Goal: Task Accomplishment & Management: Manage account settings

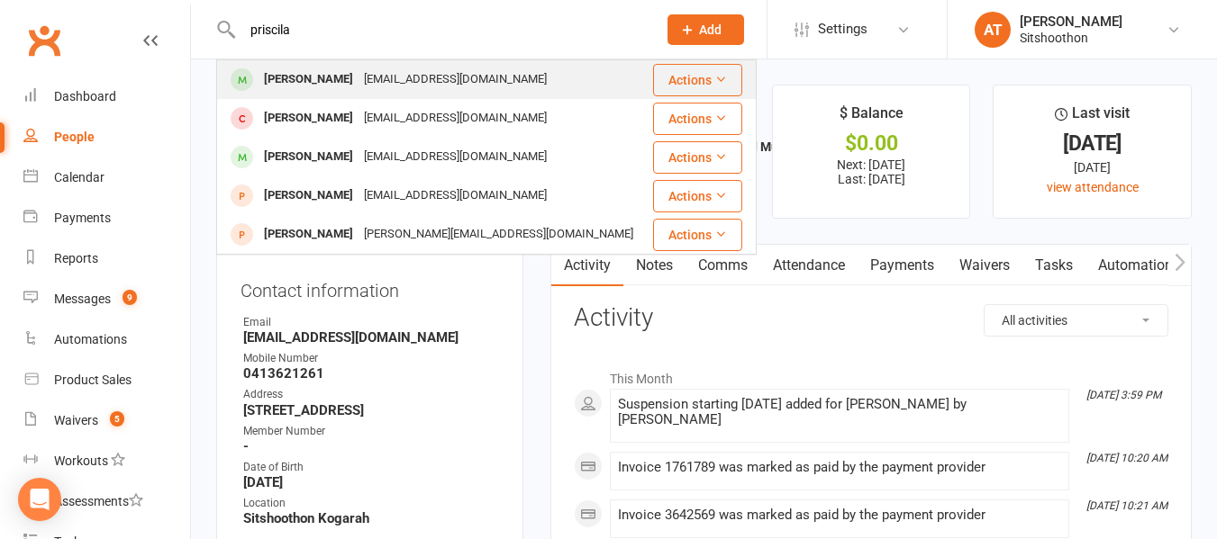
type input "priscila"
click at [470, 77] on div "[EMAIL_ADDRESS][DOMAIN_NAME]" at bounding box center [455, 80] width 194 height 26
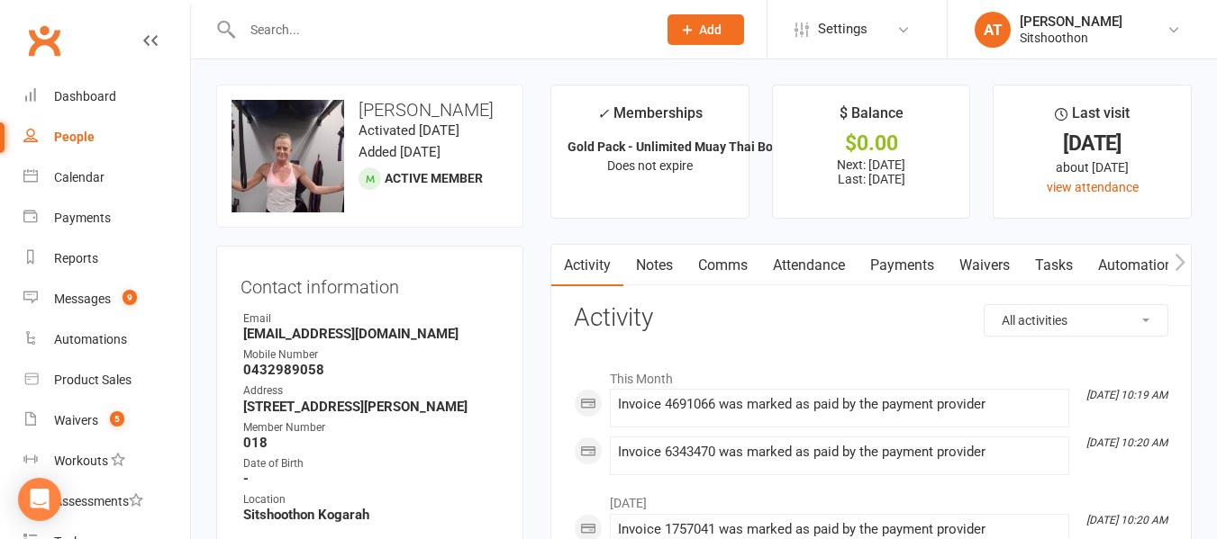
click at [422, 26] on input "text" at bounding box center [440, 29] width 407 height 25
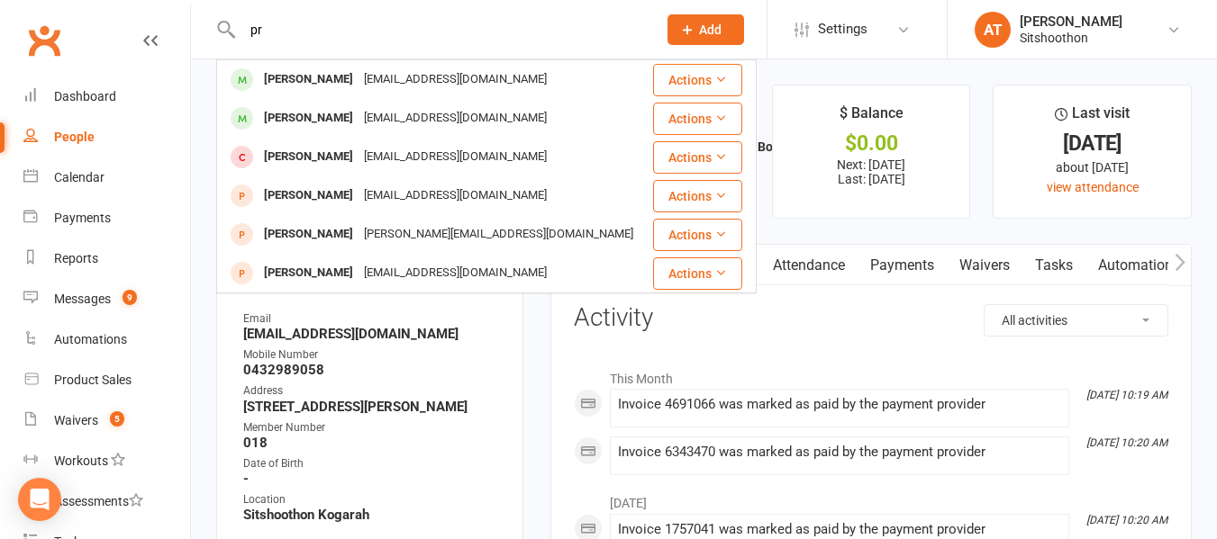
type input "p"
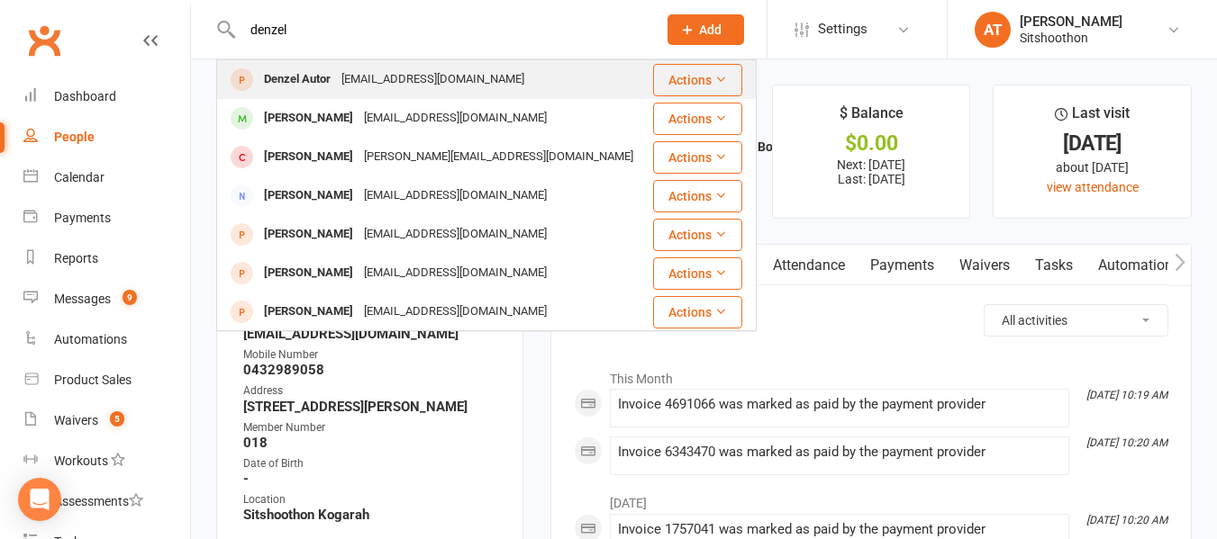
type input "denzel"
click at [324, 68] on div "Denzel Autor" at bounding box center [296, 80] width 77 height 26
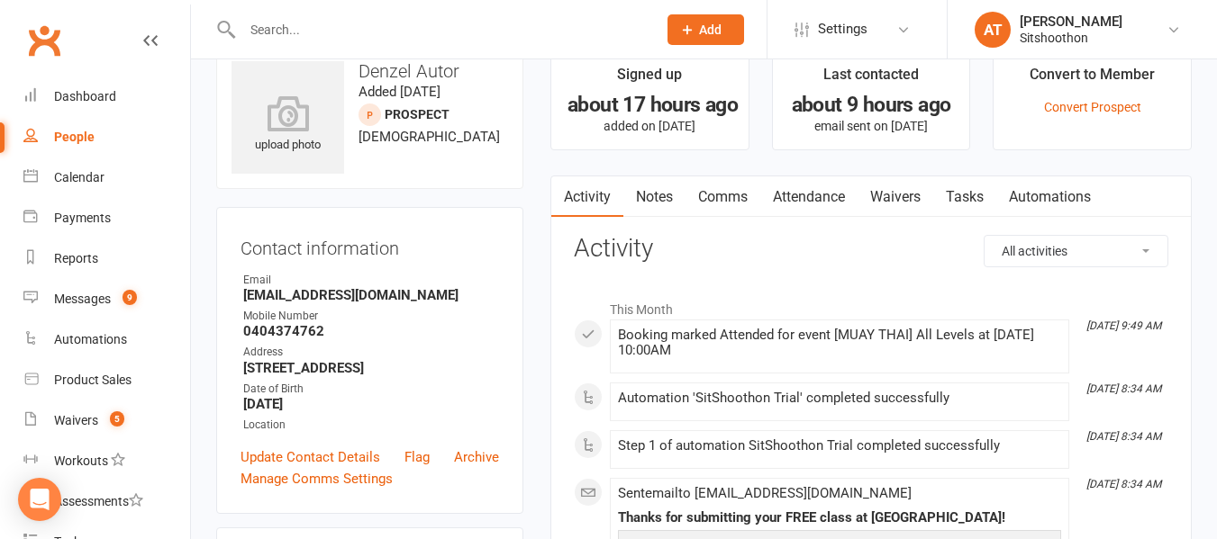
scroll to position [40, 0]
click at [368, 12] on div at bounding box center [430, 29] width 428 height 59
click at [312, 33] on input "text" at bounding box center [440, 29] width 407 height 25
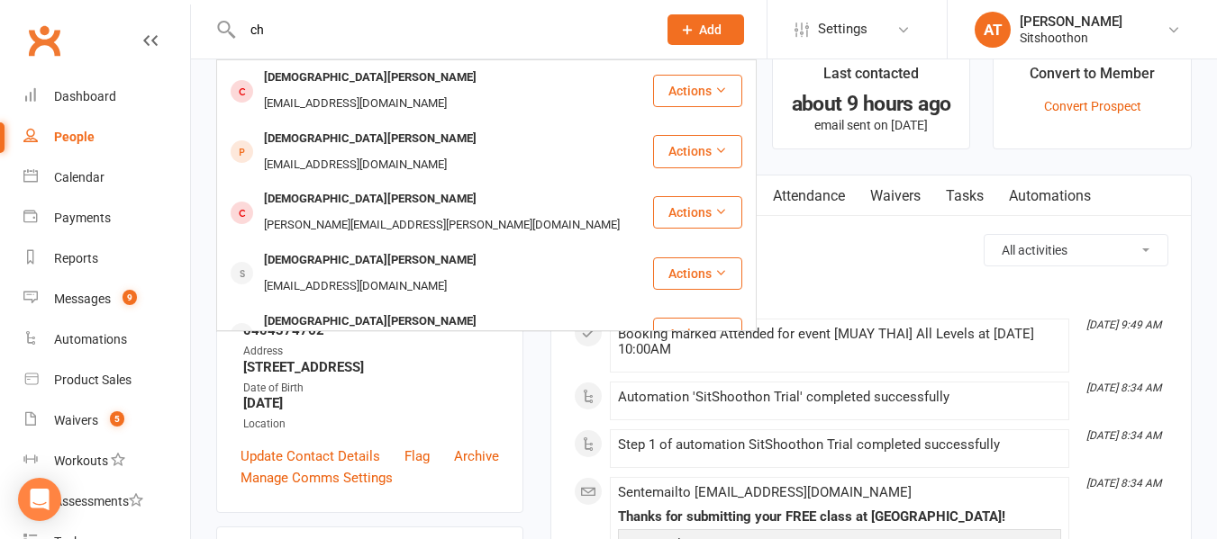
type input "c"
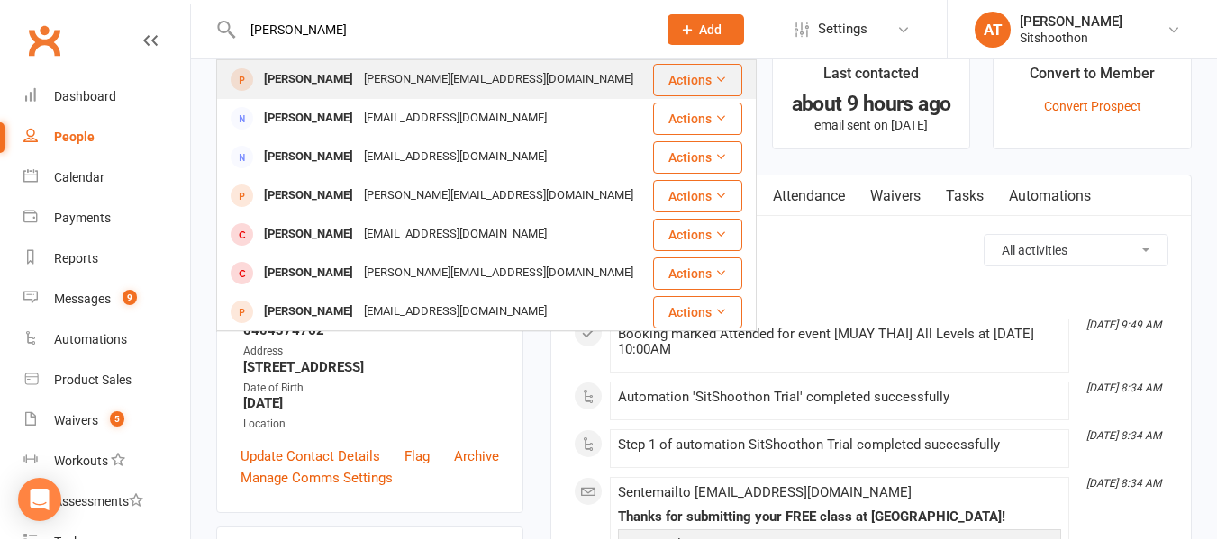
type input "[PERSON_NAME]"
click at [370, 67] on div "[PERSON_NAME][EMAIL_ADDRESS][DOMAIN_NAME]" at bounding box center [498, 80] width 280 height 26
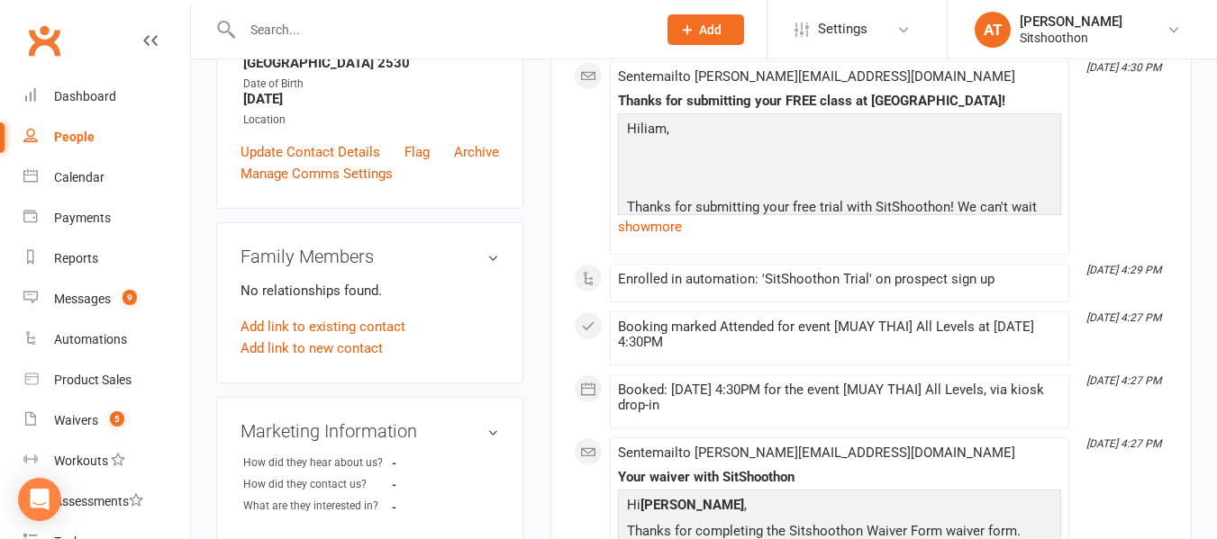
scroll to position [394, 0]
click at [393, 33] on input "text" at bounding box center [440, 29] width 407 height 25
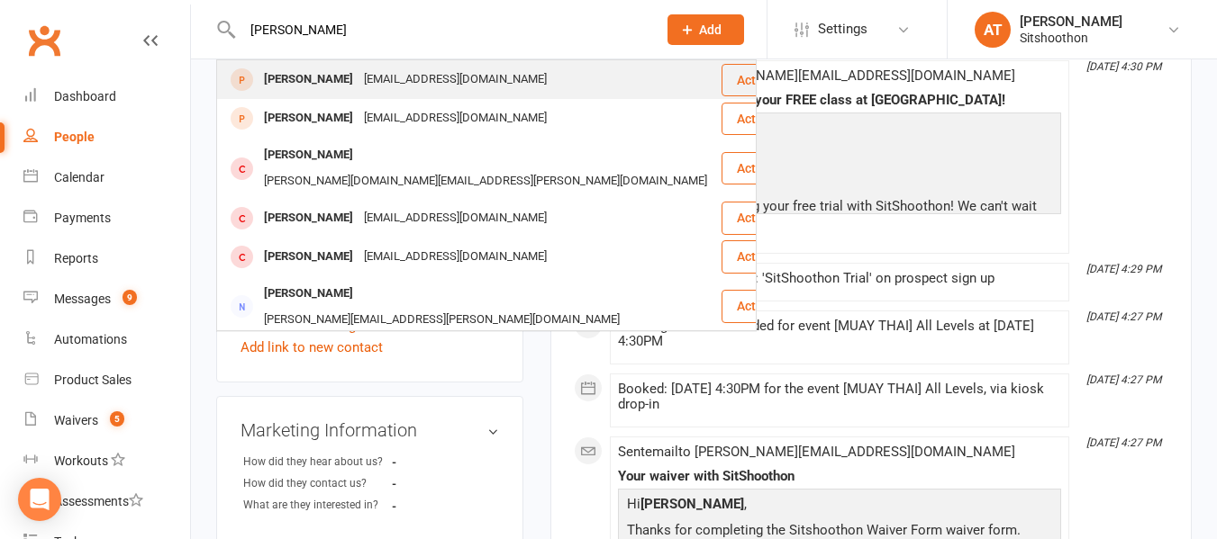
type input "[PERSON_NAME]"
click at [358, 85] on div "[EMAIL_ADDRESS][DOMAIN_NAME]" at bounding box center [455, 80] width 194 height 26
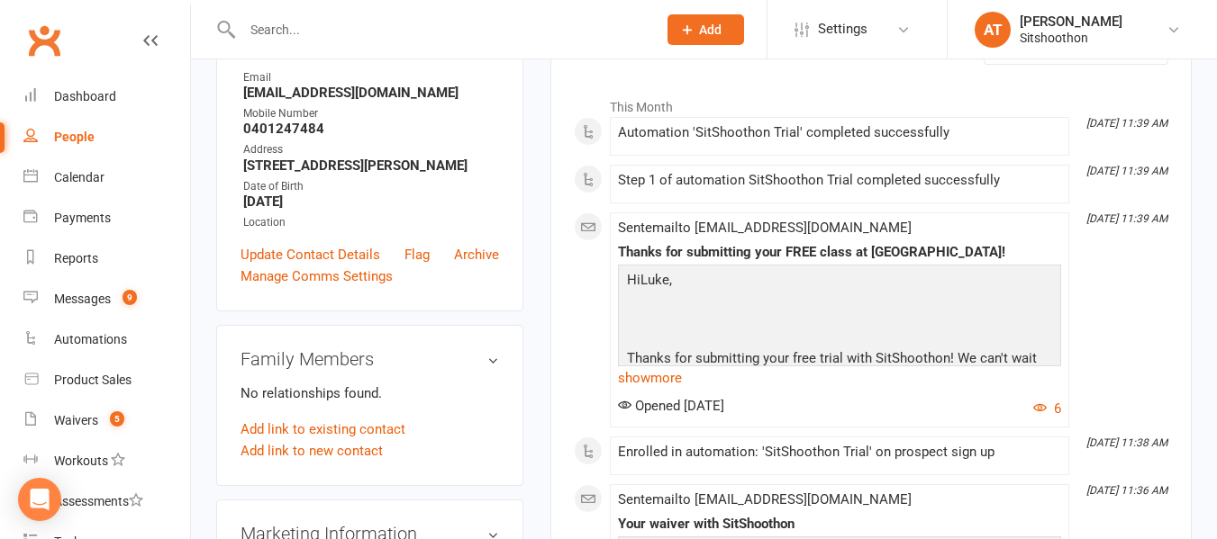
scroll to position [349, 0]
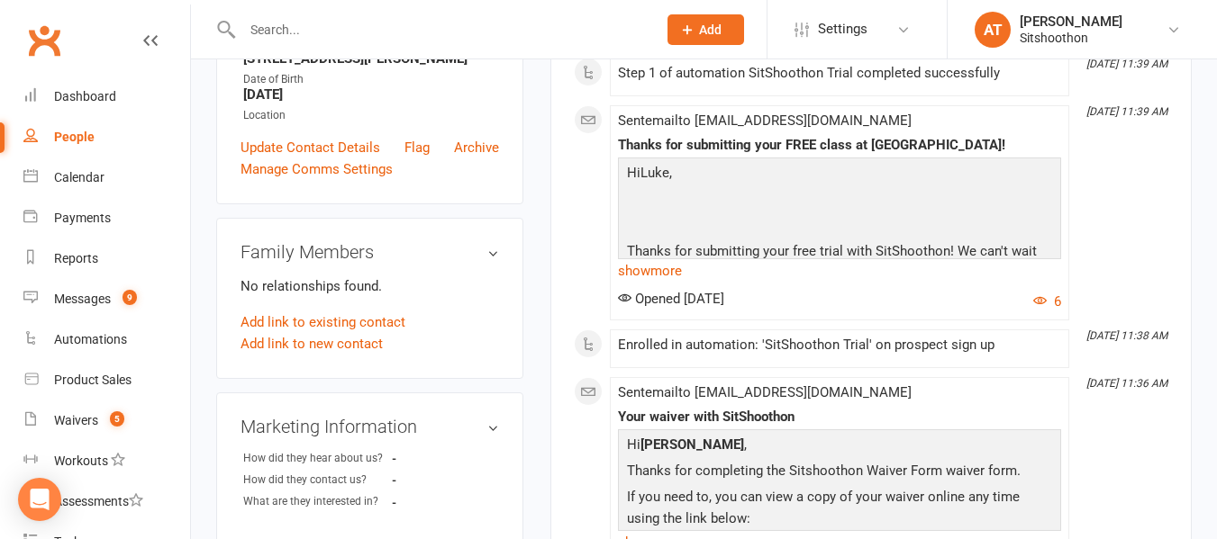
click at [311, 41] on input "text" at bounding box center [440, 29] width 407 height 25
drag, startPoint x: 311, startPoint y: 41, endPoint x: 291, endPoint y: 23, distance: 26.8
click at [291, 23] on input "text" at bounding box center [440, 29] width 407 height 25
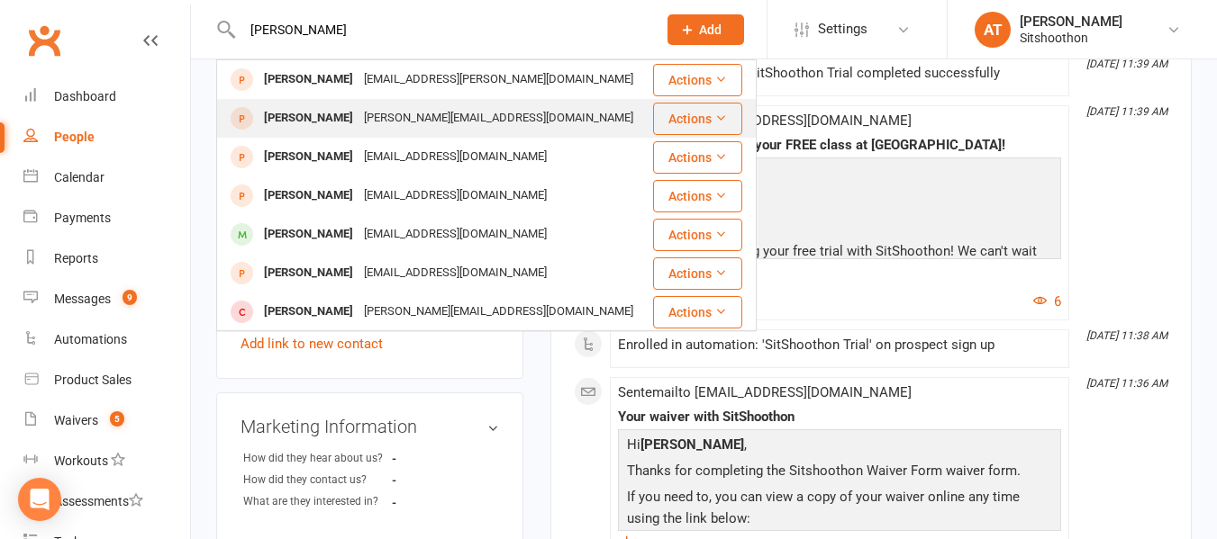
type input "[PERSON_NAME]"
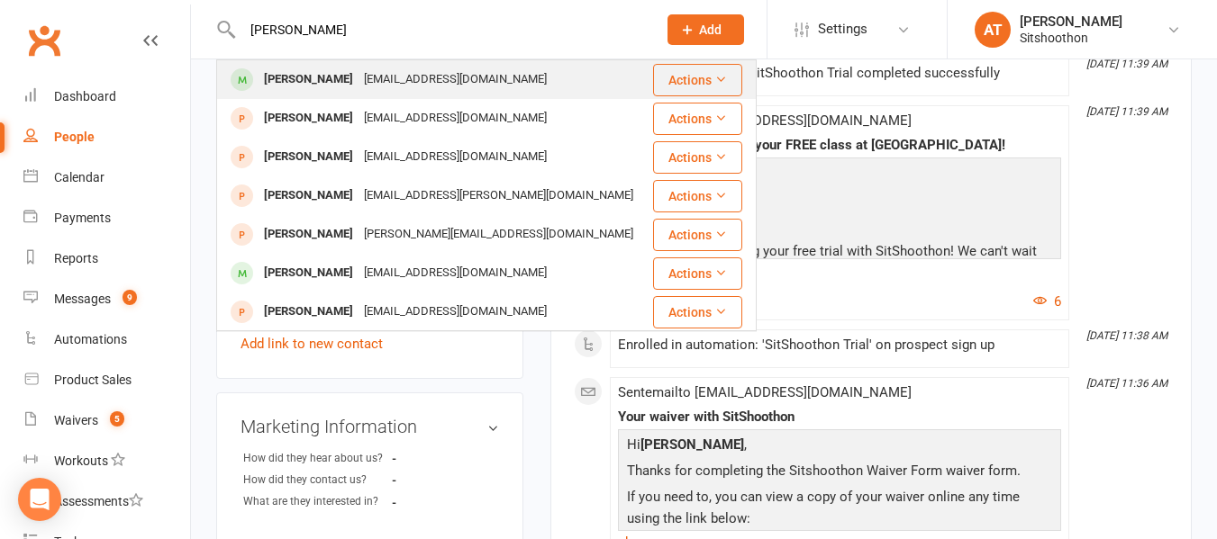
click at [368, 67] on div "[EMAIL_ADDRESS][DOMAIN_NAME]" at bounding box center [455, 80] width 194 height 26
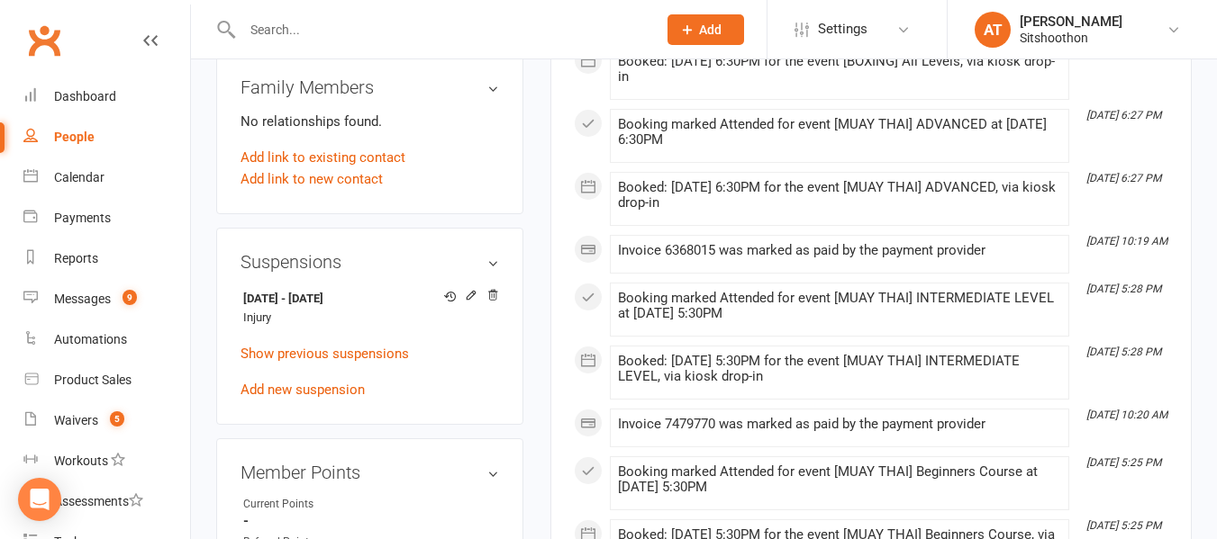
scroll to position [968, 0]
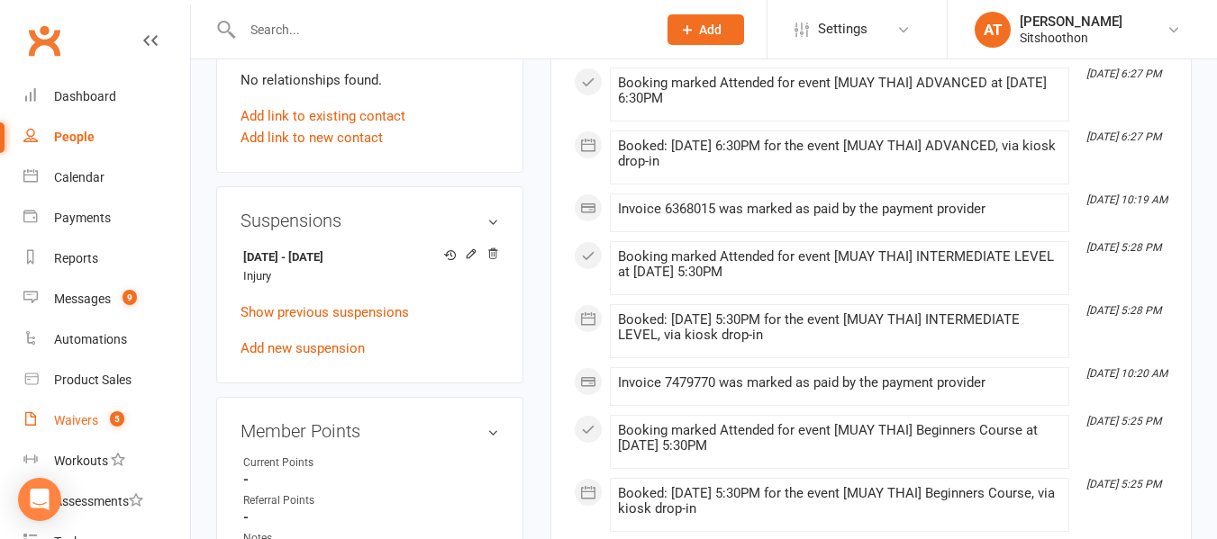
click at [87, 427] on div "Waivers" at bounding box center [76, 420] width 44 height 14
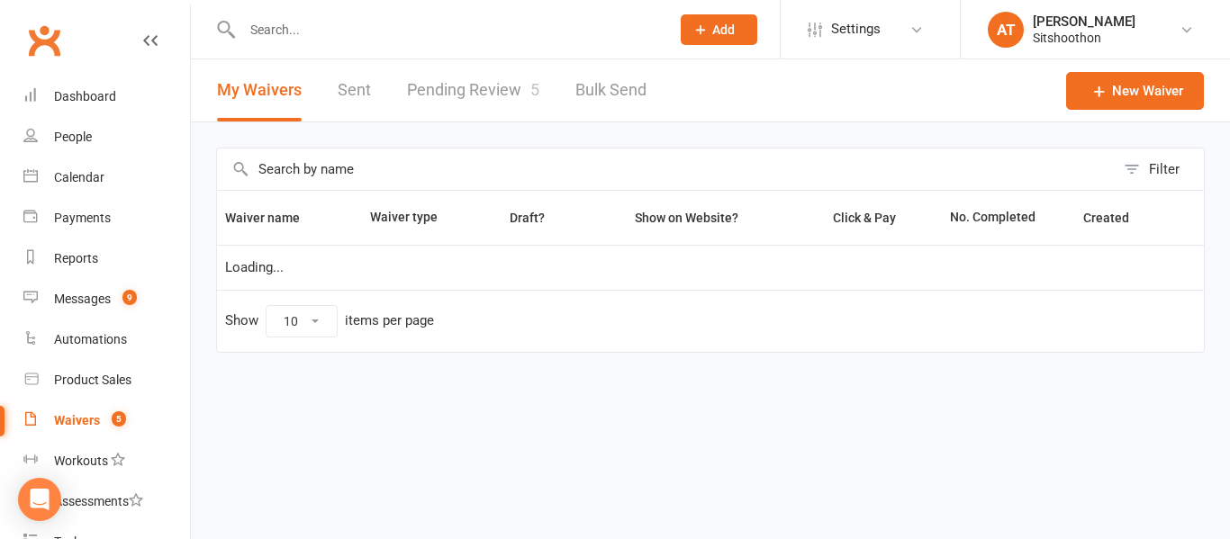
select select "100"
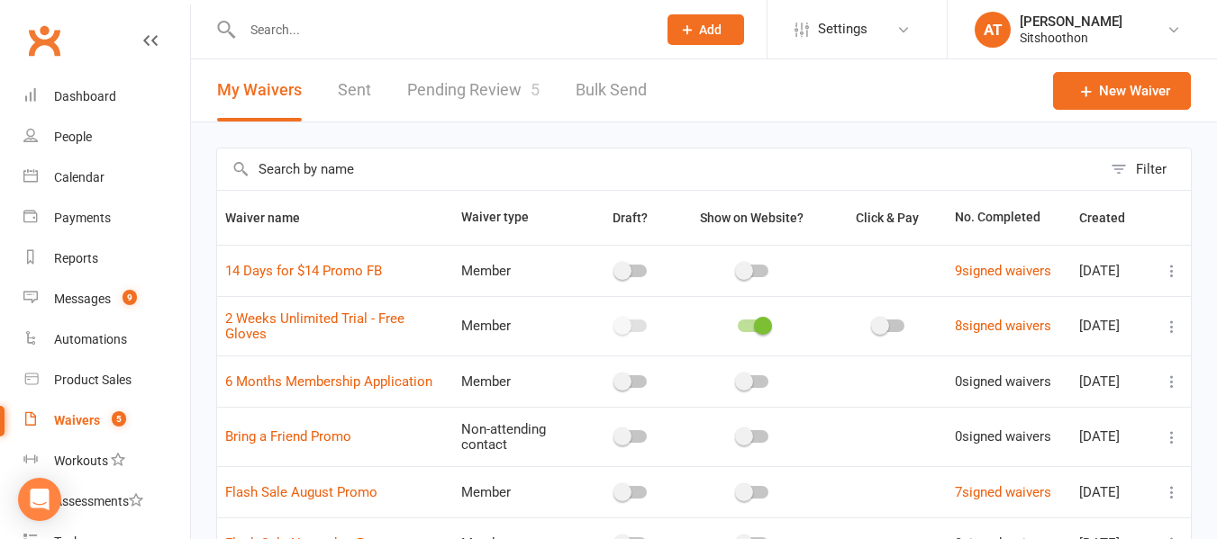
click at [514, 98] on link "Pending Review 5" at bounding box center [473, 90] width 132 height 62
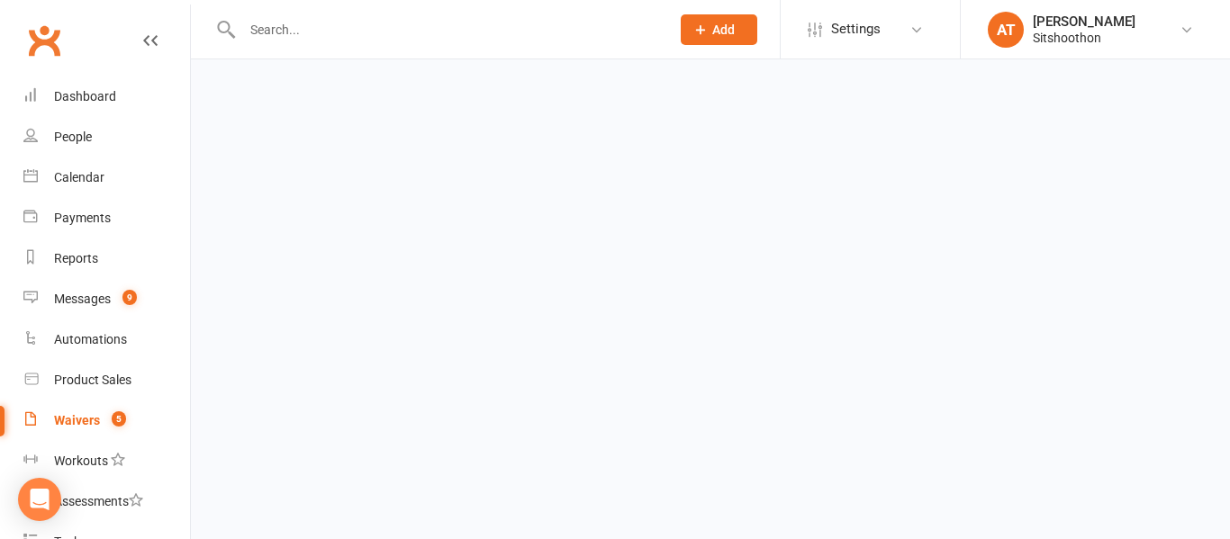
select select "25"
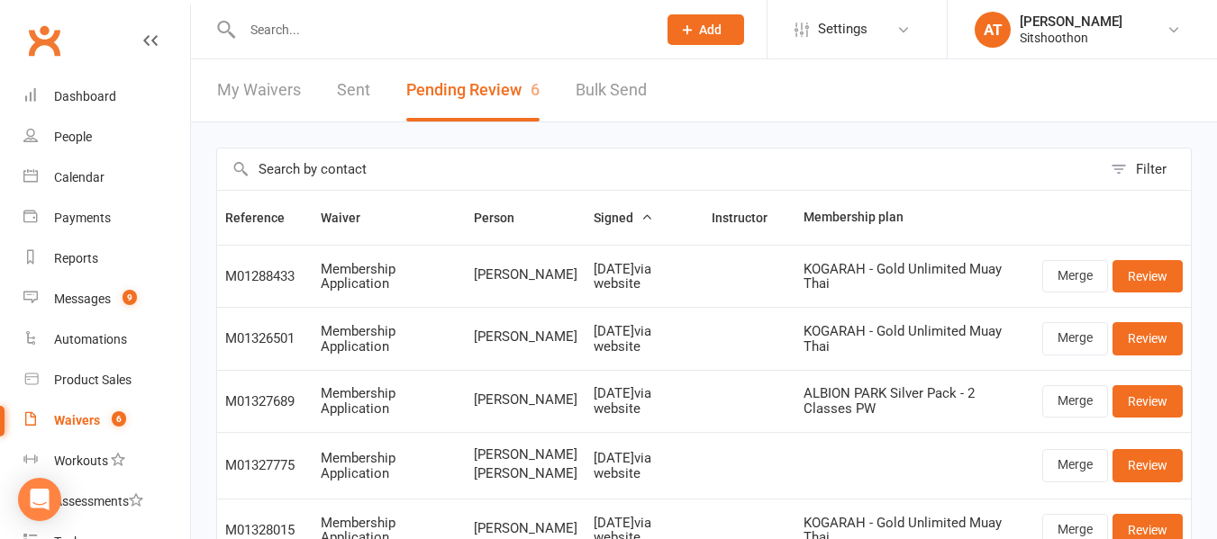
scroll to position [248, 0]
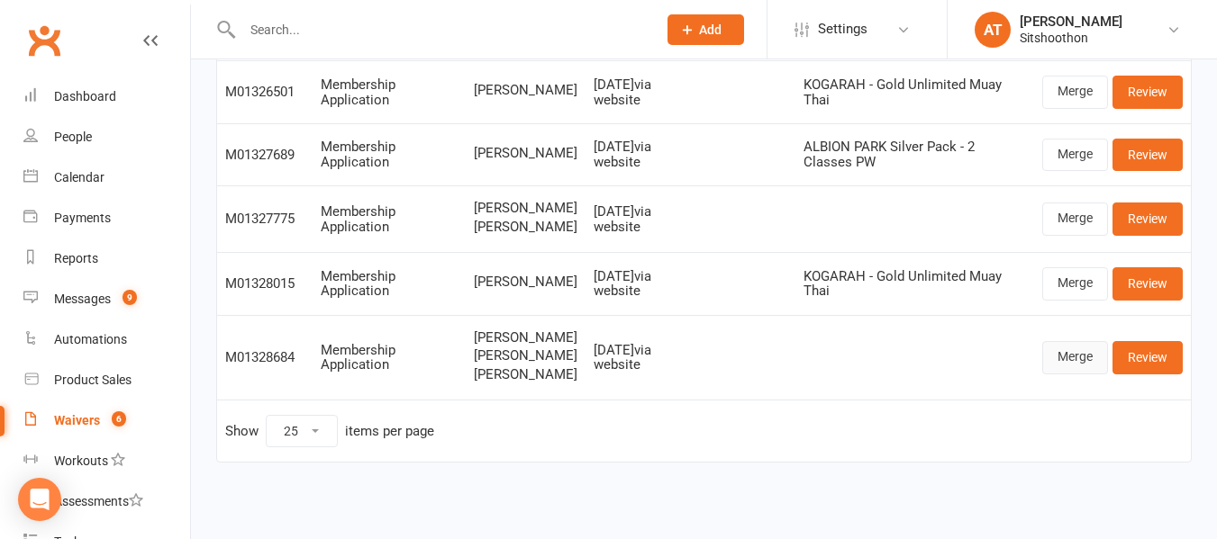
click at [1059, 358] on link "Merge" at bounding box center [1075, 357] width 66 height 32
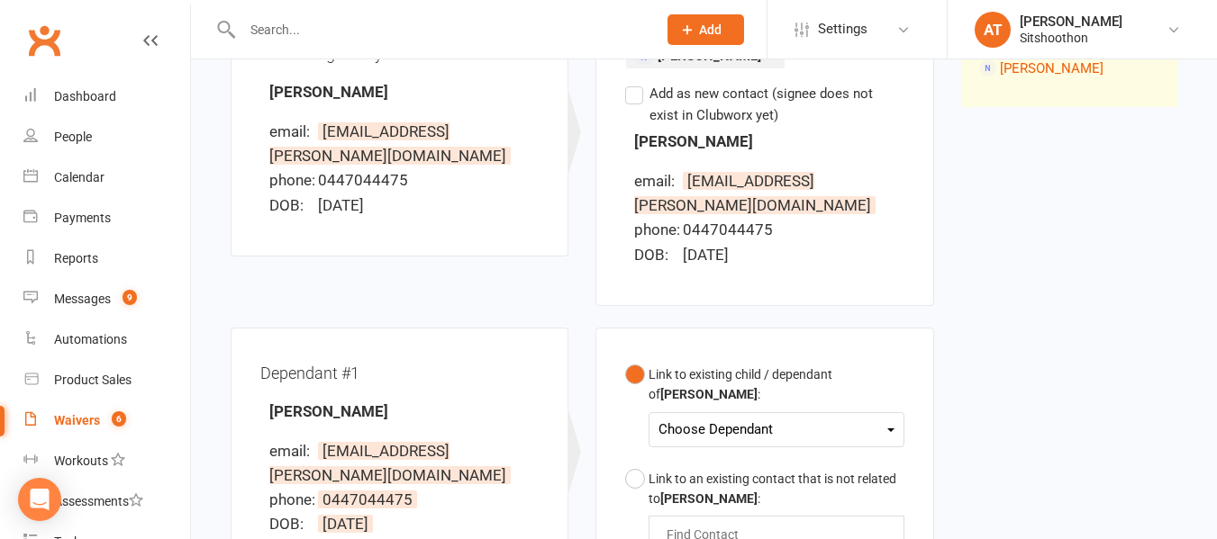
scroll to position [274, 0]
click at [637, 91] on label "Add as new contact (signee does not exist in Clubworx yet)" at bounding box center [764, 103] width 278 height 43
click at [637, 82] on input "Add as new contact (signee does not exist in Clubworx yet)" at bounding box center [631, 82] width 12 height 0
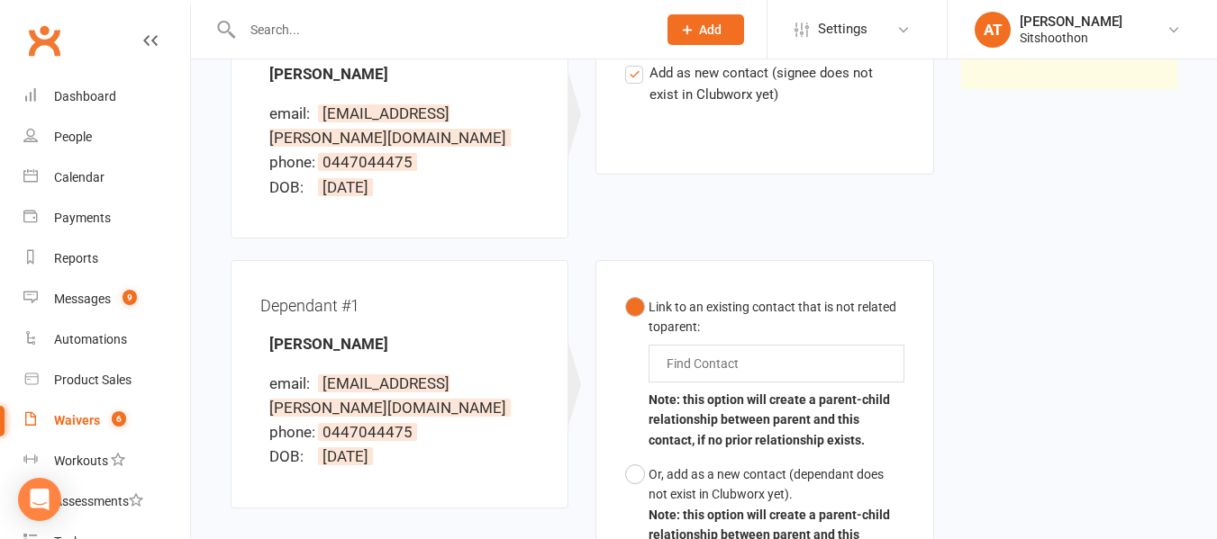
scroll to position [294, 0]
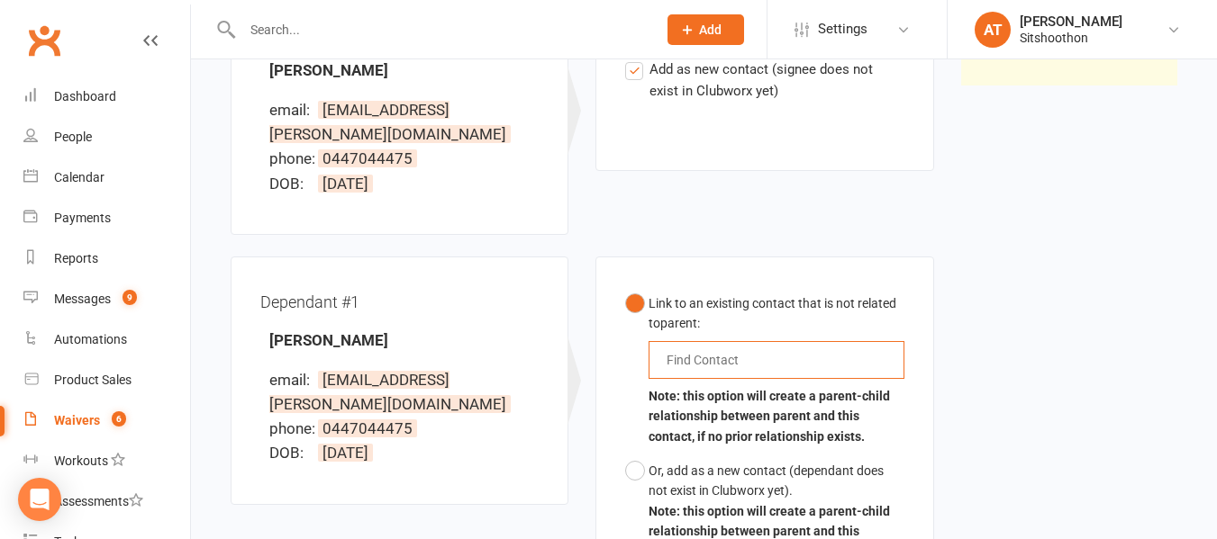
click at [695, 349] on input "text" at bounding box center [707, 360] width 84 height 22
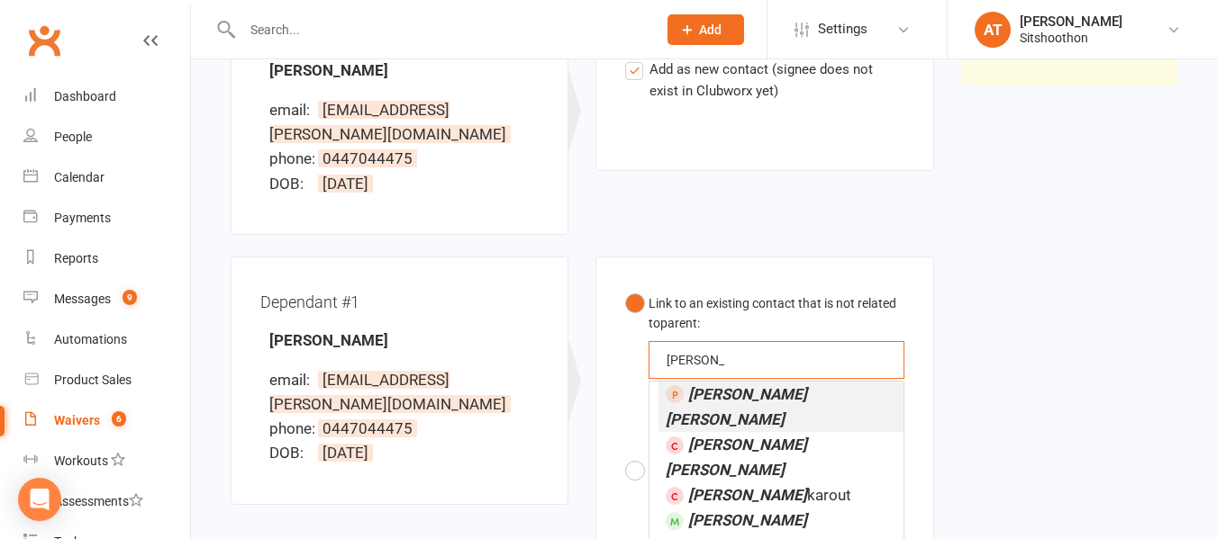
click at [625, 286] on button "Link to an existing contact that is not related to parent : [PERSON_NAME] [PERS…" at bounding box center [764, 369] width 278 height 167
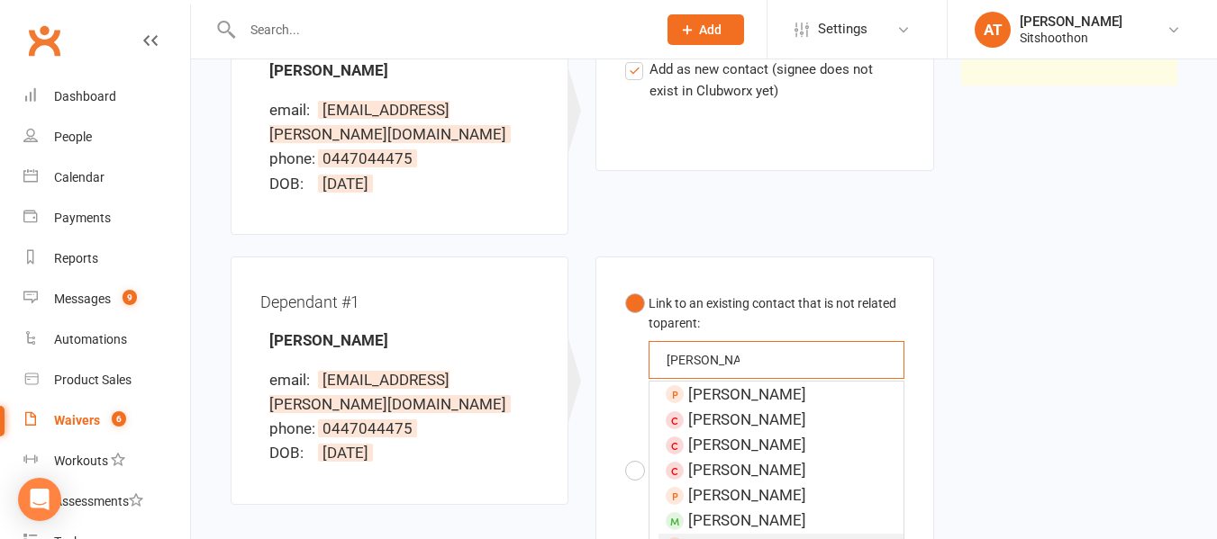
type input "[PERSON_NAME]"
click at [776, 537] on span "[PERSON_NAME] Har eb" at bounding box center [756, 546] width 136 height 18
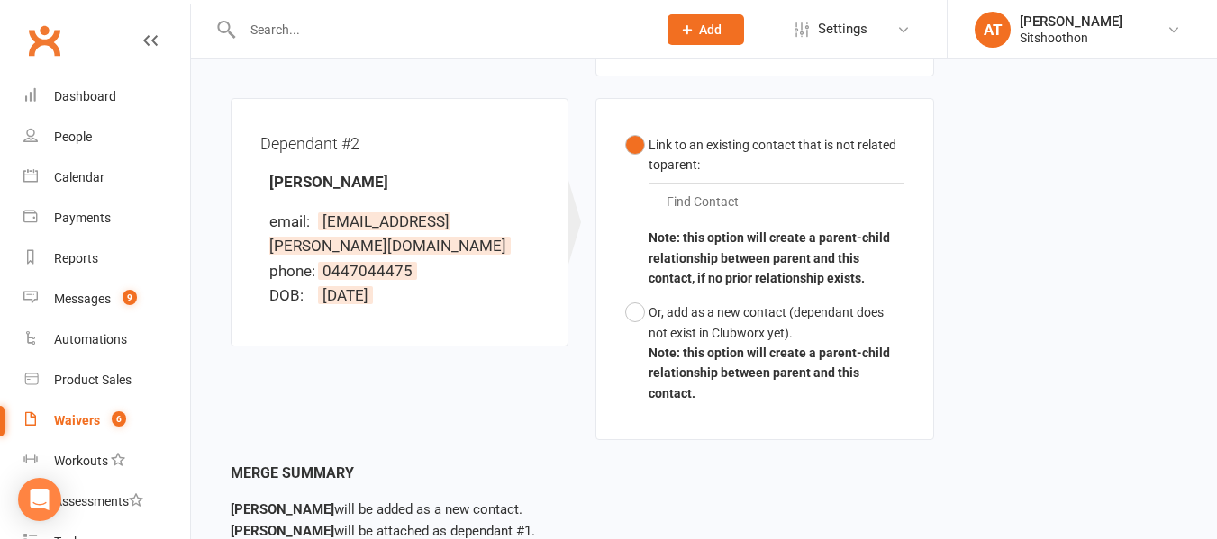
scroll to position [1000, 0]
click at [685, 190] on input "text" at bounding box center [707, 201] width 84 height 22
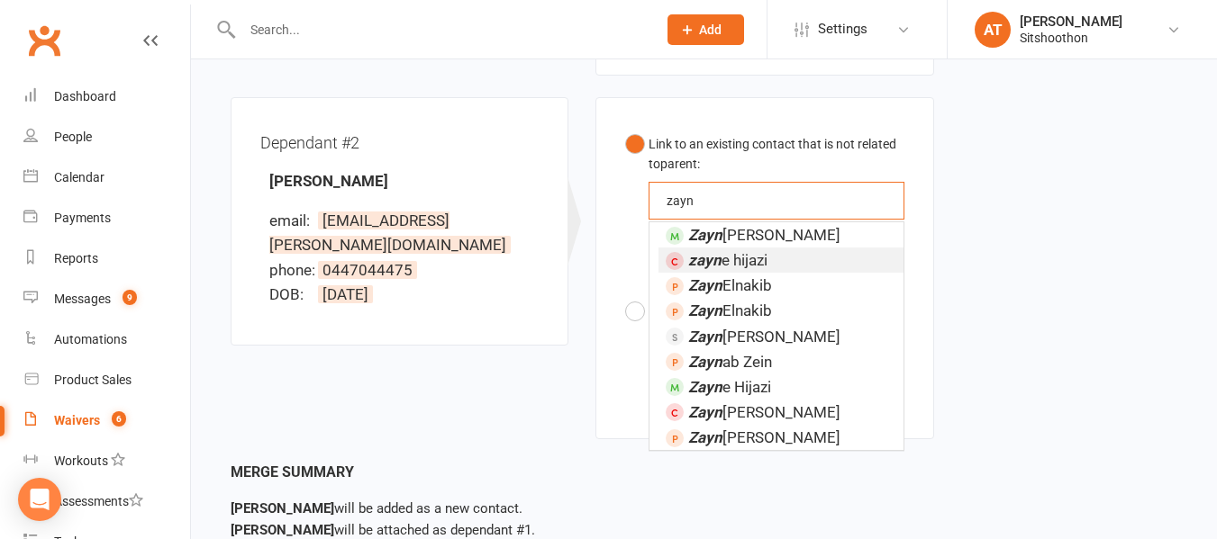
click at [625, 127] on button "Link to an existing contact that is not related to parent : [PERSON_NAME] e [PE…" at bounding box center [764, 210] width 278 height 167
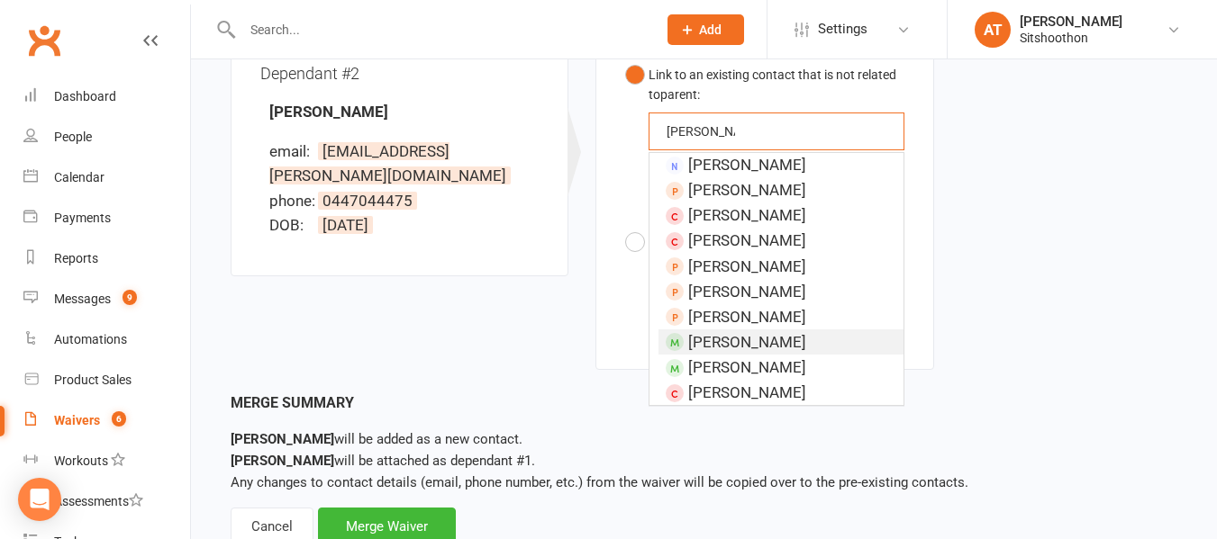
scroll to position [0, 0]
type input "[PERSON_NAME]"
click at [739, 157] on span "[PERSON_NAME]" at bounding box center [747, 166] width 118 height 18
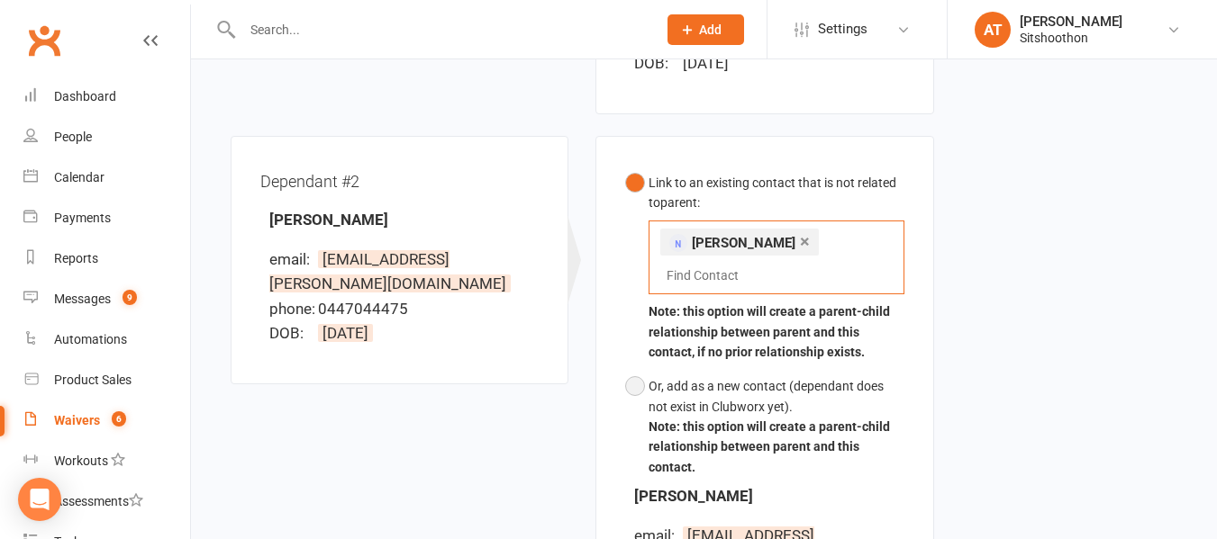
scroll to position [1233, 0]
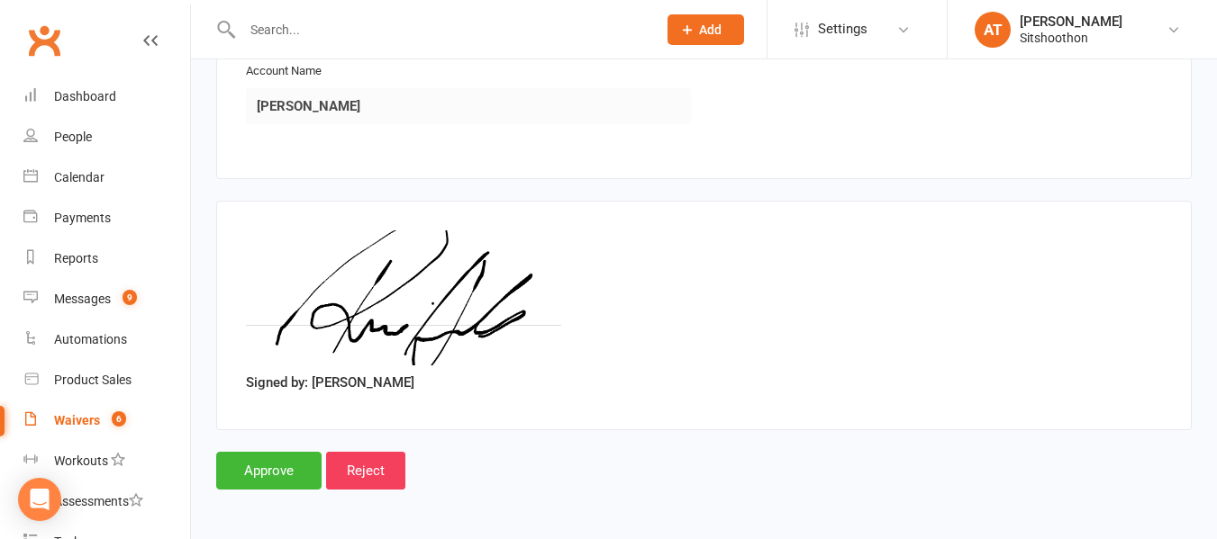
scroll to position [3816, 0]
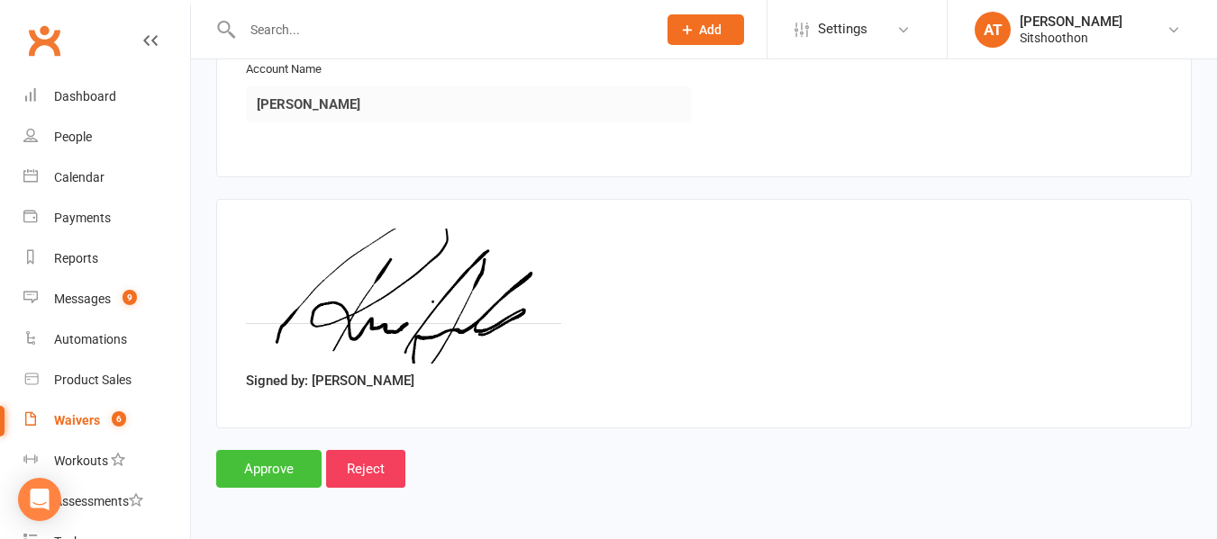
click at [252, 481] on input "Approve" at bounding box center [268, 469] width 105 height 38
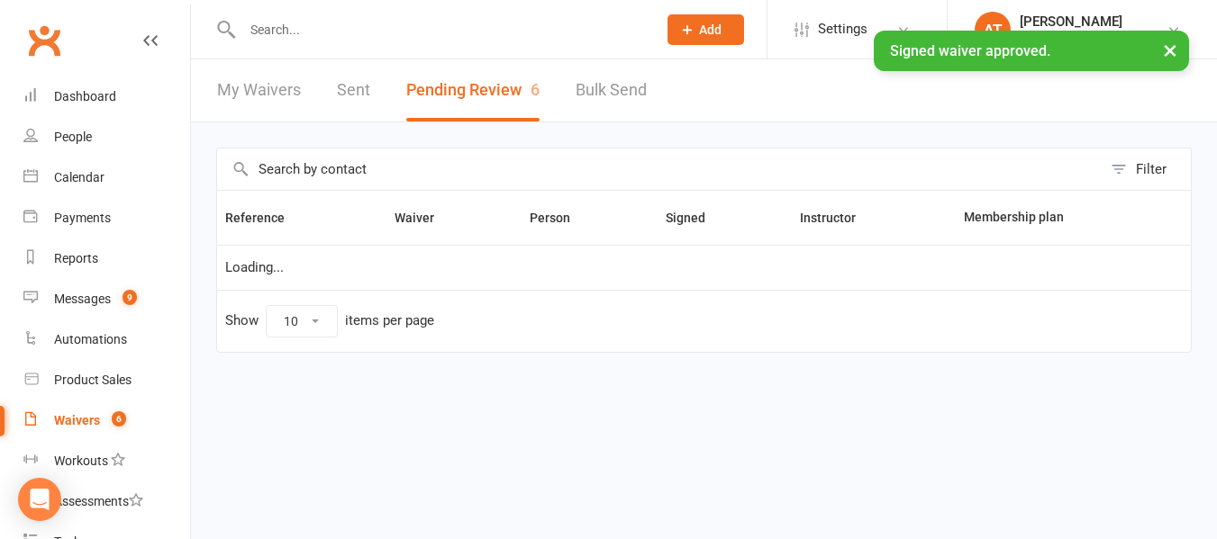
select select "25"
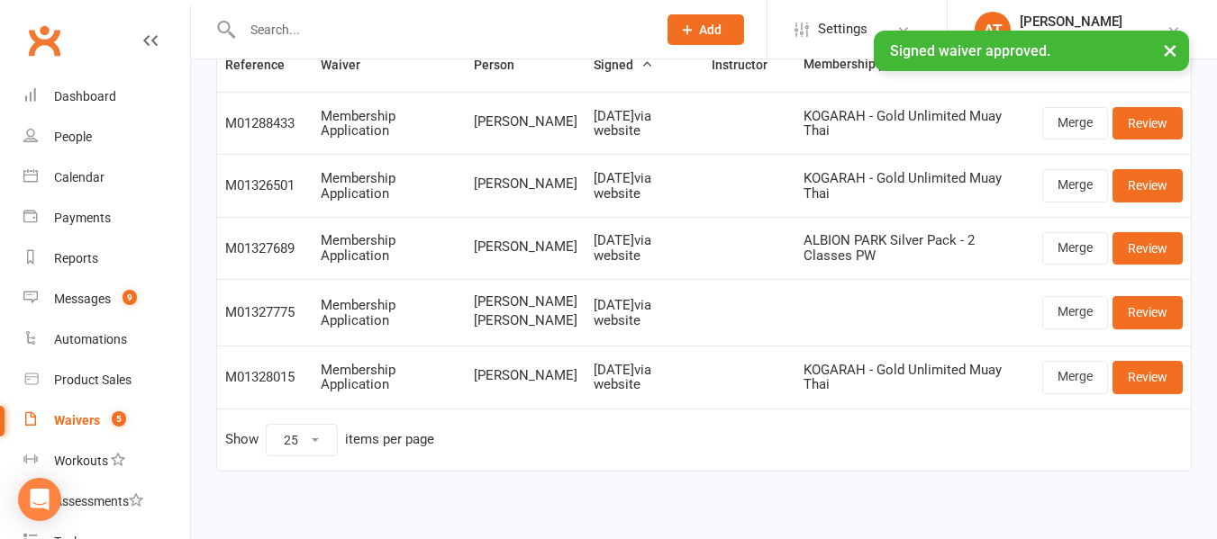
scroll to position [154, 0]
click at [391, 27] on input "text" at bounding box center [440, 29] width 407 height 25
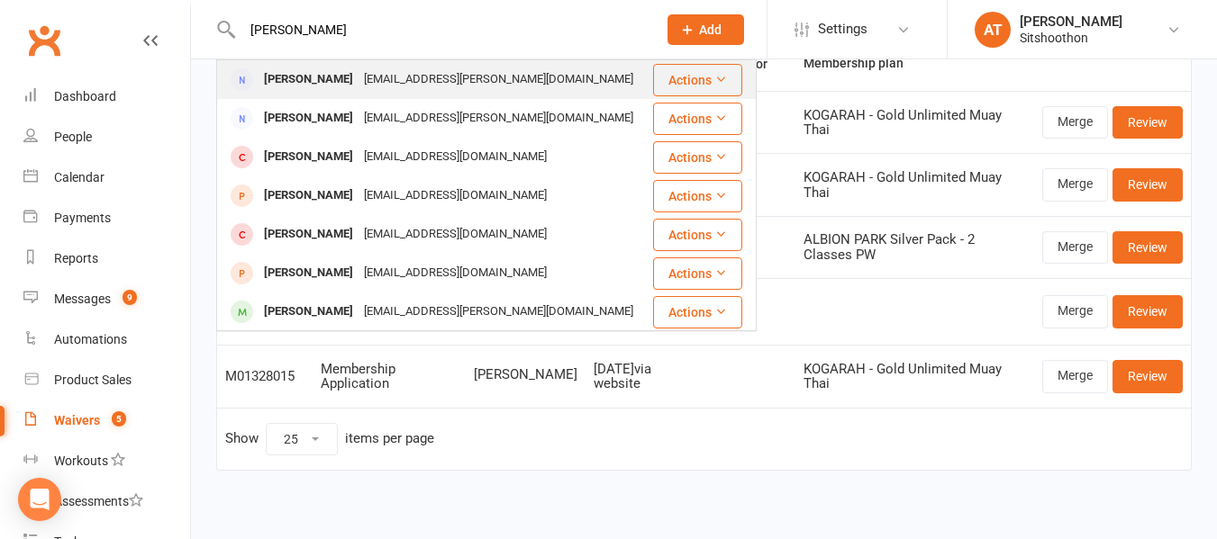
type input "[PERSON_NAME]"
click at [358, 81] on div "[EMAIL_ADDRESS][PERSON_NAME][DOMAIN_NAME]" at bounding box center [498, 80] width 280 height 26
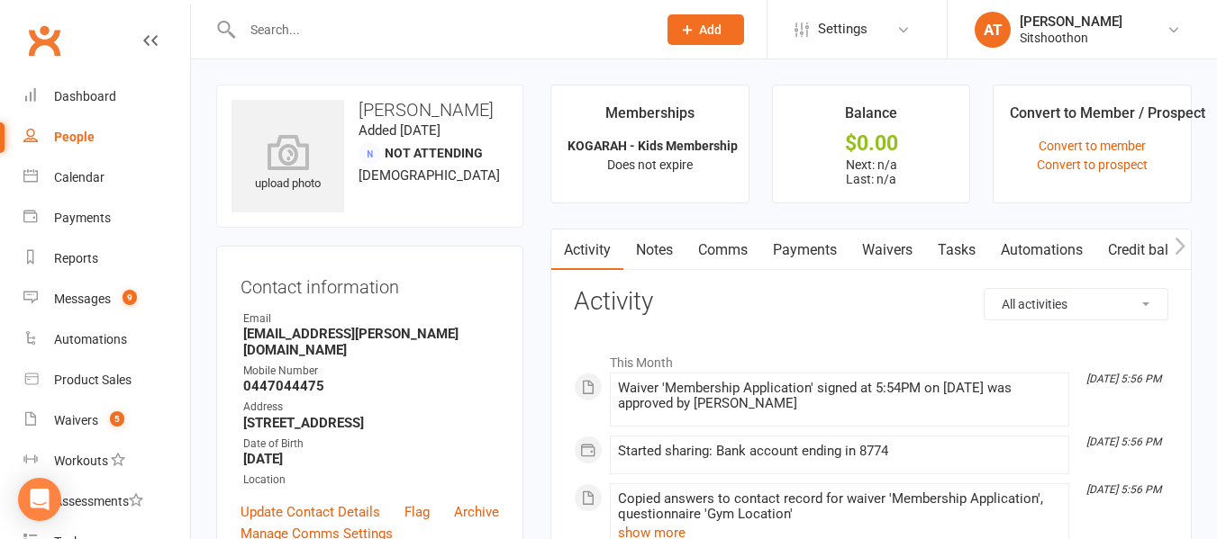
click at [828, 244] on link "Payments" at bounding box center [804, 250] width 89 height 41
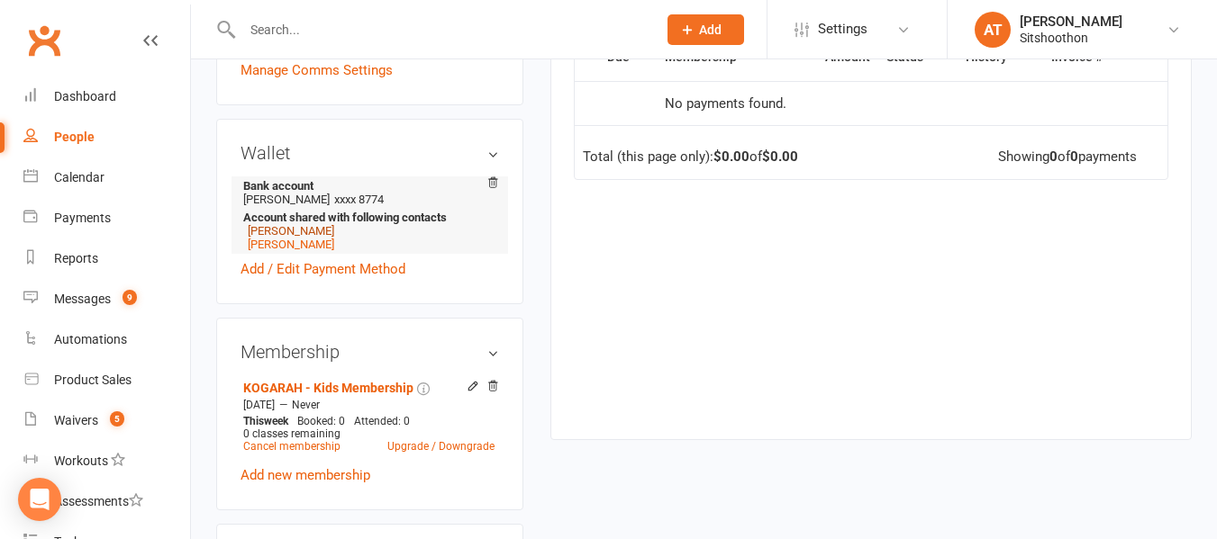
scroll to position [465, 0]
click at [279, 228] on link "[PERSON_NAME]" at bounding box center [291, 230] width 86 height 14
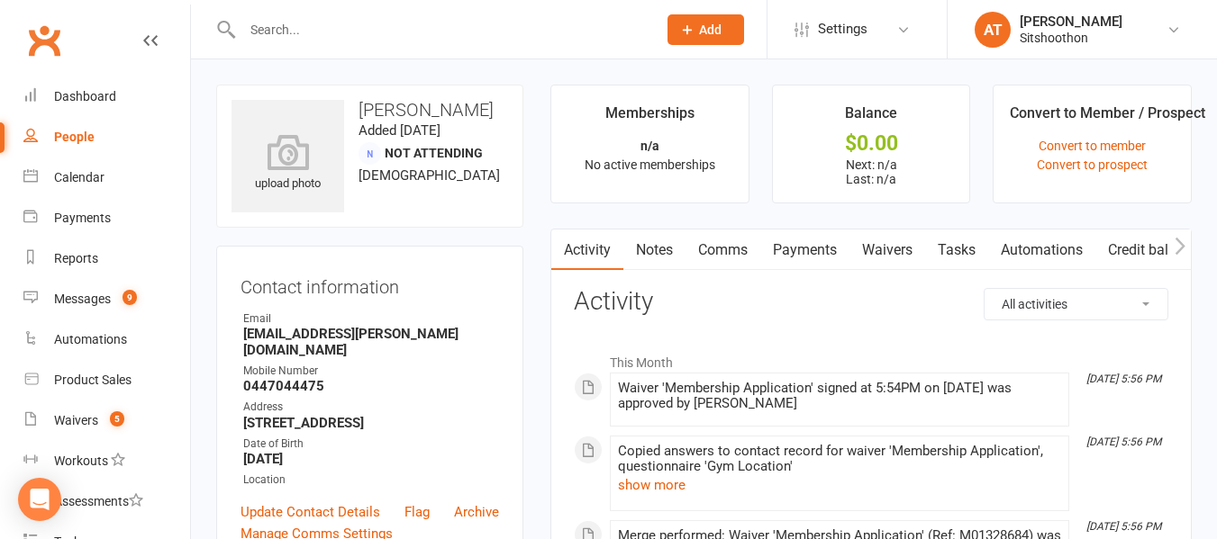
click at [905, 250] on link "Waivers" at bounding box center [887, 250] width 76 height 41
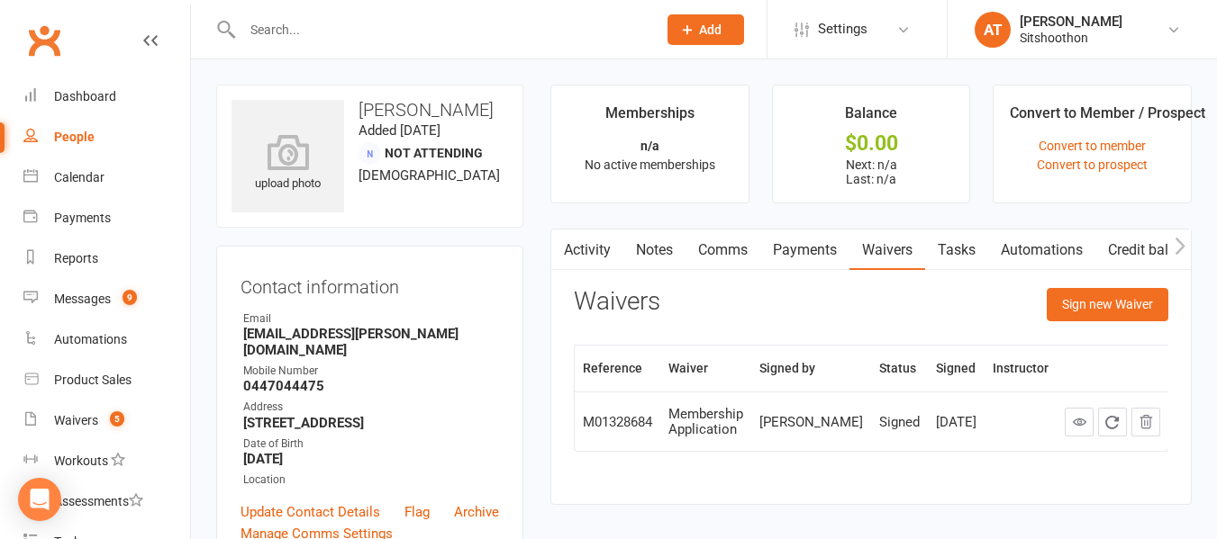
click at [815, 255] on link "Payments" at bounding box center [804, 250] width 89 height 41
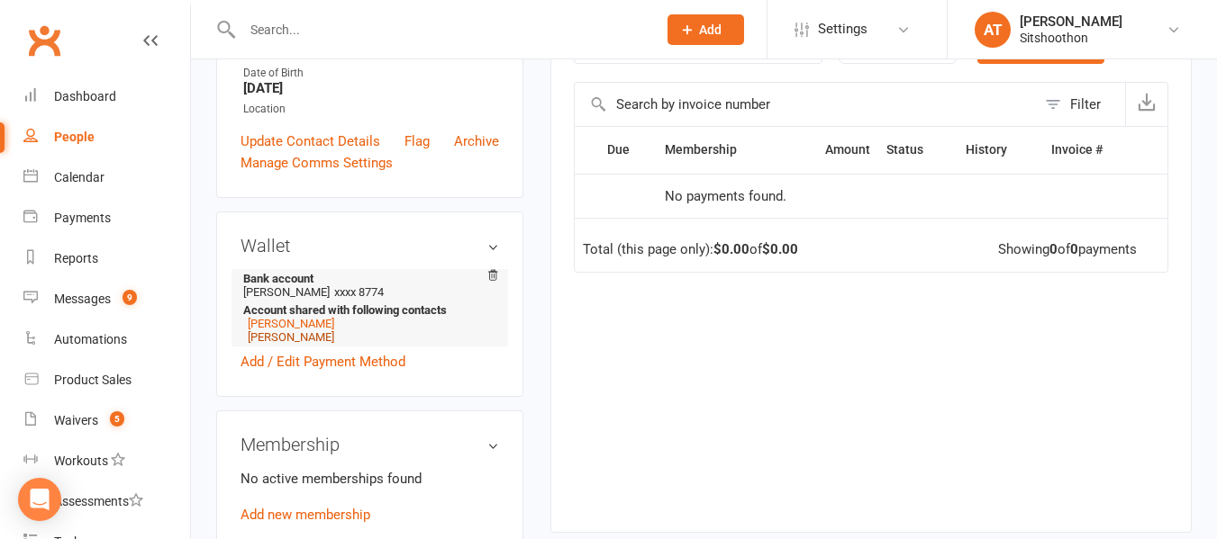
scroll to position [372, 0]
click at [281, 324] on link "[PERSON_NAME]" at bounding box center [291, 323] width 86 height 14
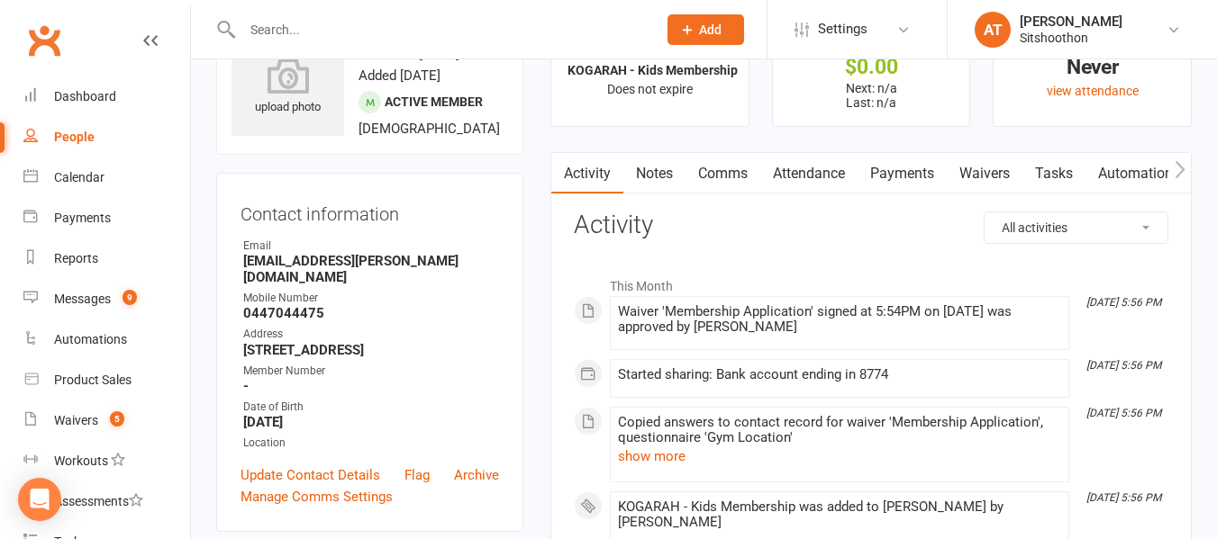
scroll to position [175, 0]
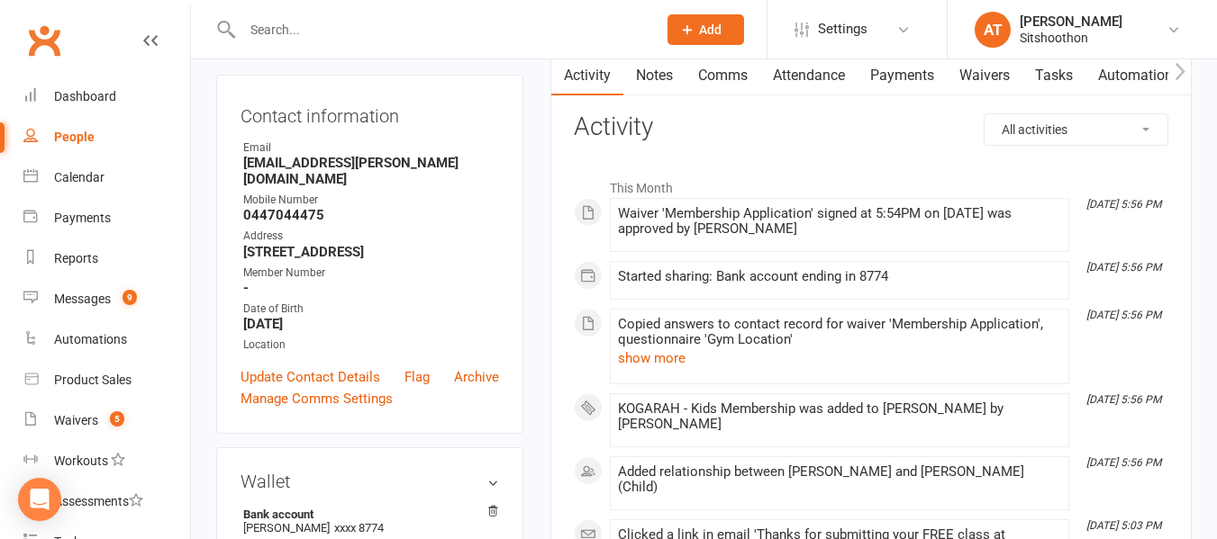
click at [897, 83] on link "Payments" at bounding box center [901, 75] width 89 height 41
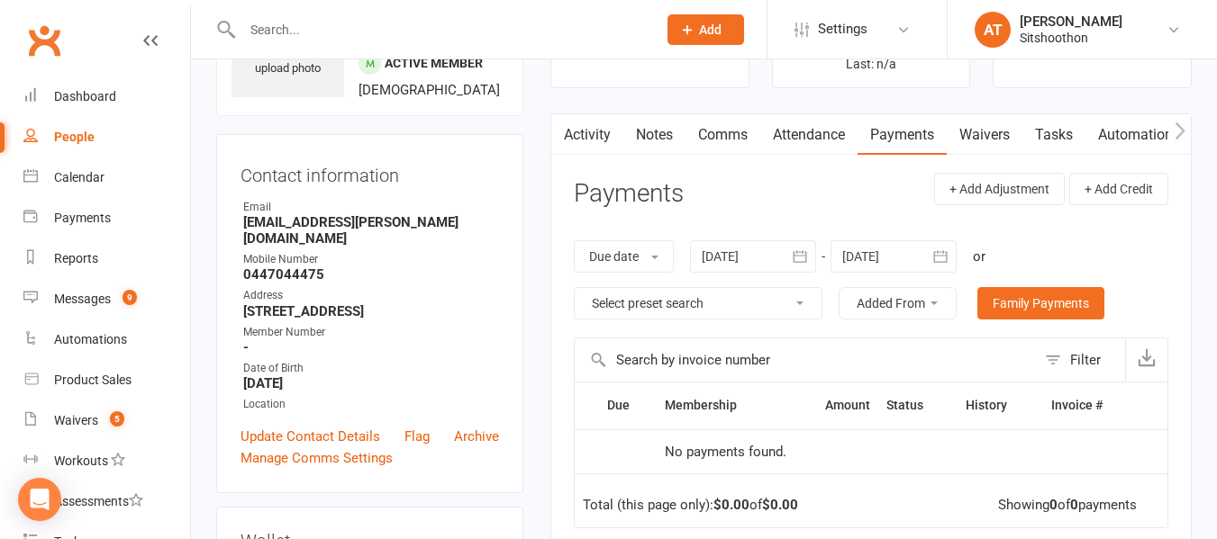
scroll to position [114, 0]
click at [801, 136] on link "Attendance" at bounding box center [808, 135] width 97 height 41
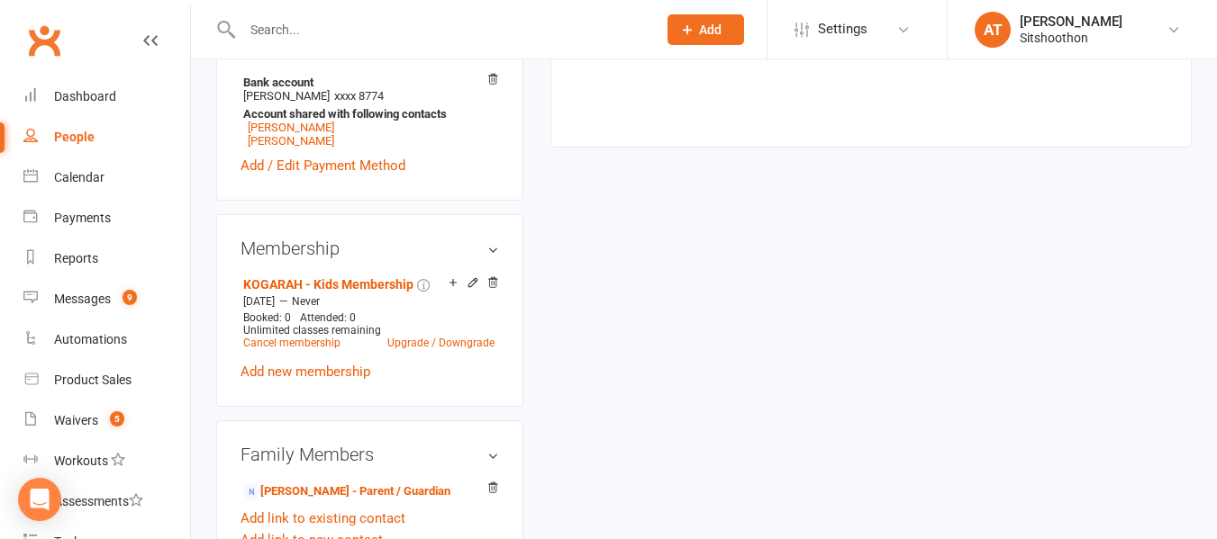
scroll to position [581, 0]
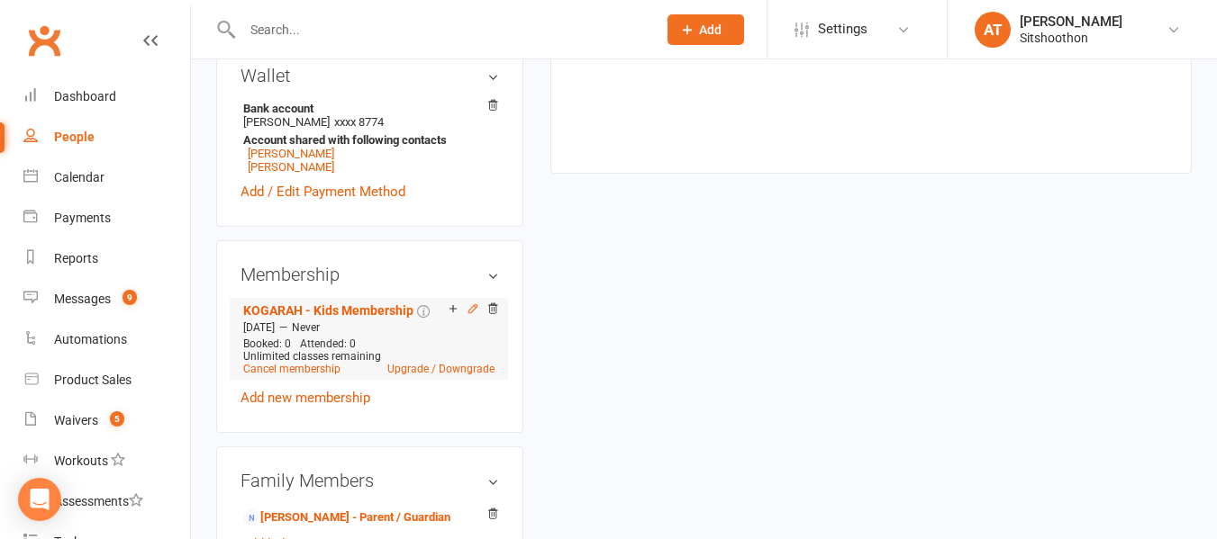
click at [470, 315] on icon at bounding box center [472, 309] width 13 height 13
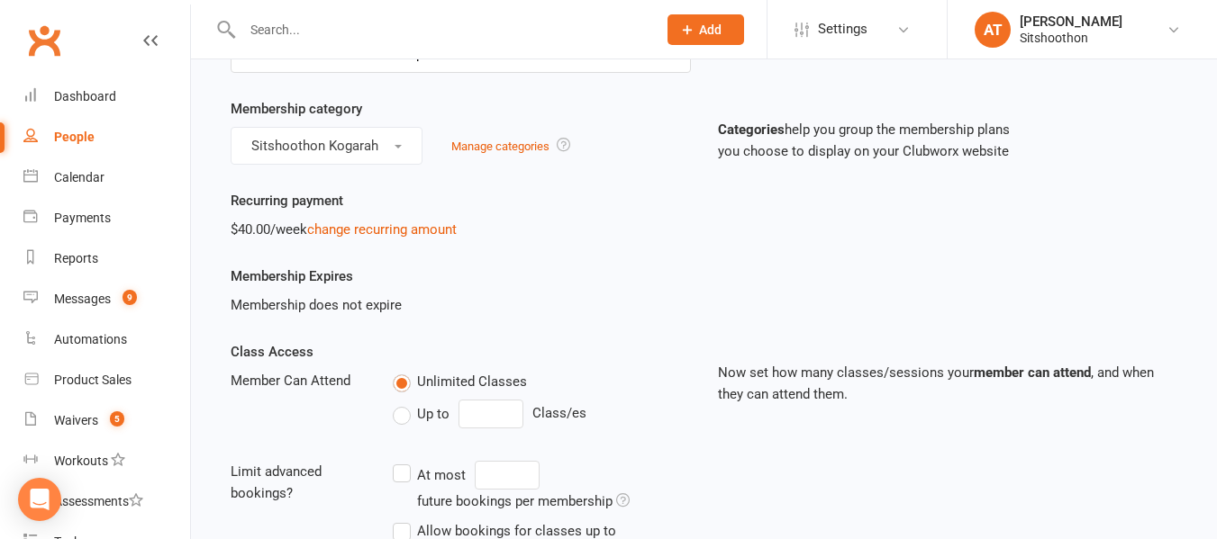
scroll to position [134, 0]
click at [401, 227] on link "change recurring amount" at bounding box center [381, 230] width 149 height 16
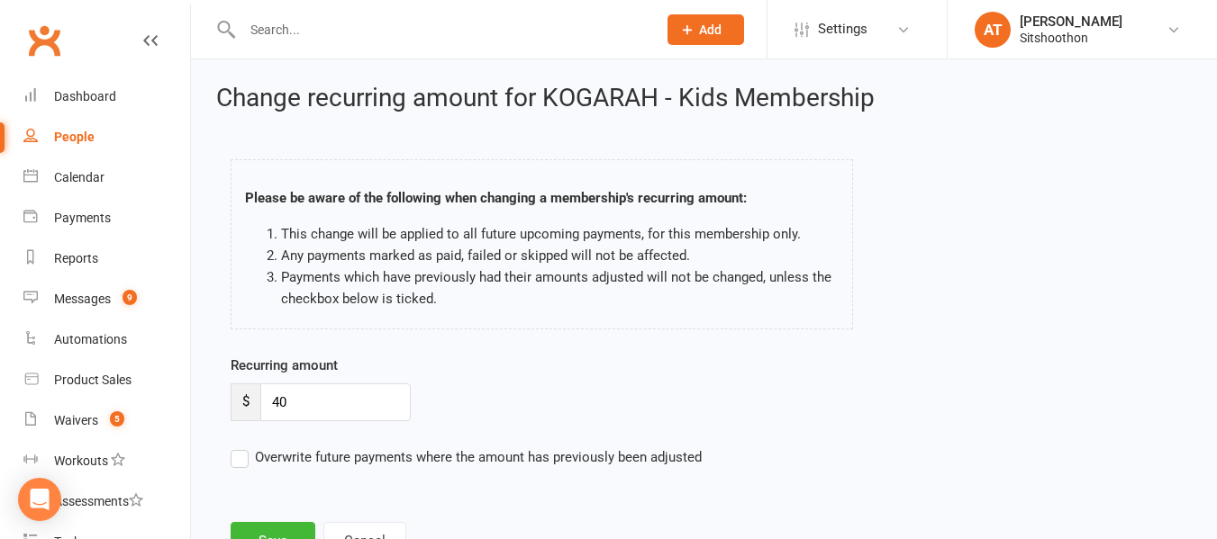
scroll to position [76, 0]
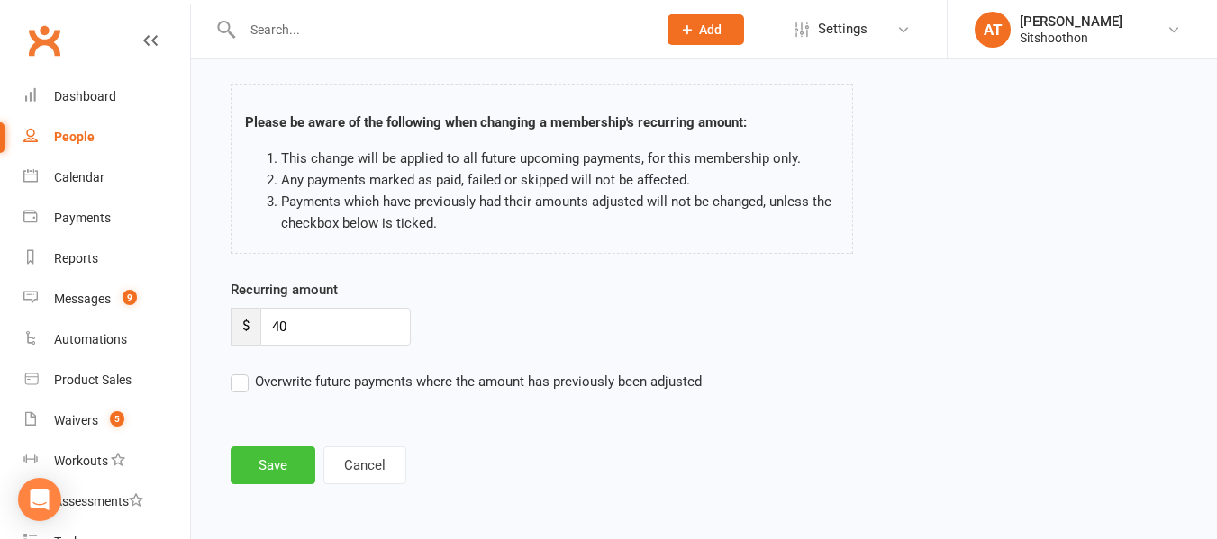
click at [288, 470] on button "Save" at bounding box center [273, 466] width 85 height 38
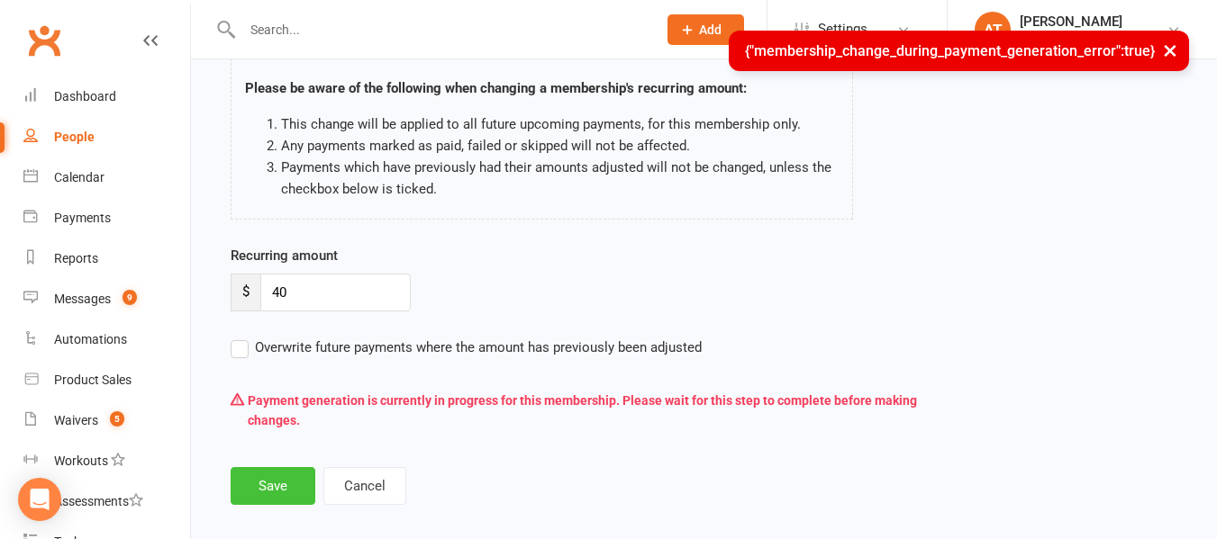
scroll to position [131, 0]
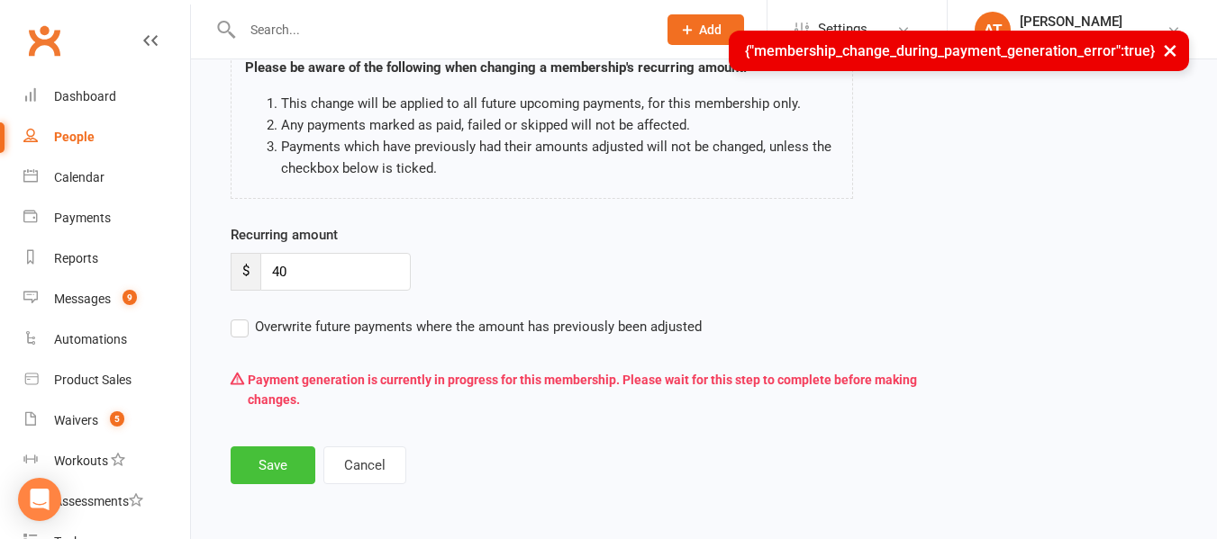
click at [293, 468] on button "Save" at bounding box center [273, 466] width 85 height 38
click at [374, 464] on button "Cancel" at bounding box center [364, 467] width 83 height 38
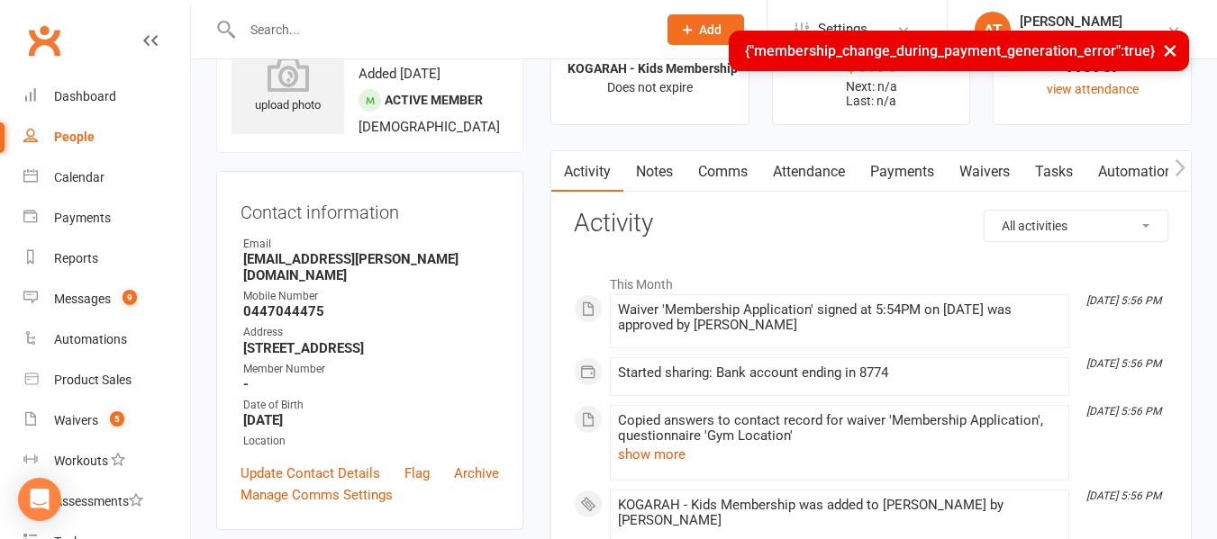
scroll to position [79, 0]
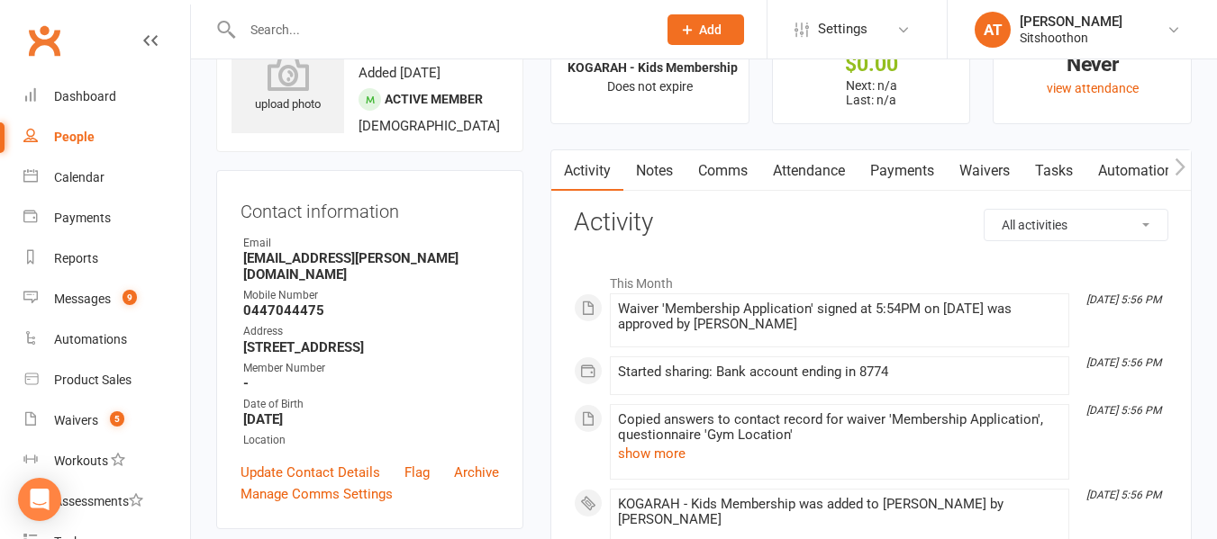
click at [899, 167] on link "Payments" at bounding box center [901, 170] width 89 height 41
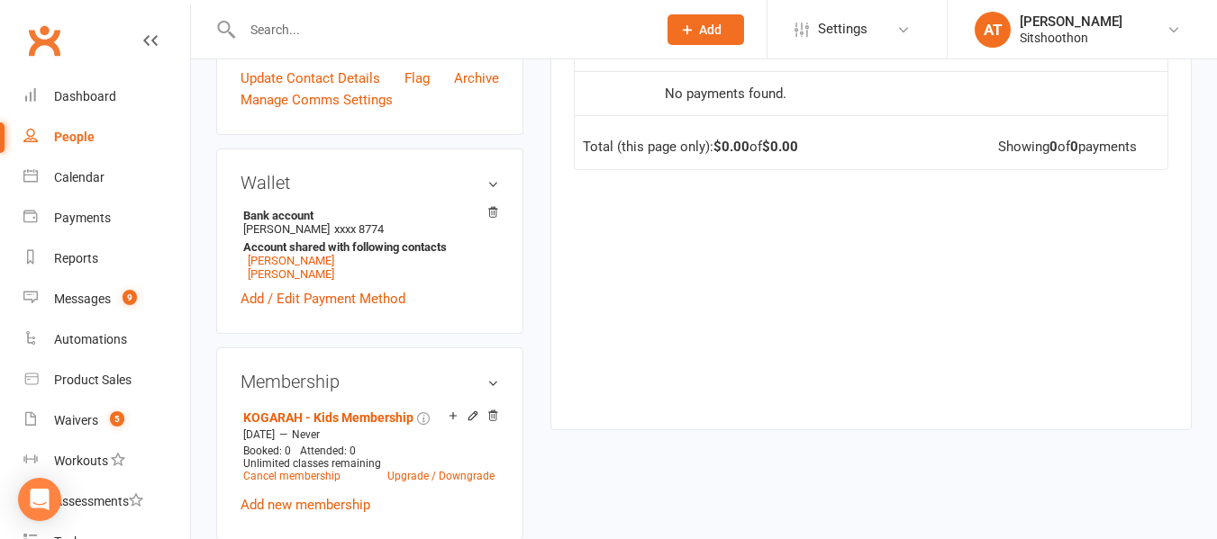
scroll to position [475, 0]
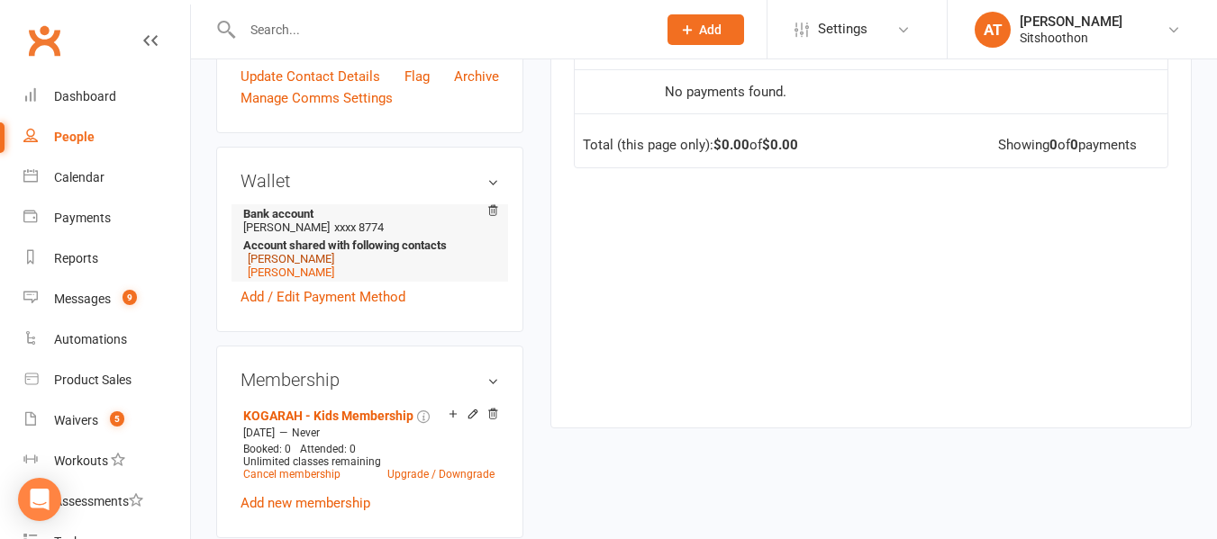
click at [283, 266] on link "[PERSON_NAME]" at bounding box center [291, 259] width 86 height 14
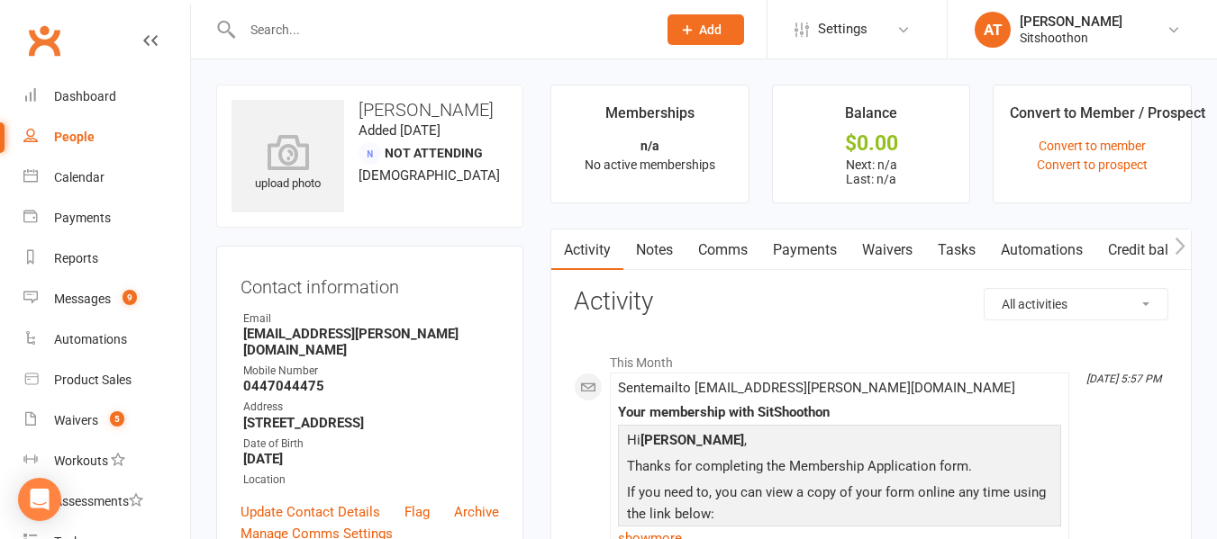
click at [826, 250] on link "Payments" at bounding box center [804, 250] width 89 height 41
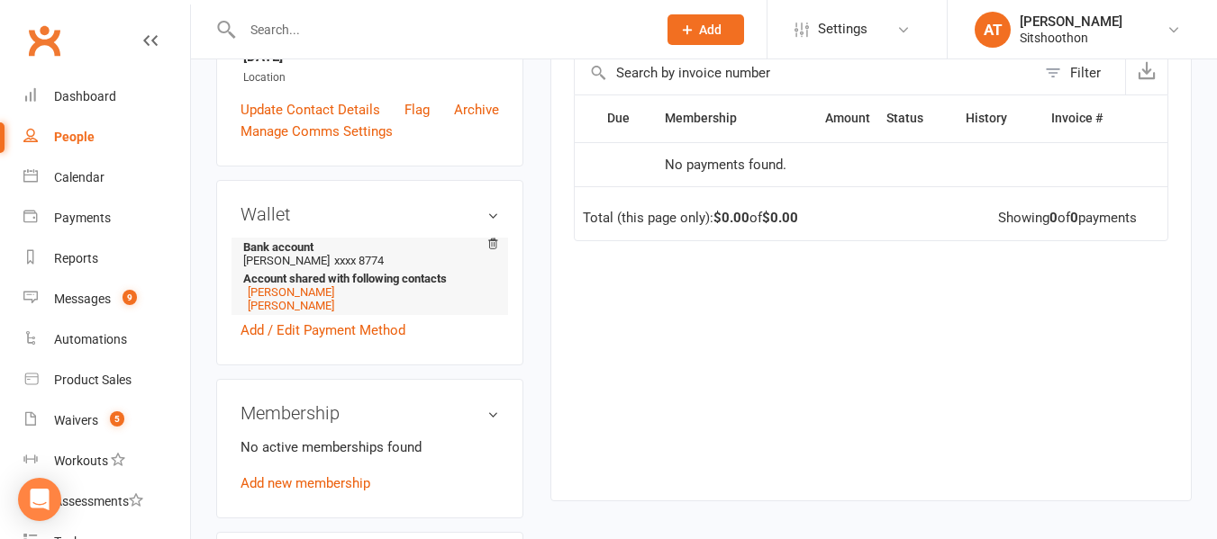
scroll to position [398, 0]
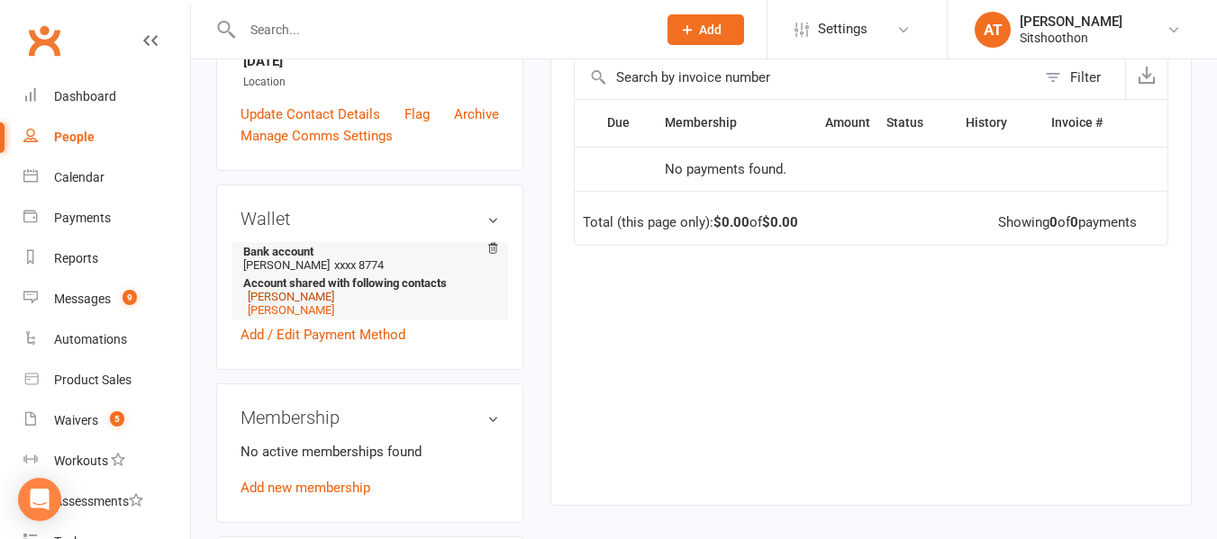
click at [288, 299] on link "[PERSON_NAME]" at bounding box center [291, 297] width 86 height 14
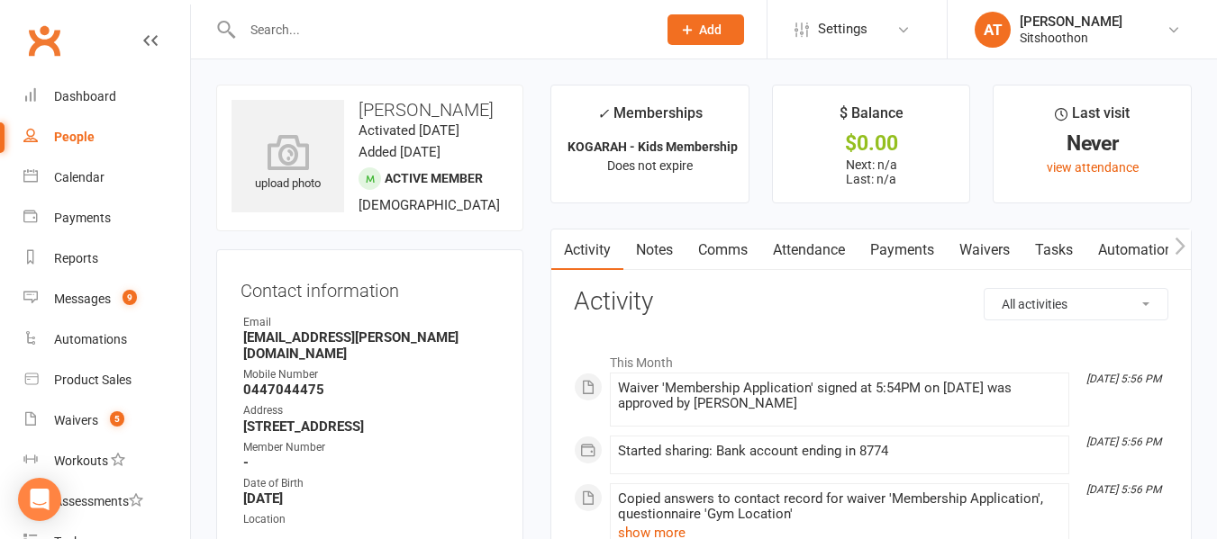
click at [893, 248] on link "Payments" at bounding box center [901, 250] width 89 height 41
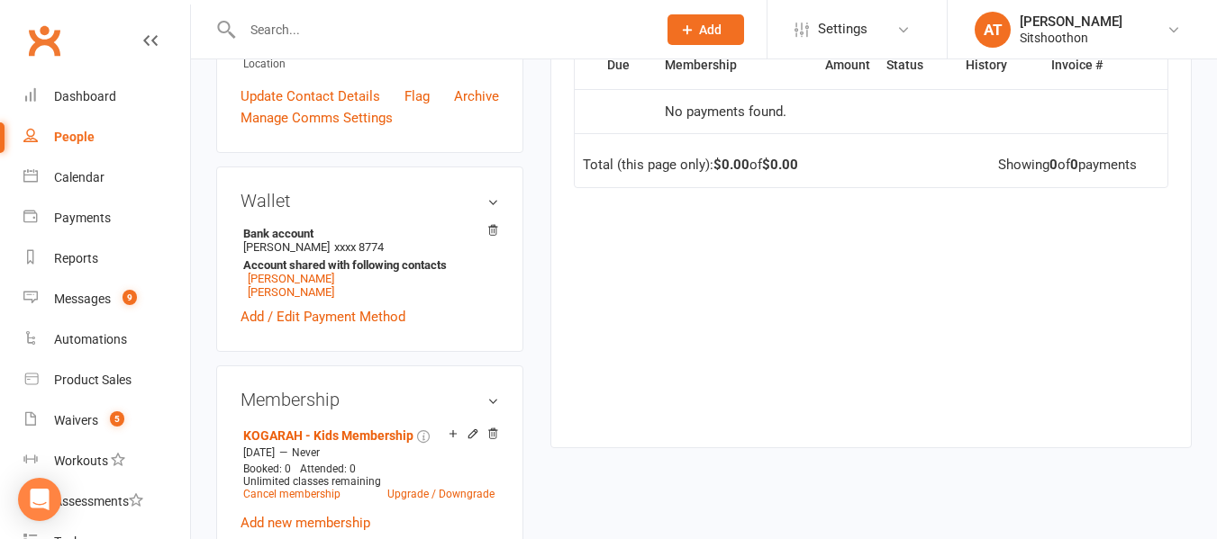
scroll to position [457, 0]
click at [491, 210] on h3 "Wallet" at bounding box center [369, 200] width 258 height 20
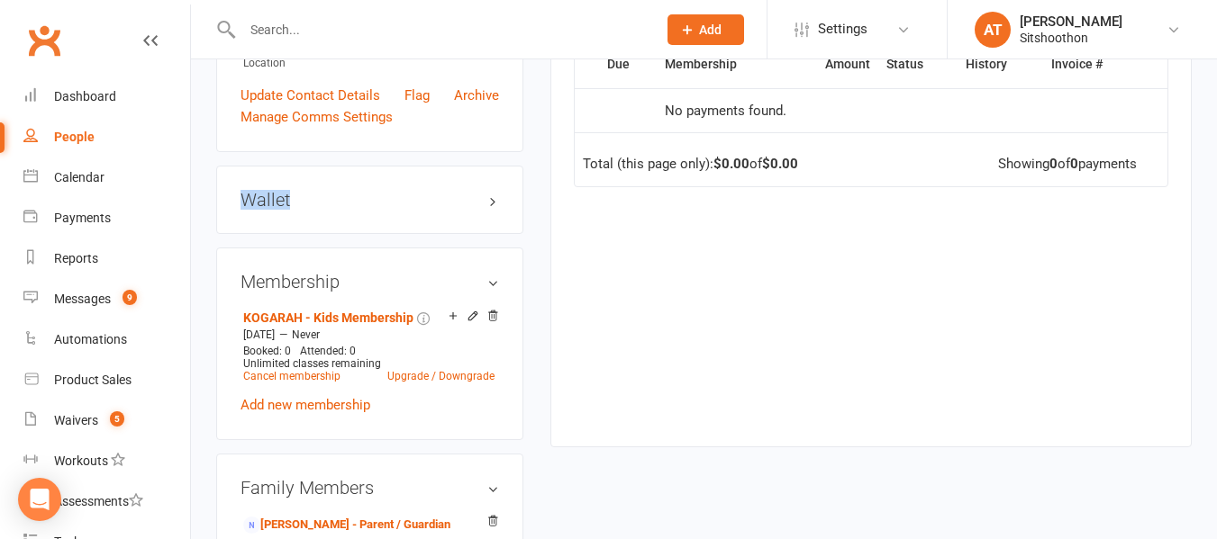
drag, startPoint x: 489, startPoint y: 234, endPoint x: 493, endPoint y: 224, distance: 10.9
click at [493, 224] on div "Wallet Bank account Ali Hareb xxxx 8774 Account shared with following contacts …" at bounding box center [369, 200] width 307 height 68
click at [493, 210] on h3 "Wallet" at bounding box center [369, 200] width 258 height 20
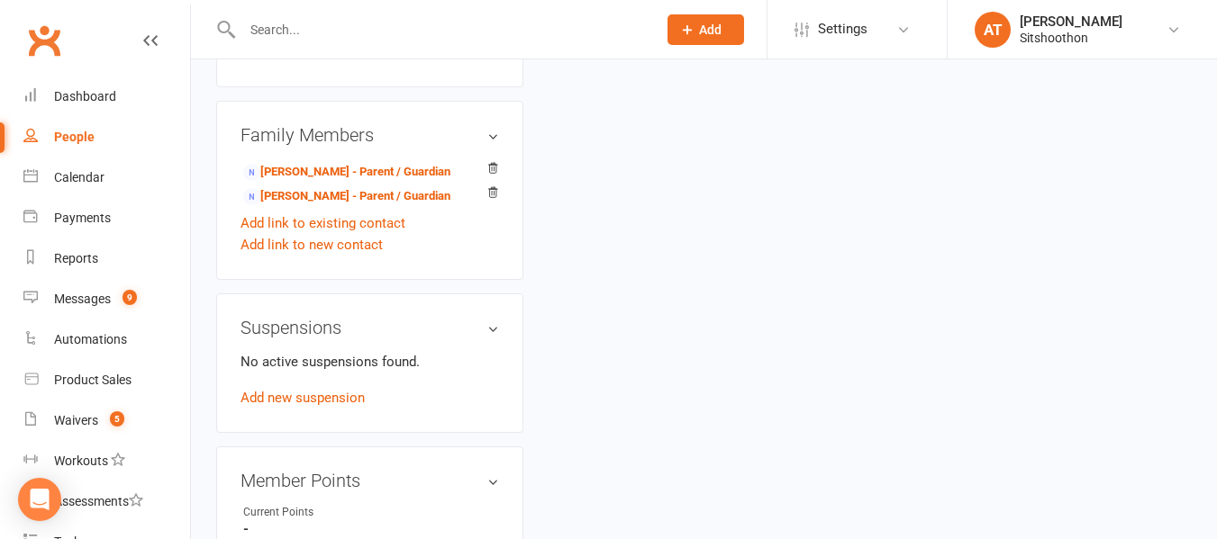
scroll to position [928, 0]
click at [298, 181] on link "[PERSON_NAME] - Parent / Guardian" at bounding box center [346, 171] width 207 height 19
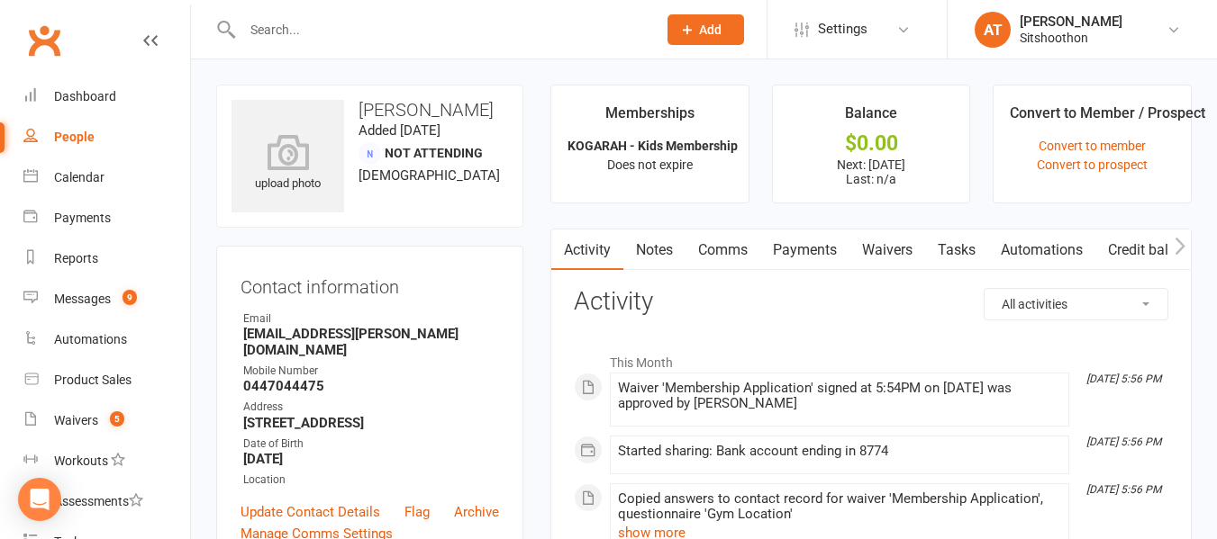
click at [810, 262] on link "Payments" at bounding box center [804, 250] width 89 height 41
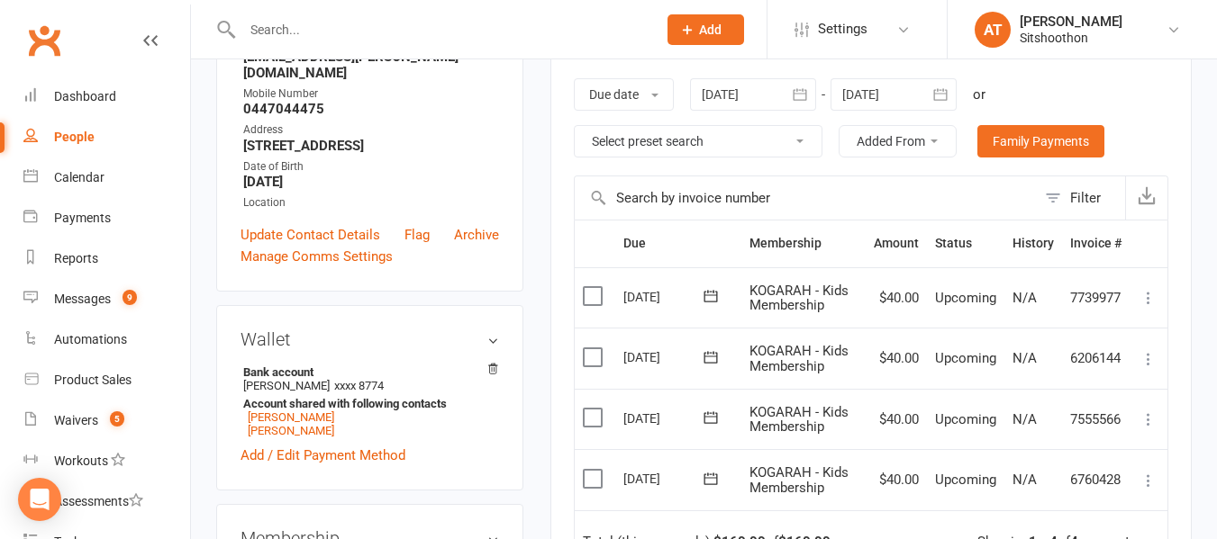
scroll to position [401, 0]
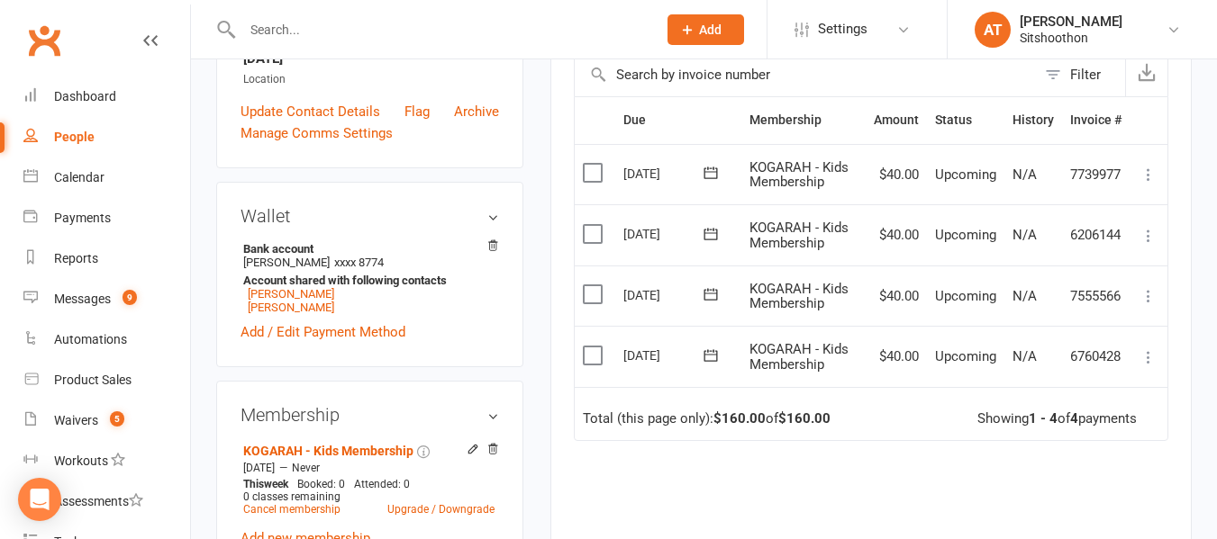
click at [709, 356] on icon at bounding box center [711, 356] width 18 height 18
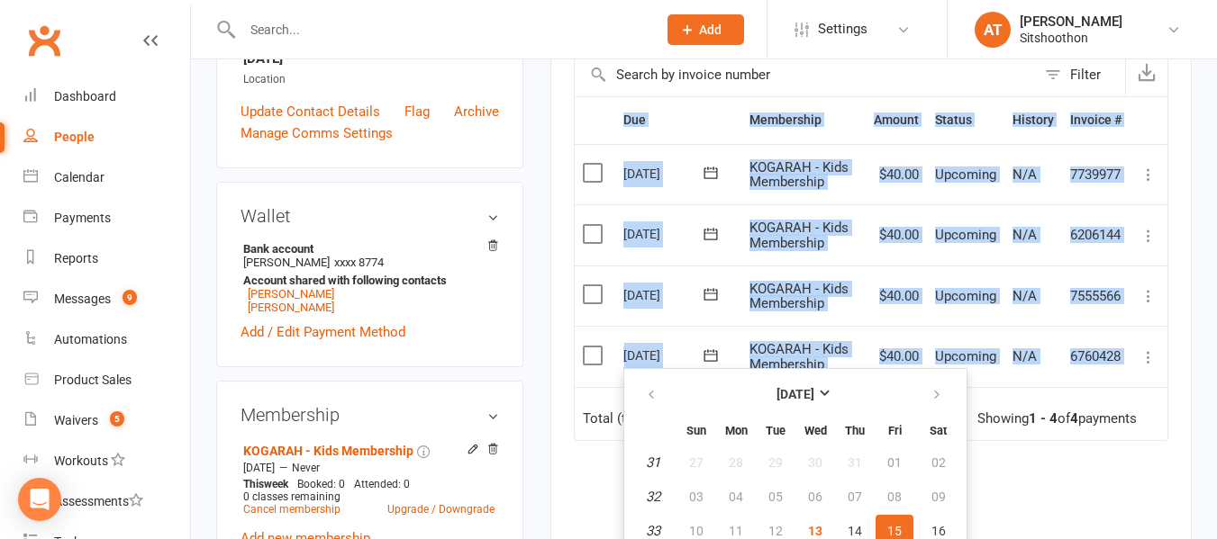
drag, startPoint x: 1136, startPoint y: 425, endPoint x: 1197, endPoint y: 482, distance: 82.8
click at [1197, 482] on main "Memberships KOGARAH - Kids Membership Does not expire Balance $0.00 Next: 15 Au…" at bounding box center [871, 202] width 668 height 1036
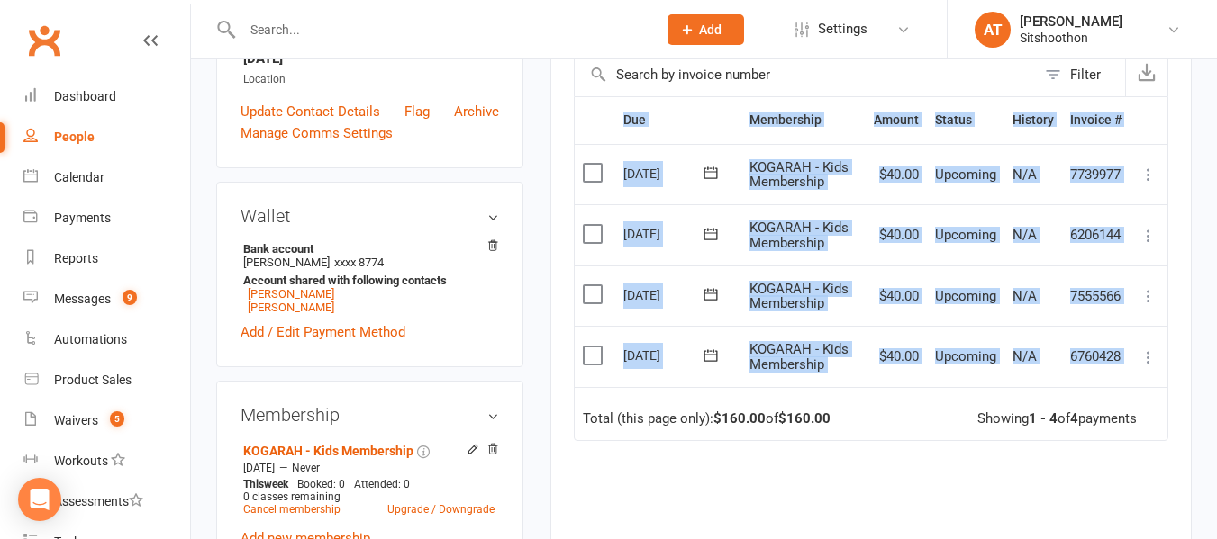
click at [1197, 482] on main "Memberships KOGARAH - Kids Membership Does not expire Balance $0.00 Next: 15 Au…" at bounding box center [871, 202] width 668 height 1036
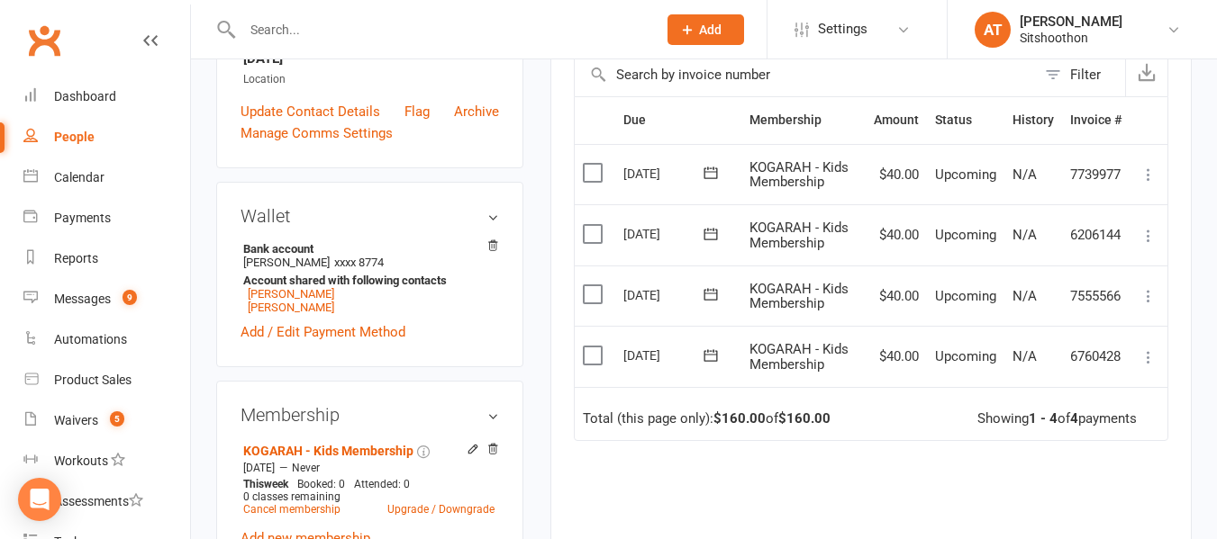
click at [1145, 358] on icon at bounding box center [1148, 358] width 18 height 18
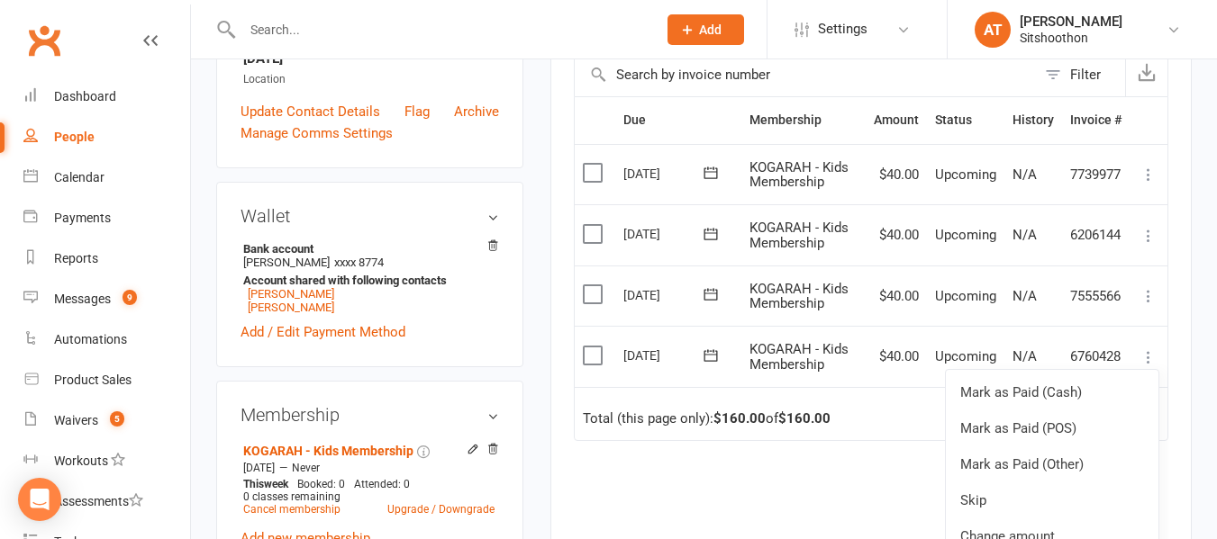
scroll to position [23, 0]
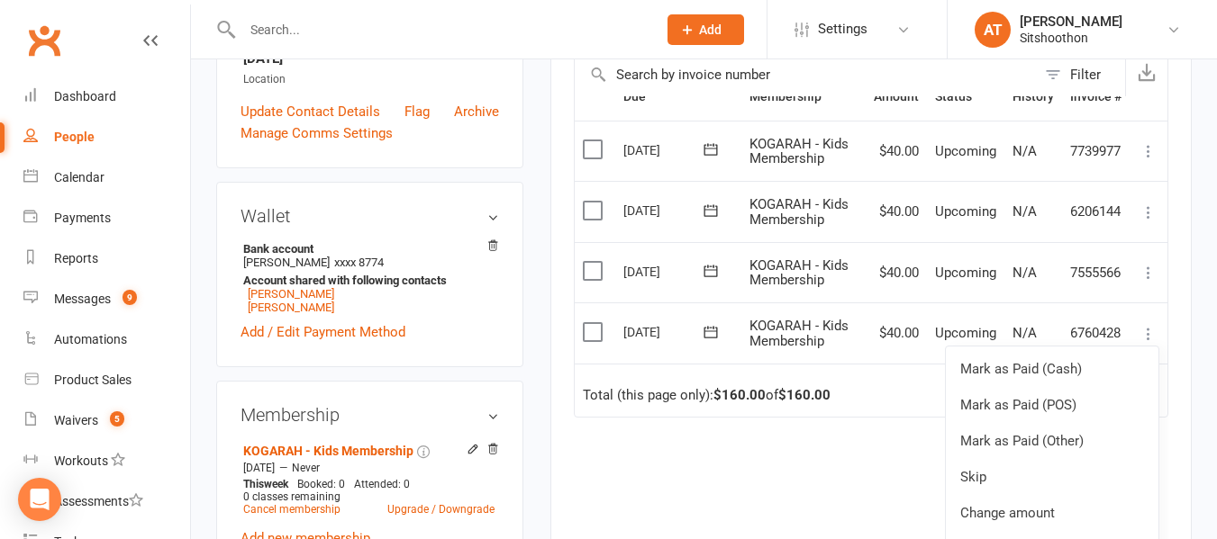
click at [704, 338] on icon at bounding box center [711, 332] width 14 height 12
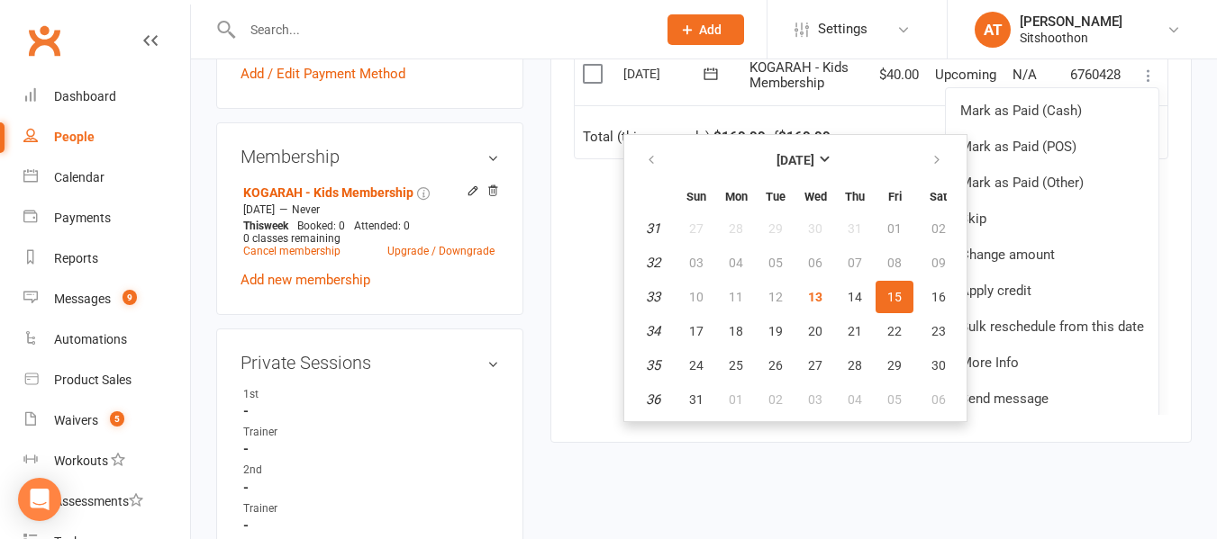
scroll to position [661, 0]
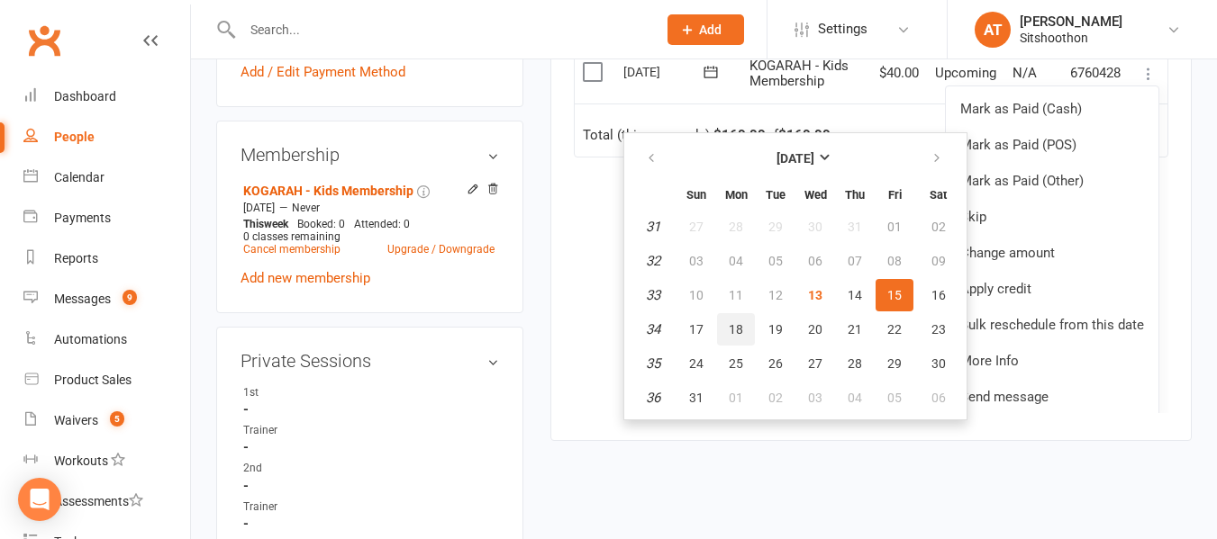
click at [727, 318] on button "18" at bounding box center [736, 329] width 38 height 32
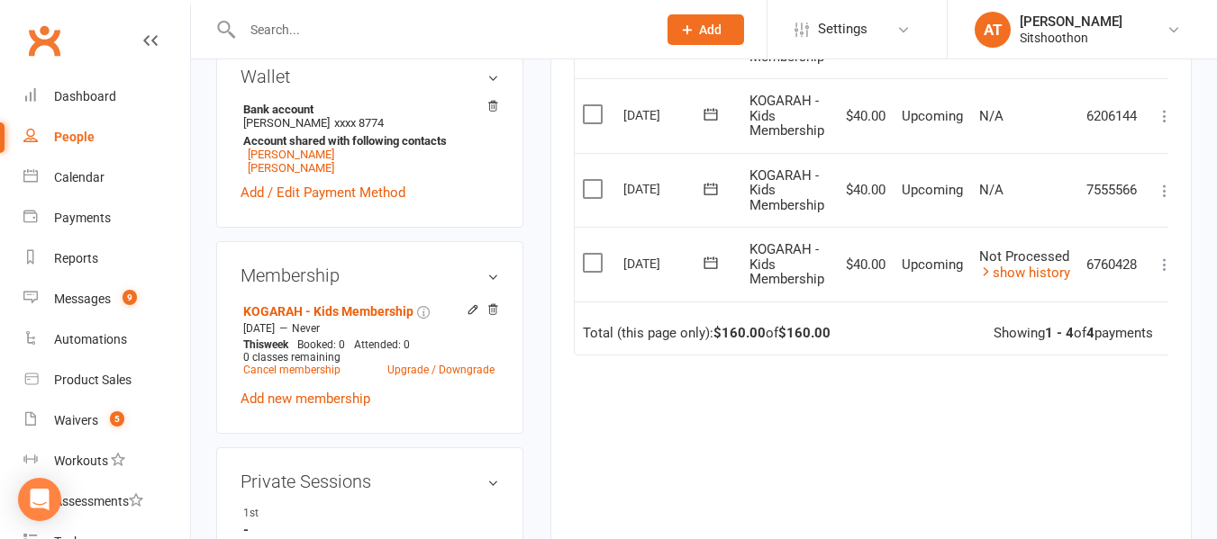
scroll to position [539, 0]
click at [1165, 258] on icon at bounding box center [1164, 267] width 18 height 18
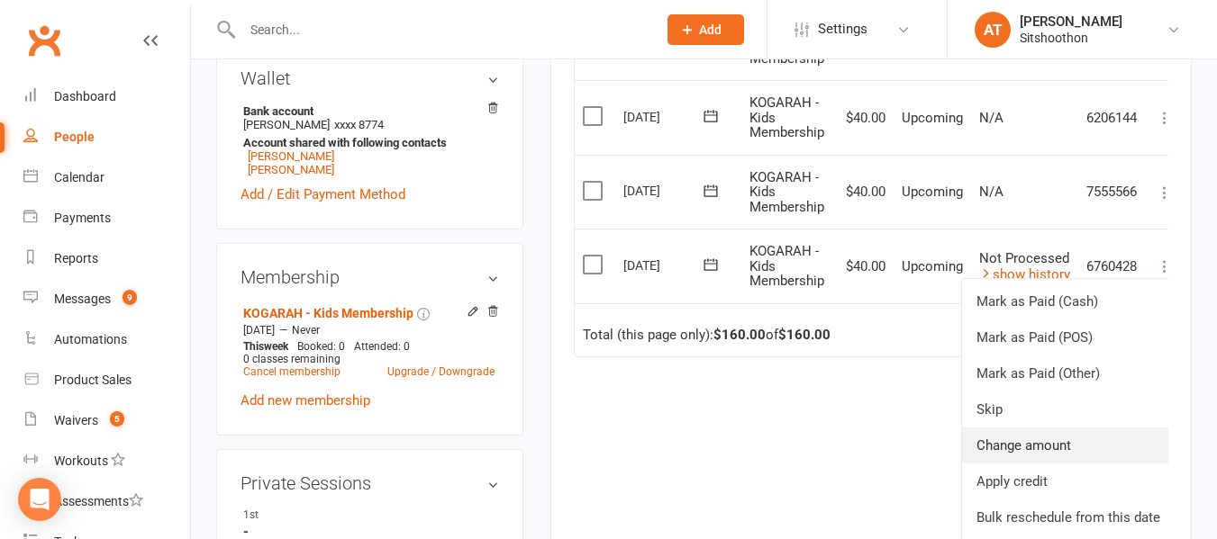
scroll to position [23, 0]
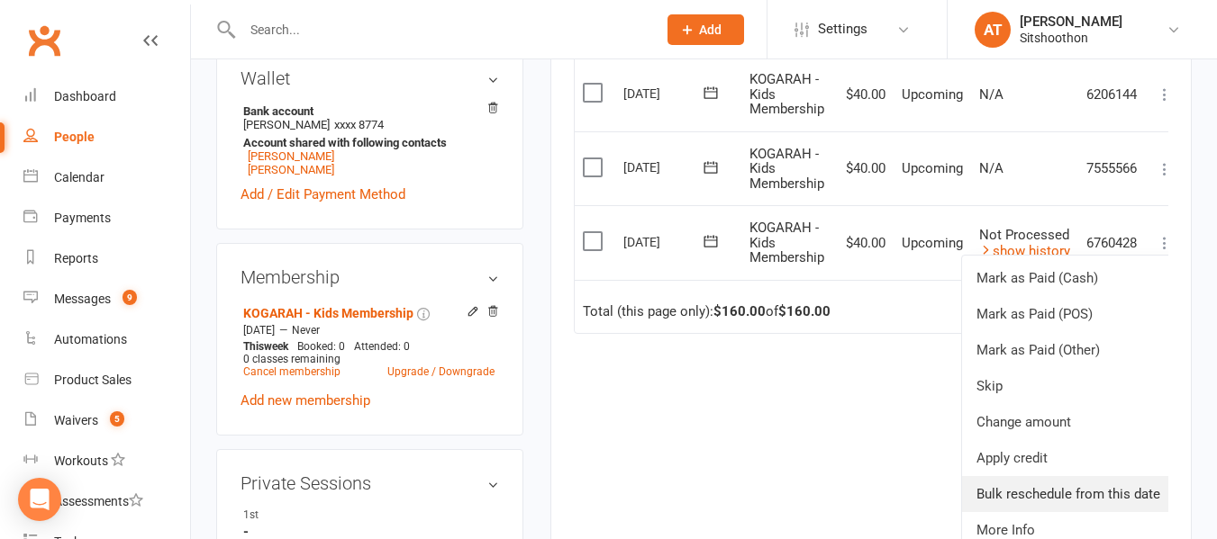
click at [1067, 492] on link "Bulk reschedule from this date" at bounding box center [1068, 494] width 213 height 36
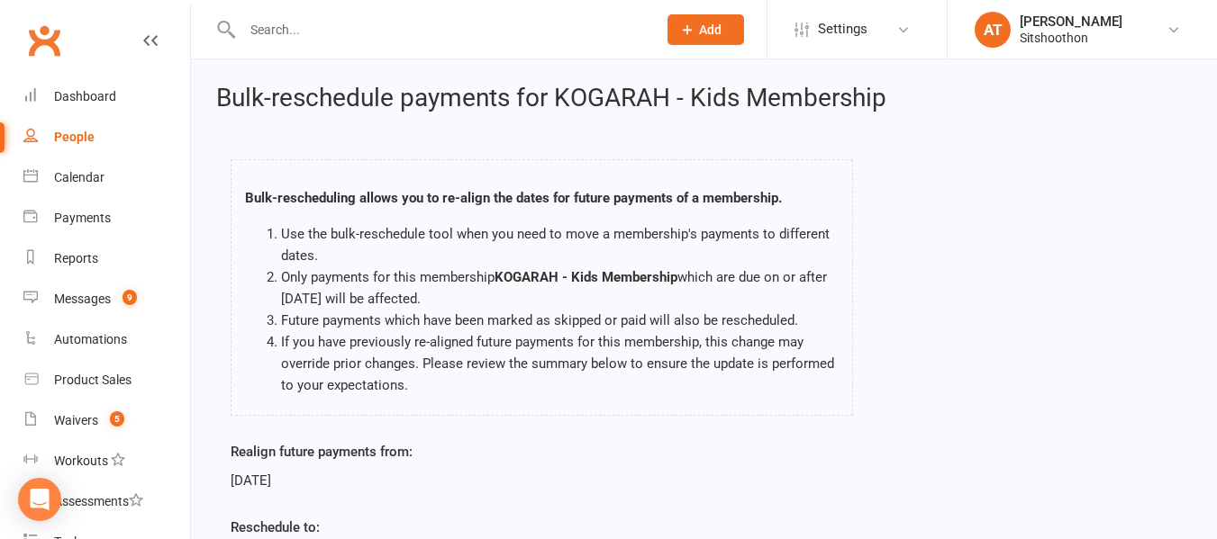
scroll to position [187, 0]
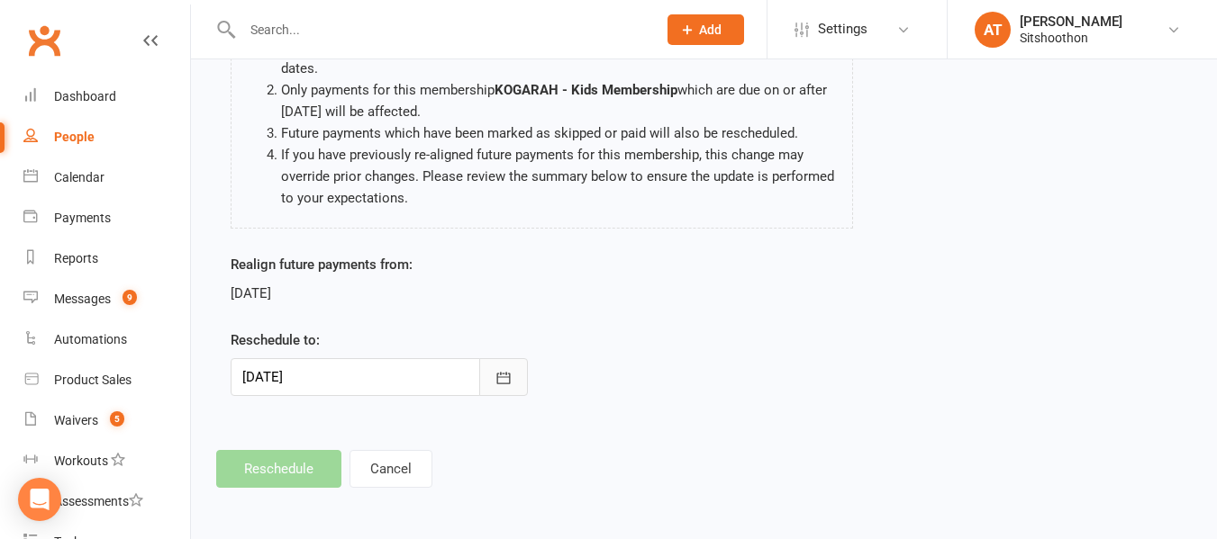
click at [508, 382] on icon "button" at bounding box center [503, 378] width 18 height 18
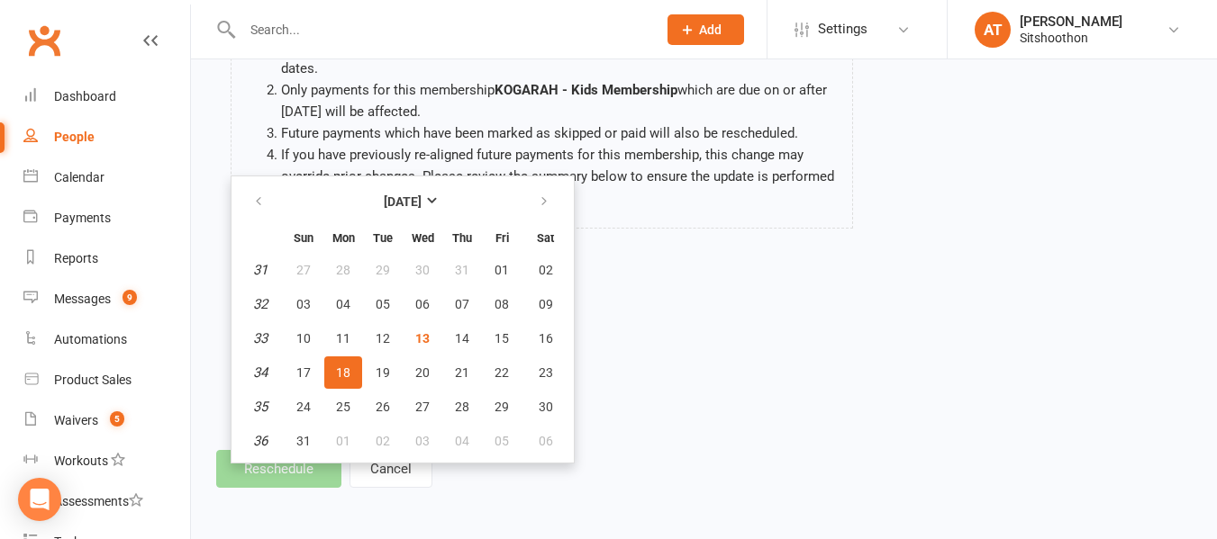
click at [346, 375] on span "18" at bounding box center [343, 373] width 14 height 14
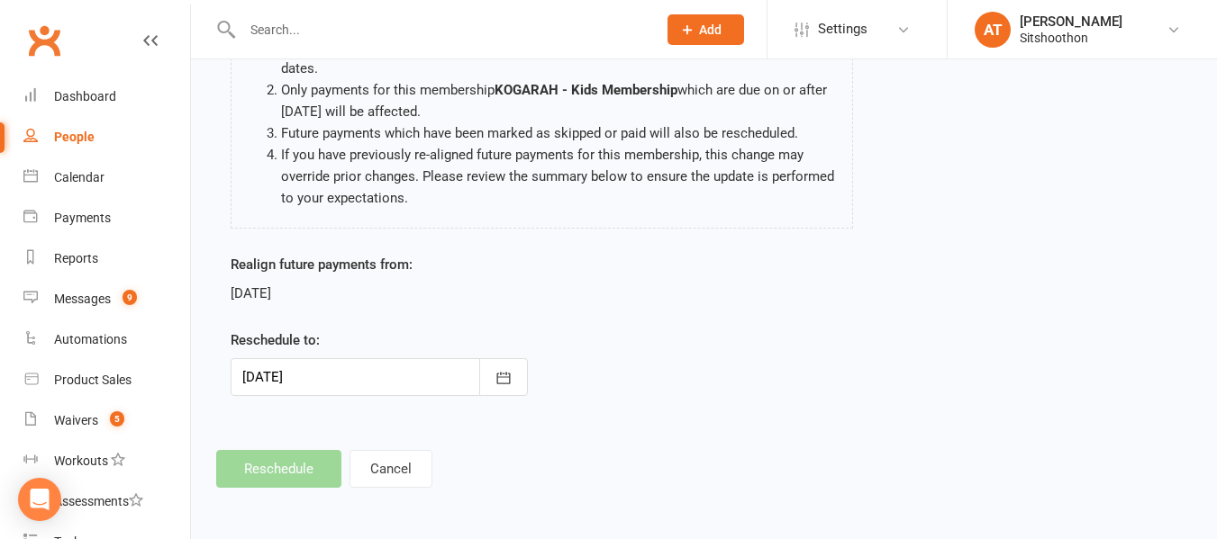
click at [296, 463] on footer "Reschedule Cancel" at bounding box center [703, 469] width 975 height 38
click at [514, 376] on button "button" at bounding box center [503, 377] width 49 height 38
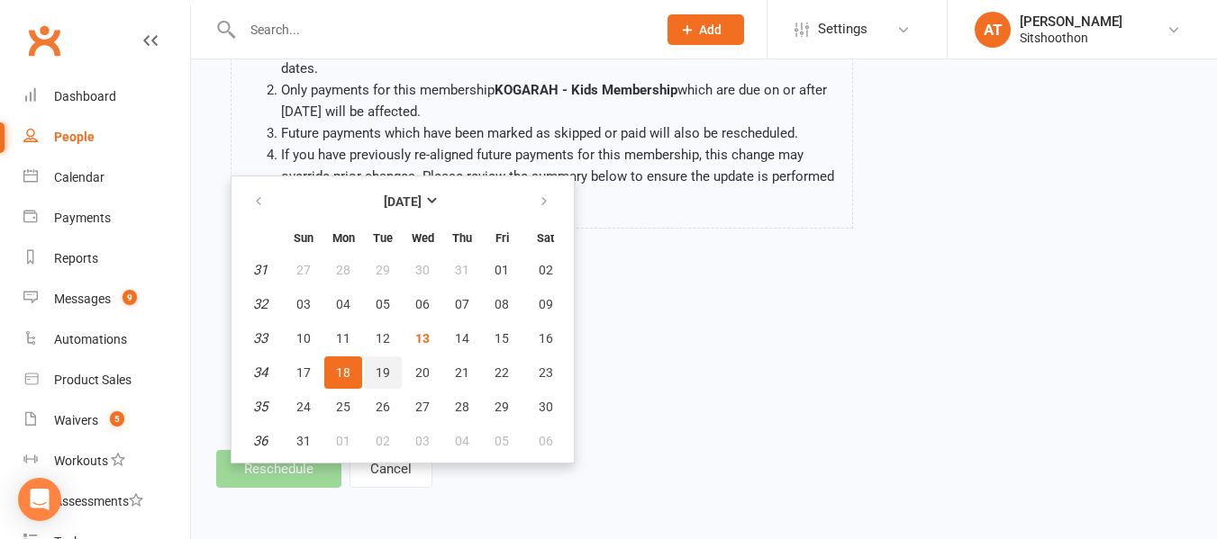
click at [376, 372] on span "19" at bounding box center [383, 373] width 14 height 14
type input "19 Aug 2025"
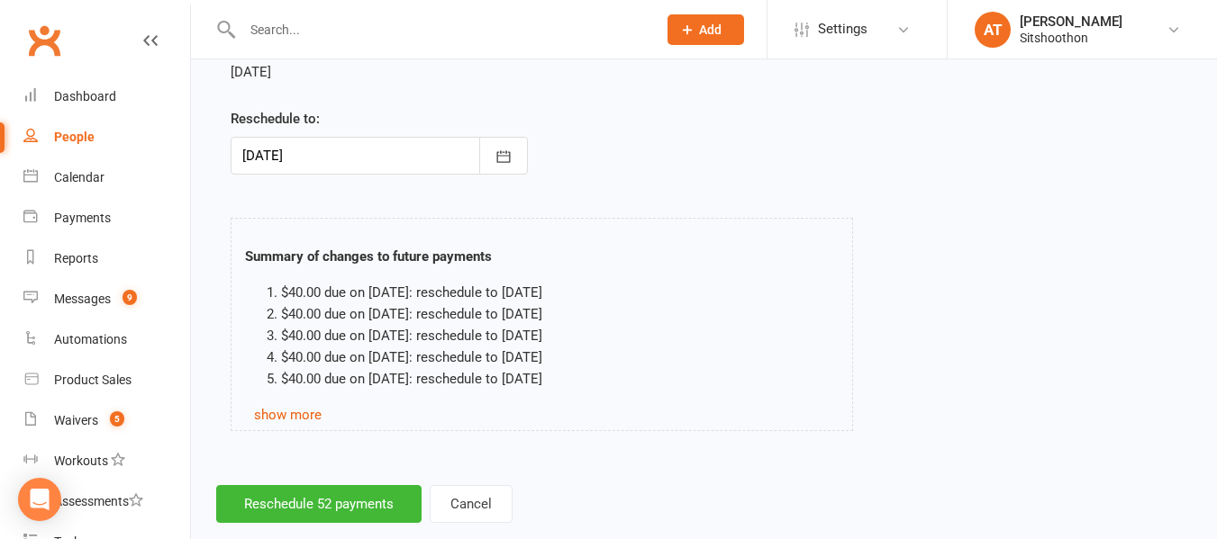
scroll to position [410, 0]
click at [315, 499] on button "Reschedule 52 payments" at bounding box center [318, 503] width 205 height 38
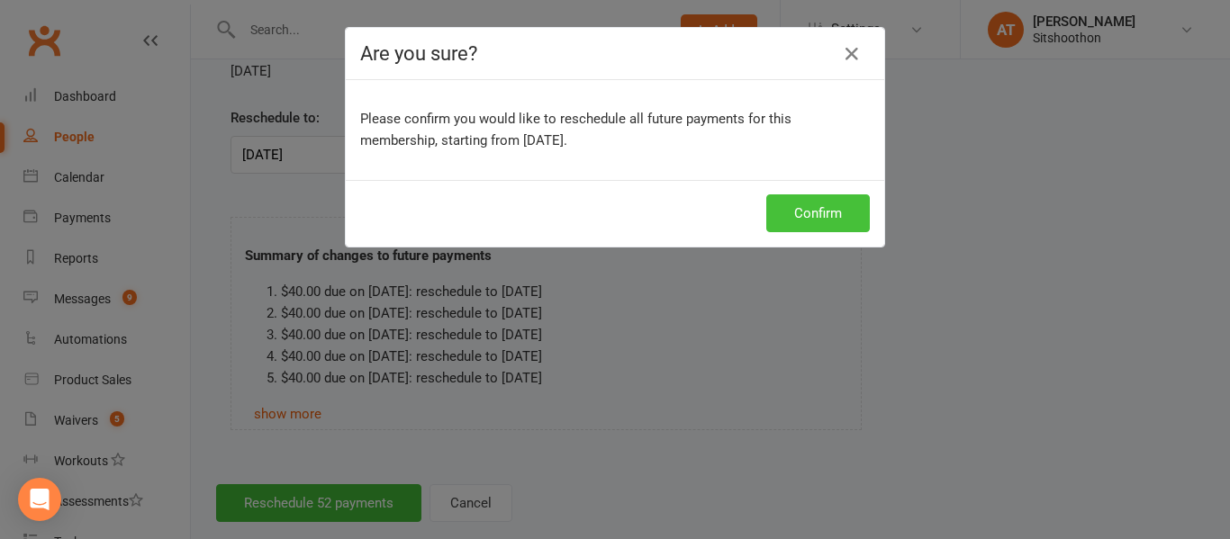
click at [779, 204] on button "Confirm" at bounding box center [818, 214] width 104 height 38
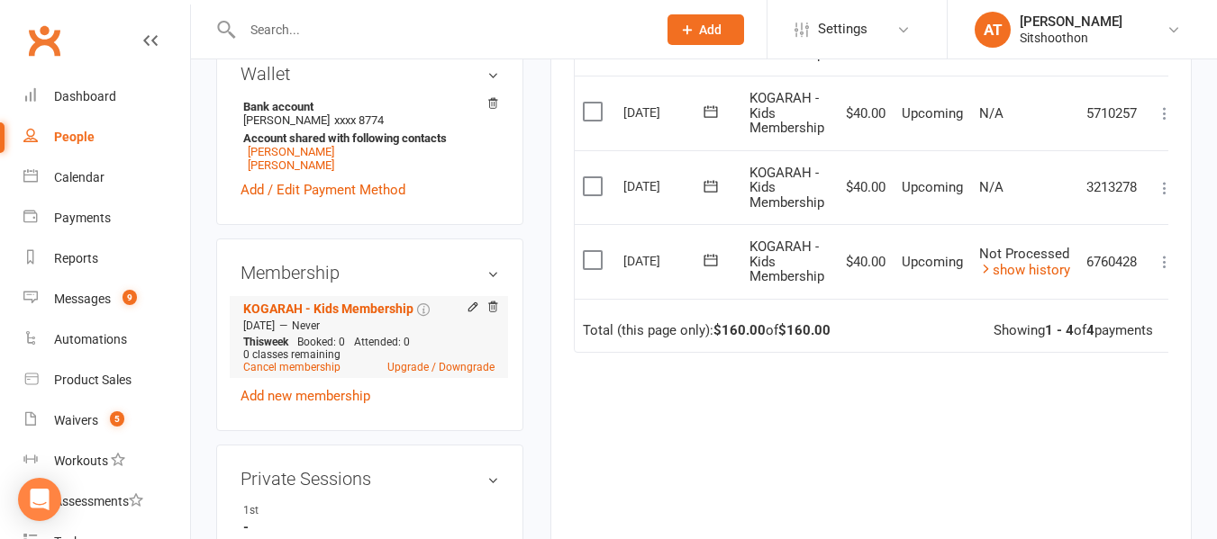
scroll to position [544, 0]
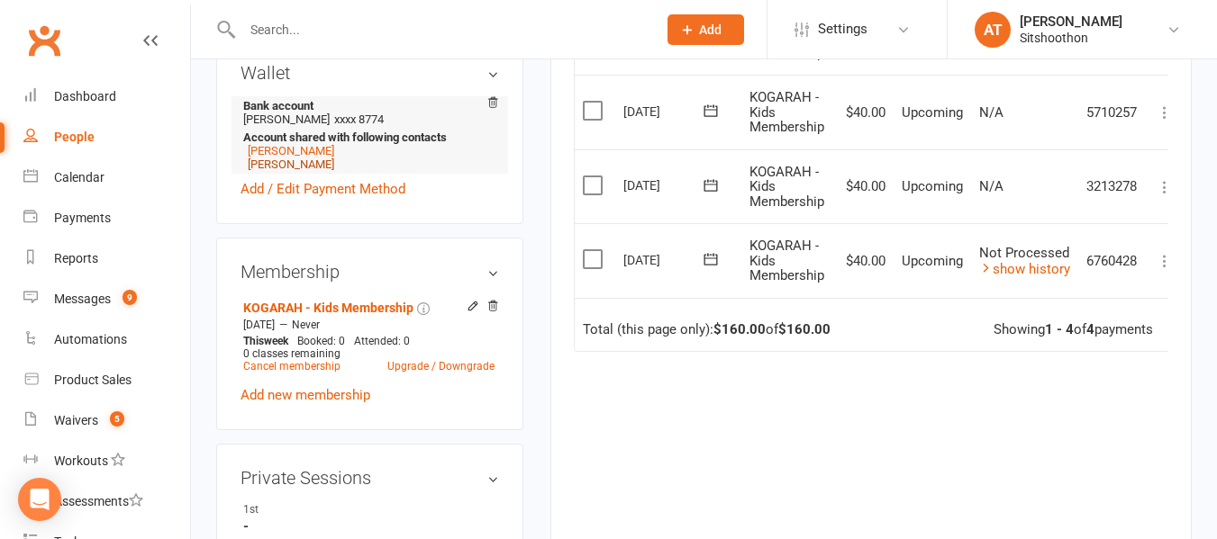
click at [275, 167] on link "[PERSON_NAME]" at bounding box center [291, 165] width 86 height 14
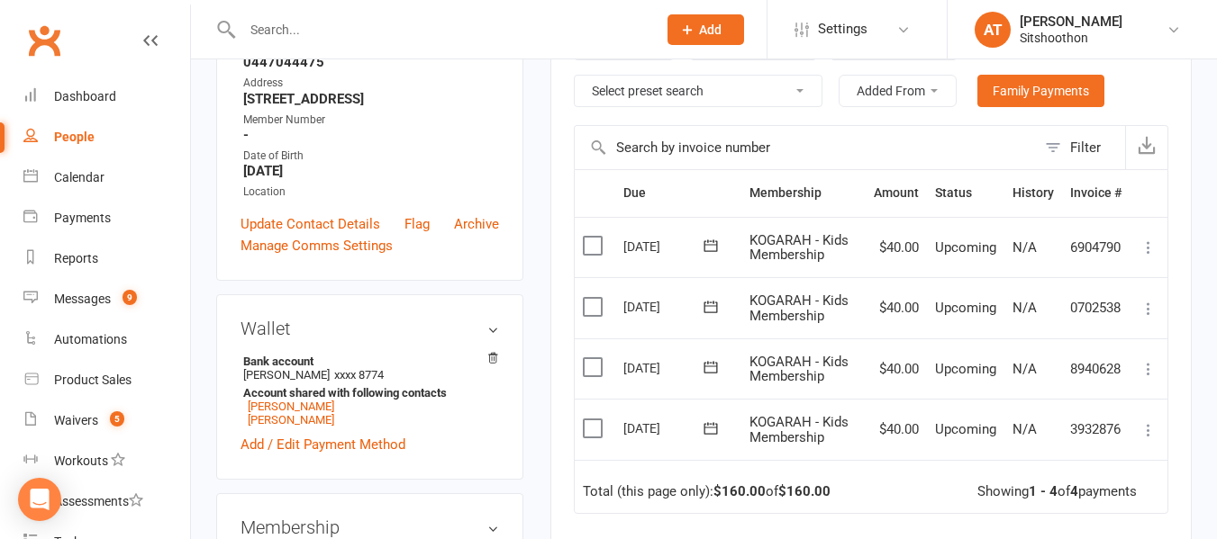
scroll to position [329, 0]
click at [709, 433] on icon at bounding box center [711, 427] width 14 height 12
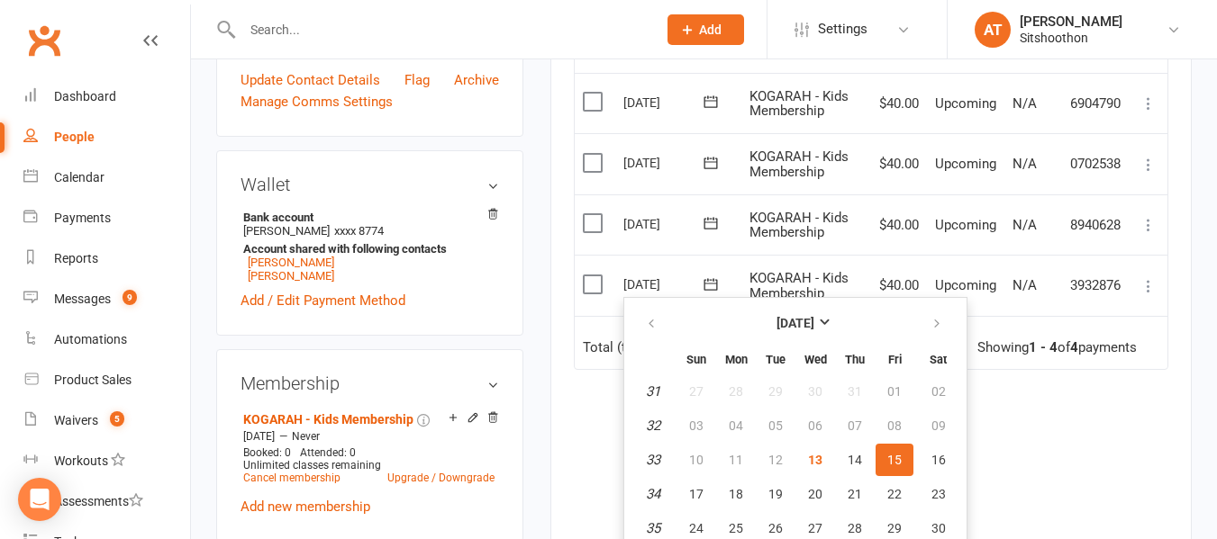
scroll to position [474, 0]
click at [1141, 289] on icon at bounding box center [1148, 285] width 18 height 18
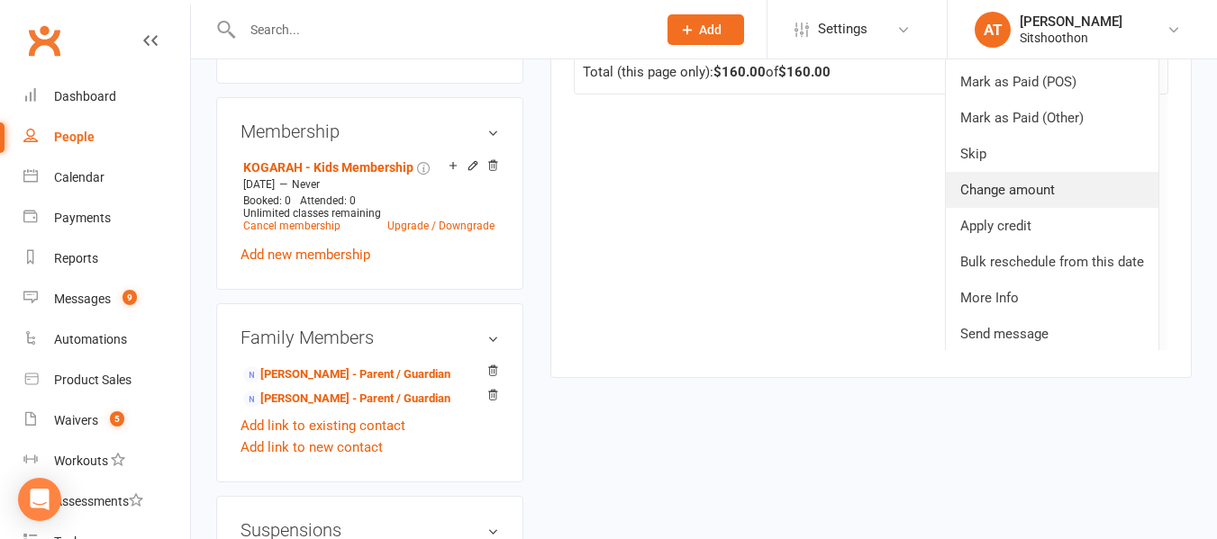
scroll to position [725, 0]
click at [1036, 279] on link "Bulk reschedule from this date" at bounding box center [1052, 261] width 213 height 36
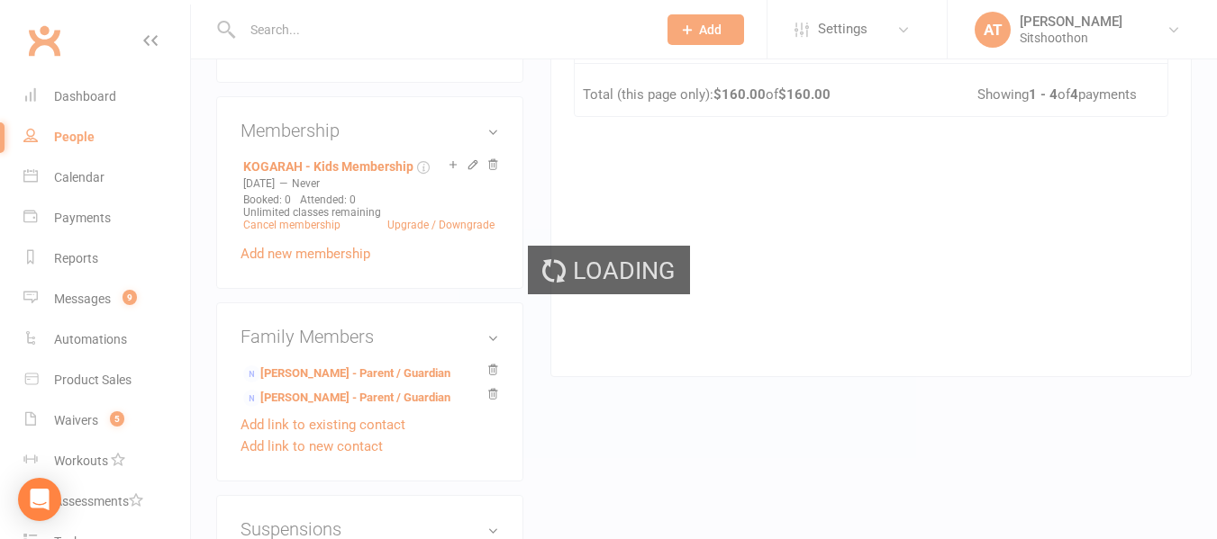
scroll to position [0, 0]
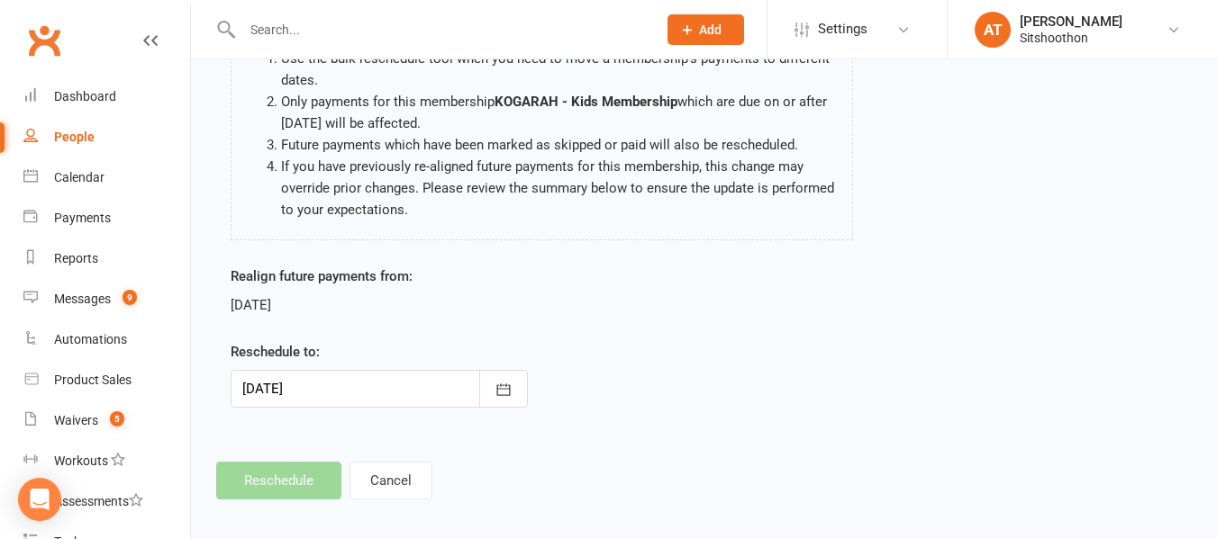
scroll to position [187, 0]
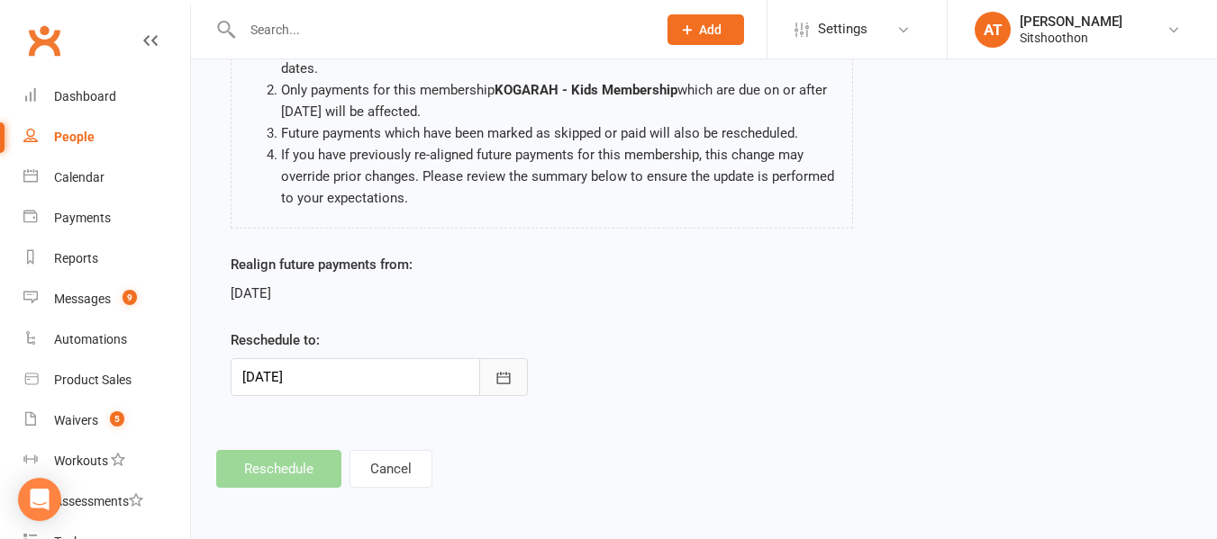
click at [516, 376] on button "button" at bounding box center [503, 377] width 49 height 38
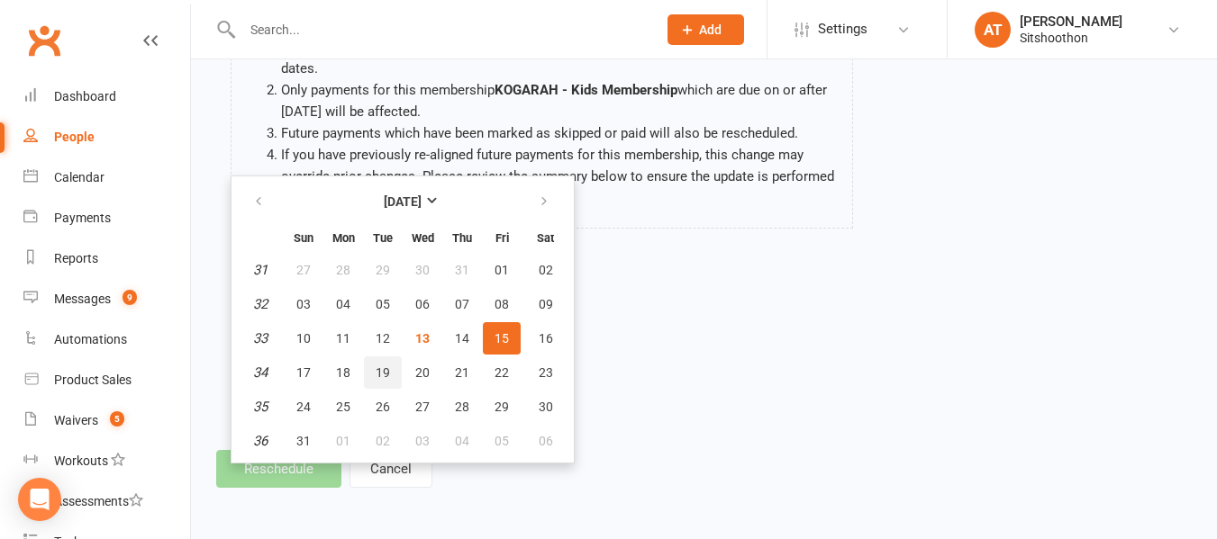
click at [376, 369] on span "19" at bounding box center [383, 373] width 14 height 14
type input "19 Aug 2025"
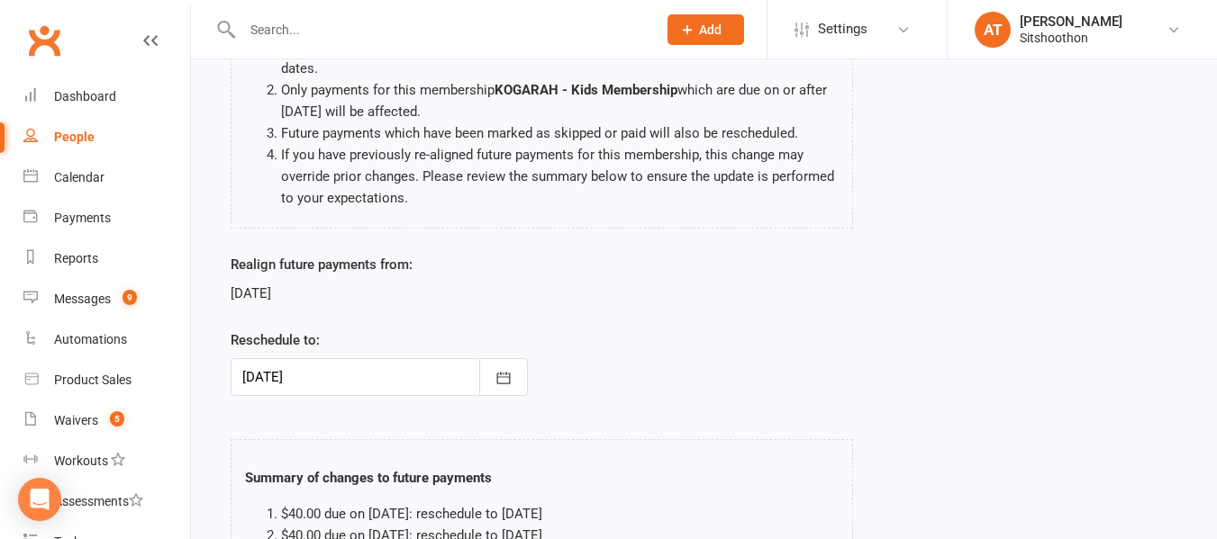
scroll to position [444, 0]
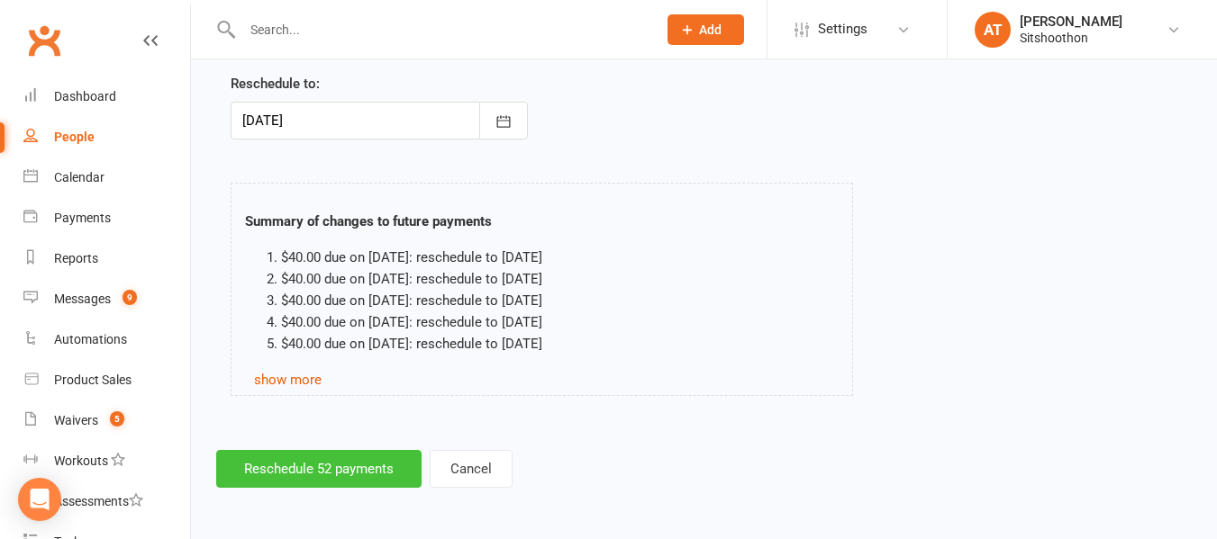
click at [321, 466] on button "Reschedule 52 payments" at bounding box center [318, 469] width 205 height 38
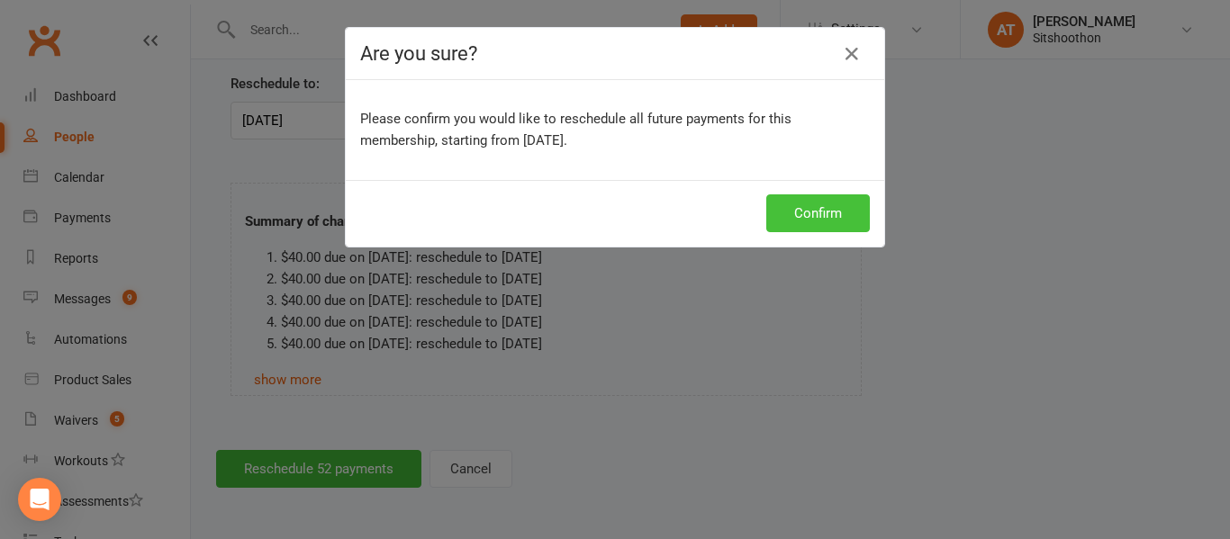
click at [837, 213] on button "Confirm" at bounding box center [818, 214] width 104 height 38
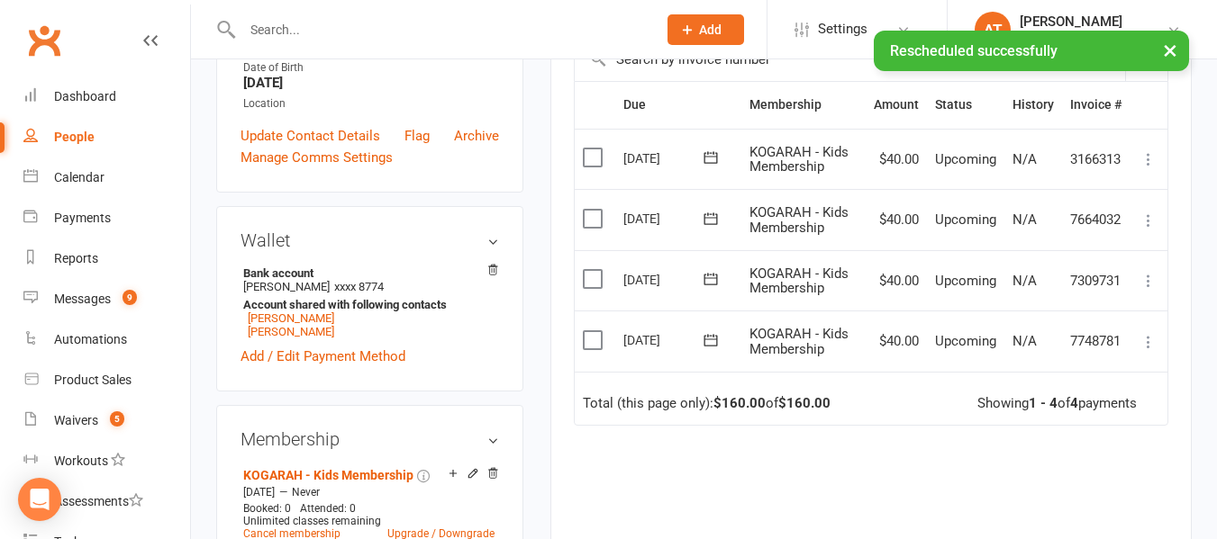
scroll to position [417, 0]
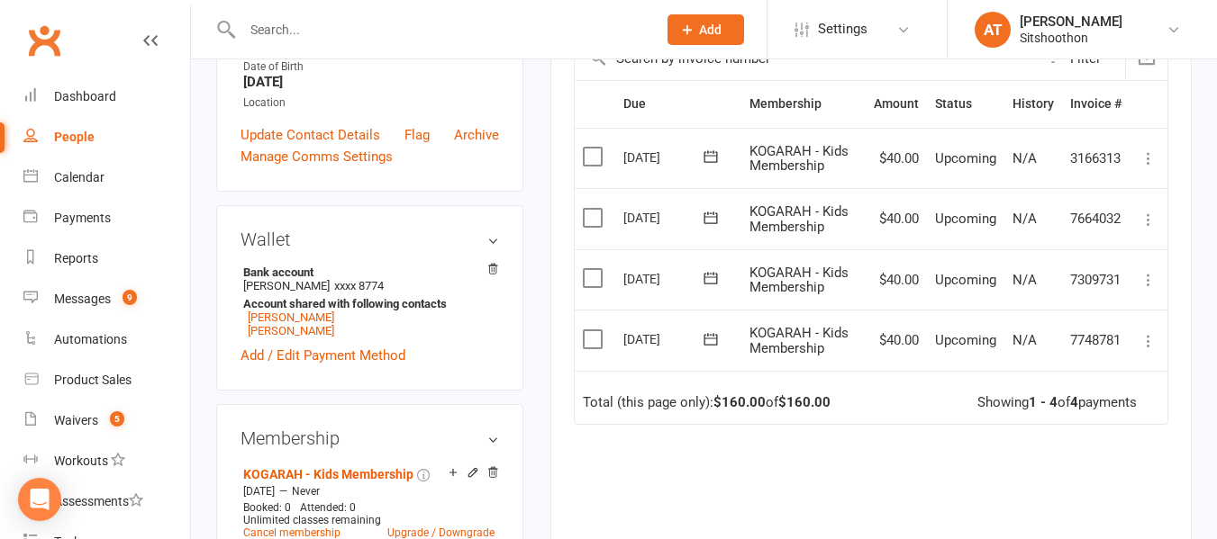
click at [365, 24] on input "text" at bounding box center [440, 29] width 407 height 25
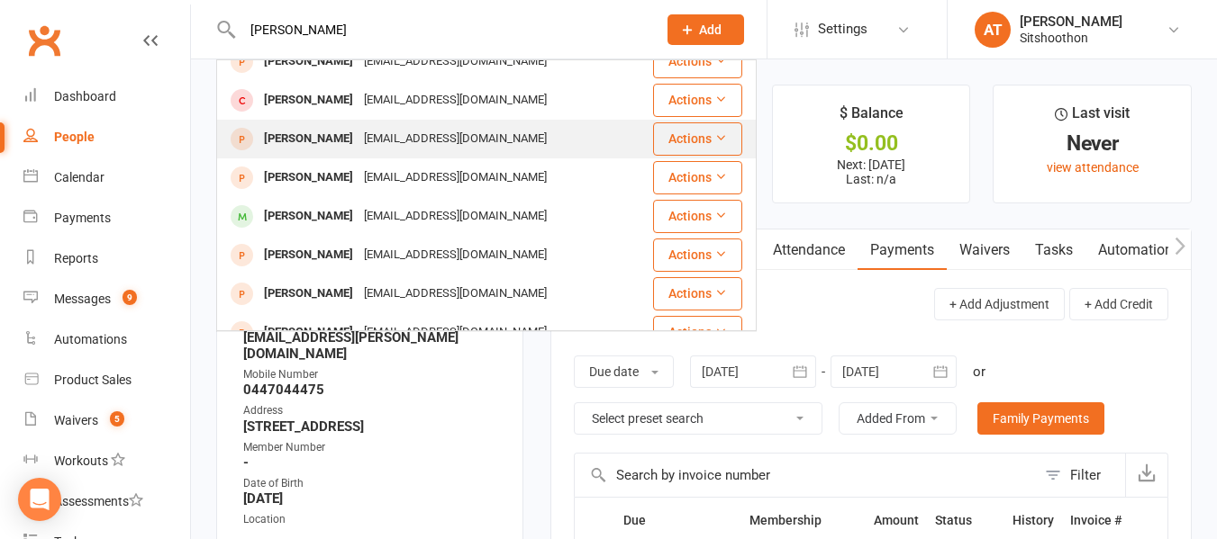
scroll to position [0, 0]
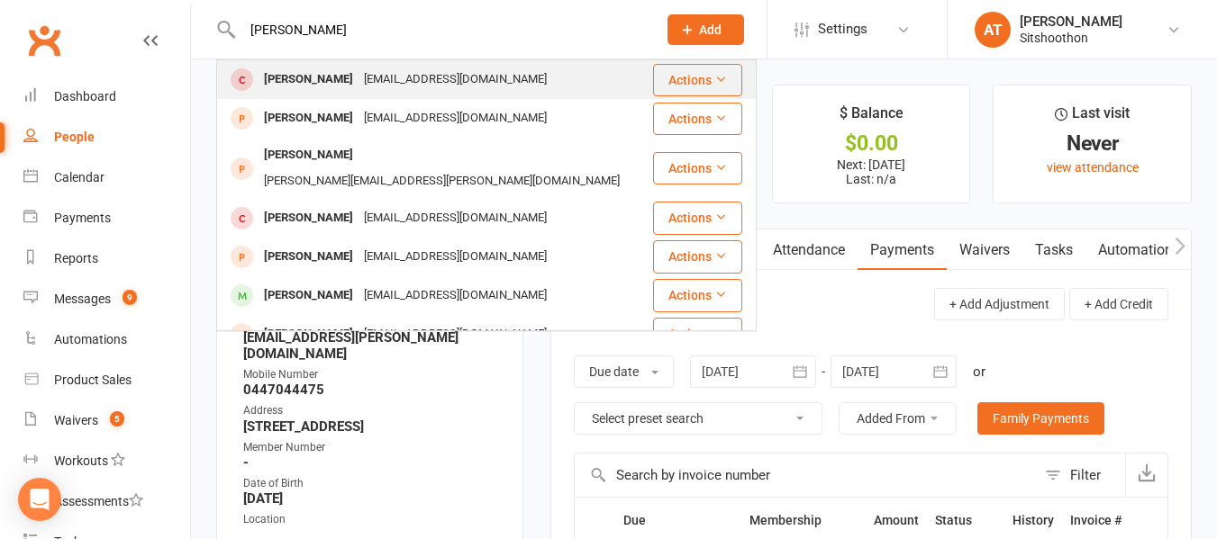
type input "joshua dolfo"
click at [281, 79] on div "Josh Dolfo" at bounding box center [308, 80] width 100 height 26
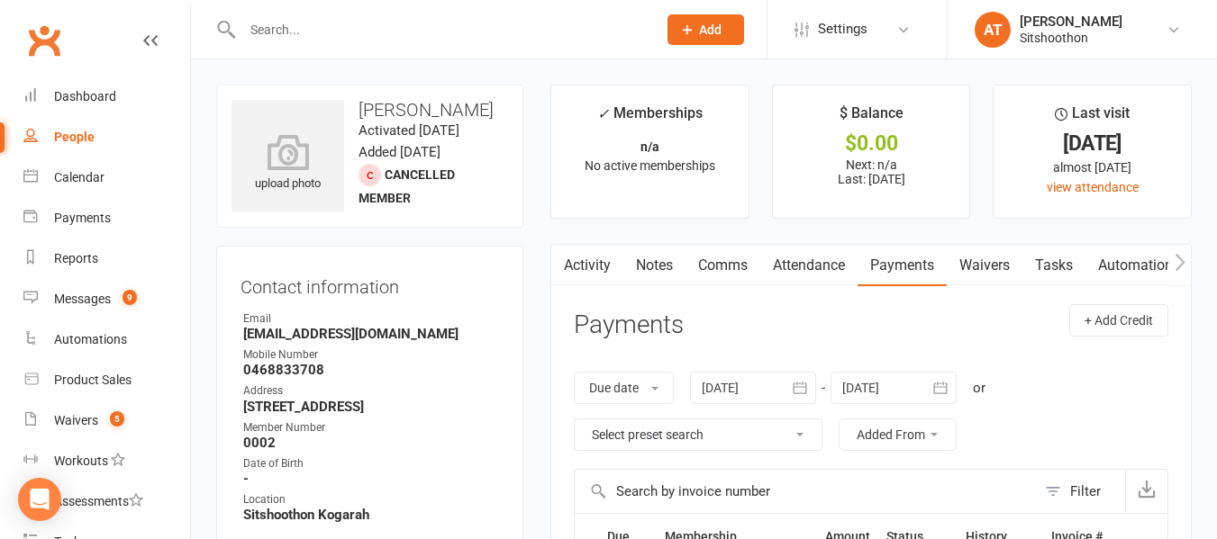
click at [286, 35] on input "text" at bounding box center [440, 29] width 407 height 25
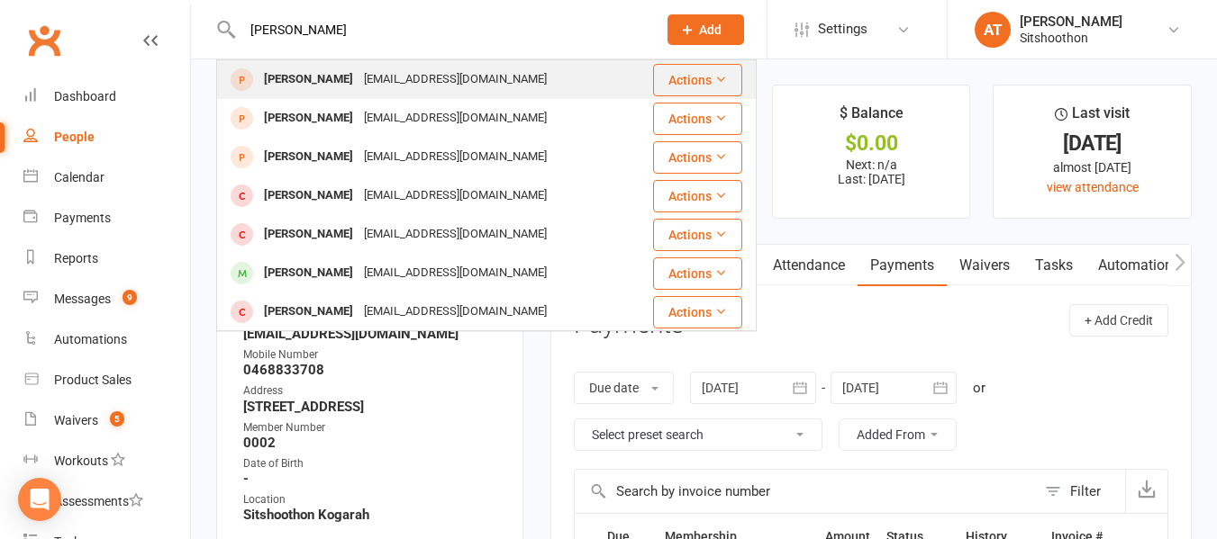
type input "brett donlon"
click at [318, 77] on div "Brett Donlon" at bounding box center [308, 80] width 100 height 26
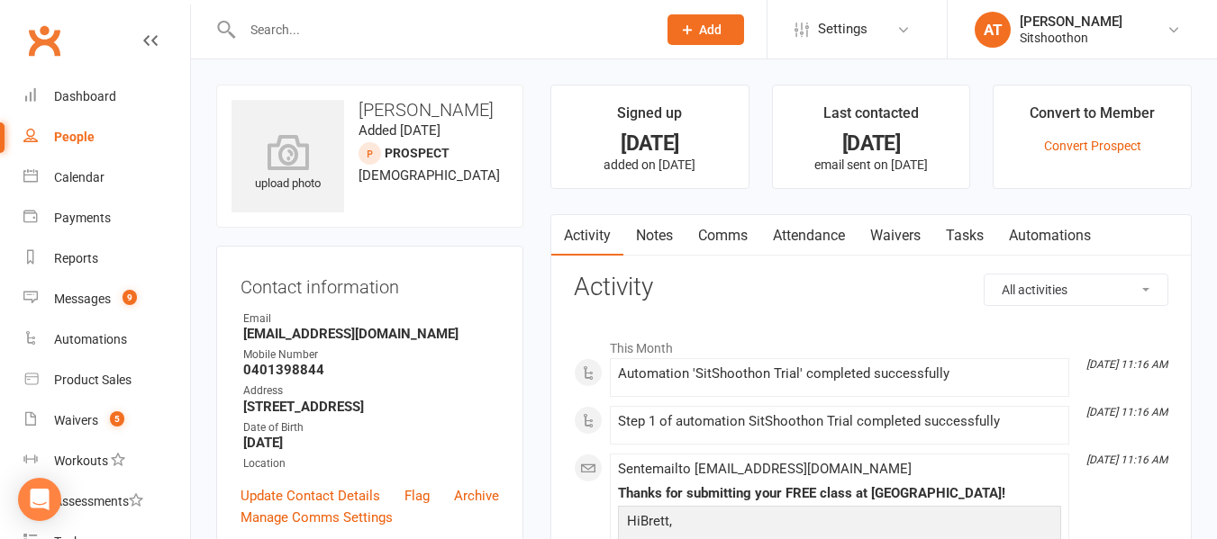
click at [353, 32] on input "text" at bounding box center [440, 29] width 407 height 25
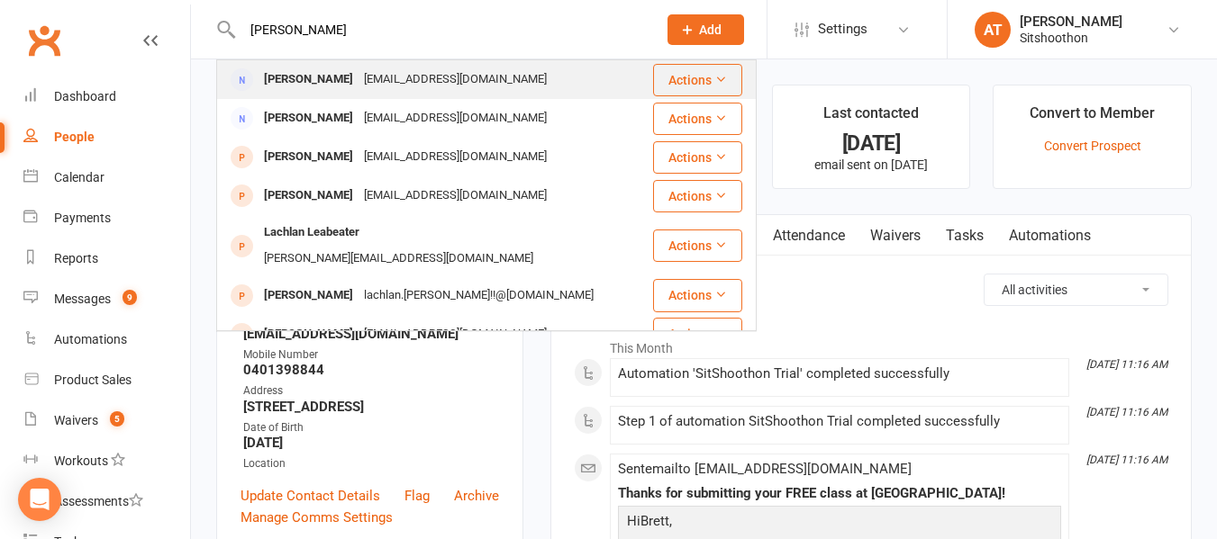
type input "lachlan davies"
click at [330, 91] on div "Lachlan Davies" at bounding box center [308, 80] width 100 height 26
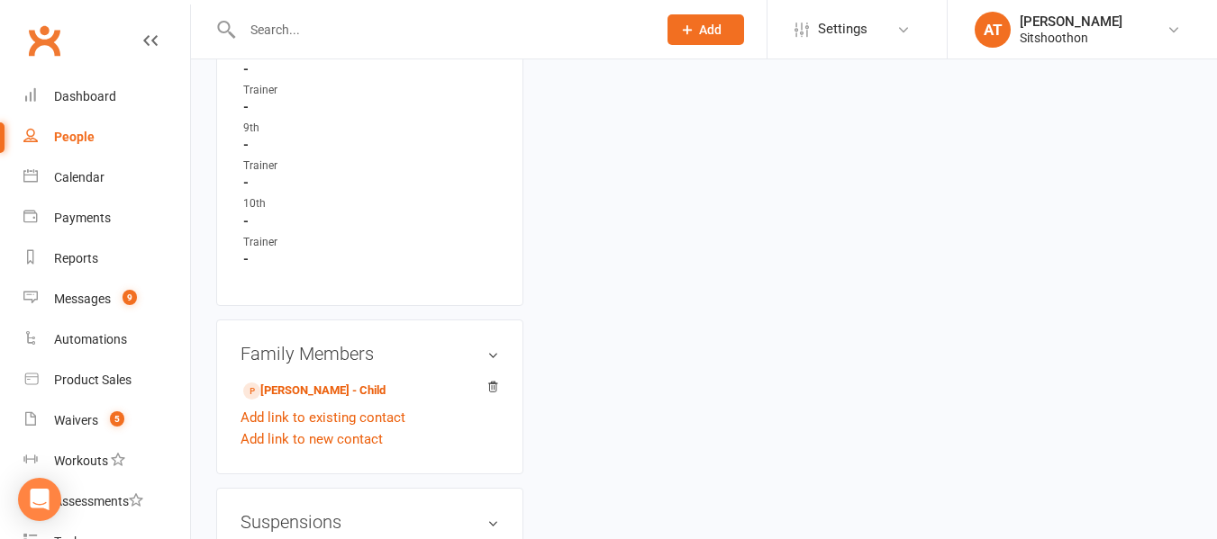
scroll to position [1406, 0]
click at [273, 383] on li "Caleb Davies - Child" at bounding box center [369, 392] width 258 height 25
click at [280, 390] on link "Caleb Davies - Child" at bounding box center [314, 394] width 142 height 19
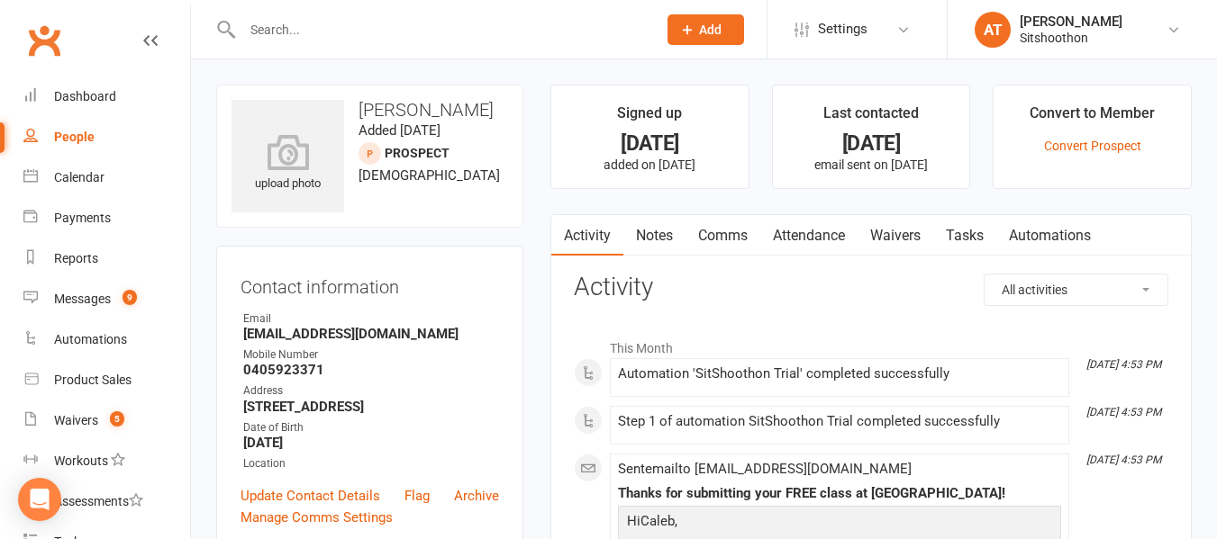
click at [375, 20] on input "text" at bounding box center [440, 29] width 407 height 25
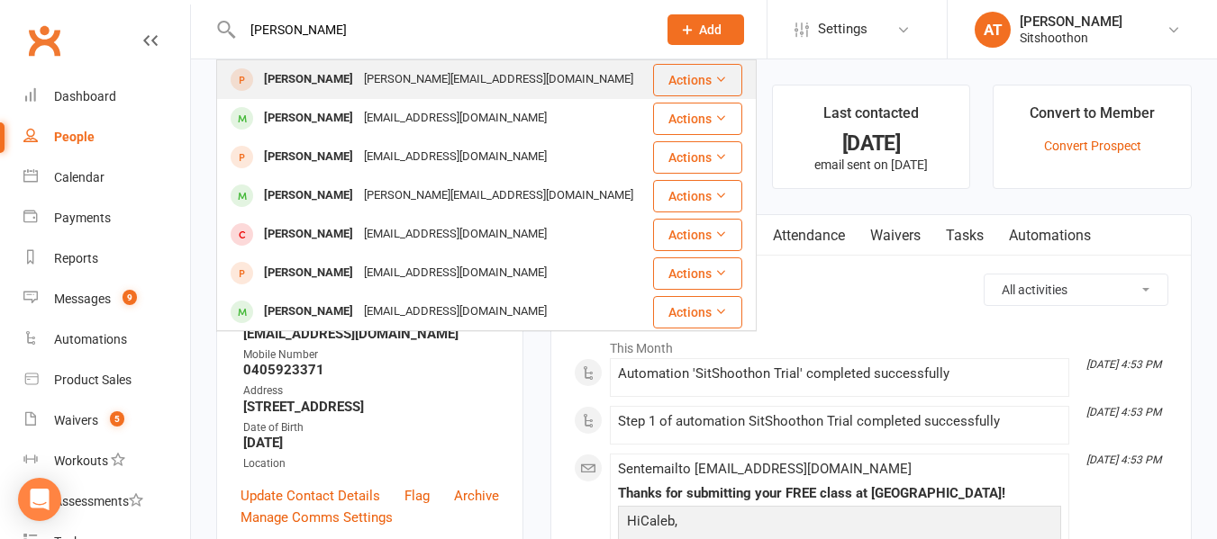
type input "clint berry"
click at [358, 86] on div "Clint_berry@hotmail.com" at bounding box center [498, 80] width 280 height 26
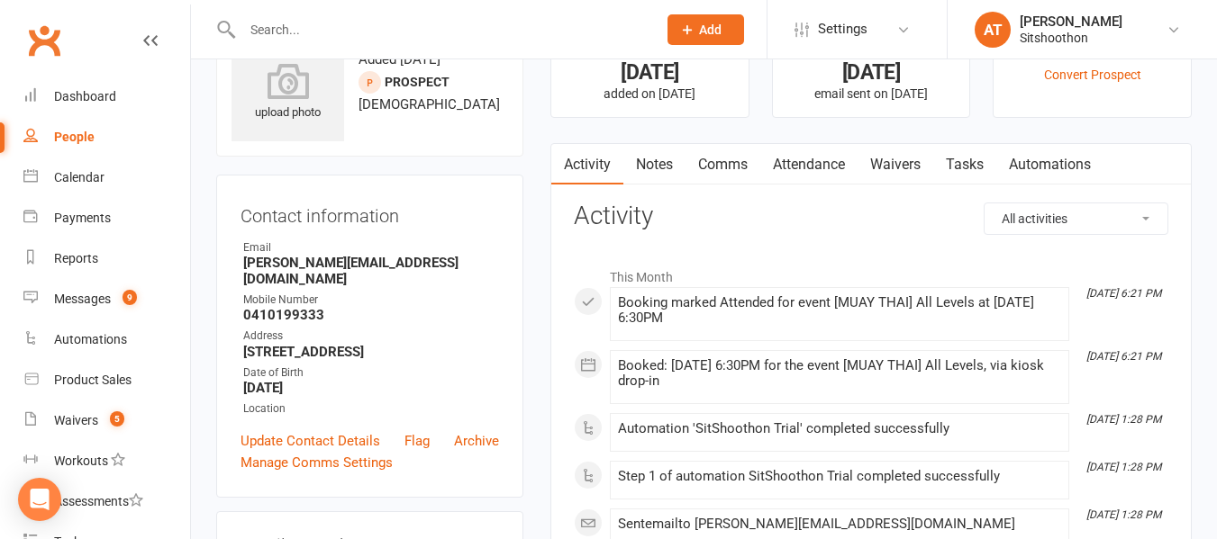
scroll to position [72, 0]
click at [307, 29] on input "text" at bounding box center [440, 29] width 407 height 25
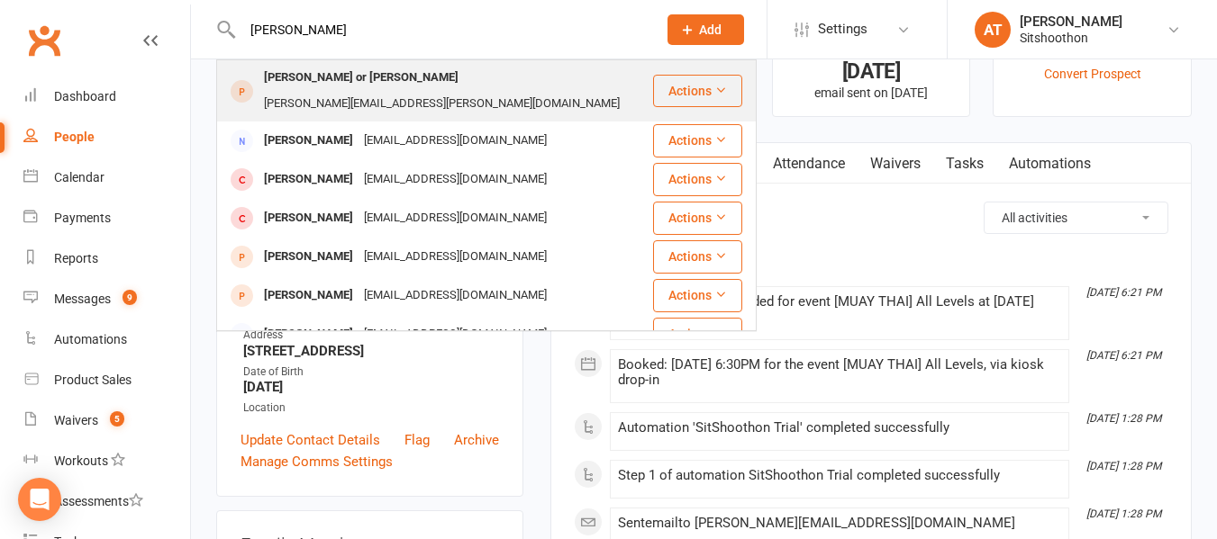
type input "eddie aayoub"
click at [394, 91] on div "Hanna.m.ayoub@gmail.com" at bounding box center [441, 104] width 367 height 26
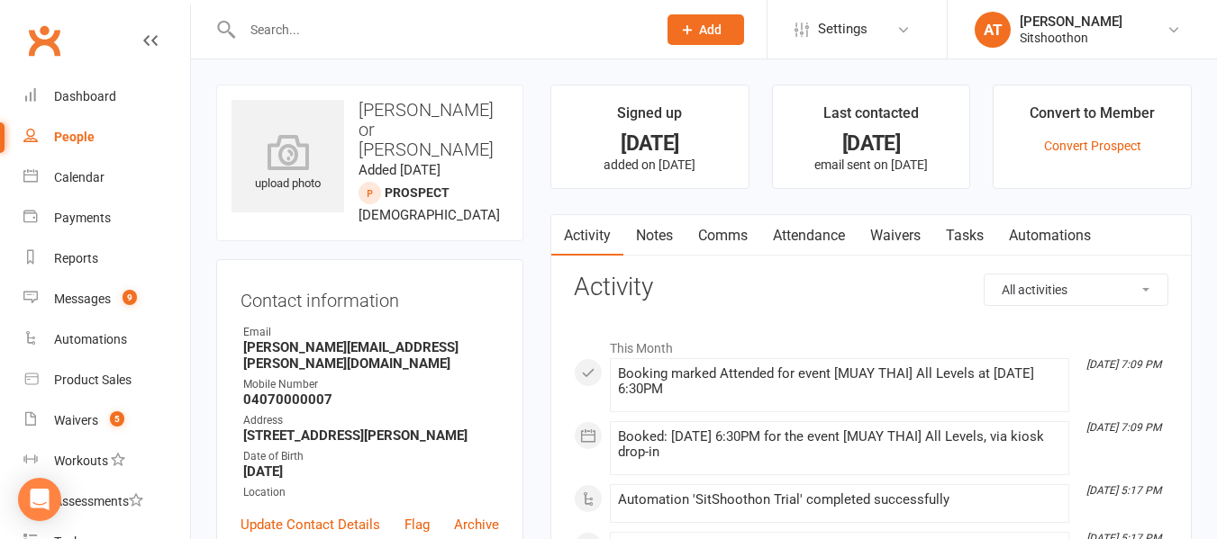
click at [337, 34] on input "text" at bounding box center [440, 29] width 407 height 25
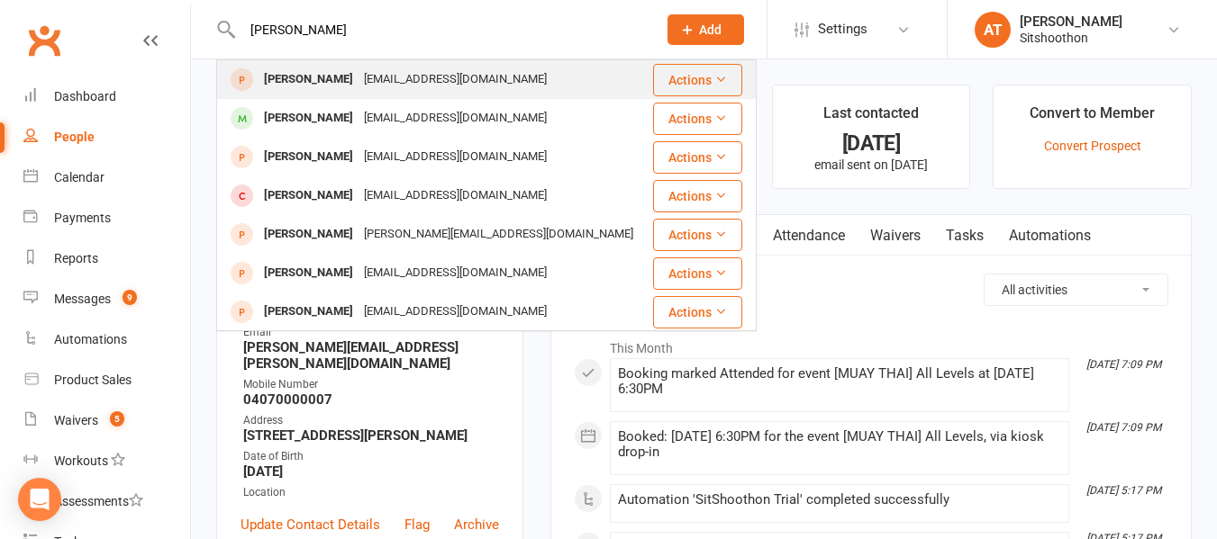
type input "liam walsh"
click at [324, 77] on div "[PERSON_NAME]" at bounding box center [308, 80] width 100 height 26
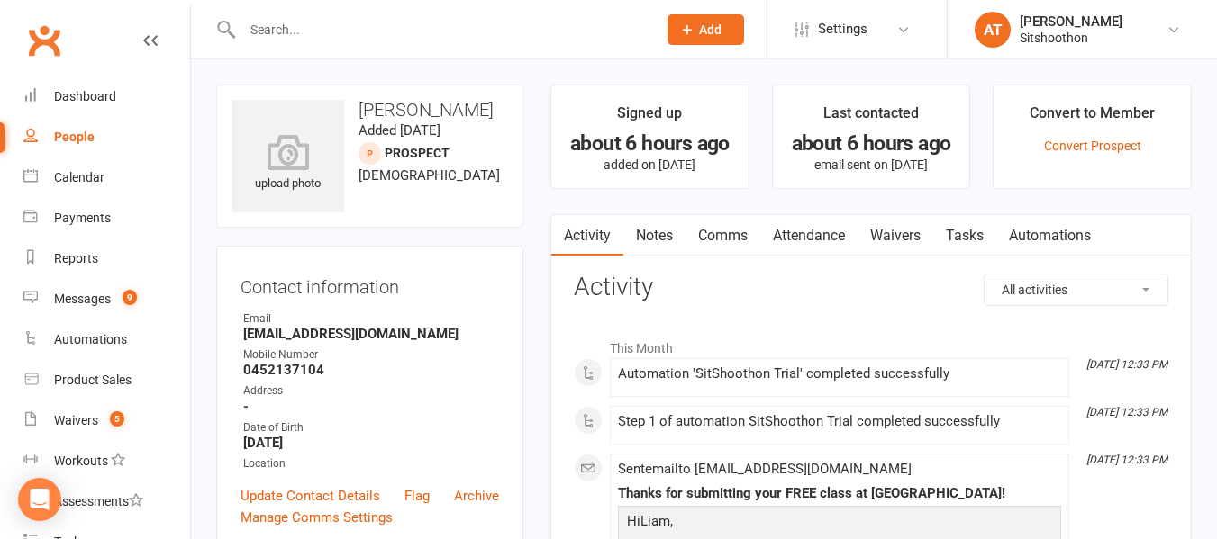
click at [457, 35] on input "text" at bounding box center [440, 29] width 407 height 25
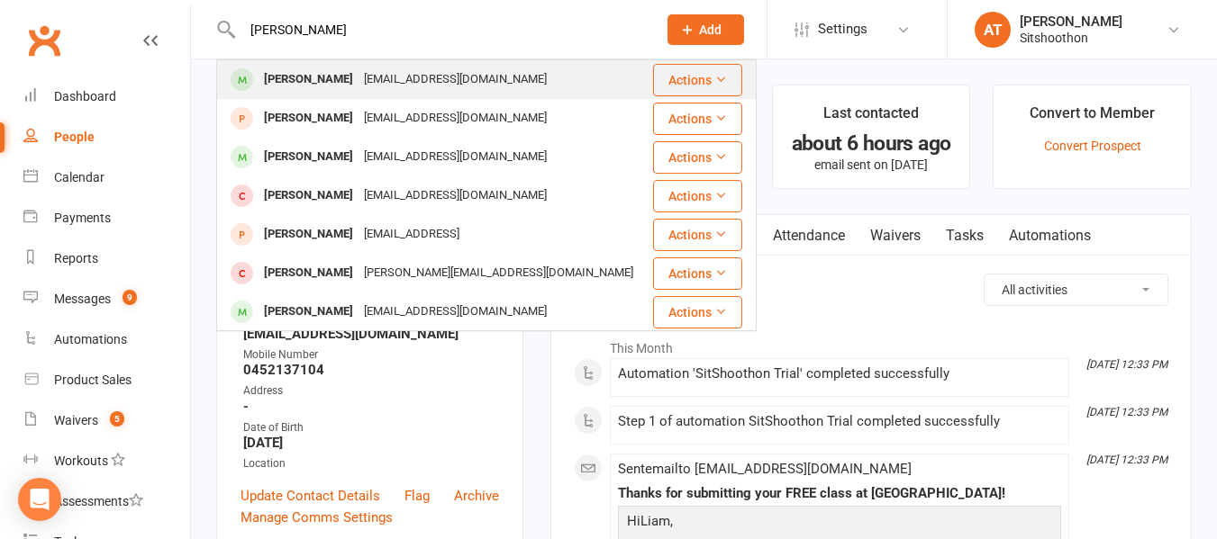
type input "james balk"
click at [380, 90] on div "balkey81@gmail.com" at bounding box center [455, 80] width 194 height 26
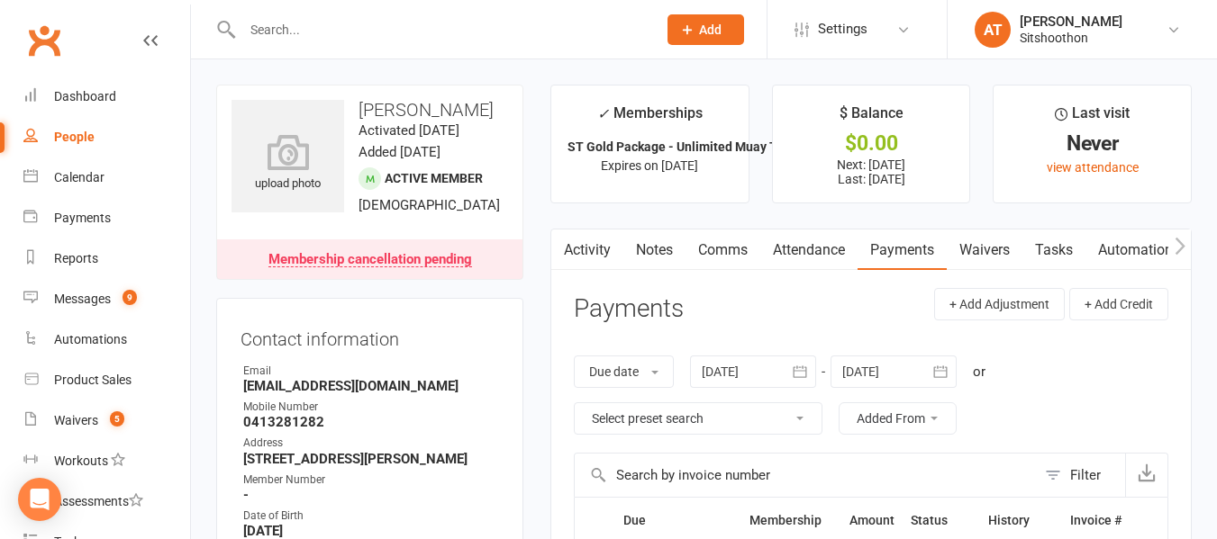
click at [572, 253] on button "button" at bounding box center [562, 250] width 23 height 41
click at [604, 251] on link "Activity" at bounding box center [587, 250] width 72 height 41
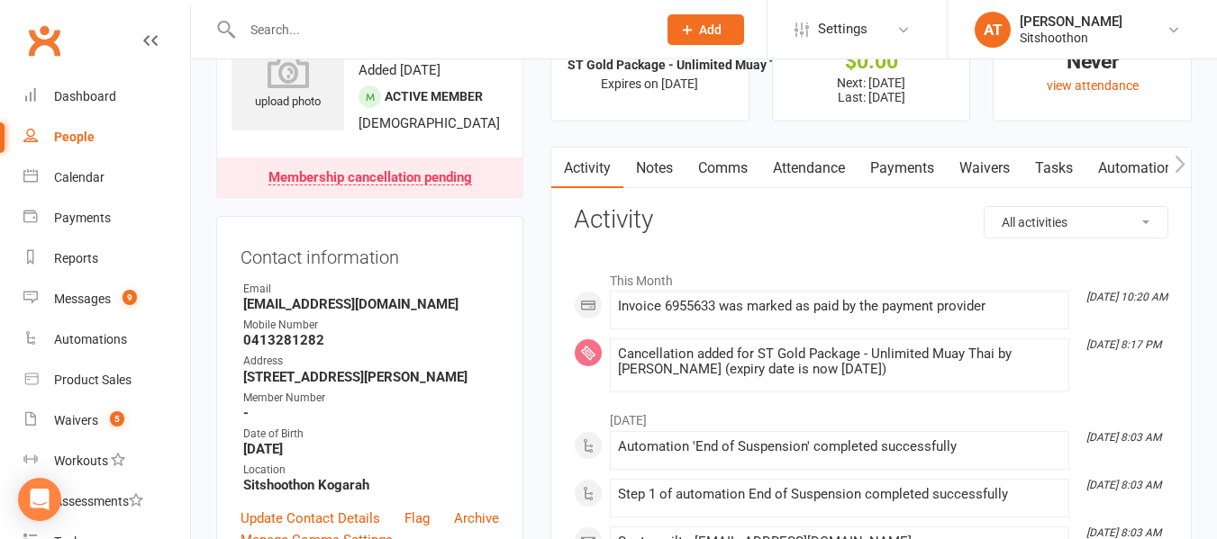
scroll to position [83, 0]
click at [359, 40] on input "text" at bounding box center [440, 29] width 407 height 25
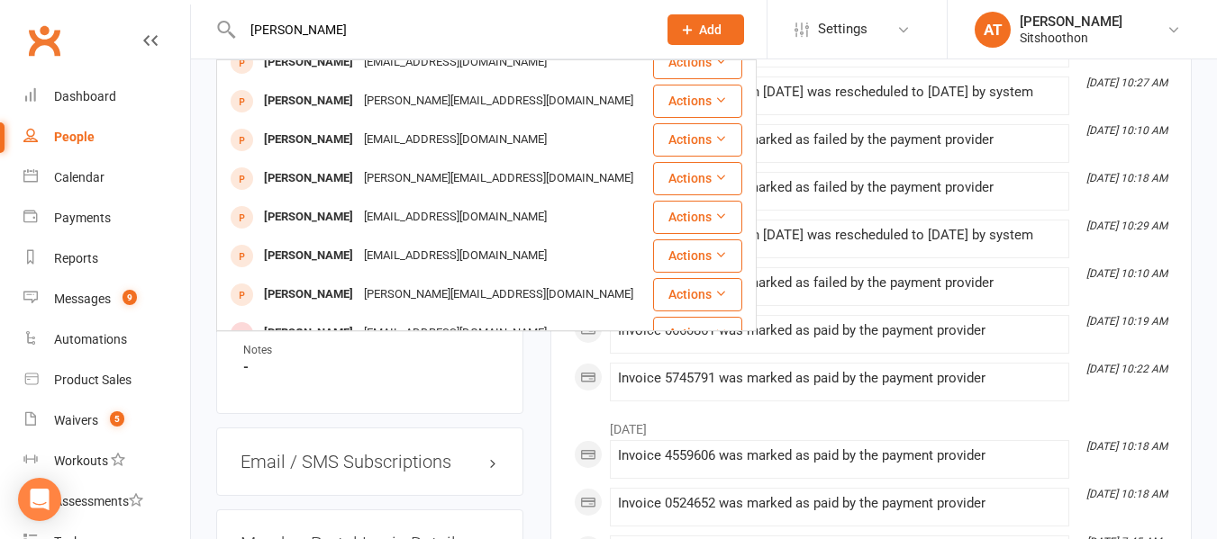
scroll to position [0, 0]
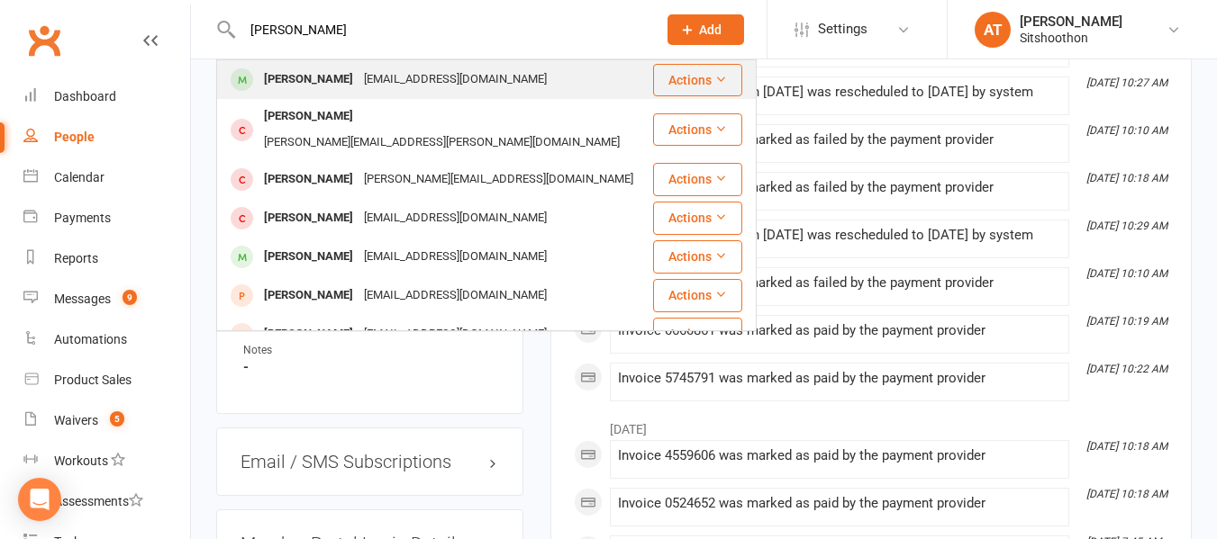
type input "nicholas spathis"
click at [360, 78] on div "Nikospathis@hotmail.com" at bounding box center [455, 80] width 194 height 26
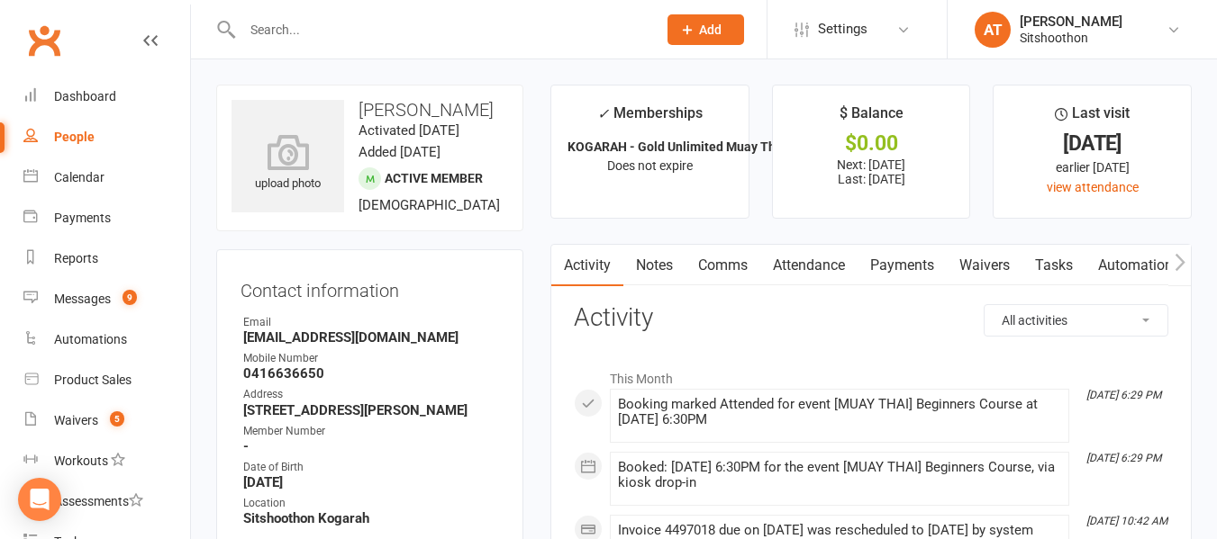
click at [928, 258] on link "Payments" at bounding box center [901, 265] width 89 height 41
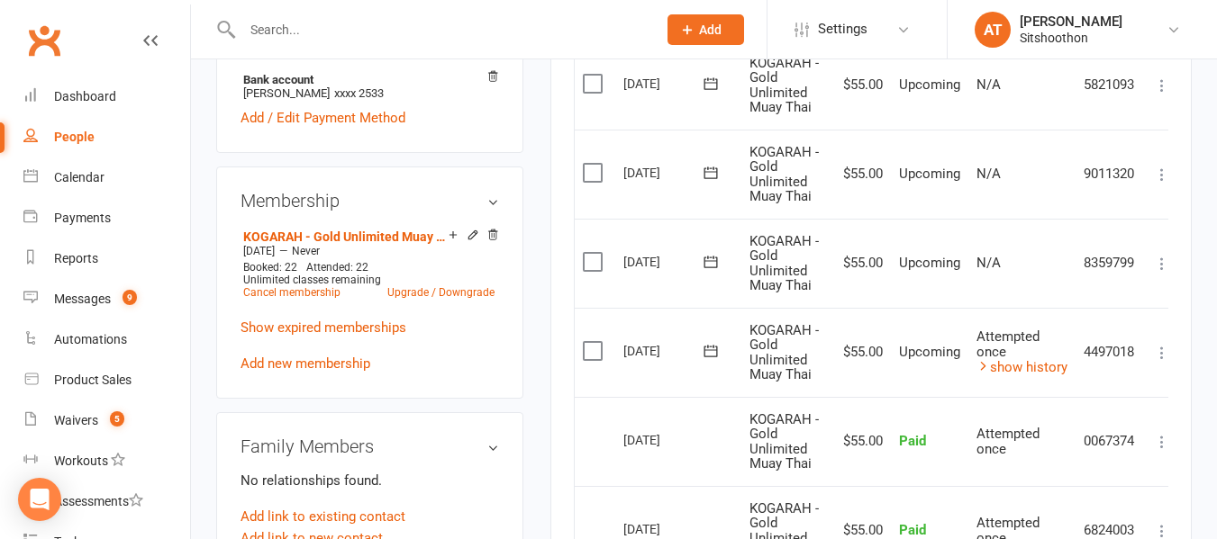
scroll to position [611, 0]
click at [719, 358] on icon at bounding box center [711, 350] width 18 height 18
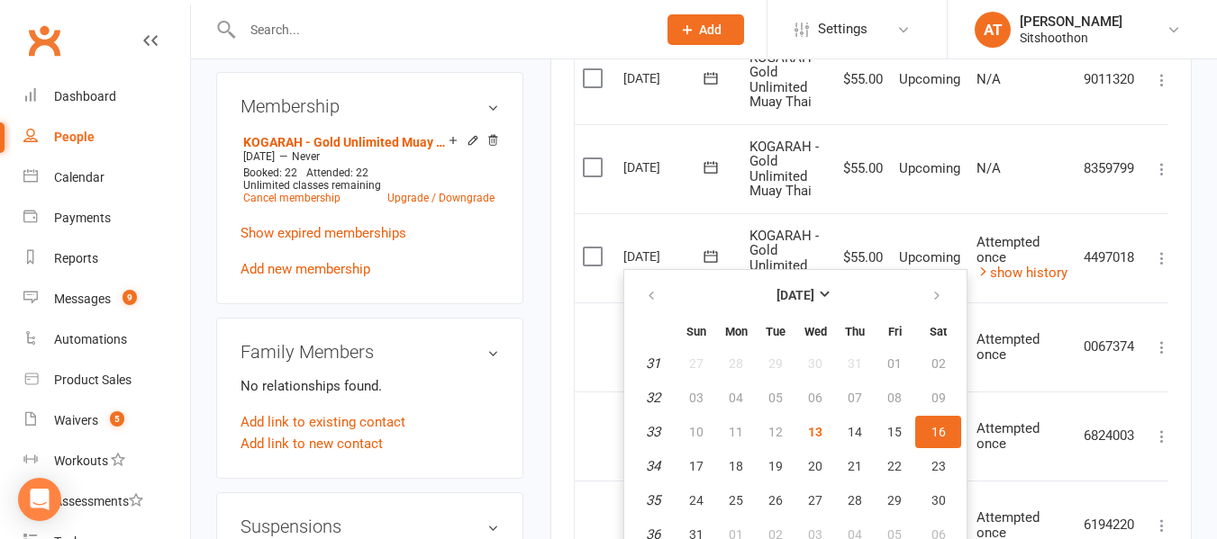
scroll to position [705, 0]
click at [854, 434] on span "14" at bounding box center [854, 431] width 14 height 14
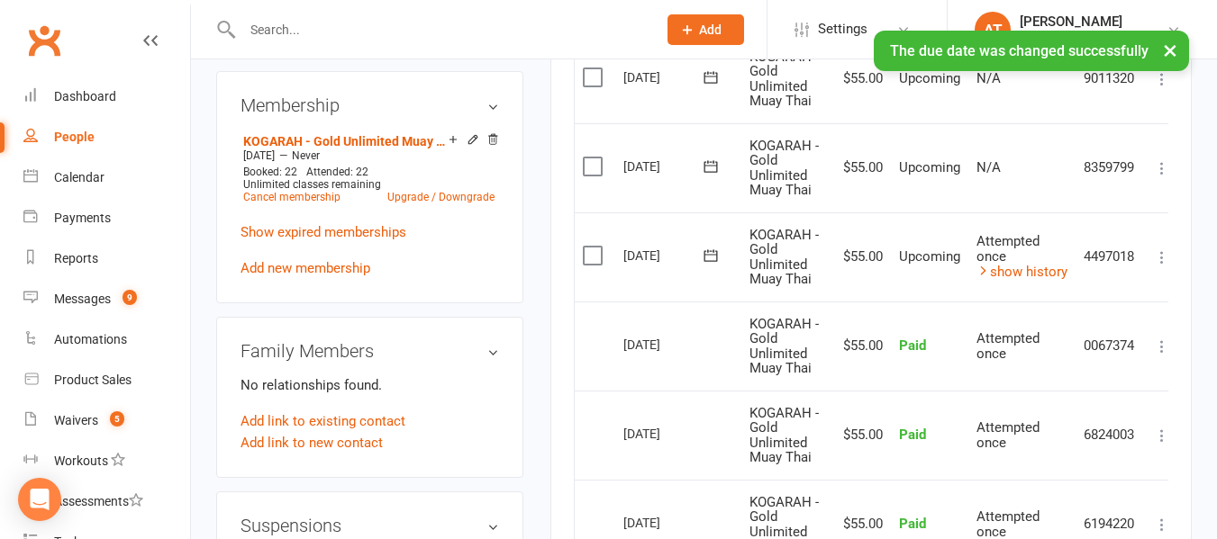
click at [1165, 257] on icon at bounding box center [1162, 258] width 18 height 18
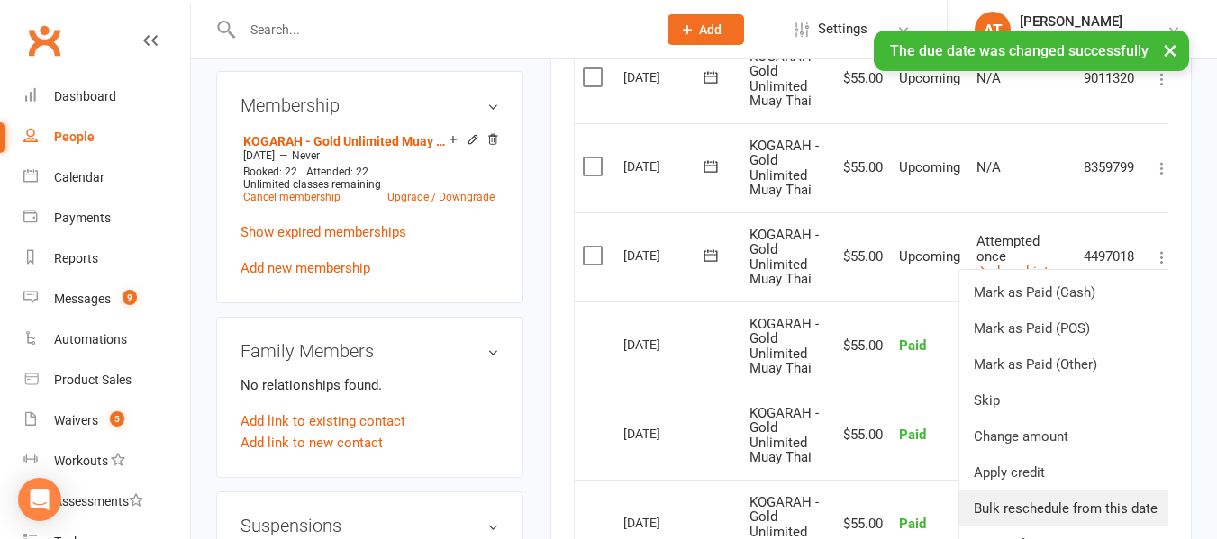
click at [1086, 495] on link "Bulk reschedule from this date" at bounding box center [1065, 509] width 213 height 36
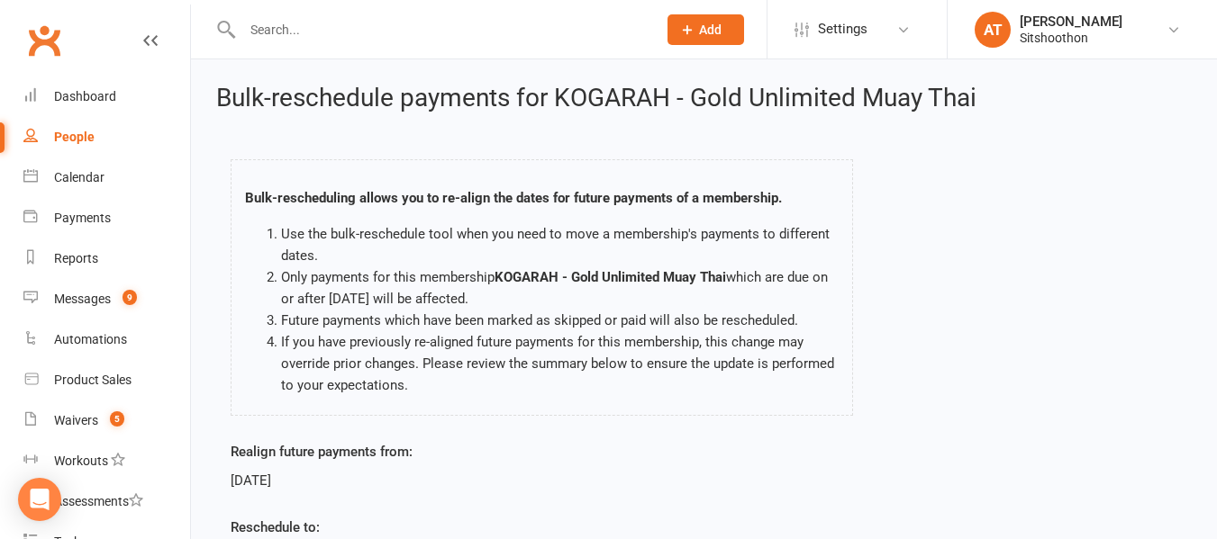
scroll to position [187, 0]
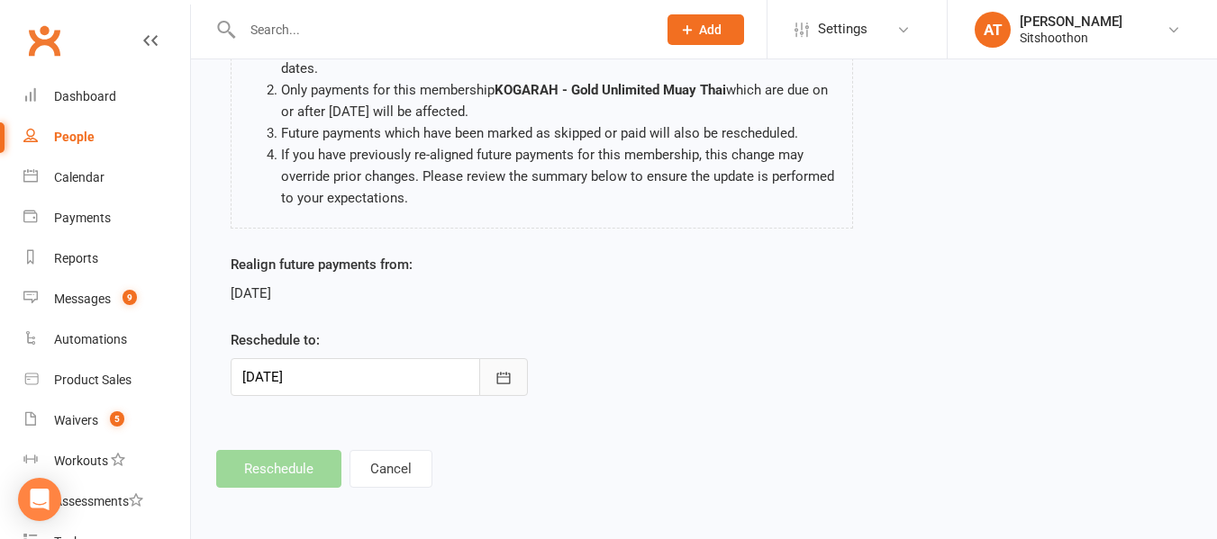
click at [521, 385] on button "button" at bounding box center [503, 377] width 49 height 38
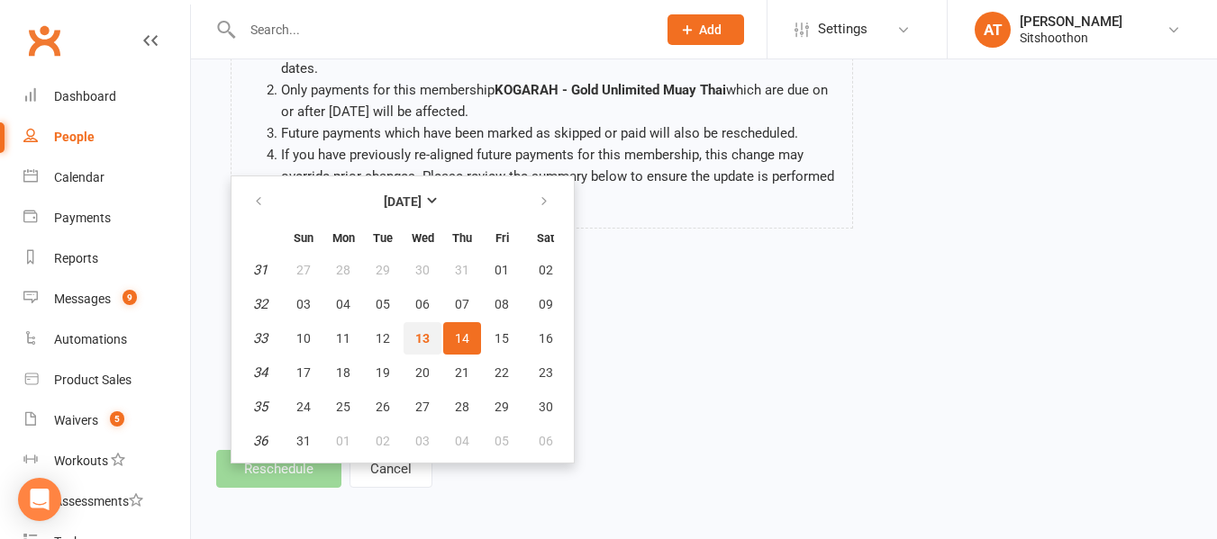
click at [424, 337] on span "13" at bounding box center [422, 338] width 14 height 14
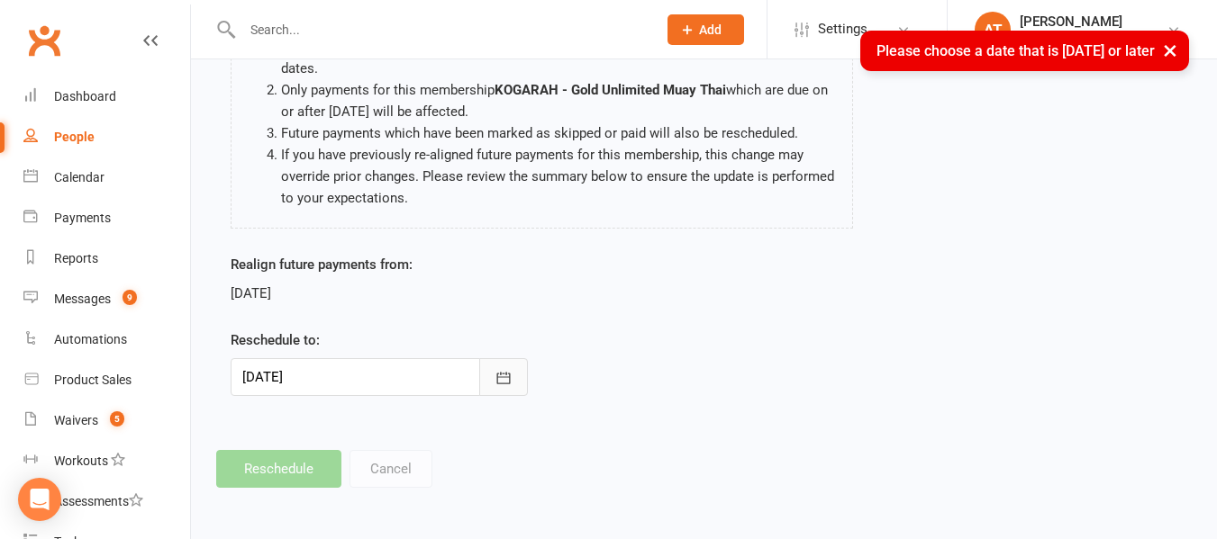
click at [509, 379] on icon "button" at bounding box center [503, 378] width 18 height 18
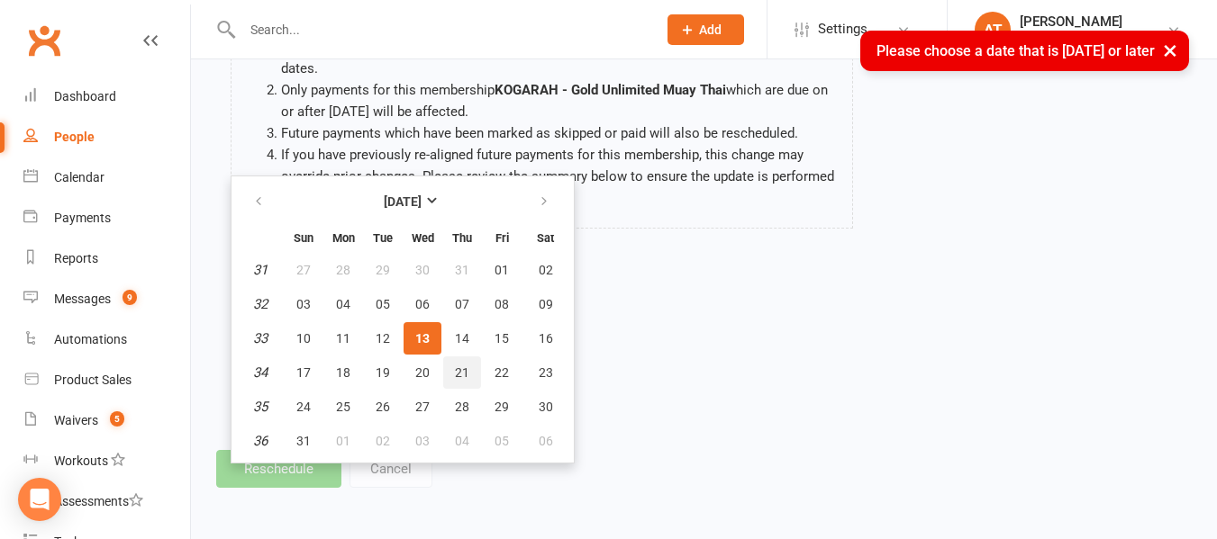
click at [459, 358] on button "21" at bounding box center [462, 373] width 38 height 32
type input "21 Aug 2025"
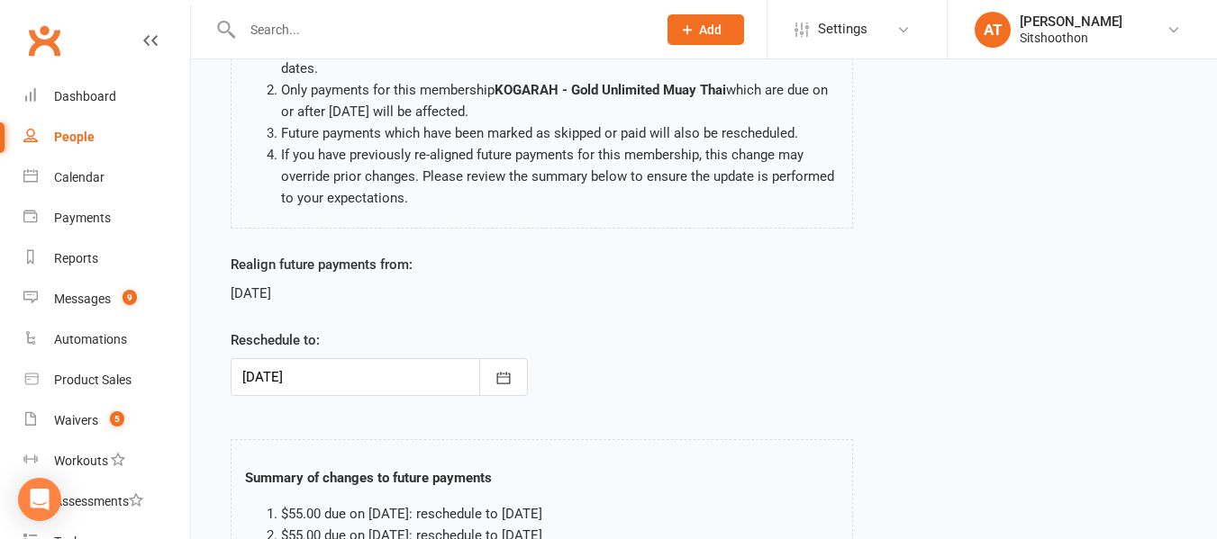
scroll to position [444, 0]
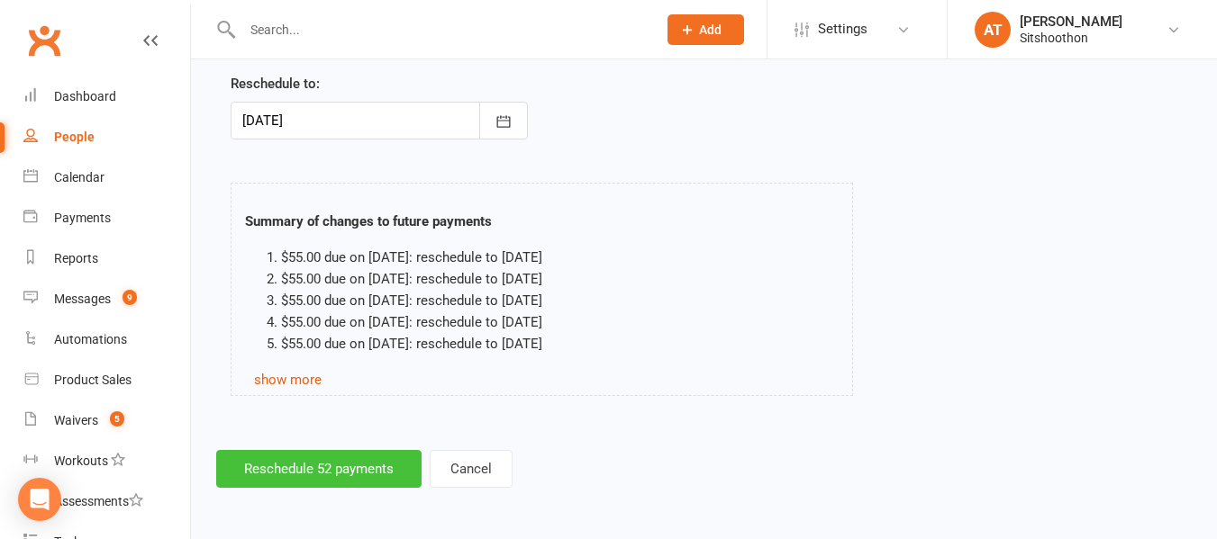
click at [346, 471] on button "Reschedule 52 payments" at bounding box center [318, 469] width 205 height 38
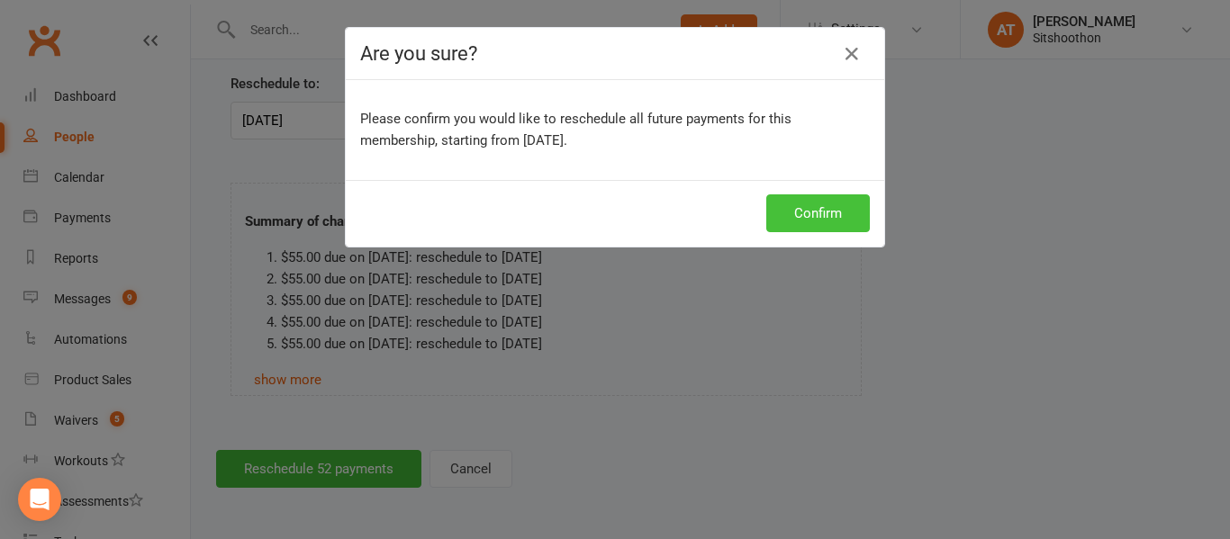
click at [802, 218] on button "Confirm" at bounding box center [818, 214] width 104 height 38
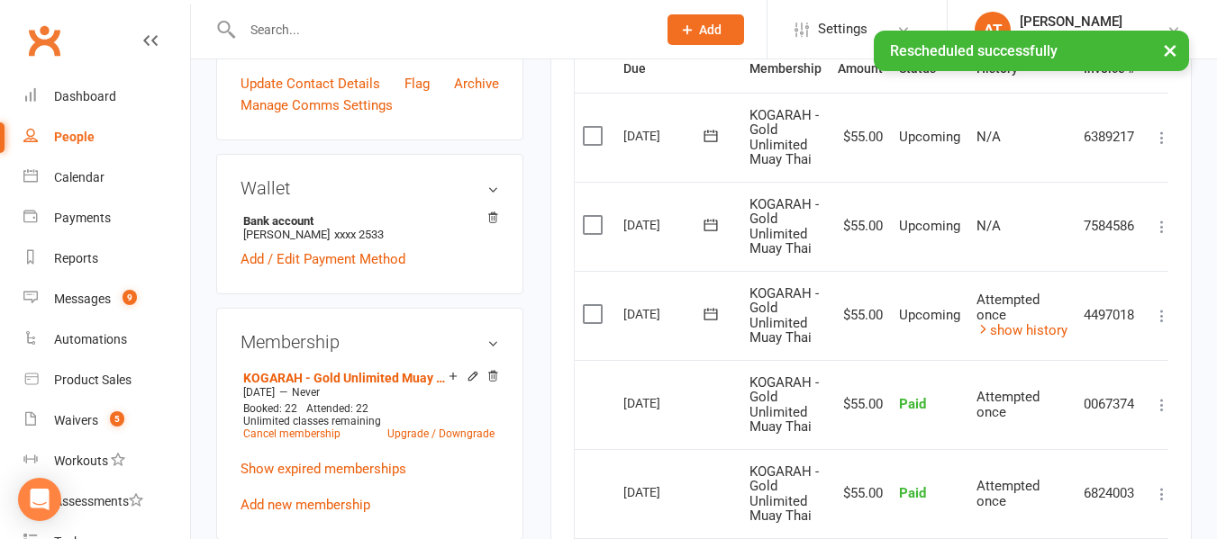
scroll to position [469, 0]
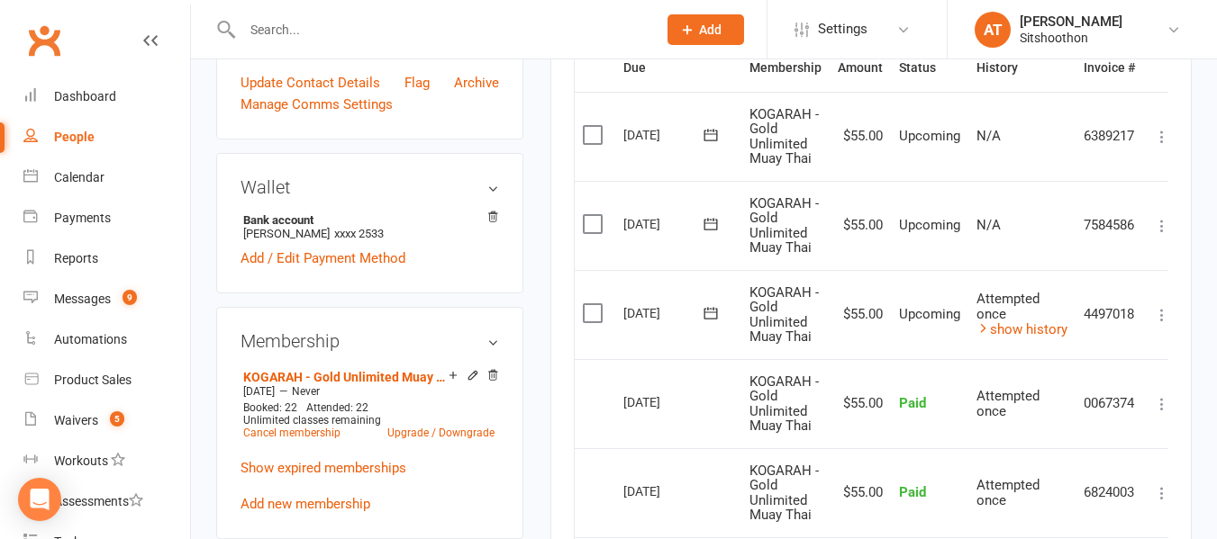
click at [865, 330] on td "$55.00" at bounding box center [859, 314] width 61 height 89
click at [713, 316] on icon at bounding box center [711, 313] width 18 height 18
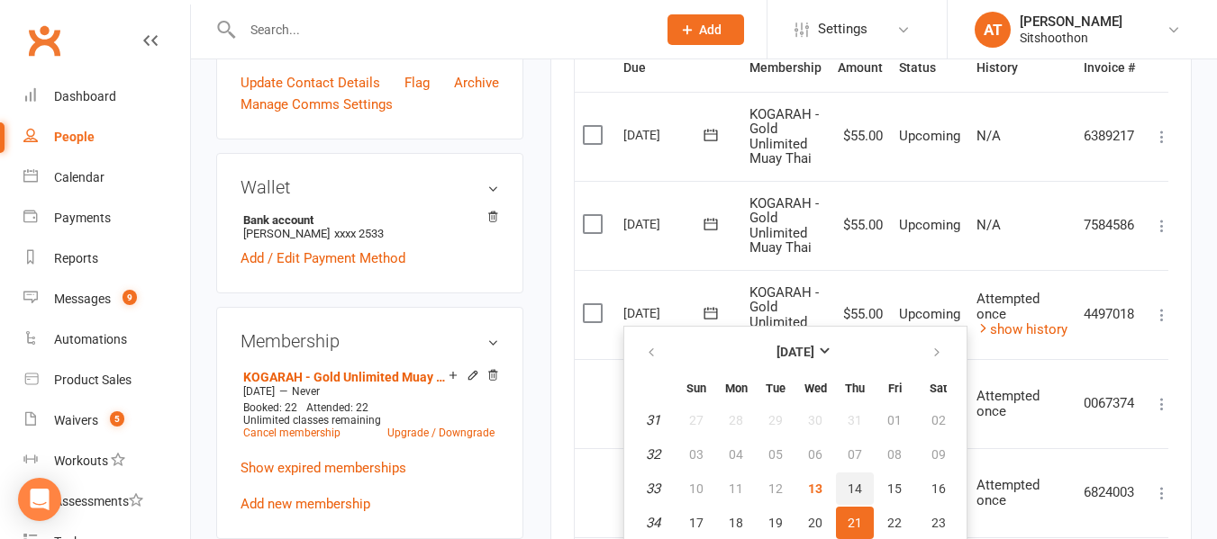
click at [847, 485] on span "14" at bounding box center [854, 489] width 14 height 14
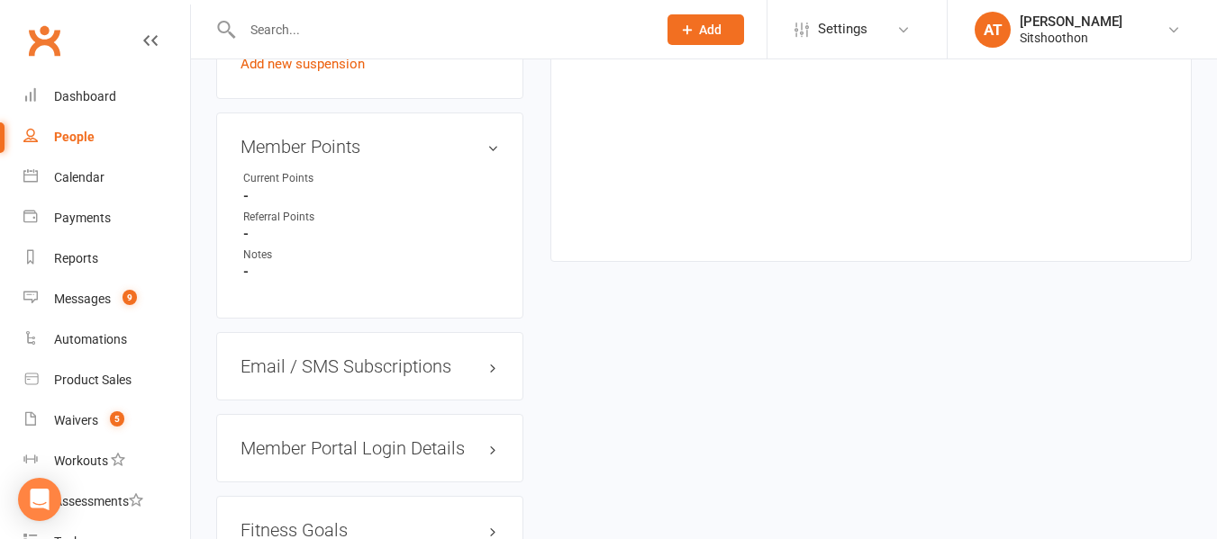
scroll to position [1241, 0]
click at [342, 68] on link "Add new suspension" at bounding box center [302, 60] width 124 height 16
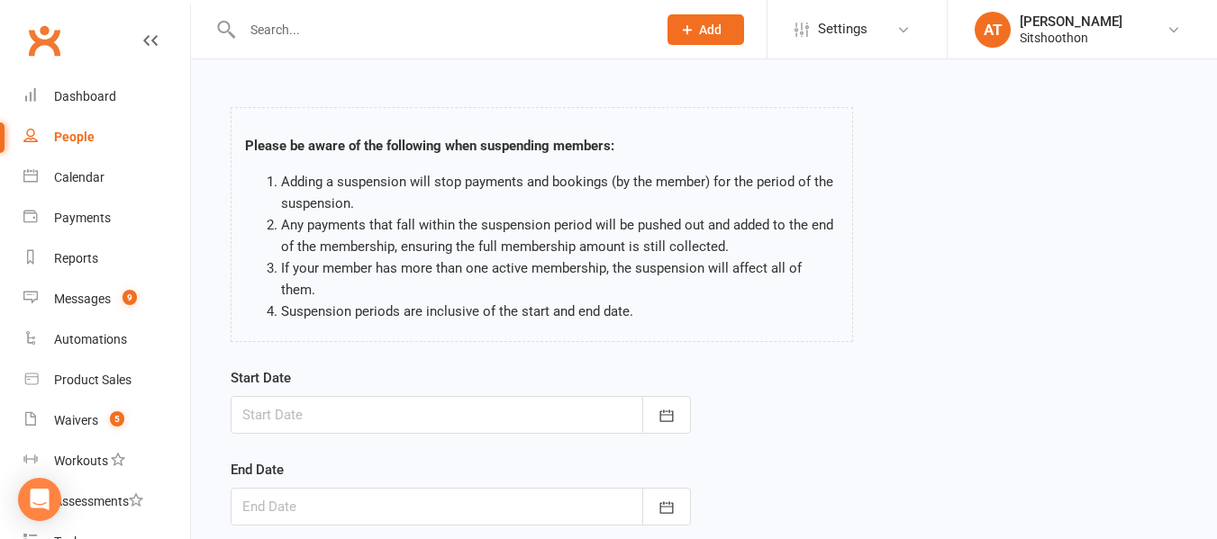
scroll to position [57, 0]
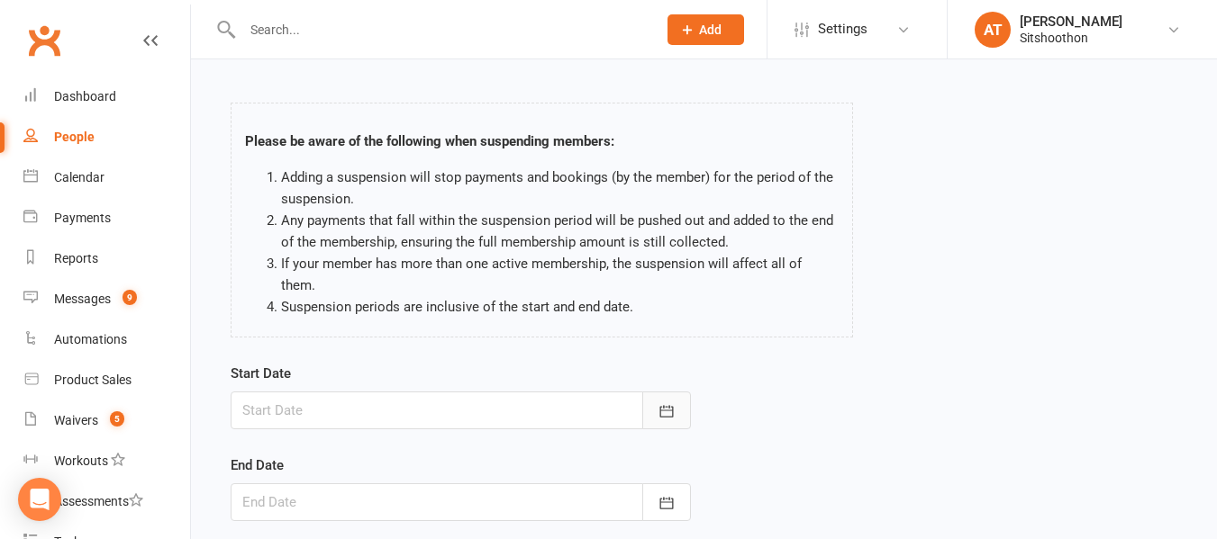
click at [675, 392] on button "button" at bounding box center [666, 411] width 49 height 38
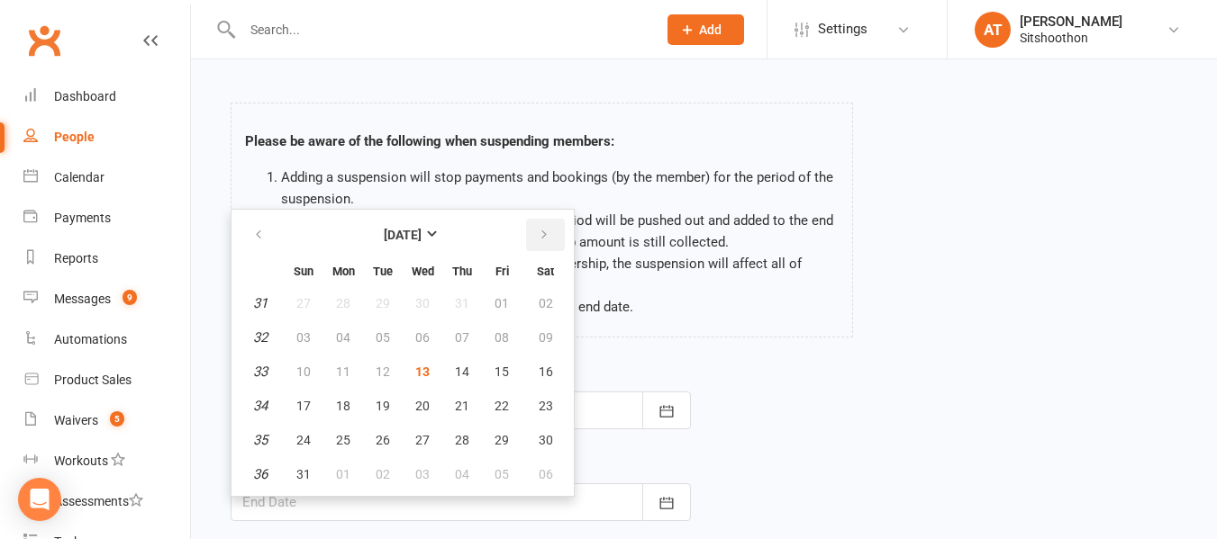
click at [538, 228] on icon "button" at bounding box center [544, 235] width 13 height 14
click at [349, 330] on span "08" at bounding box center [343, 337] width 14 height 14
type input "08 Sep 2025"
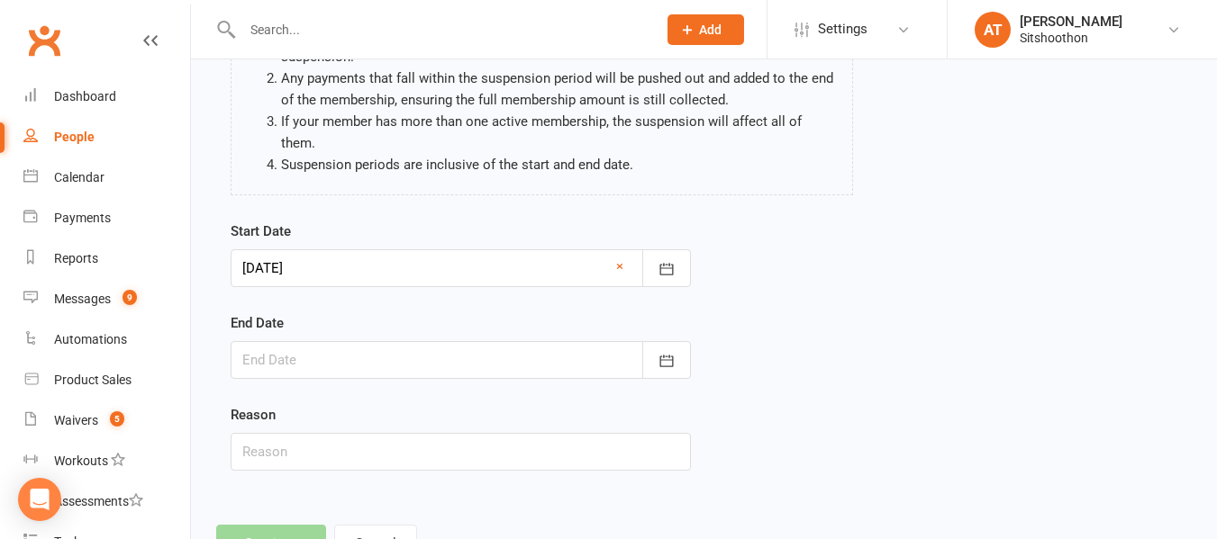
scroll to position [201, 0]
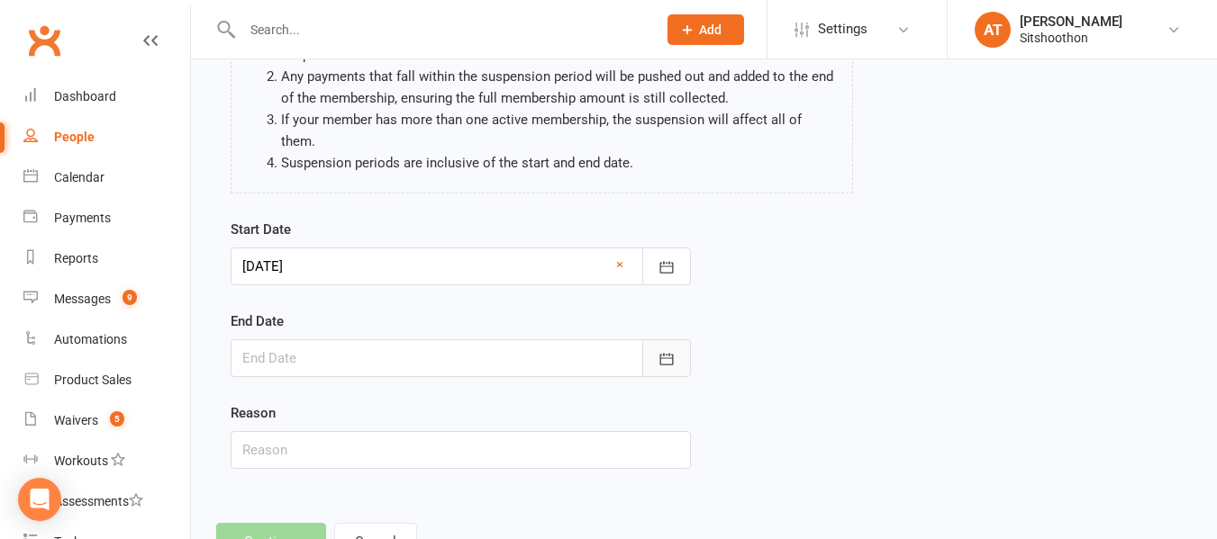
click at [672, 353] on icon "button" at bounding box center [666, 359] width 14 height 12
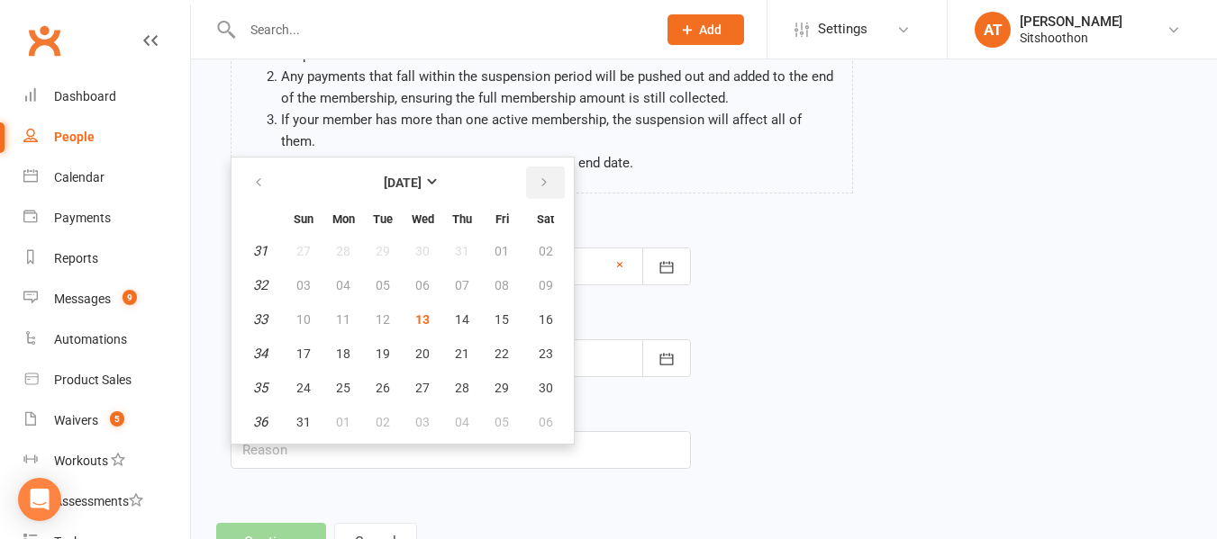
click at [550, 173] on button "button" at bounding box center [545, 183] width 39 height 32
click at [385, 235] on button "02" at bounding box center [383, 251] width 38 height 32
type input "02 Sep 2025"
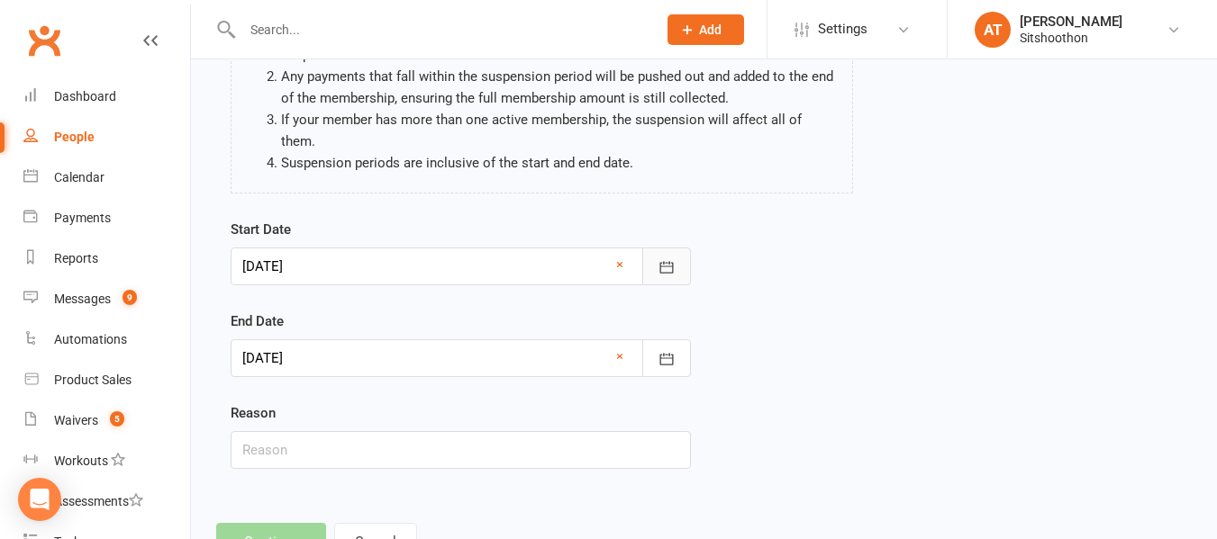
click at [664, 261] on icon "button" at bounding box center [666, 267] width 14 height 12
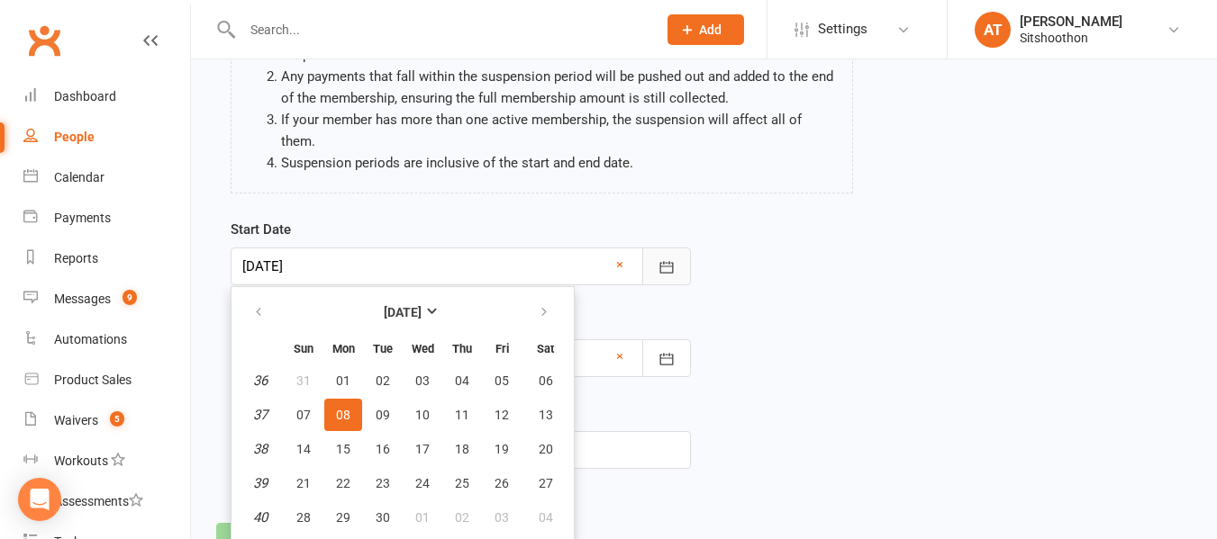
scroll to position [210, 0]
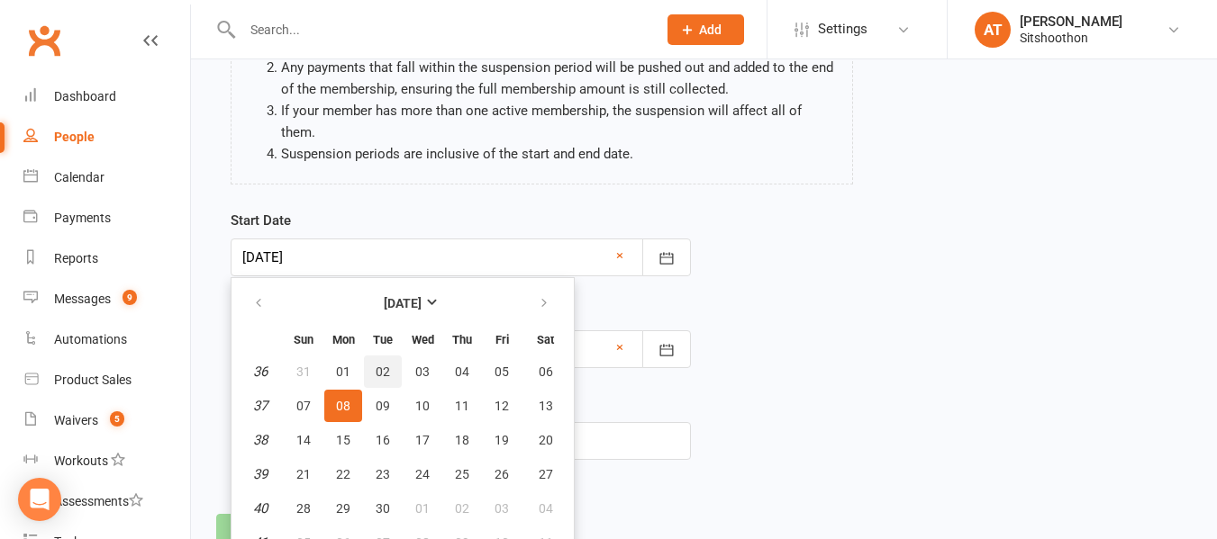
click at [379, 365] on span "02" at bounding box center [383, 372] width 14 height 14
type input "02 Sep 2025"
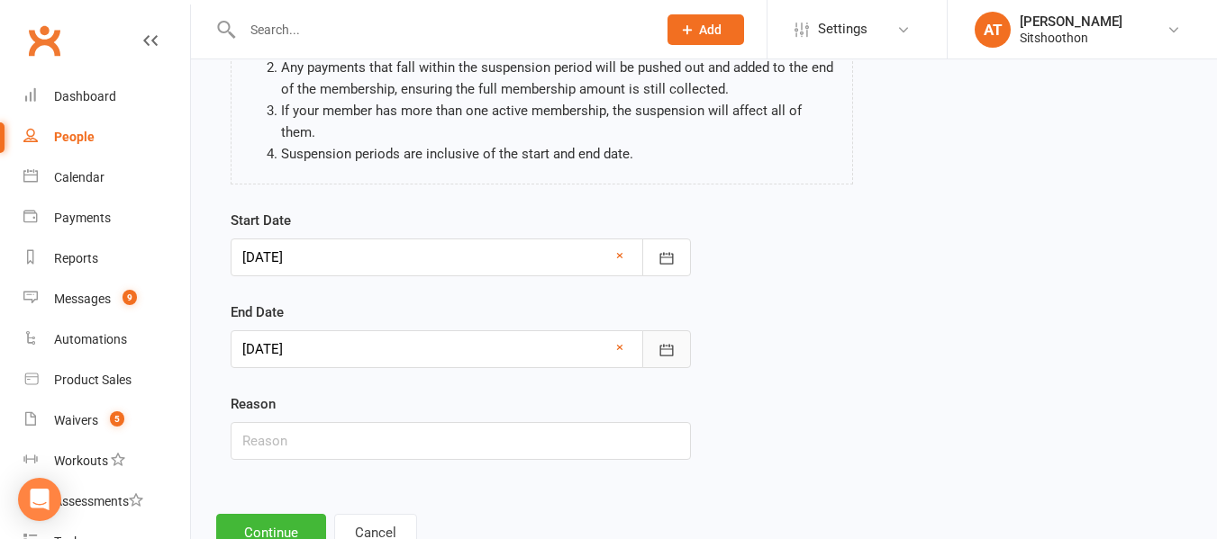
click at [688, 330] on button "button" at bounding box center [666, 349] width 49 height 38
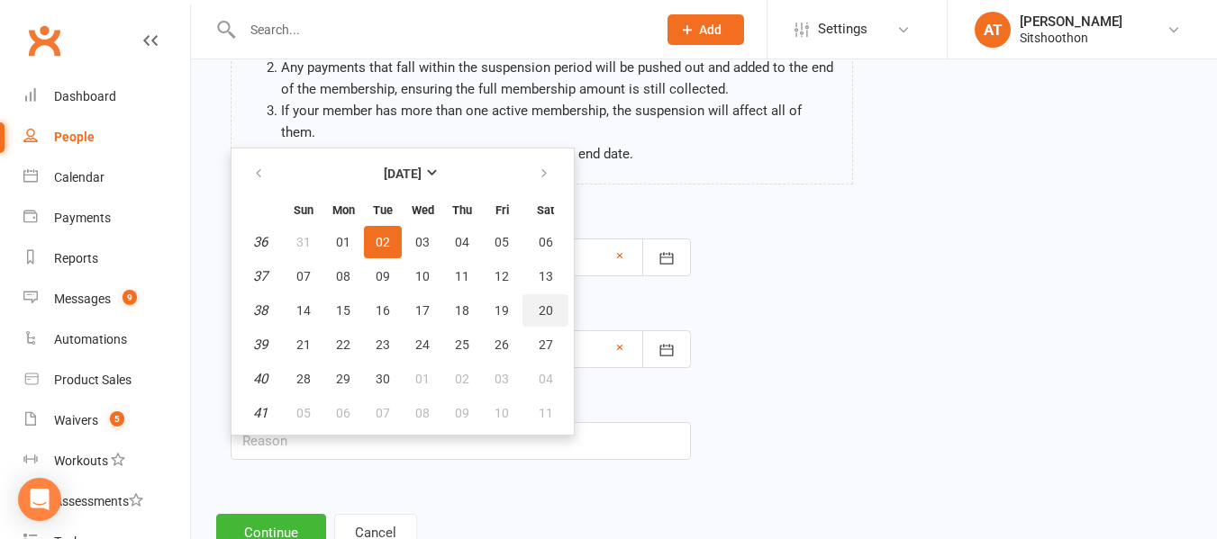
click at [563, 298] on button "20" at bounding box center [545, 310] width 46 height 32
type input "20 Sep 2025"
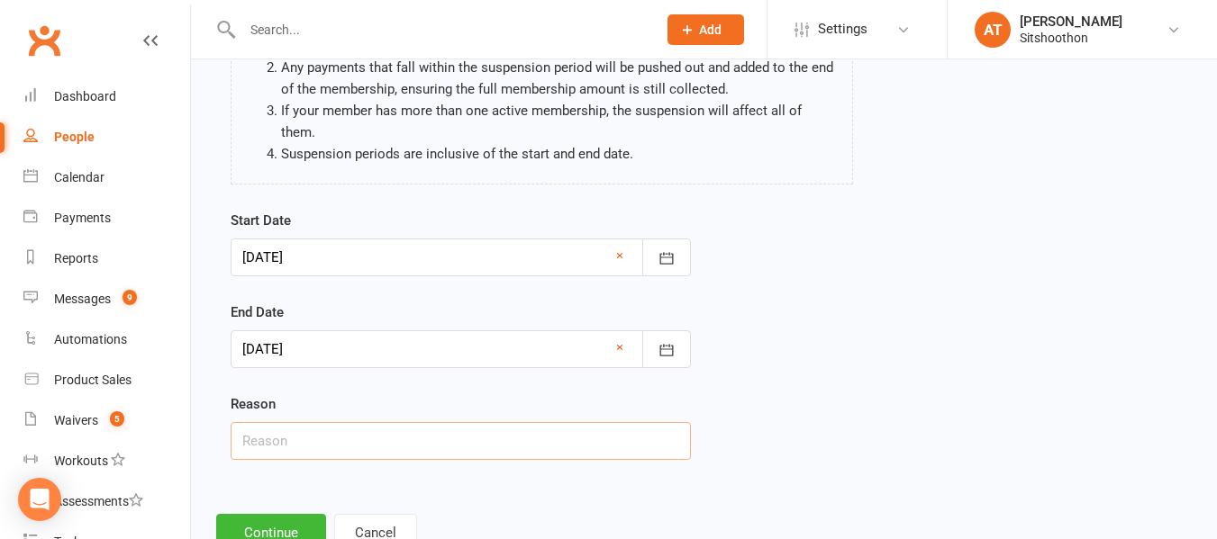
click at [333, 437] on input "text" at bounding box center [461, 441] width 460 height 38
type input "going japan"
click at [250, 524] on button "Continue" at bounding box center [271, 533] width 110 height 38
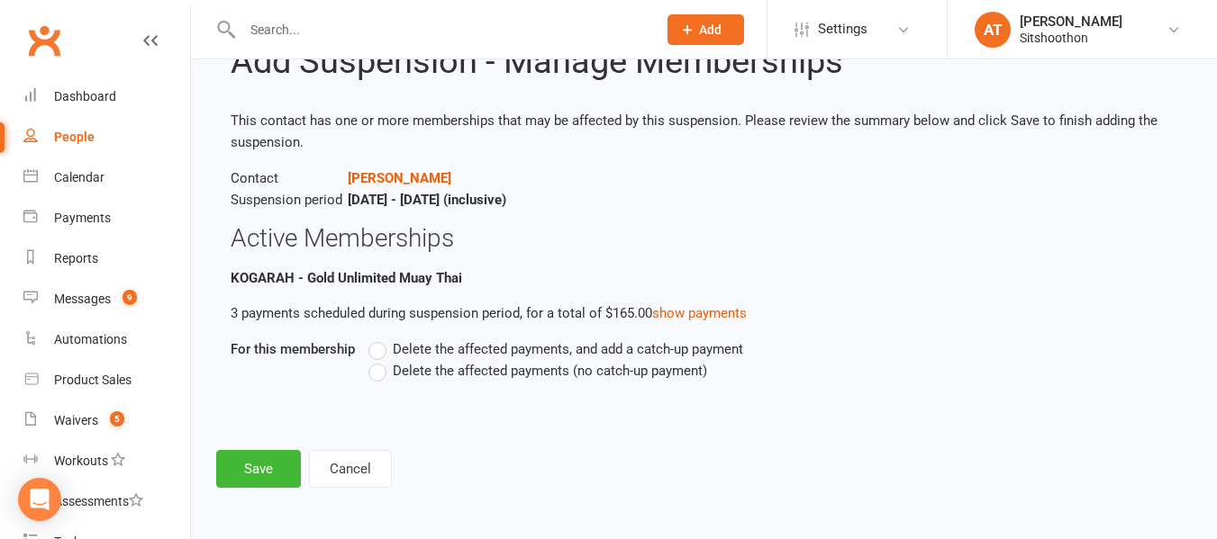
scroll to position [0, 0]
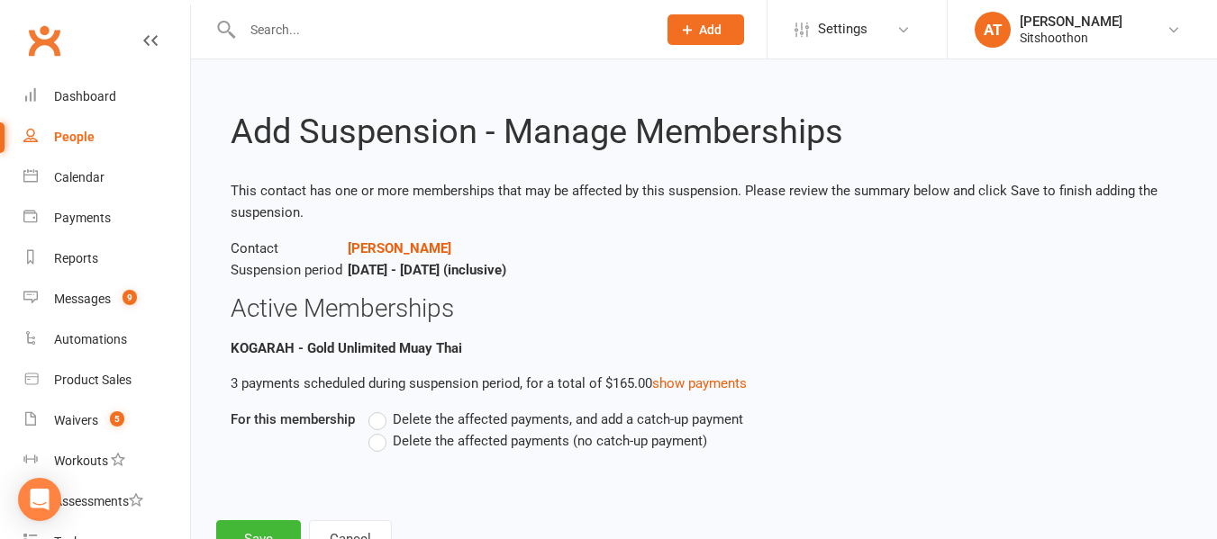
click at [390, 417] on label "Delete the affected payments, and add a catch-up payment" at bounding box center [555, 420] width 375 height 22
click at [380, 409] on input "Delete the affected payments, and add a catch-up payment" at bounding box center [374, 409] width 12 height 0
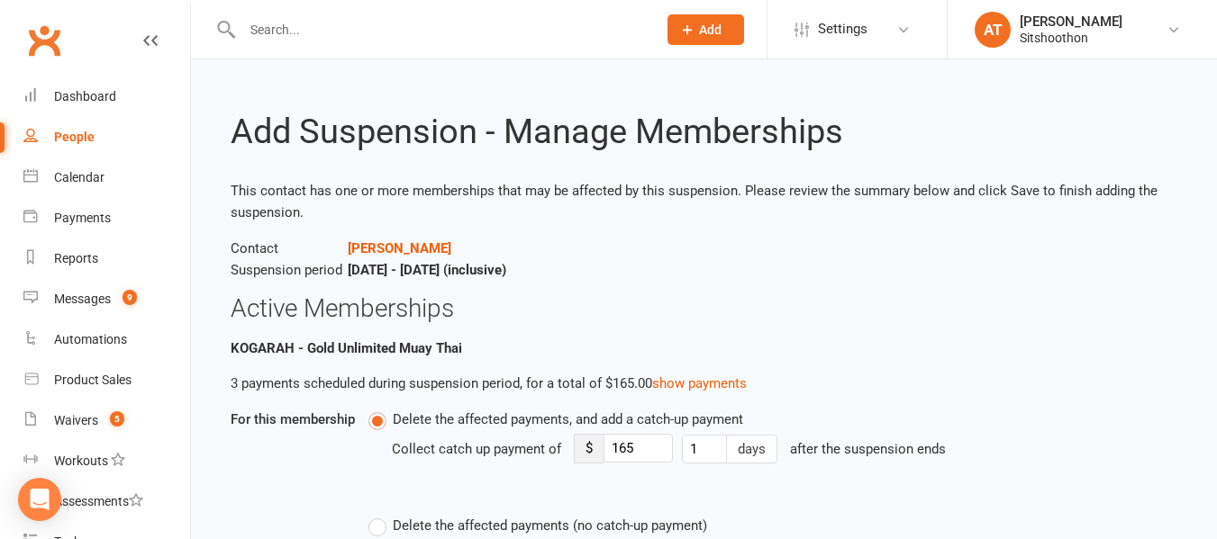
scroll to position [155, 0]
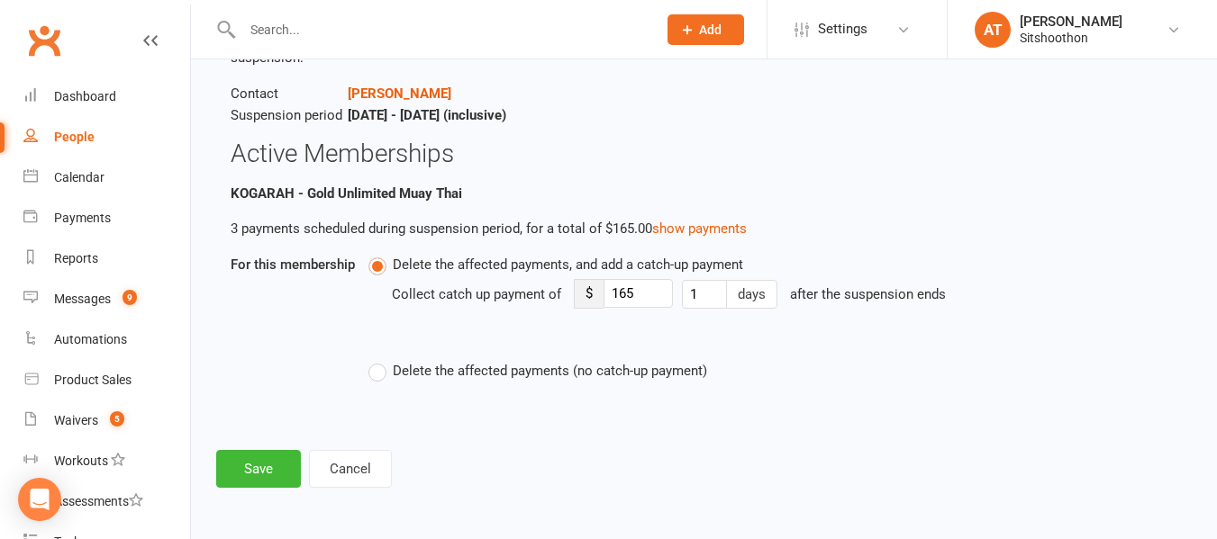
click at [391, 362] on label "Delete the affected payments (no catch-up payment)" at bounding box center [537, 371] width 339 height 22
click at [380, 360] on input "Delete the affected payments (no catch-up payment)" at bounding box center [374, 360] width 12 height 0
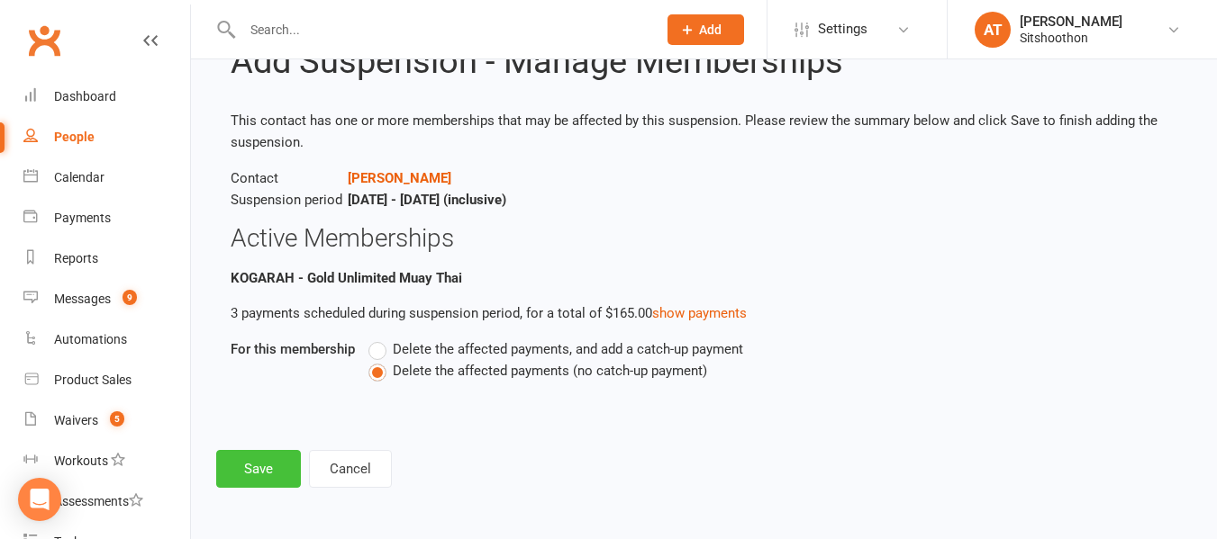
click at [260, 463] on button "Save" at bounding box center [258, 469] width 85 height 38
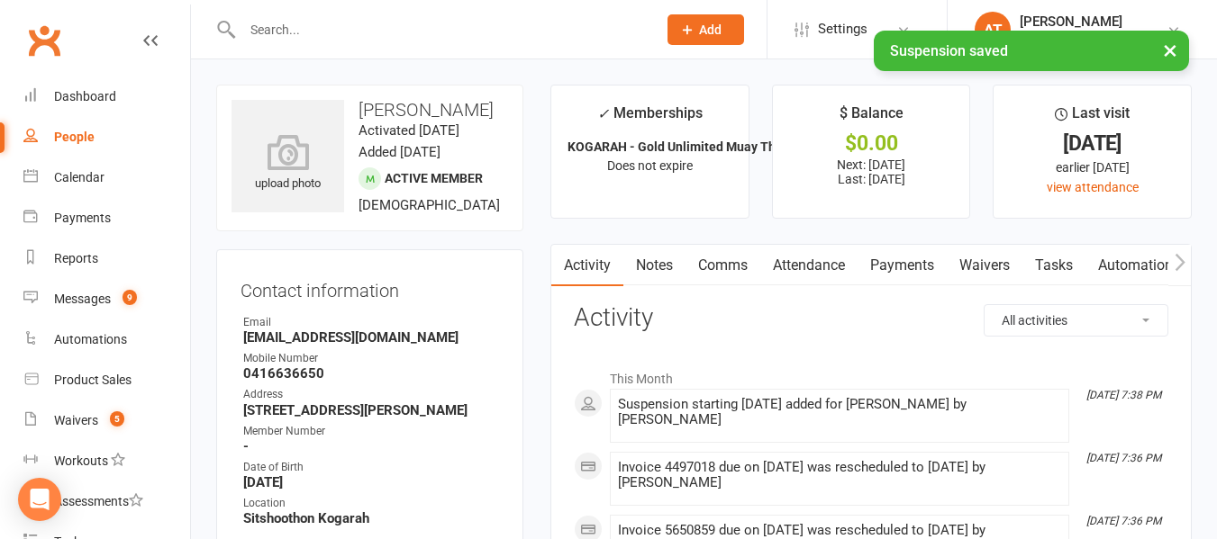
click at [365, 24] on input "text" at bounding box center [440, 29] width 407 height 25
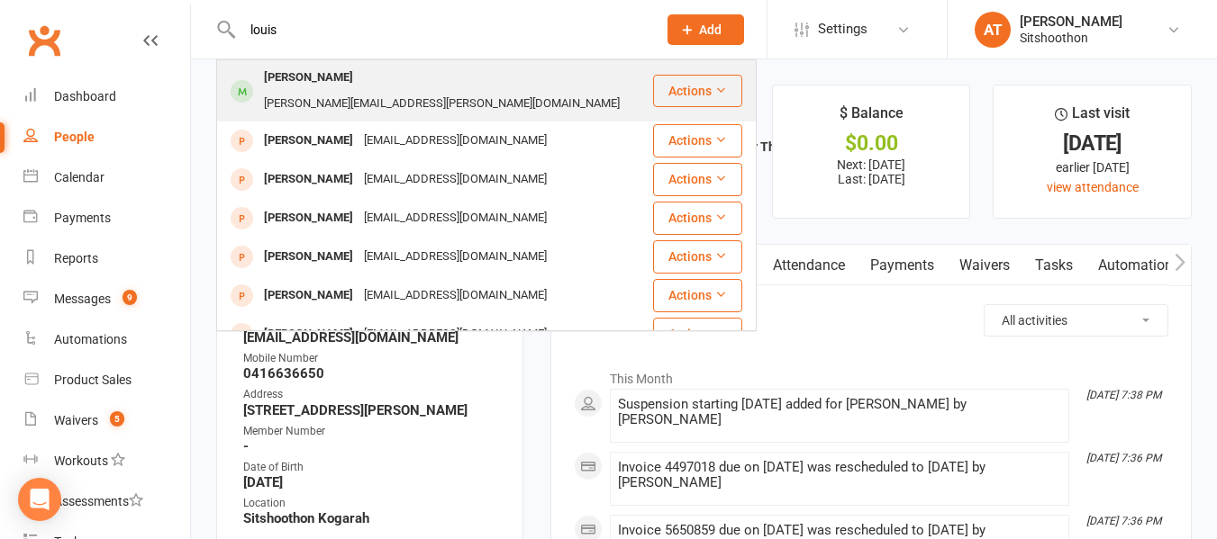
type input "louis"
click at [343, 91] on div "louis.drayton@hotmail.com" at bounding box center [441, 104] width 367 height 26
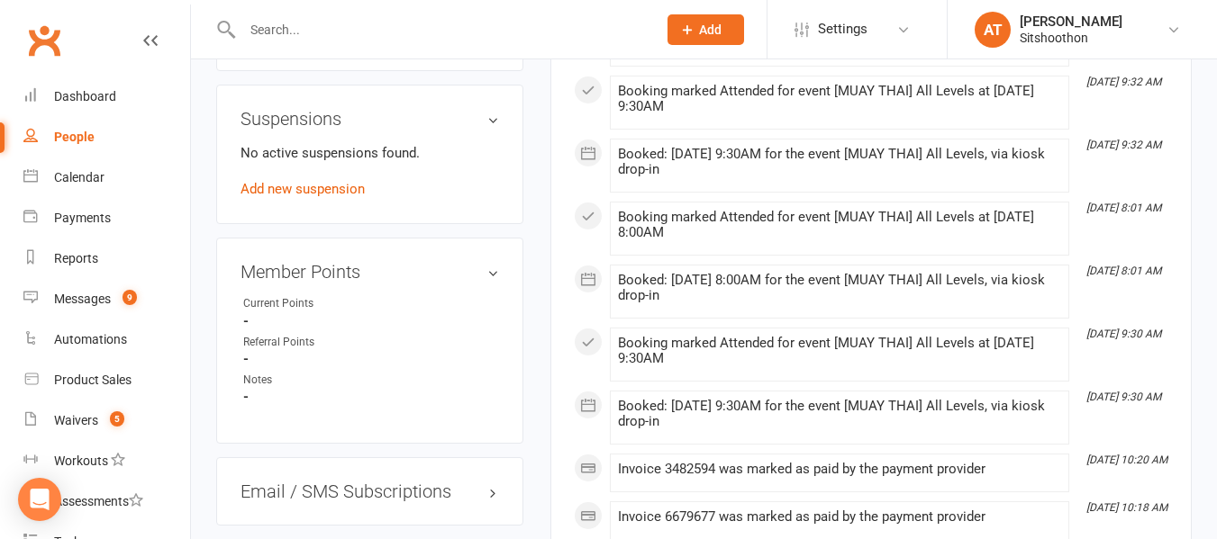
scroll to position [1085, 0]
click at [321, 197] on link "Add new suspension" at bounding box center [302, 190] width 124 height 16
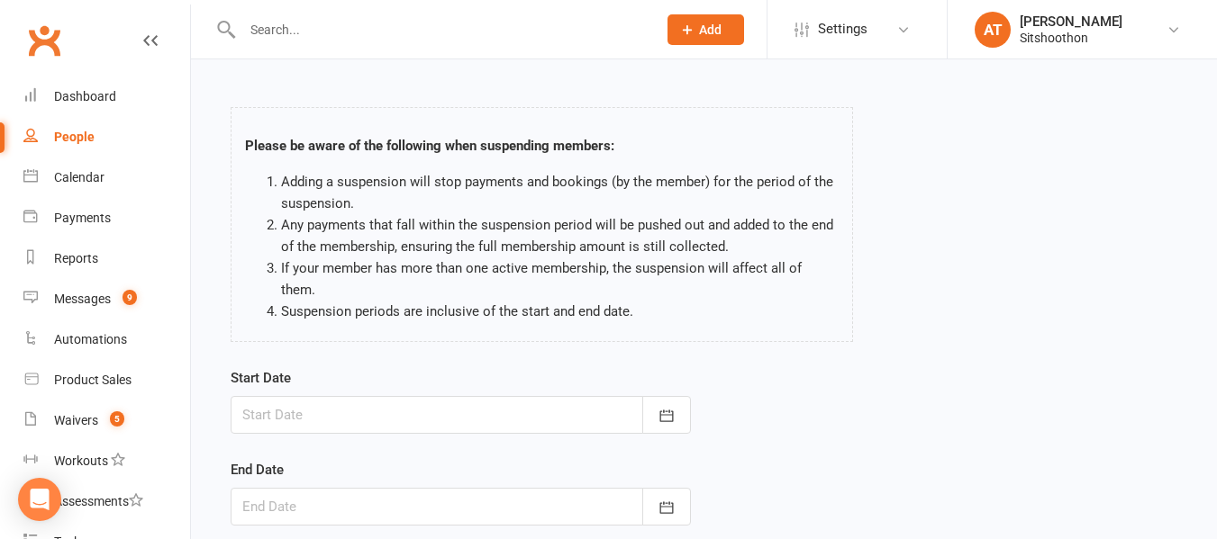
scroll to position [56, 0]
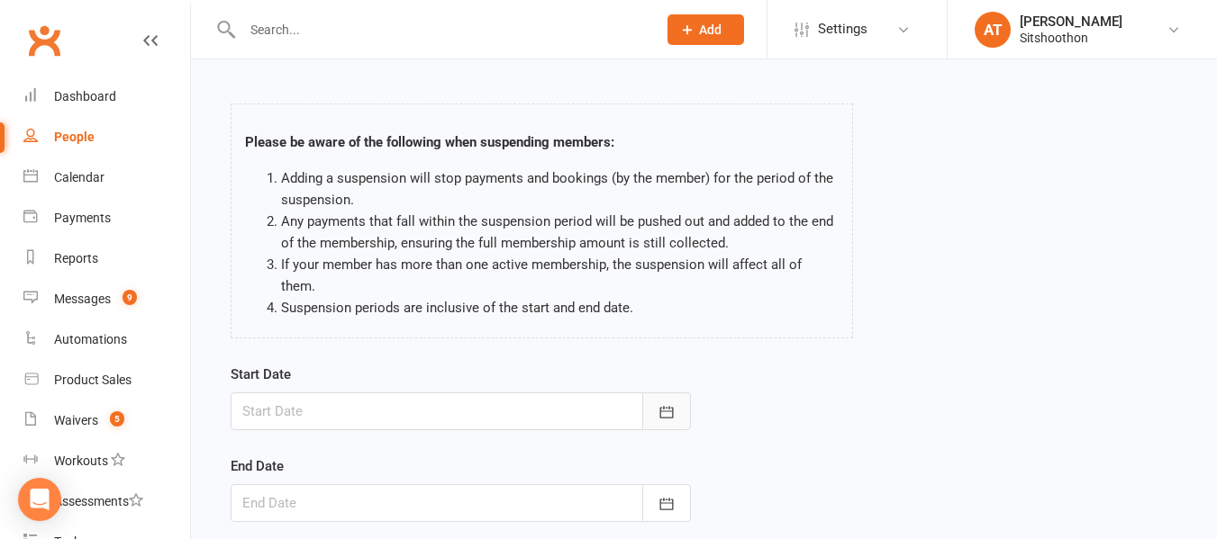
click at [663, 393] on button "button" at bounding box center [666, 412] width 49 height 38
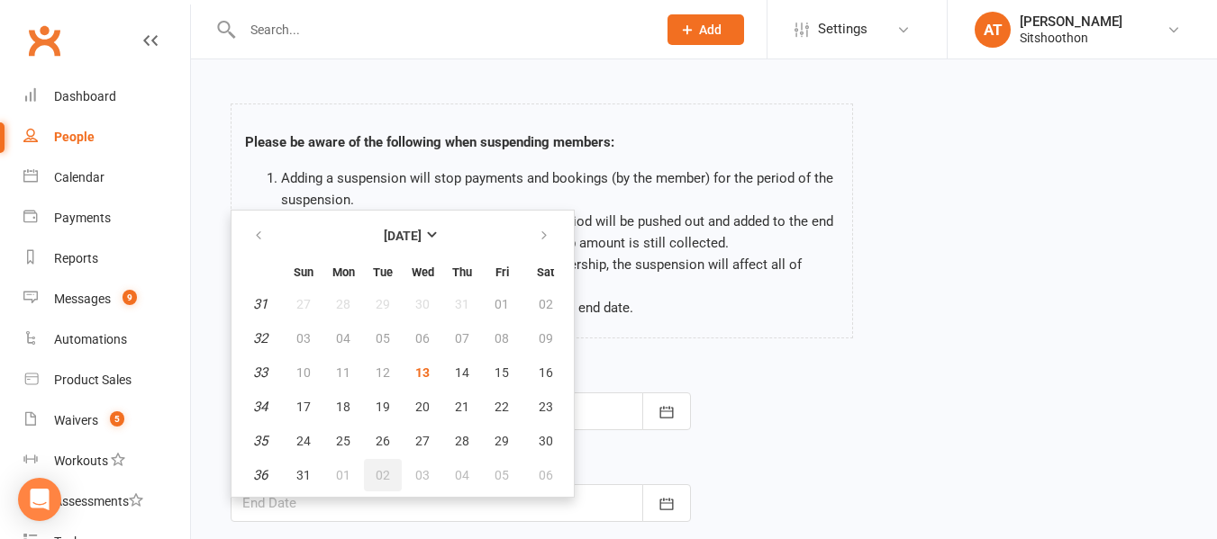
click at [383, 468] on span "02" at bounding box center [383, 475] width 14 height 14
type input "02 Sep 2025"
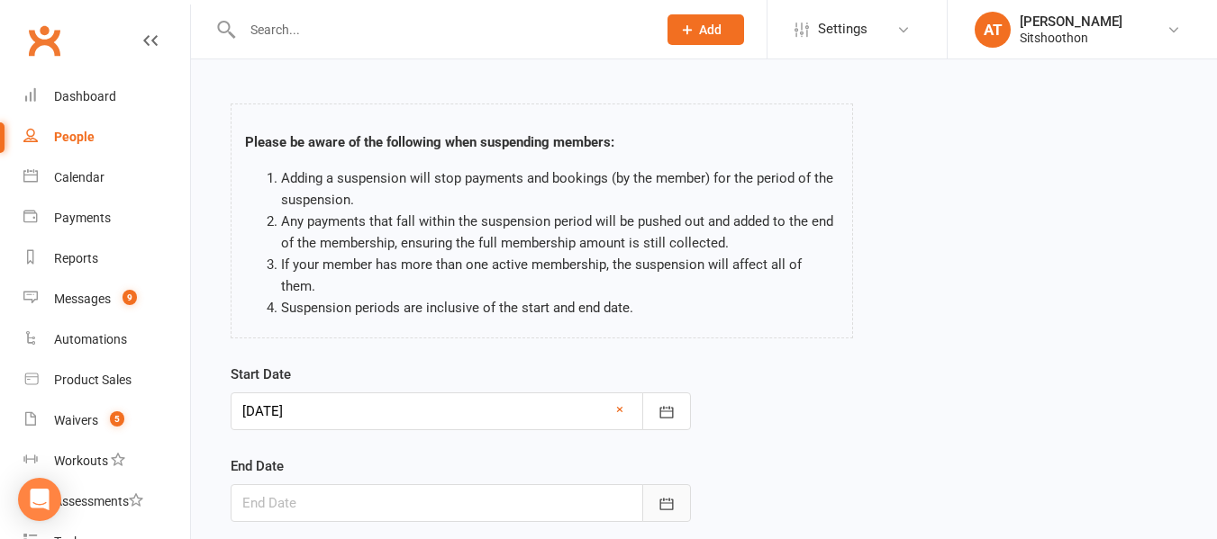
click at [674, 495] on icon "button" at bounding box center [666, 504] width 18 height 18
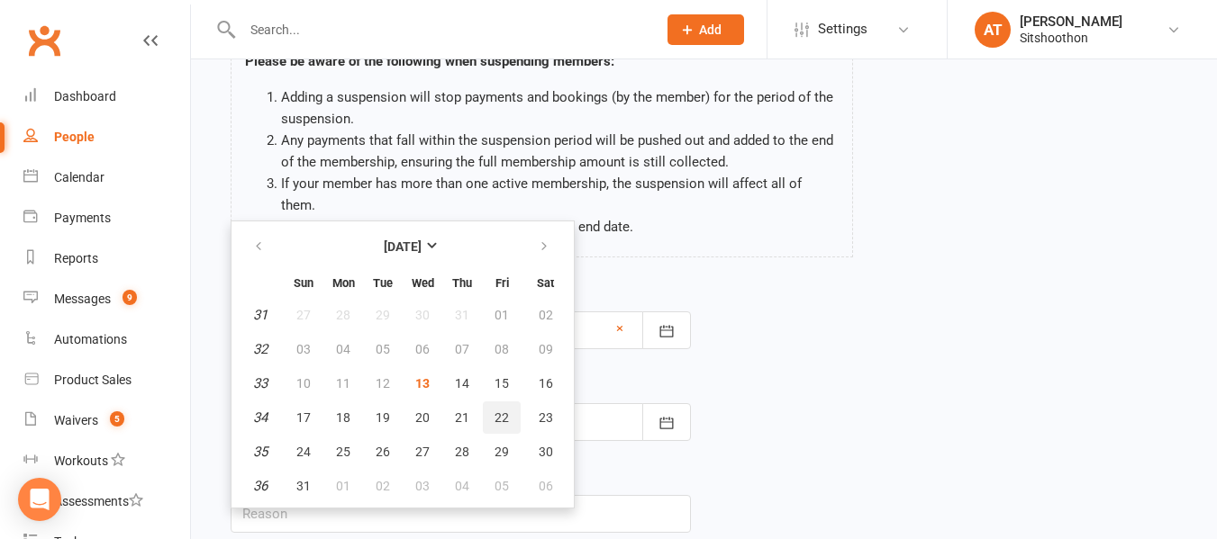
scroll to position [141, 0]
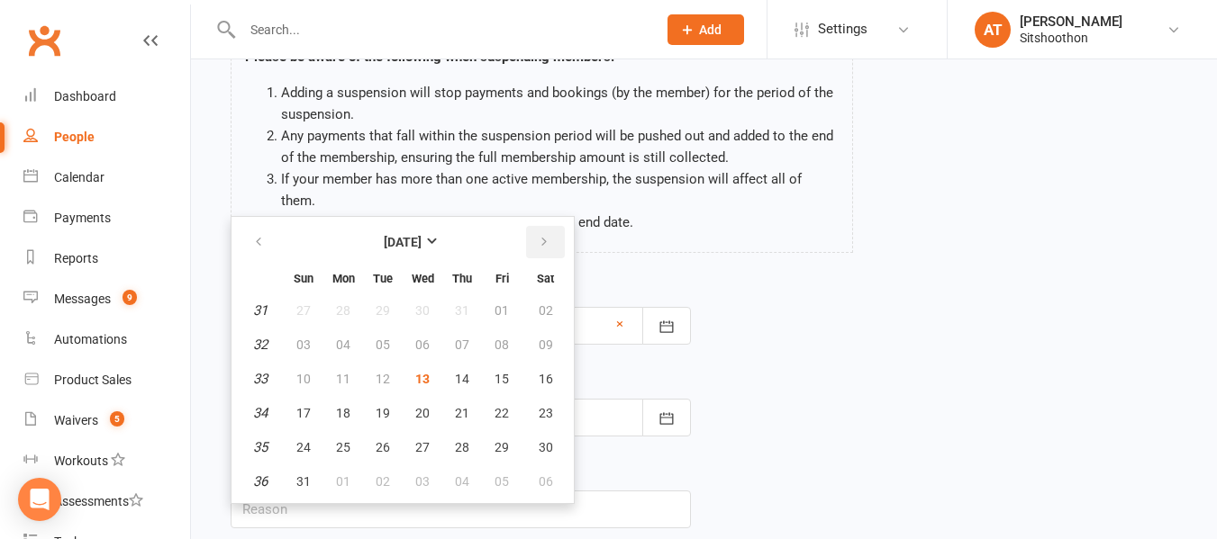
click at [548, 233] on button "button" at bounding box center [545, 242] width 39 height 32
click at [550, 372] on span "20" at bounding box center [546, 379] width 14 height 14
type input "20 Sep 2025"
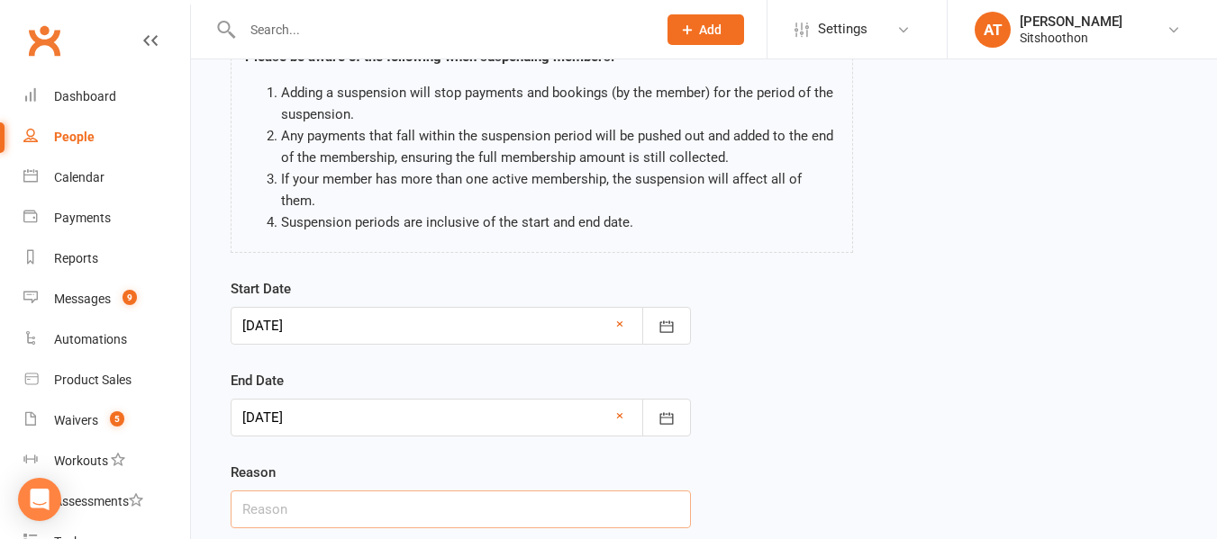
click at [358, 491] on input "text" at bounding box center [461, 510] width 460 height 38
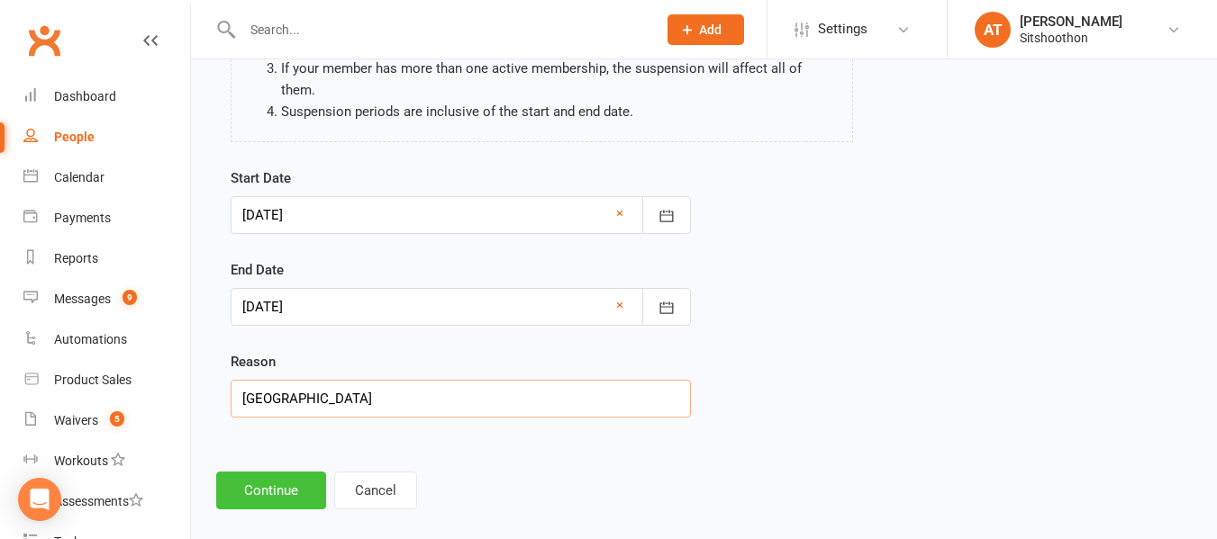
type input "japan"
click at [262, 478] on button "Continue" at bounding box center [271, 491] width 110 height 38
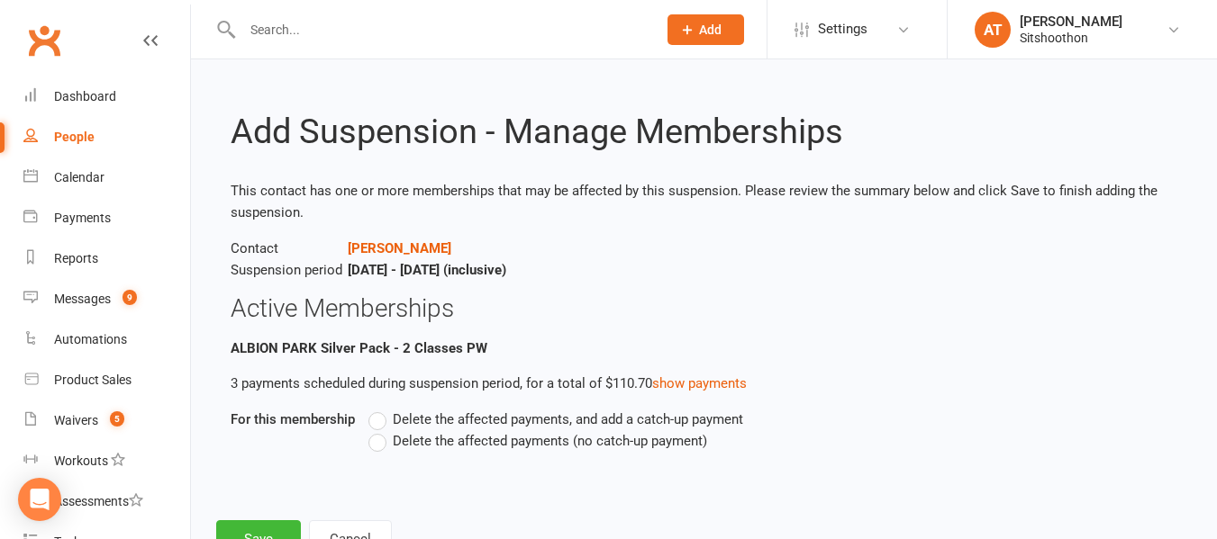
click at [384, 447] on label "Delete the affected payments (no catch-up payment)" at bounding box center [537, 441] width 339 height 22
click at [380, 430] on input "Delete the affected payments (no catch-up payment)" at bounding box center [374, 430] width 12 height 0
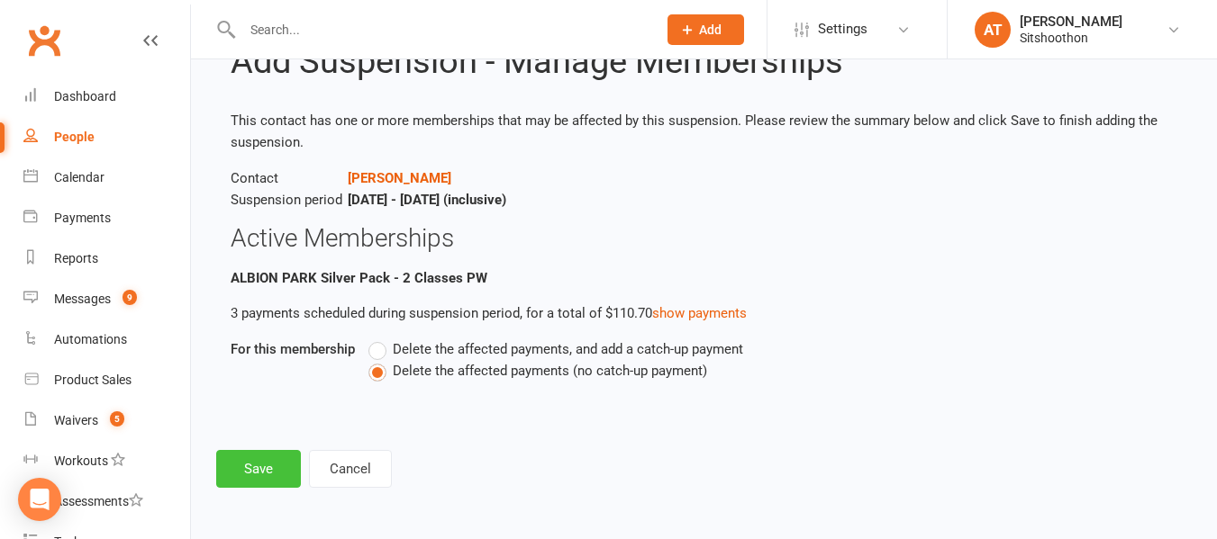
click at [223, 452] on button "Save" at bounding box center [258, 469] width 85 height 38
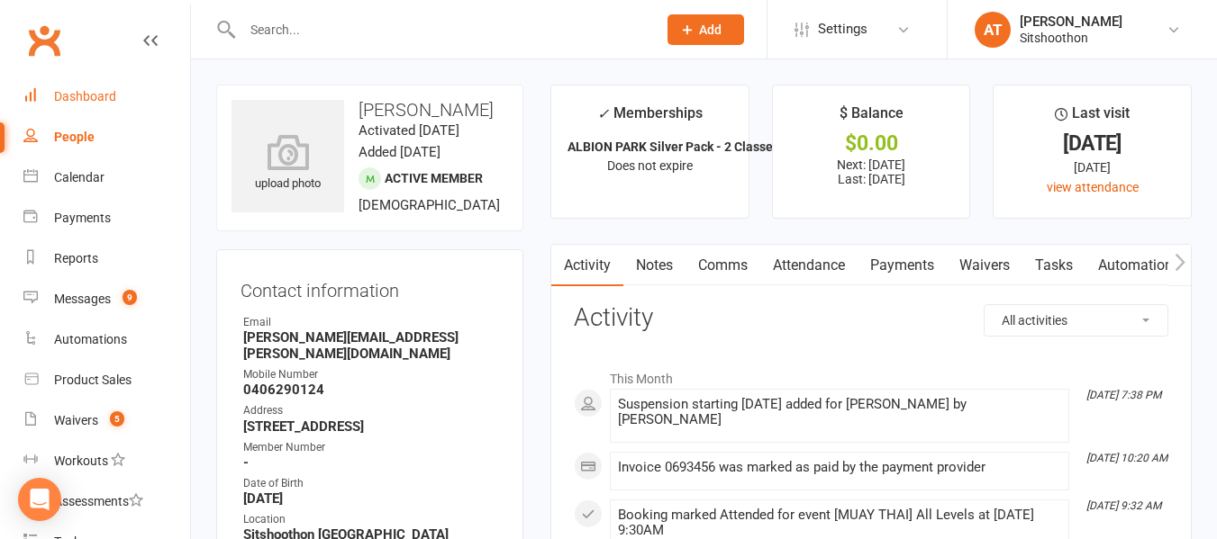
click at [105, 102] on div "Dashboard" at bounding box center [85, 96] width 62 height 14
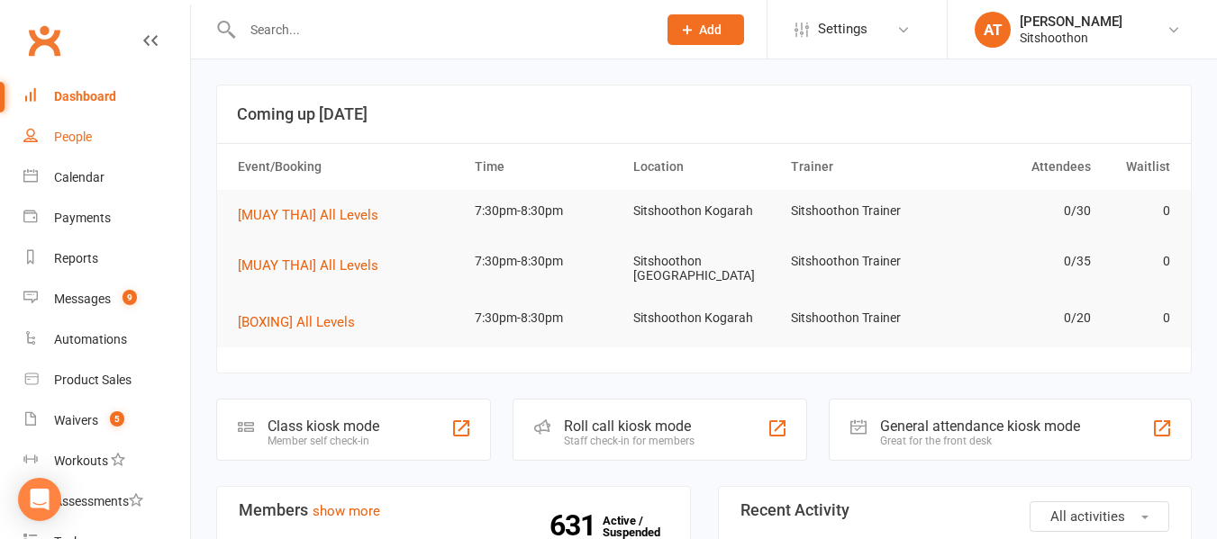
click at [77, 130] on div "People" at bounding box center [73, 137] width 38 height 14
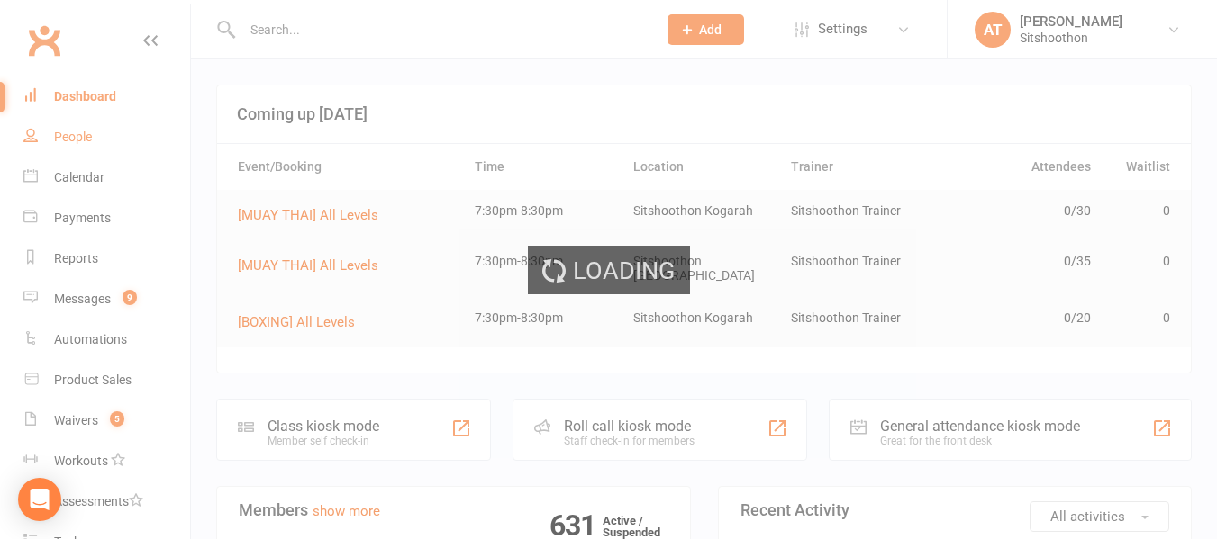
select select "true"
select select "100"
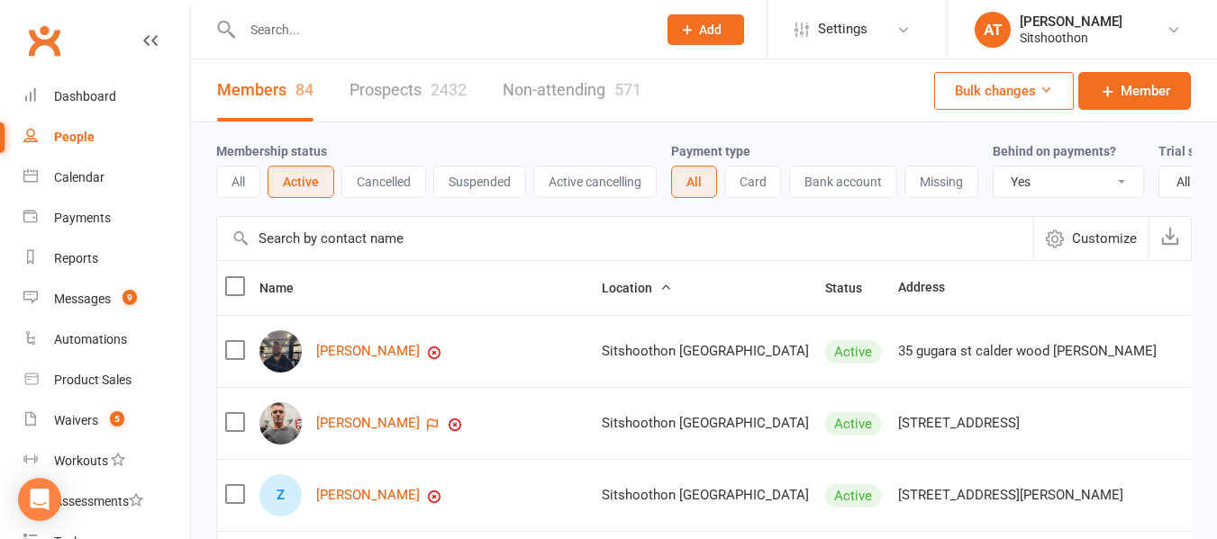
click at [1054, 195] on select "All No Yes" at bounding box center [1067, 182] width 149 height 31
click at [995, 167] on select "All No Yes" at bounding box center [1067, 182] width 149 height 31
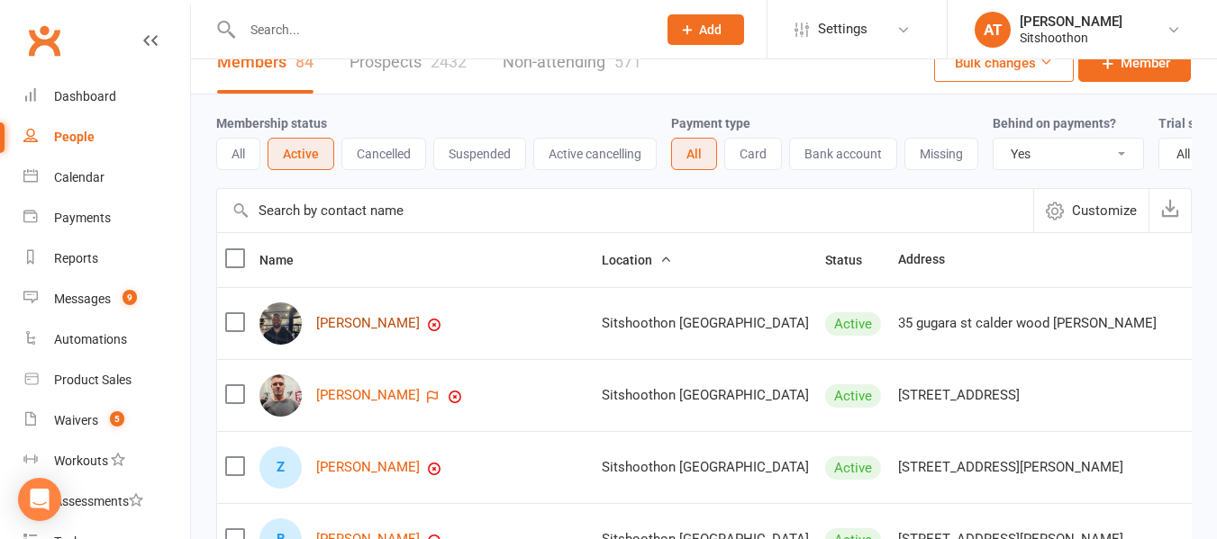
click at [356, 331] on link "peter mcausland" at bounding box center [368, 323] width 104 height 15
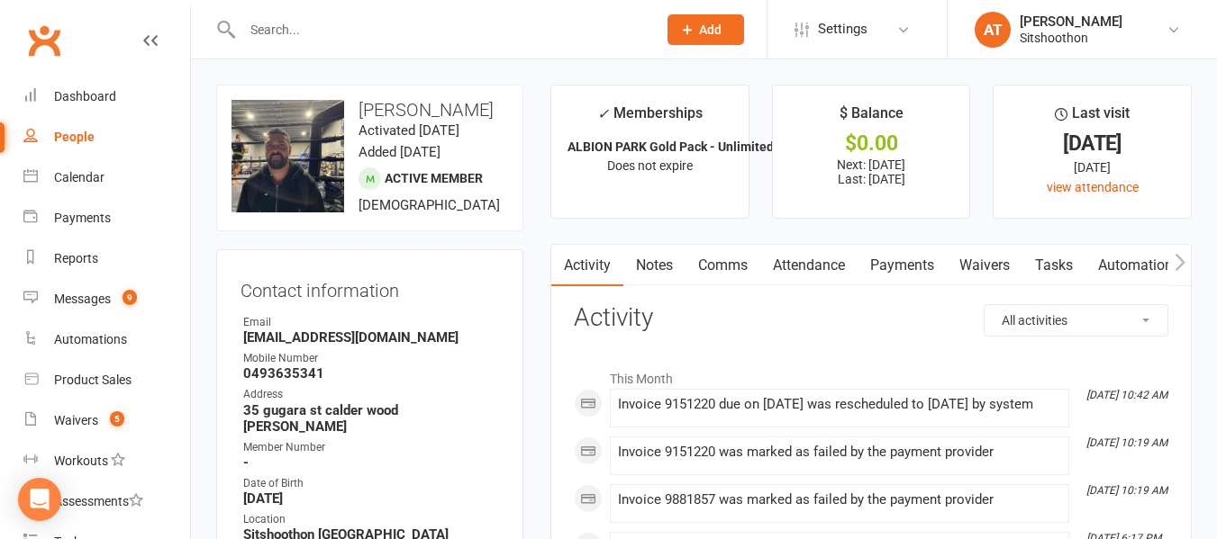
click at [913, 273] on link "Payments" at bounding box center [901, 265] width 89 height 41
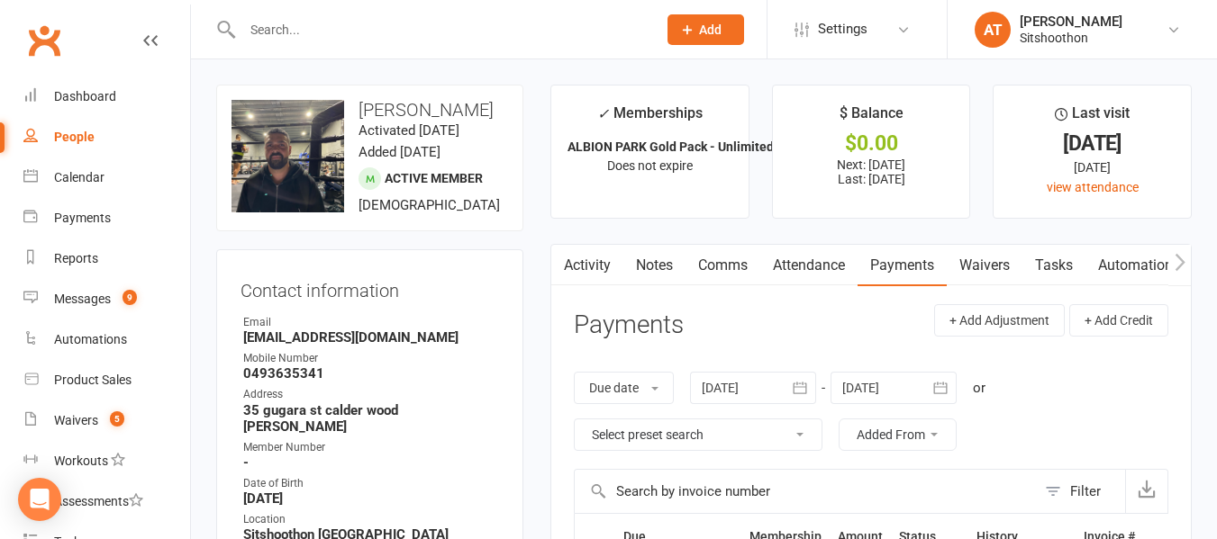
click at [752, 279] on link "Comms" at bounding box center [722, 265] width 75 height 41
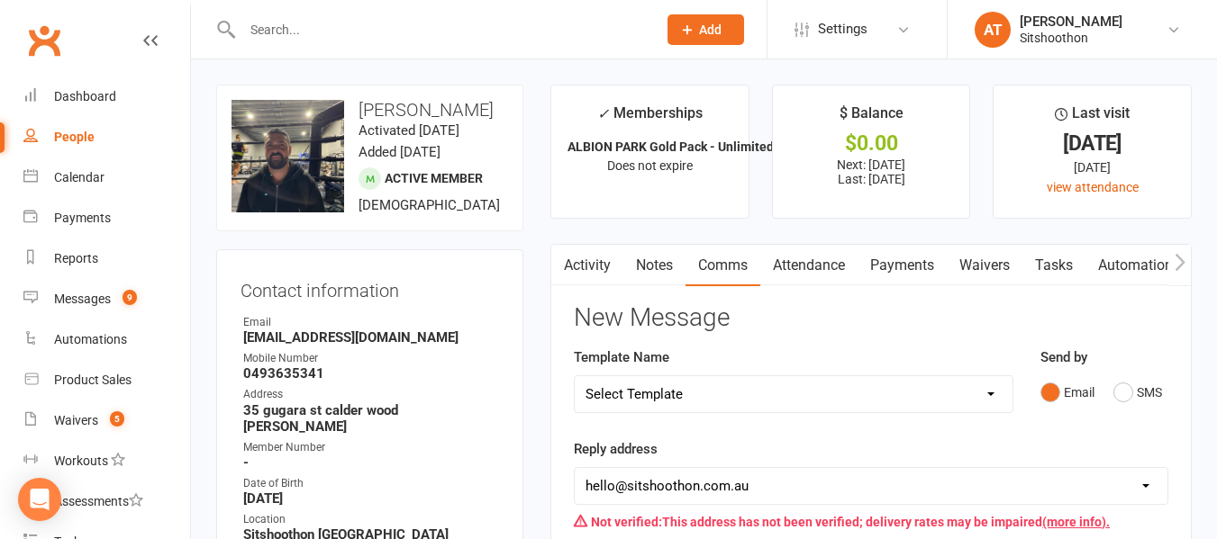
click at [763, 411] on select "Select Template [Email] FREE Trial [SMS] New Banking Details [SMS] Unsuccessful…" at bounding box center [794, 394] width 438 height 36
select select "2"
click at [575, 376] on select "Select Template [Email] FREE Trial [SMS] New Banking Details [SMS] Unsuccessful…" at bounding box center [794, 394] width 438 height 36
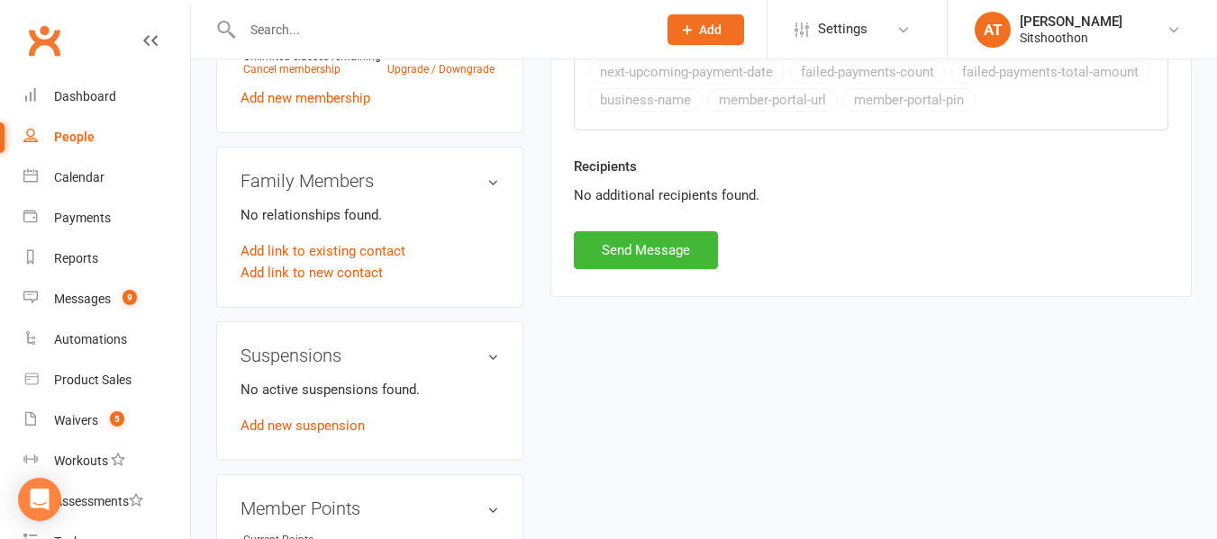
scroll to position [835, 0]
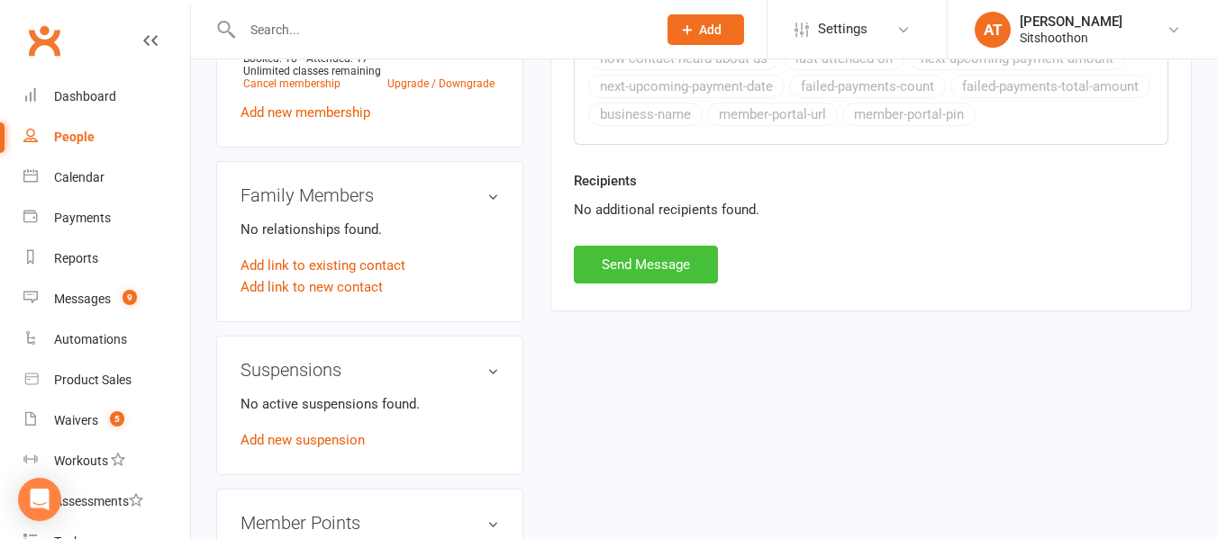
click at [645, 267] on button "Send Message" at bounding box center [646, 265] width 144 height 38
select select
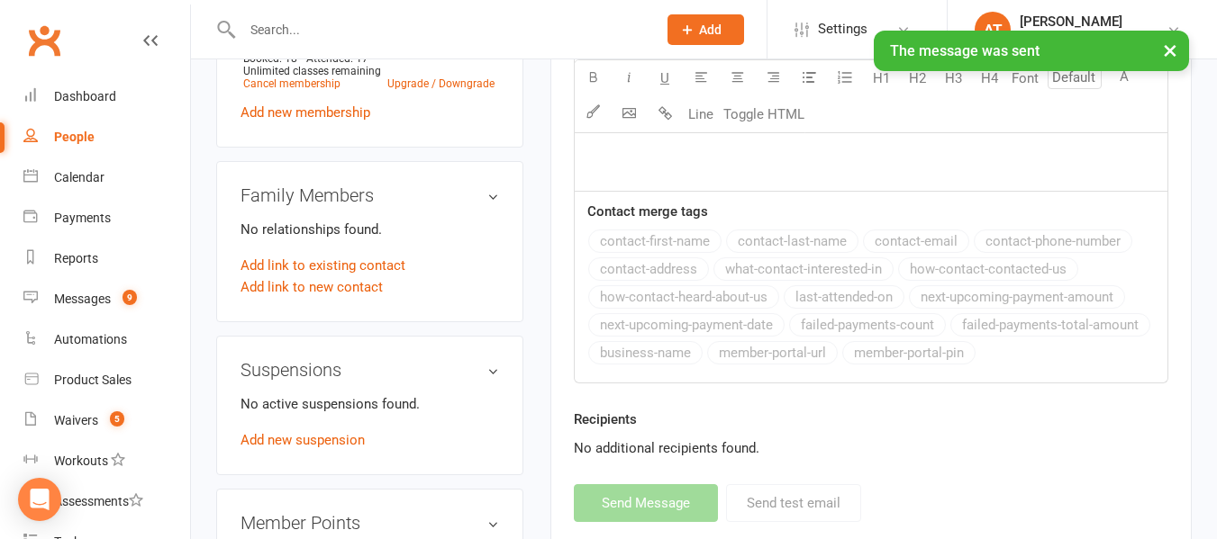
click at [101, 139] on link "People" at bounding box center [106, 137] width 167 height 41
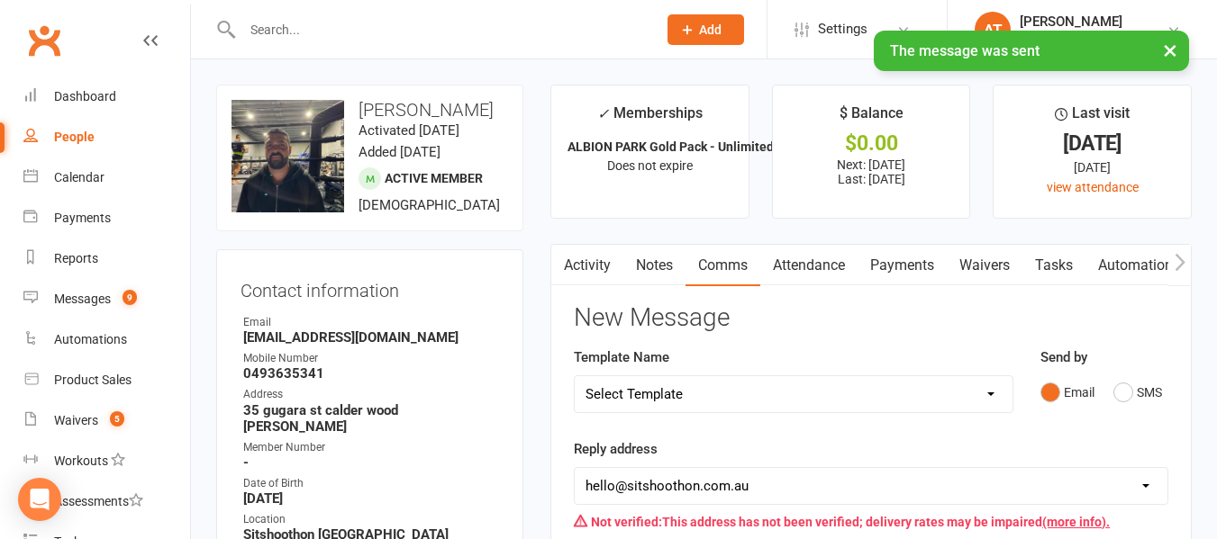
select select "true"
select select "100"
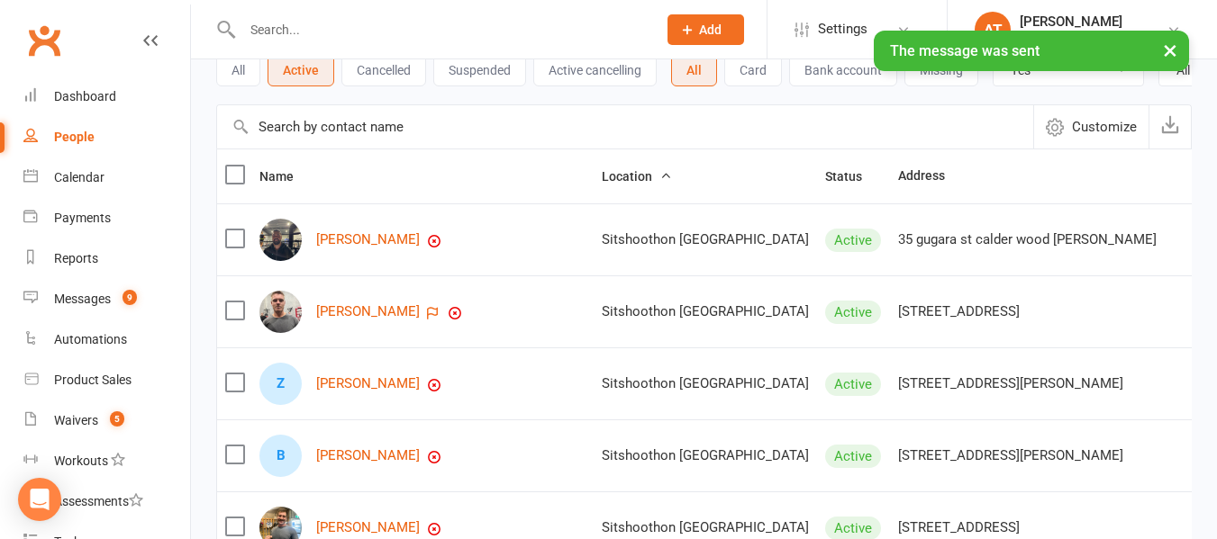
scroll to position [113, 0]
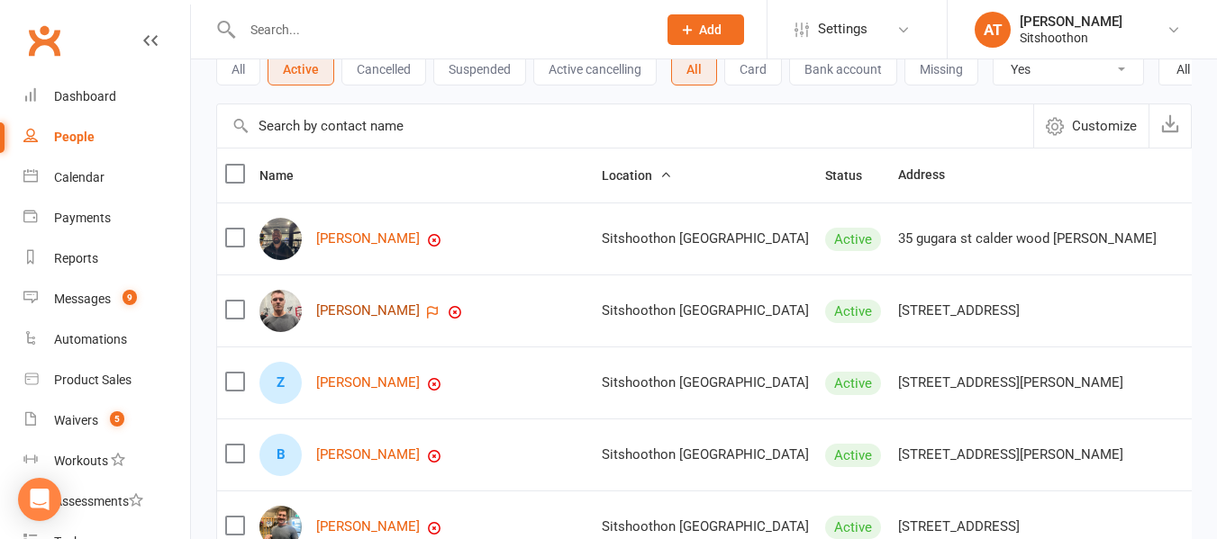
click at [352, 319] on link "jake dean" at bounding box center [368, 310] width 104 height 15
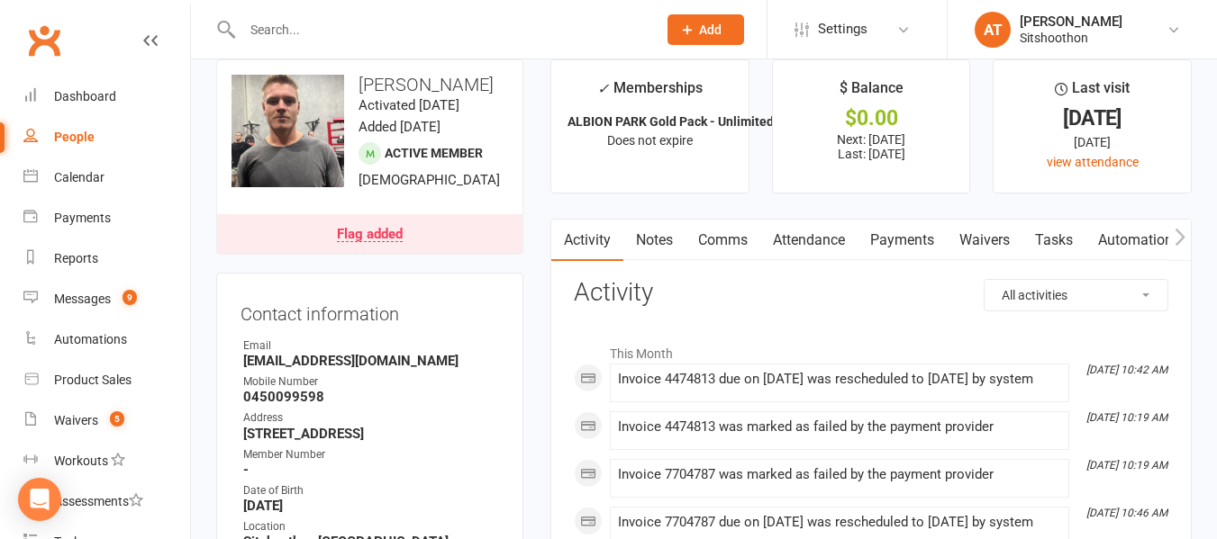
scroll to position [29, 0]
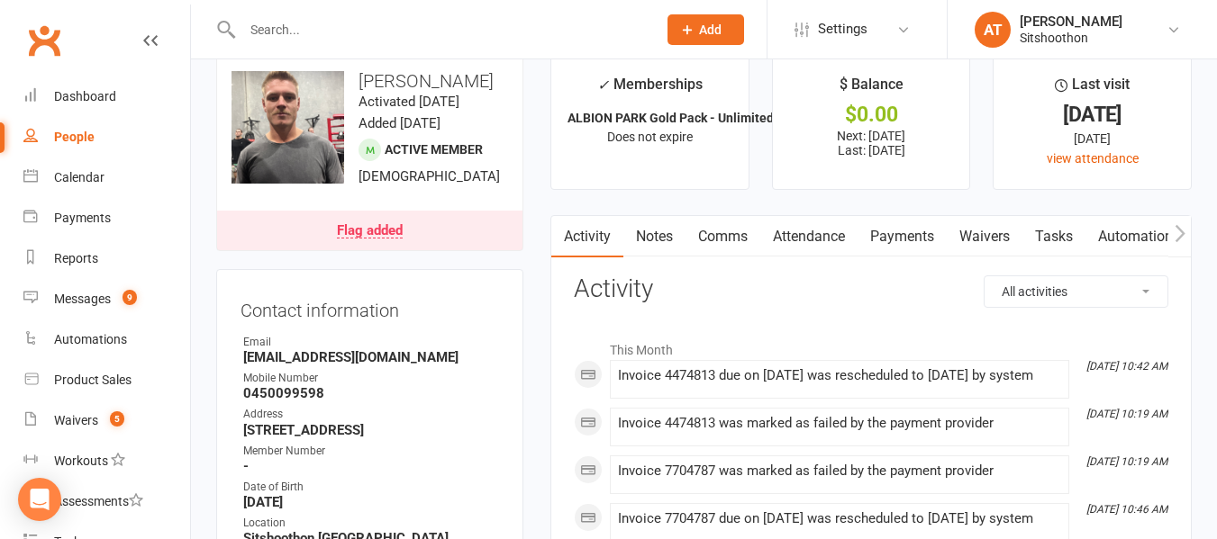
click at [915, 240] on link "Payments" at bounding box center [901, 236] width 89 height 41
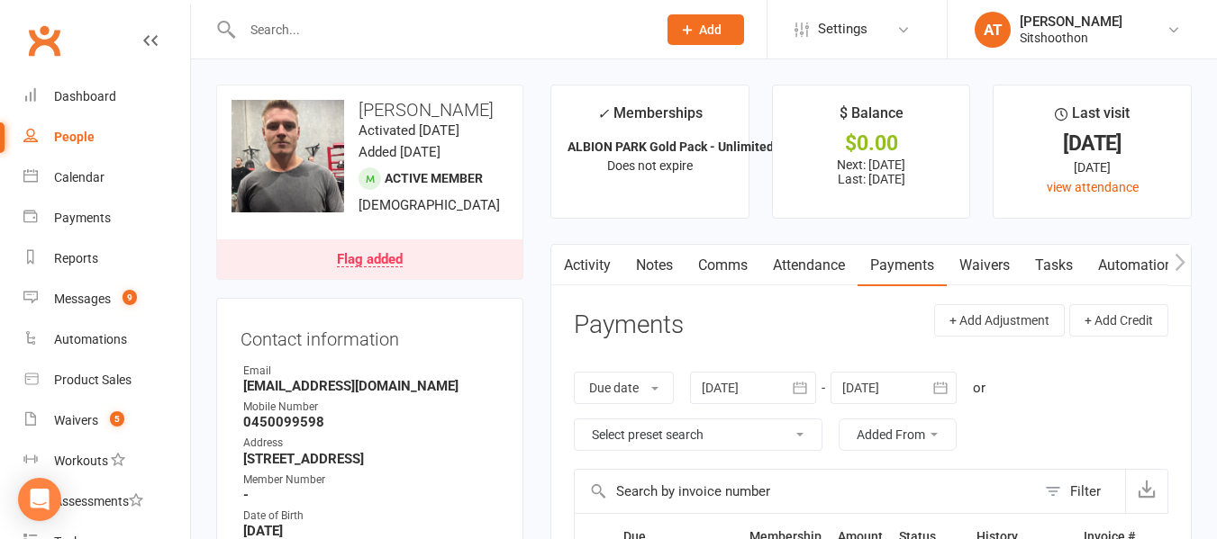
click at [722, 269] on link "Comms" at bounding box center [722, 265] width 75 height 41
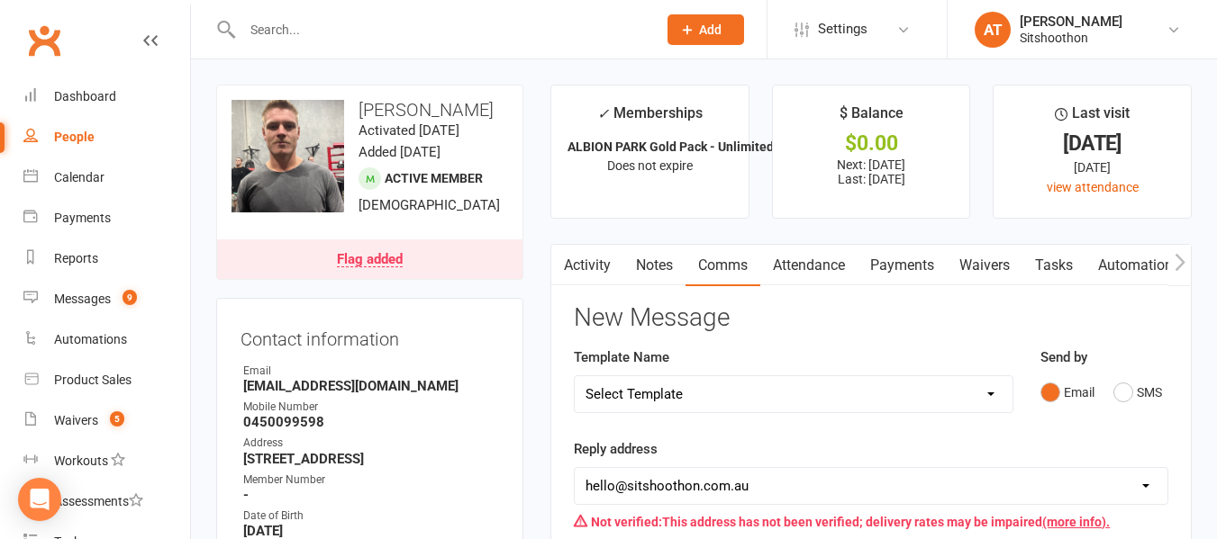
click at [738, 398] on select "Select Template [Email] FREE Trial [SMS] New Banking Details [SMS] Unsuccessful…" at bounding box center [794, 394] width 438 height 36
select select "2"
click at [575, 376] on select "Select Template [Email] FREE Trial [SMS] New Banking Details [SMS] Unsuccessful…" at bounding box center [794, 394] width 438 height 36
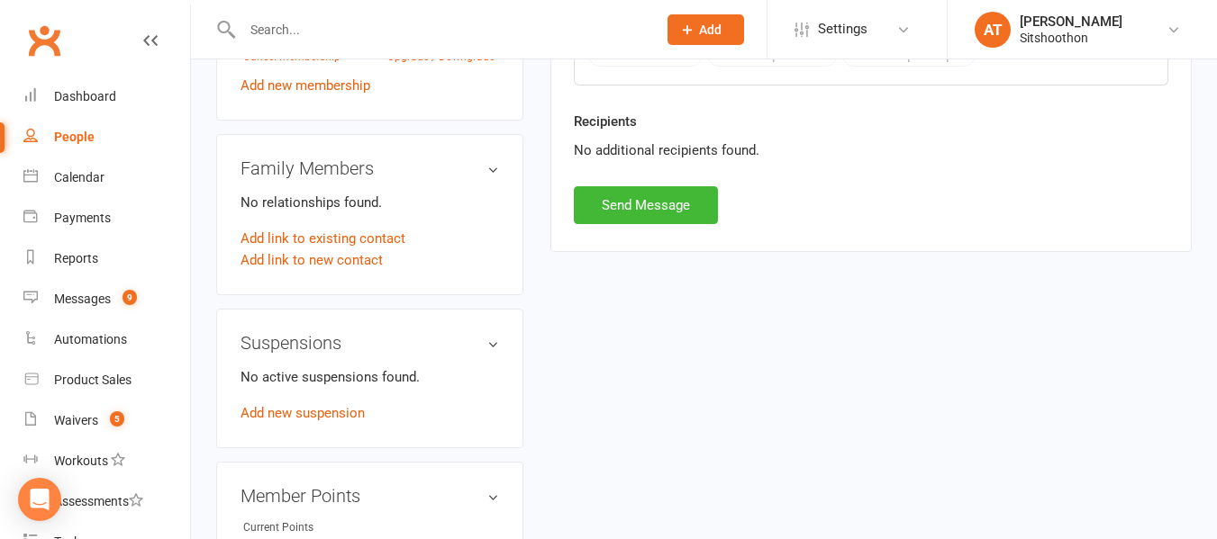
scroll to position [895, 0]
click at [691, 214] on button "Send Message" at bounding box center [646, 205] width 144 height 38
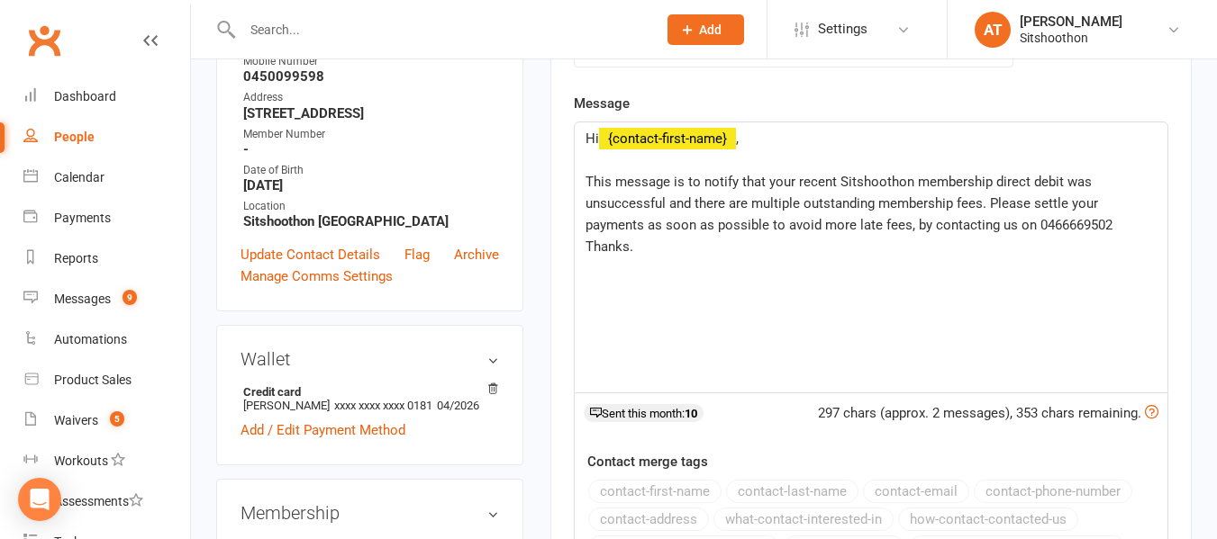
select select
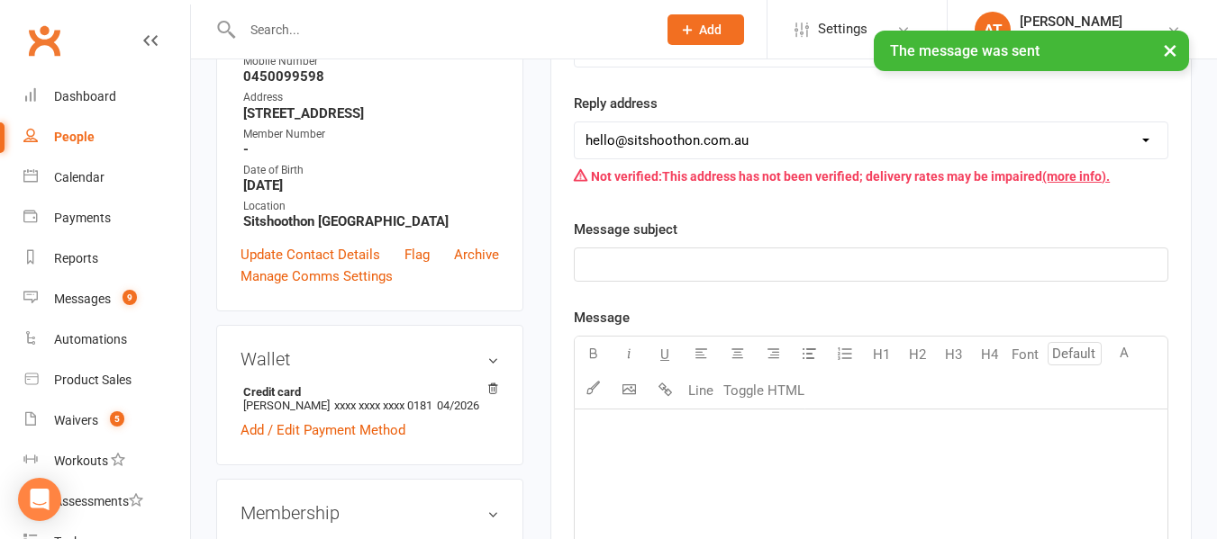
scroll to position [0, 0]
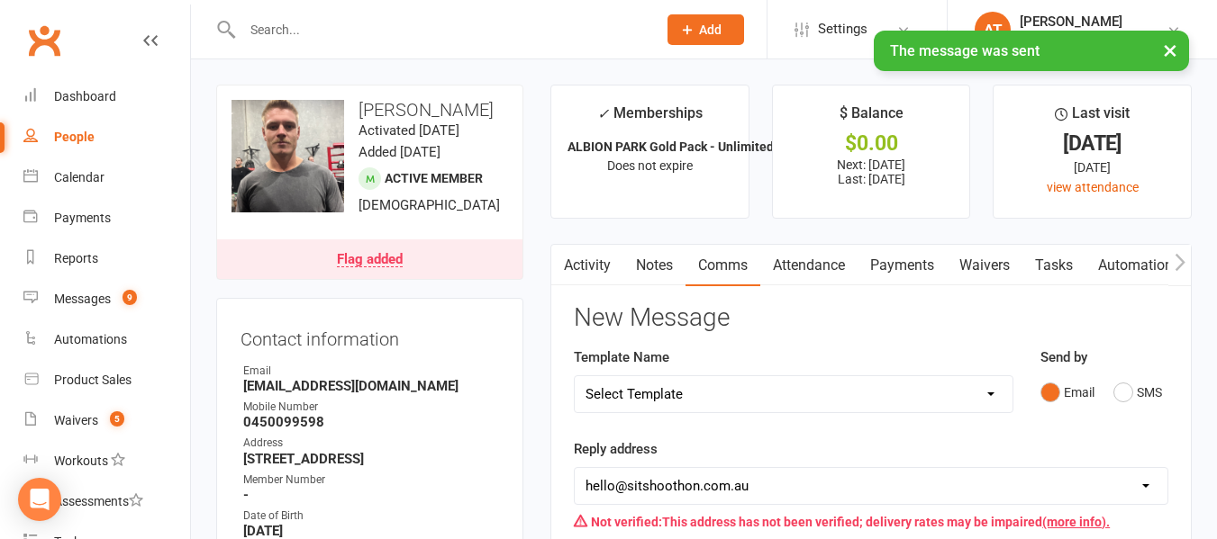
click at [92, 137] on div "People" at bounding box center [74, 137] width 41 height 14
select select "true"
select select "100"
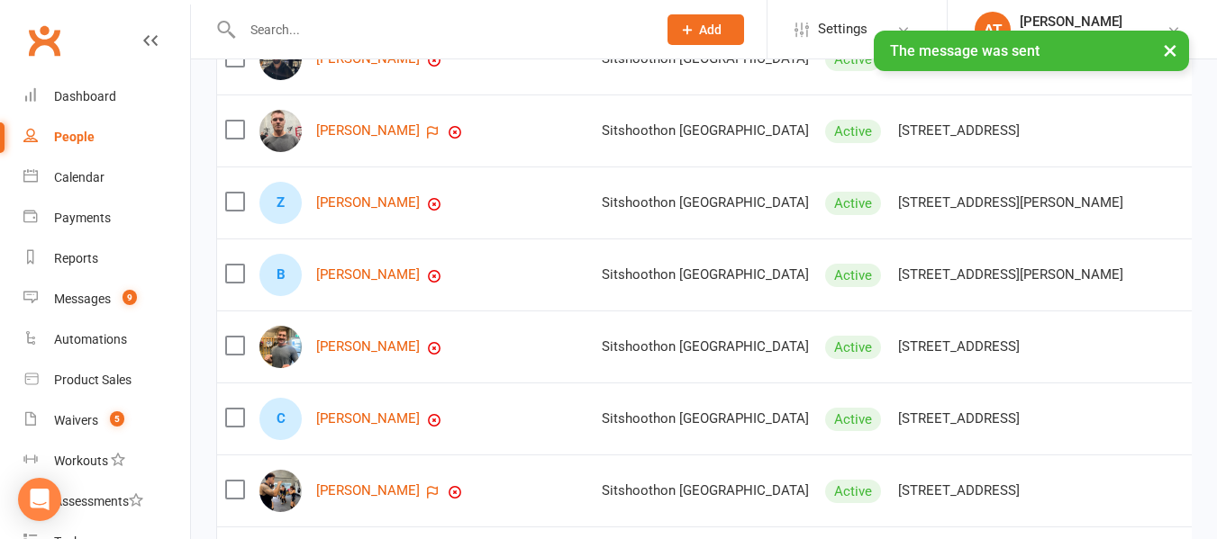
scroll to position [294, 0]
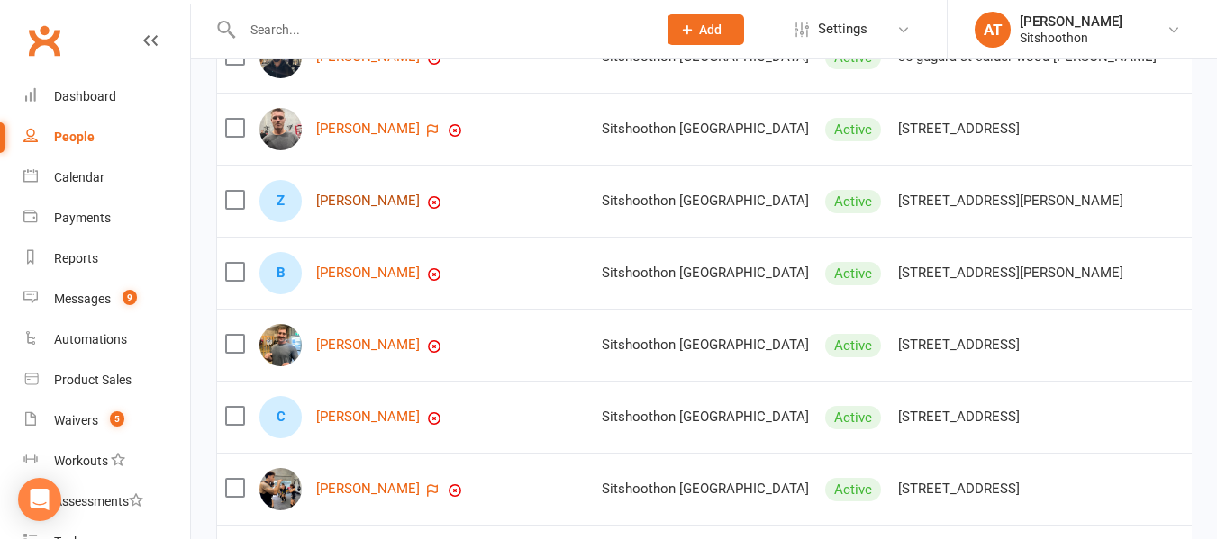
click at [328, 209] on link "Zain Nancarrow" at bounding box center [368, 201] width 104 height 15
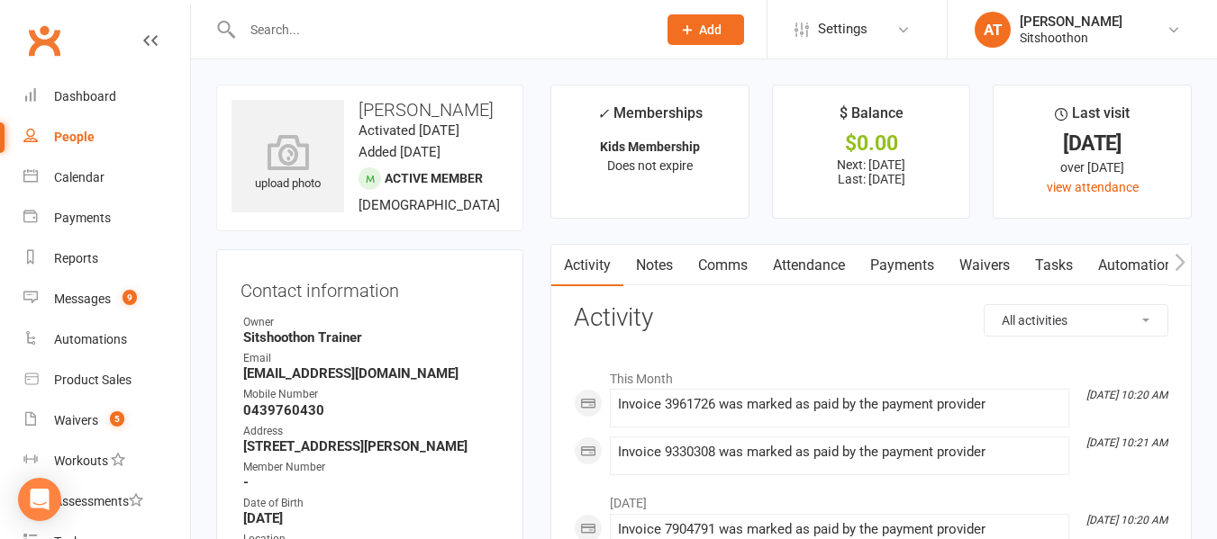
click at [898, 265] on link "Payments" at bounding box center [901, 265] width 89 height 41
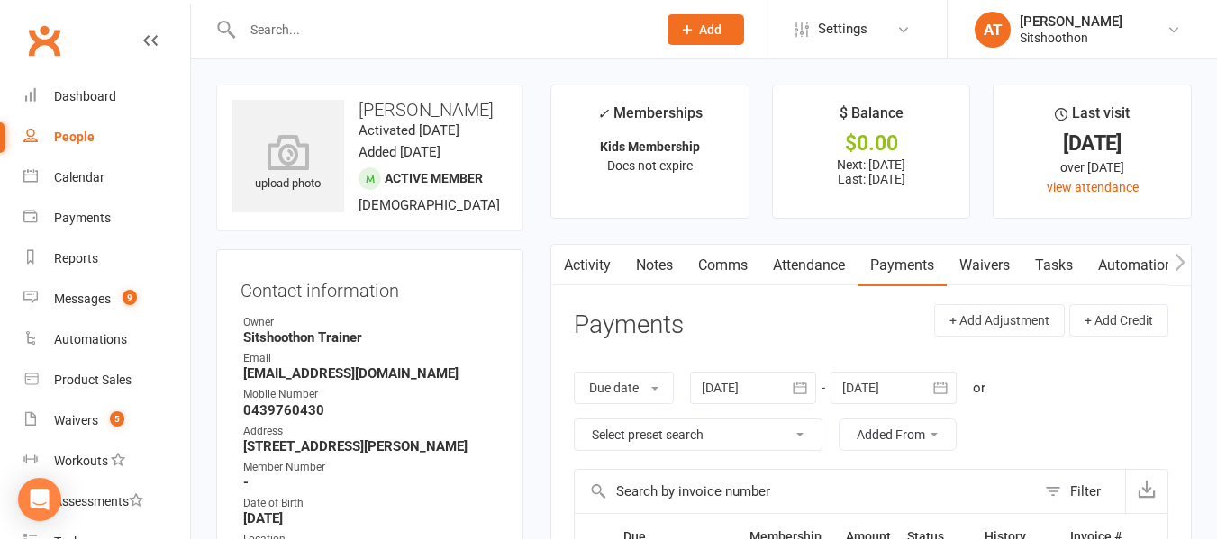
click at [732, 251] on link "Comms" at bounding box center [722, 265] width 75 height 41
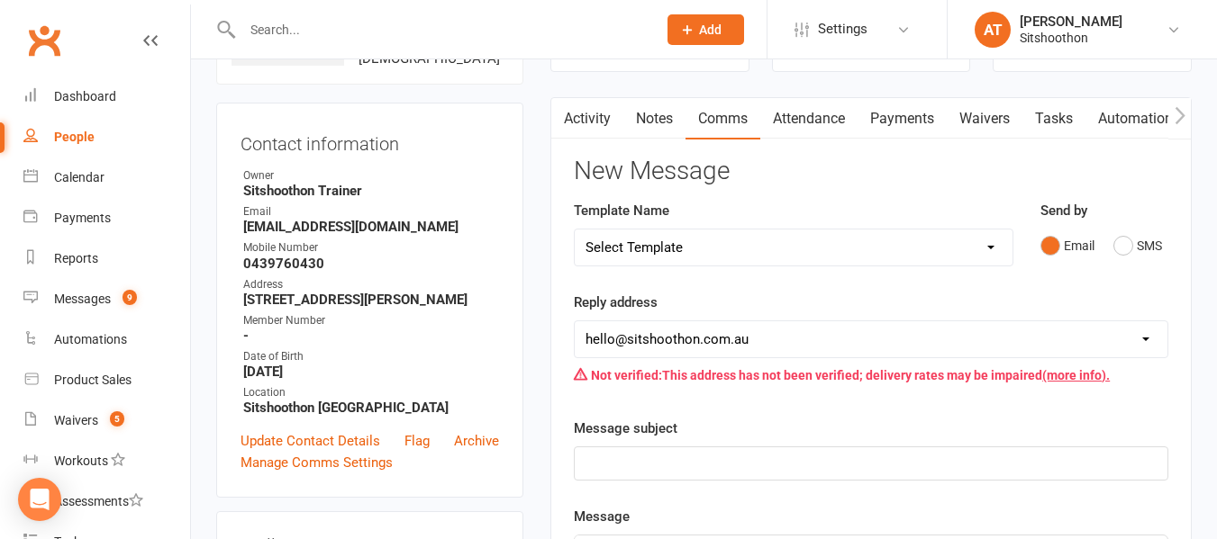
scroll to position [148, 0]
click at [730, 251] on select "Select Template [Email] FREE Trial [SMS] New Banking Details [SMS] Unsuccessful…" at bounding box center [794, 247] width 438 height 36
select select "2"
click at [575, 229] on select "Select Template [Email] FREE Trial [SMS] New Banking Details [SMS] Unsuccessful…" at bounding box center [794, 247] width 438 height 36
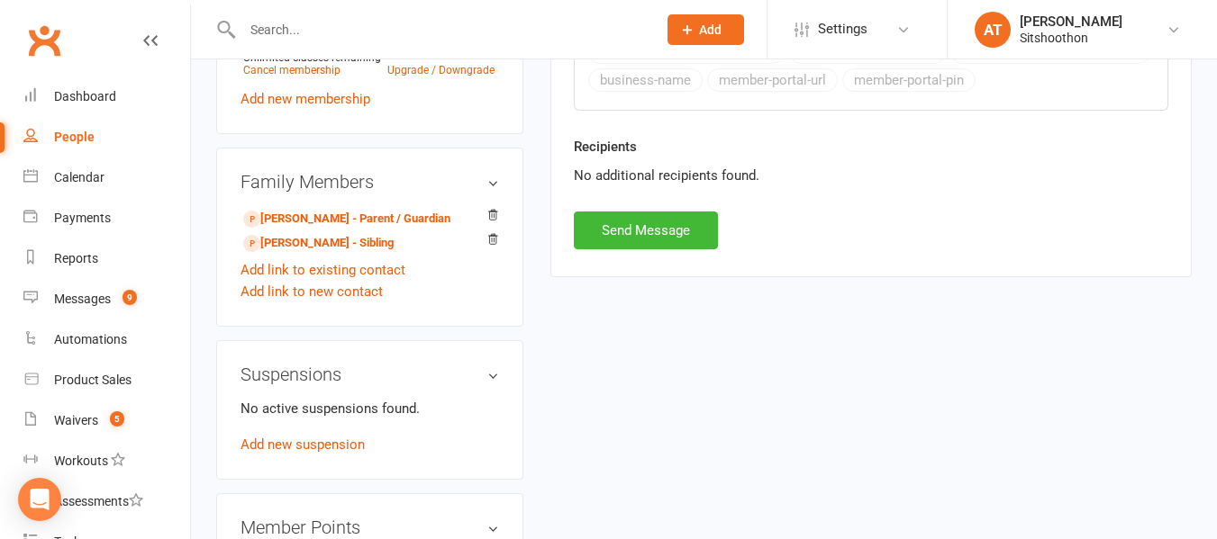
scroll to position [867, 0]
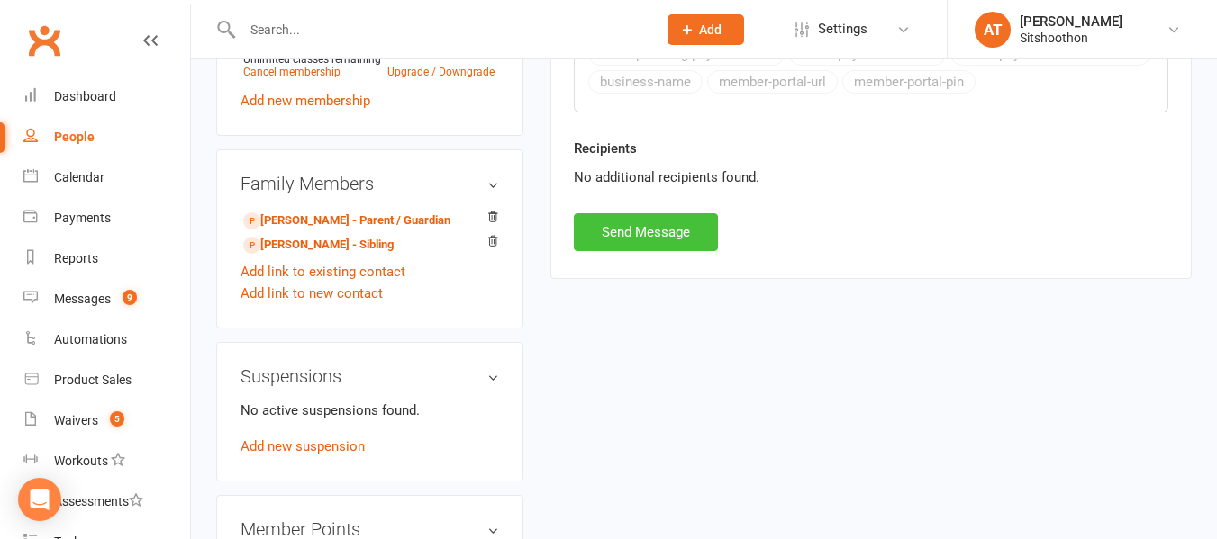
click at [646, 222] on button "Send Message" at bounding box center [646, 232] width 144 height 38
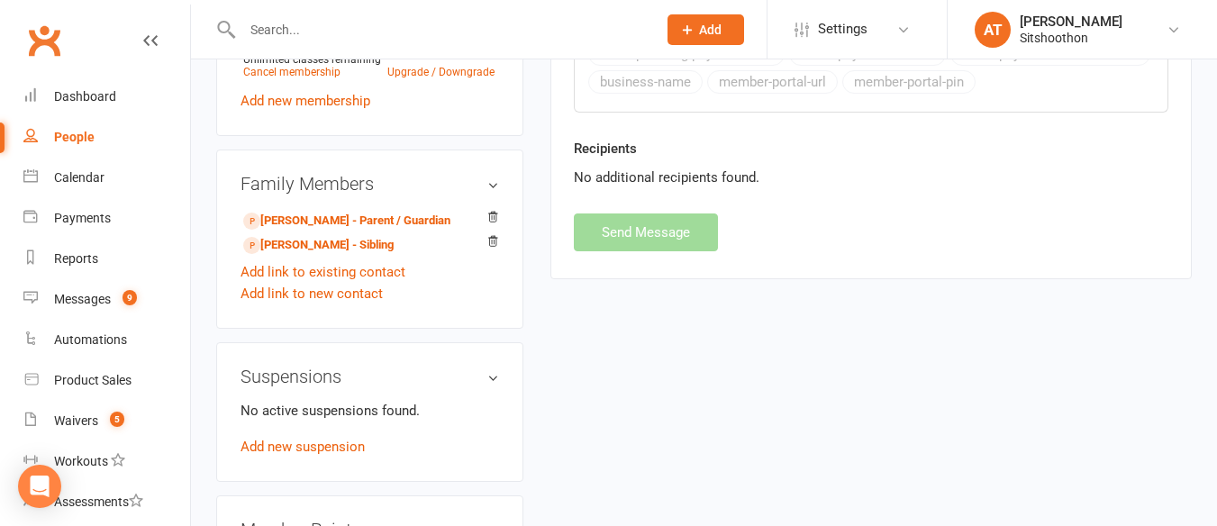
select select
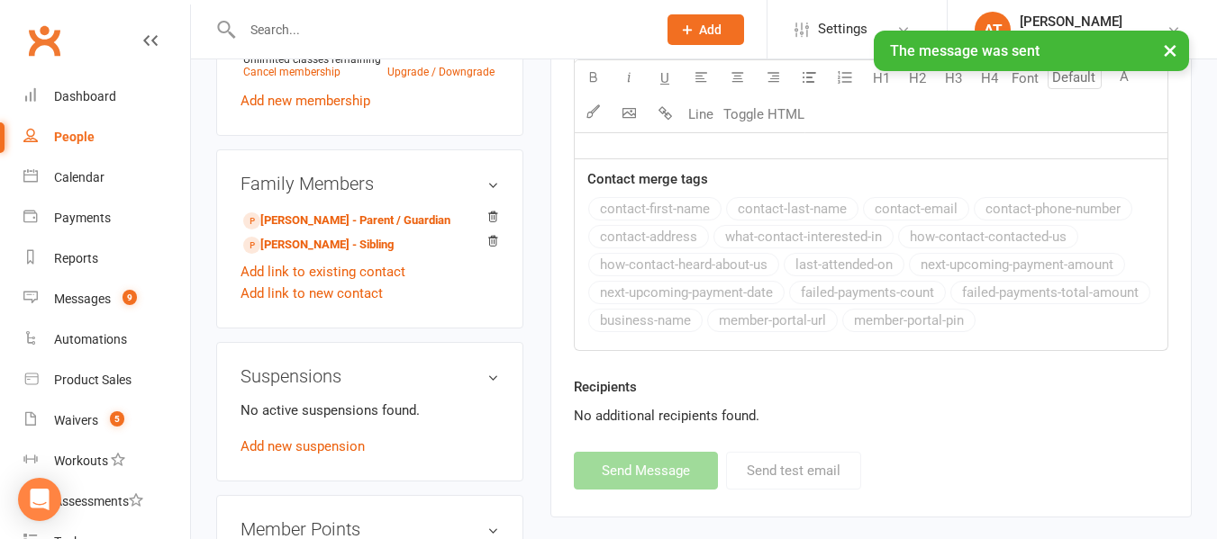
scroll to position [0, 0]
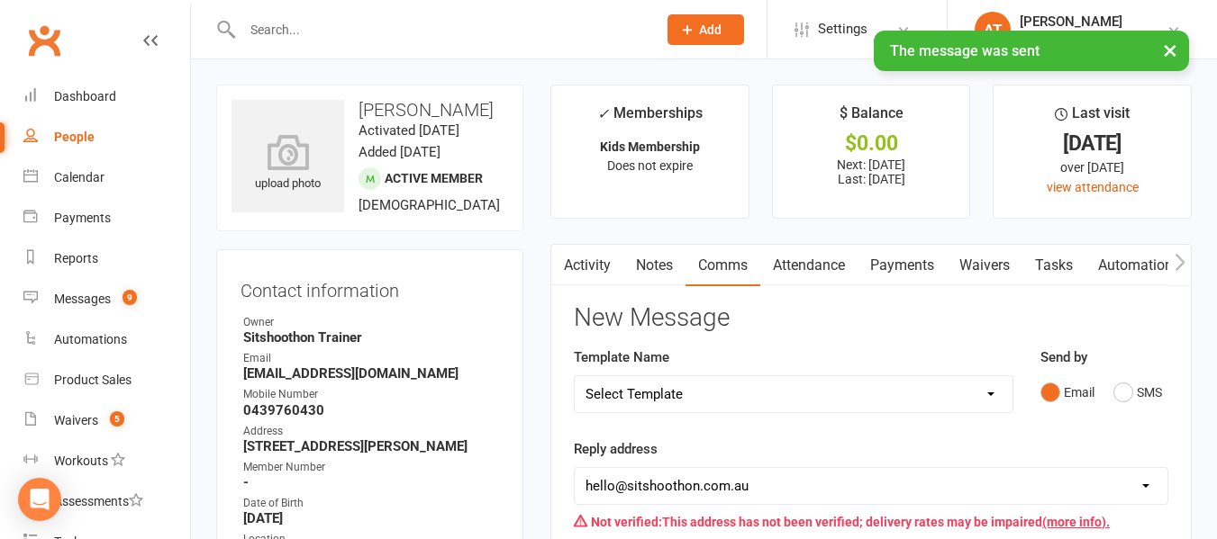
click at [107, 137] on link "People" at bounding box center [106, 137] width 167 height 41
select select "true"
select select "100"
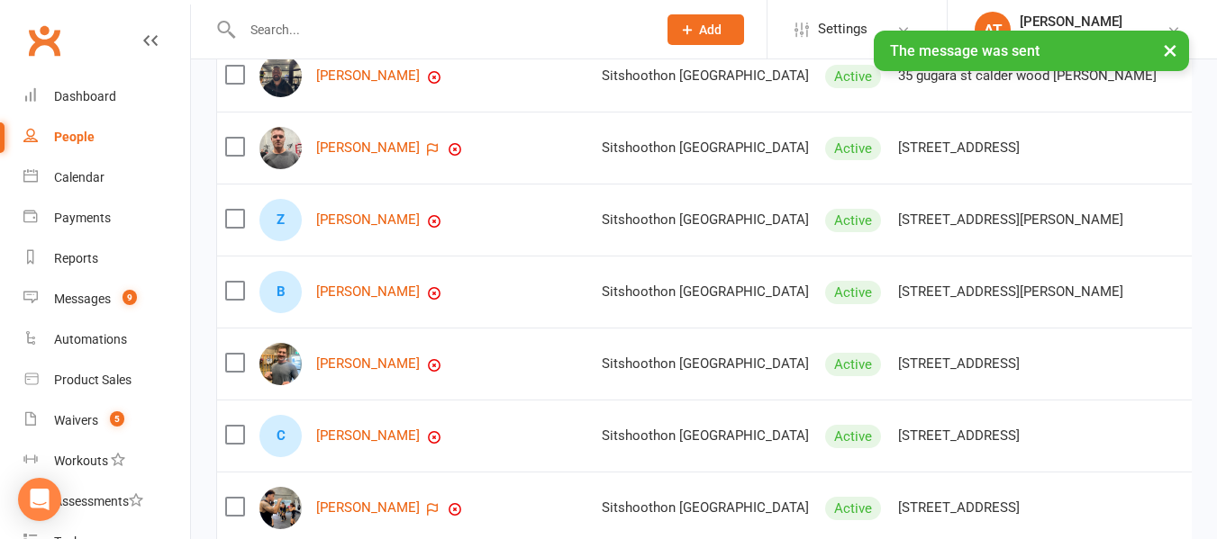
scroll to position [277, 0]
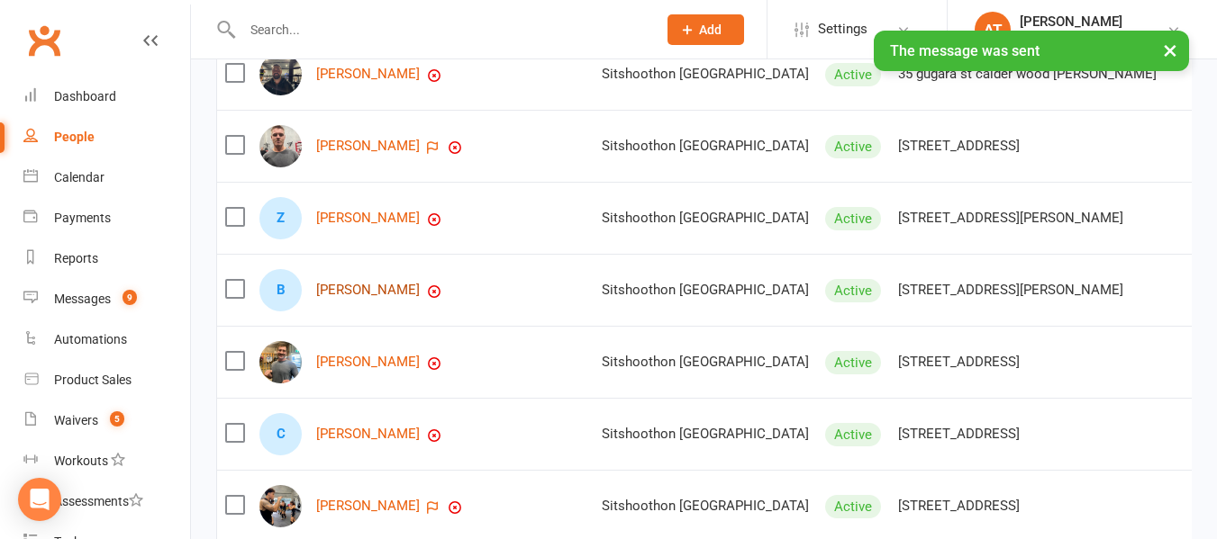
click at [358, 298] on link "Blaise Taylor" at bounding box center [368, 290] width 104 height 15
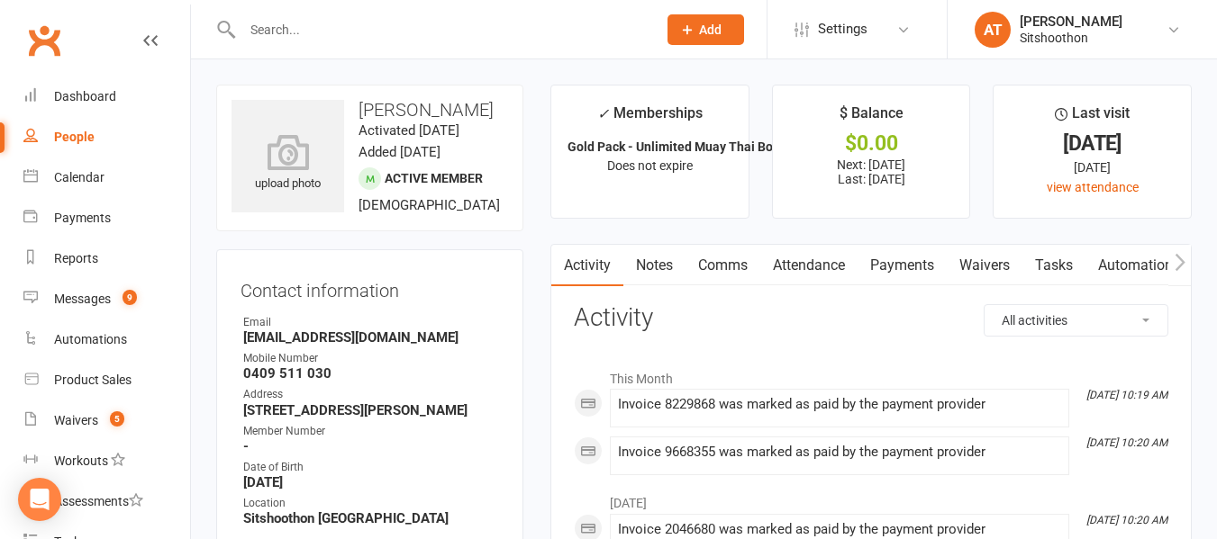
click at [845, 258] on link "Attendance" at bounding box center [808, 265] width 97 height 41
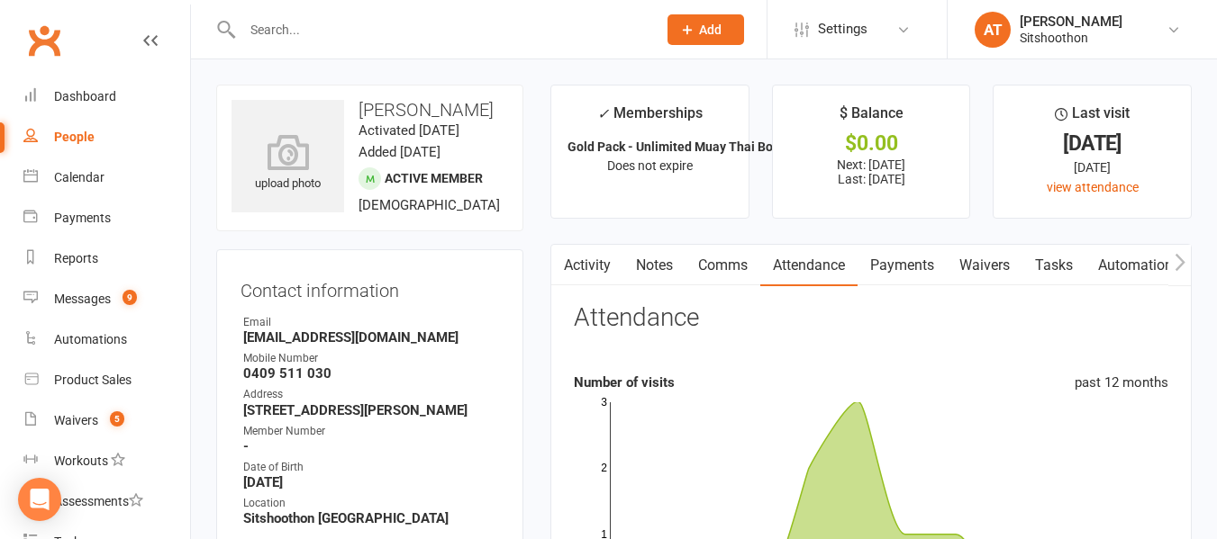
click at [736, 251] on link "Comms" at bounding box center [722, 265] width 75 height 41
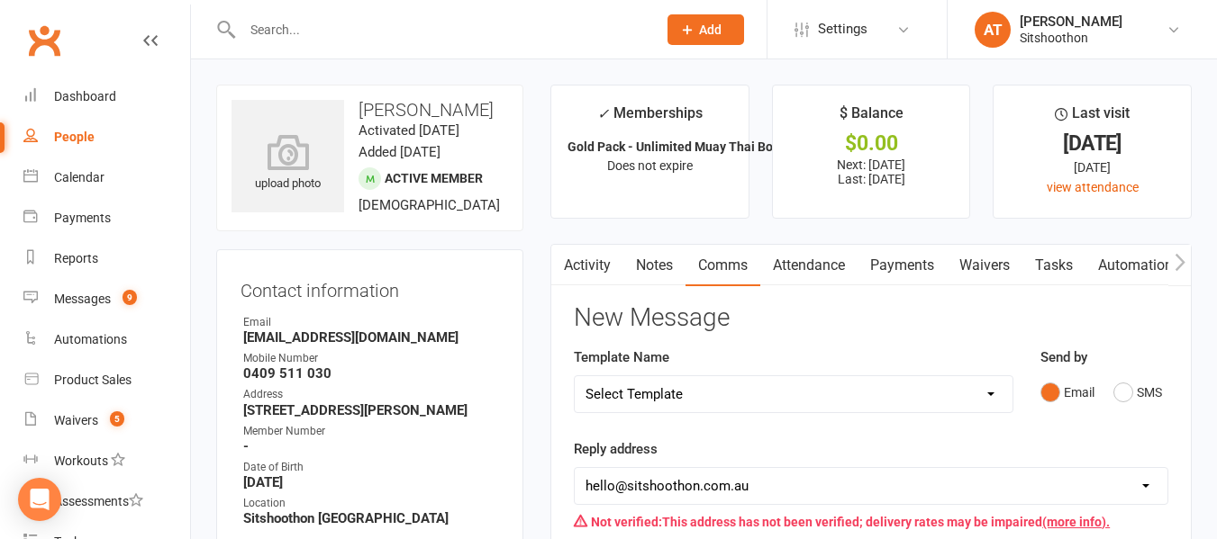
click at [720, 384] on select "Select Template [Email] FREE Trial [SMS] New Banking Details [SMS] Unsuccessful…" at bounding box center [794, 394] width 438 height 36
select select "2"
click at [575, 376] on select "Select Template [Email] FREE Trial [SMS] New Banking Details [SMS] Unsuccessful…" at bounding box center [794, 394] width 438 height 36
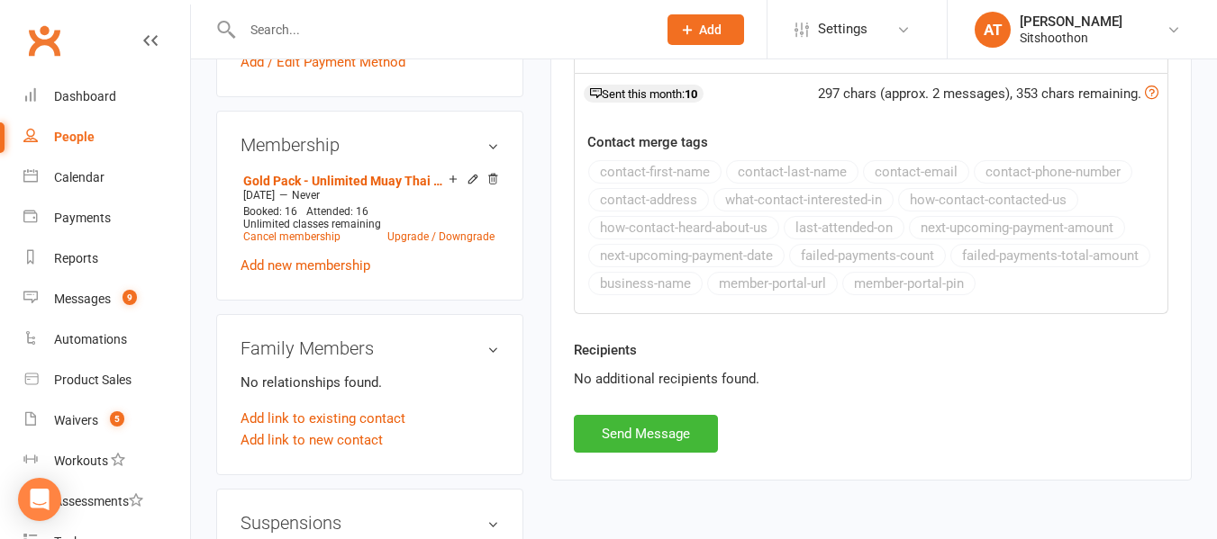
scroll to position [666, 0]
click at [639, 430] on button "Send Message" at bounding box center [646, 433] width 144 height 38
select select
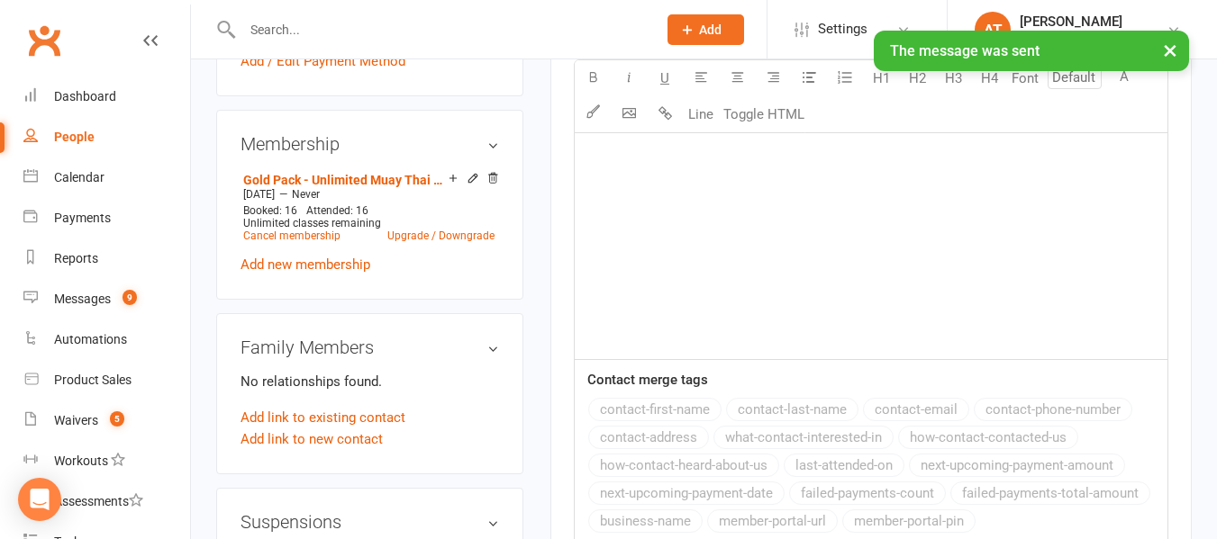
click at [94, 136] on link "People" at bounding box center [106, 137] width 167 height 41
select select "true"
select select "100"
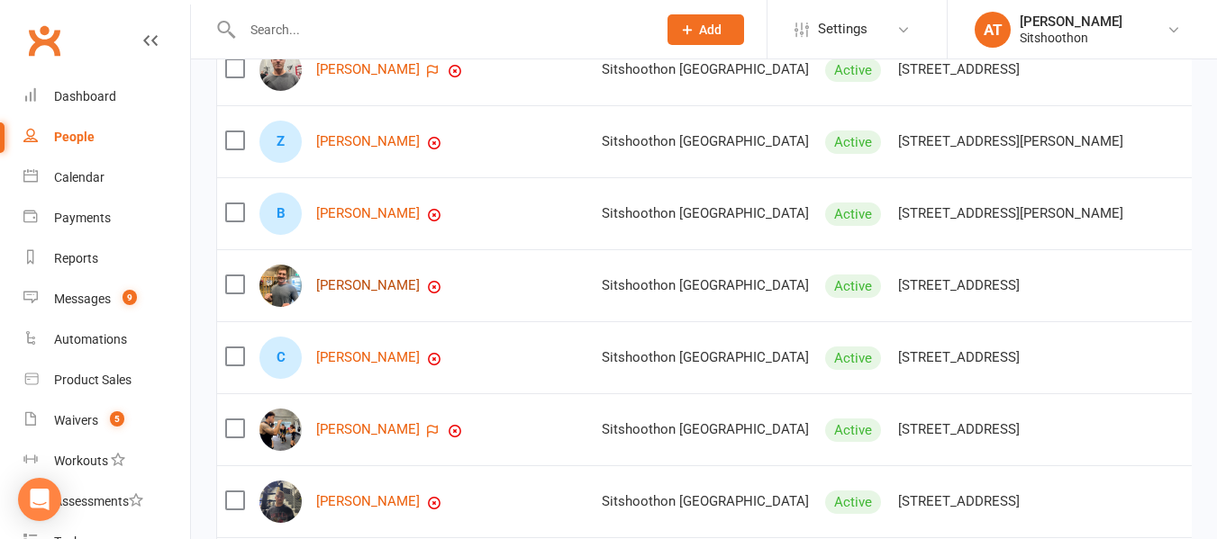
scroll to position [355, 0]
click at [357, 437] on link "Malakai Speechley" at bounding box center [368, 428] width 104 height 15
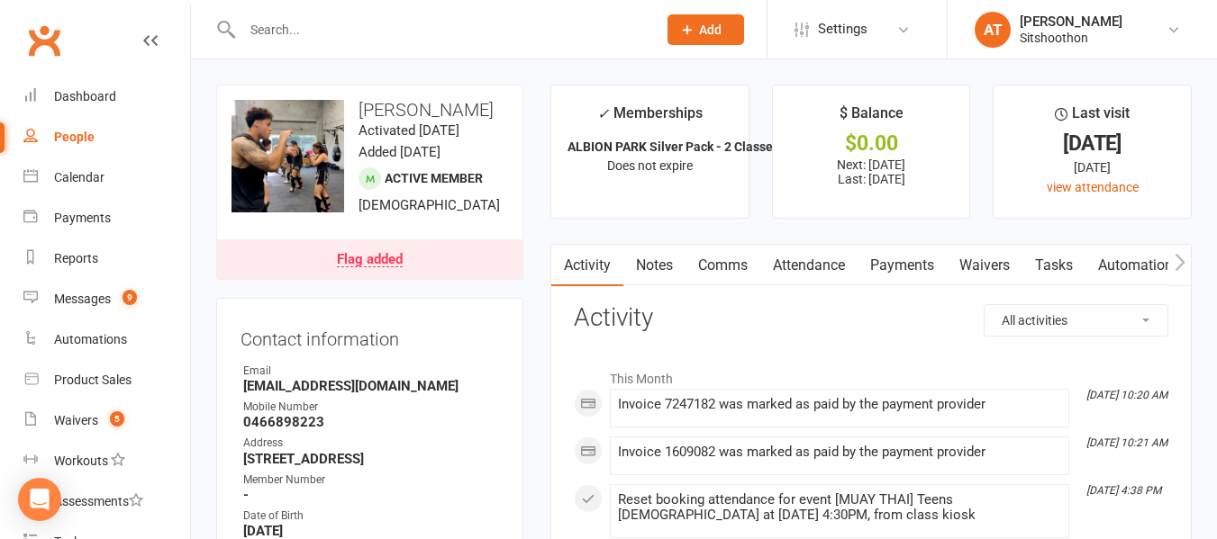
click at [904, 260] on link "Payments" at bounding box center [901, 265] width 89 height 41
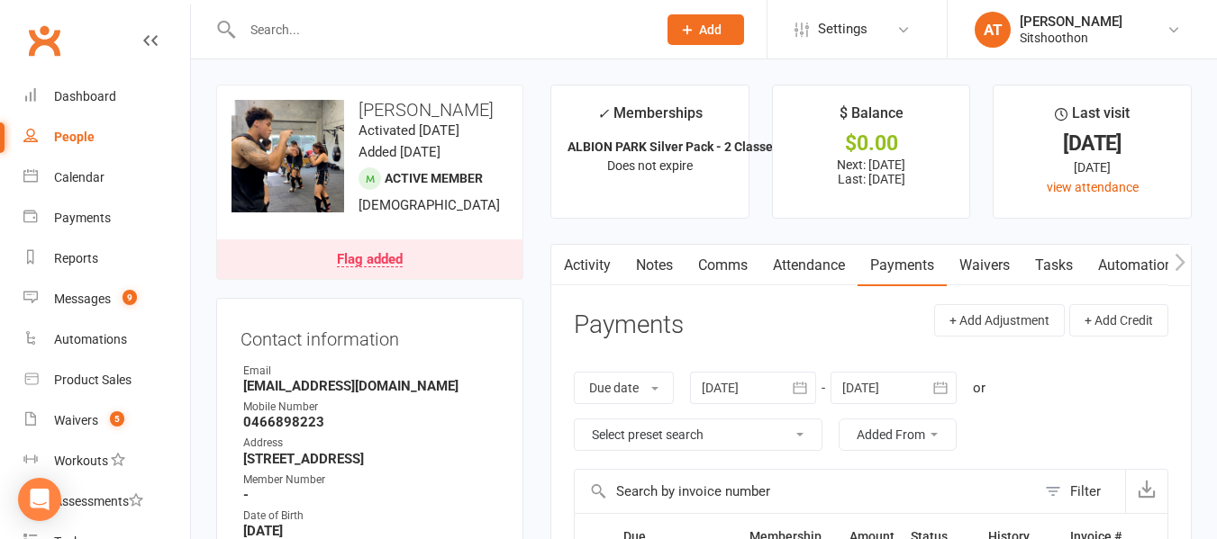
click at [102, 147] on link "People" at bounding box center [106, 137] width 167 height 41
select select "true"
select select "100"
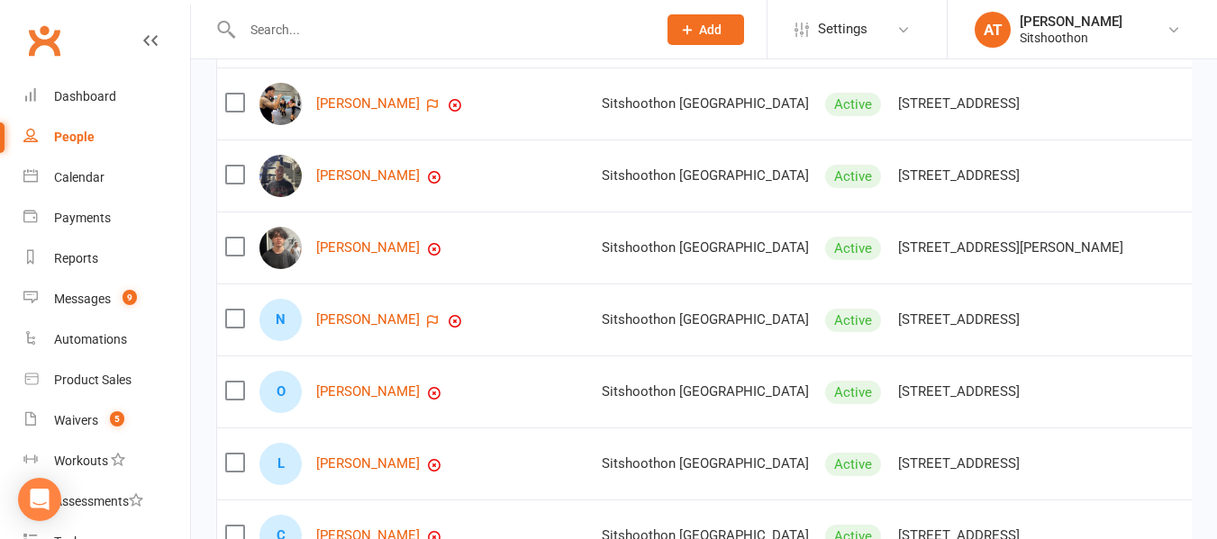
scroll to position [678, 0]
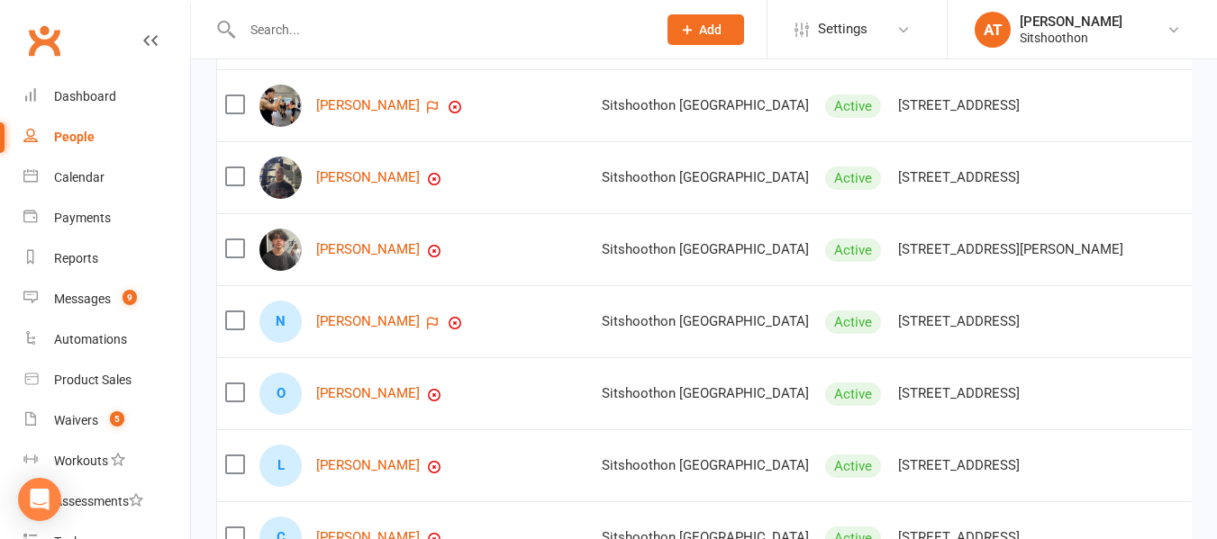
click at [363, 183] on div "regan spicer" at bounding box center [422, 178] width 326 height 42
click at [359, 186] on link "regan spicer" at bounding box center [368, 177] width 104 height 15
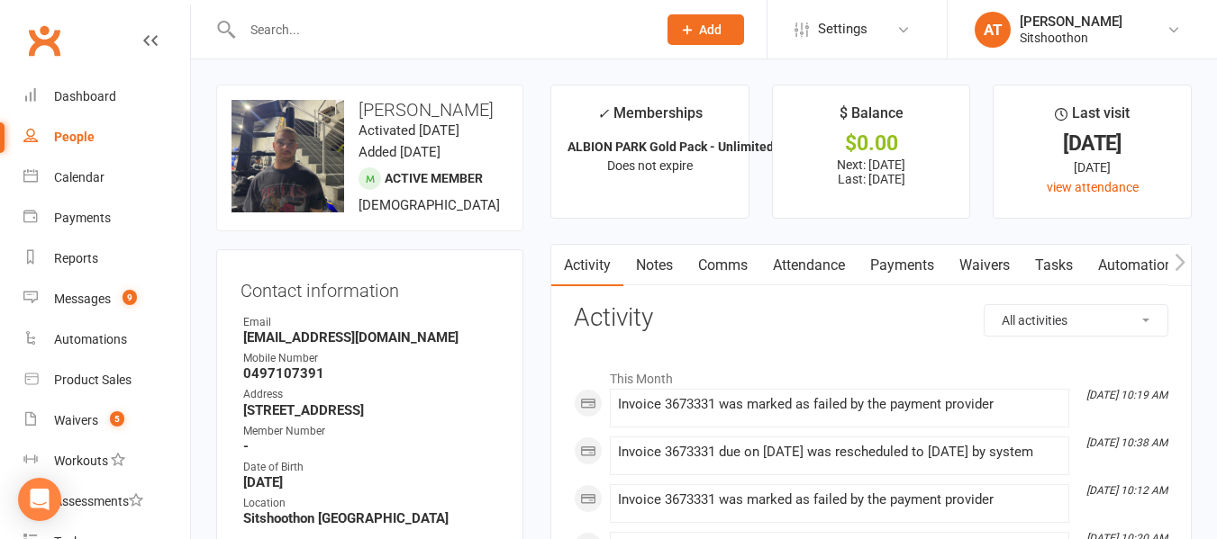
click at [892, 249] on link "Payments" at bounding box center [901, 265] width 89 height 41
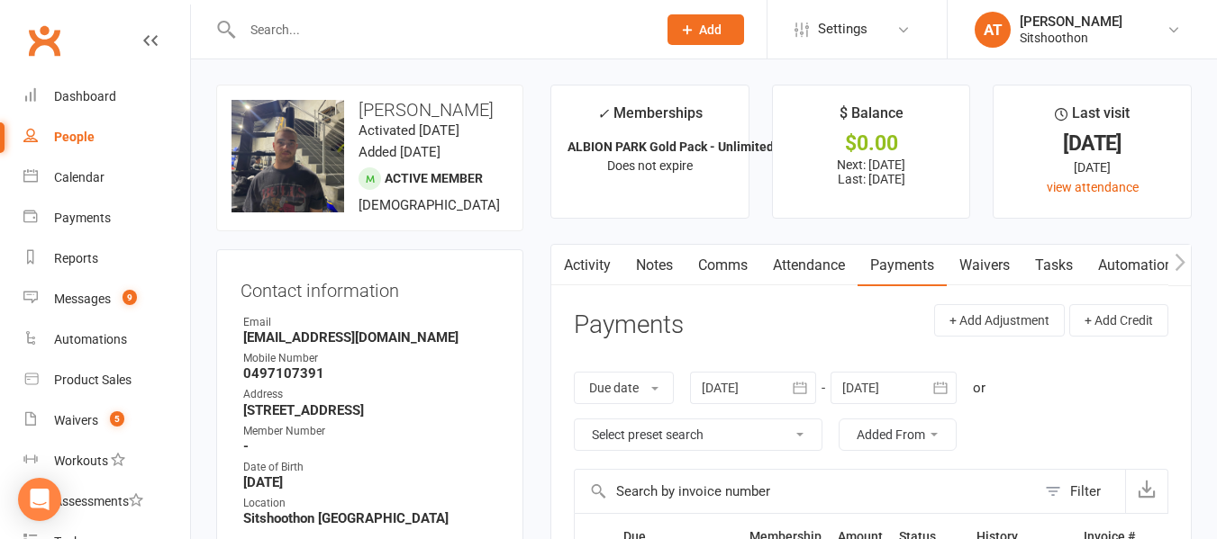
click at [758, 267] on link "Comms" at bounding box center [722, 265] width 75 height 41
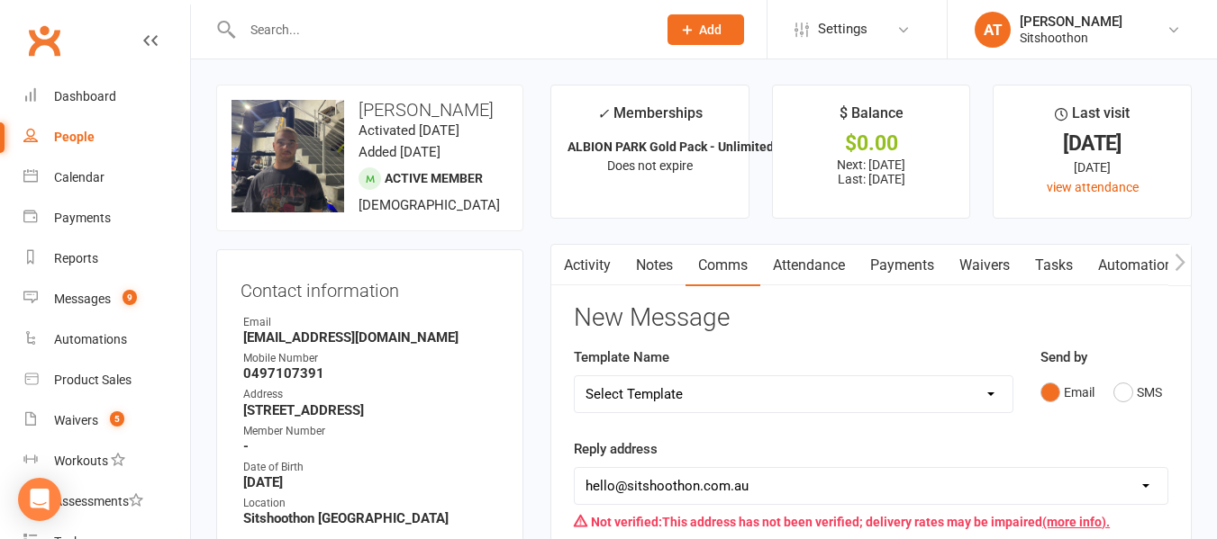
click at [732, 403] on select "Select Template [Email] FREE Trial [SMS] New Banking Details [SMS] Unsuccessful…" at bounding box center [794, 394] width 438 height 36
select select "2"
click at [575, 376] on select "Select Template [Email] FREE Trial [SMS] New Banking Details [SMS] Unsuccessful…" at bounding box center [794, 394] width 438 height 36
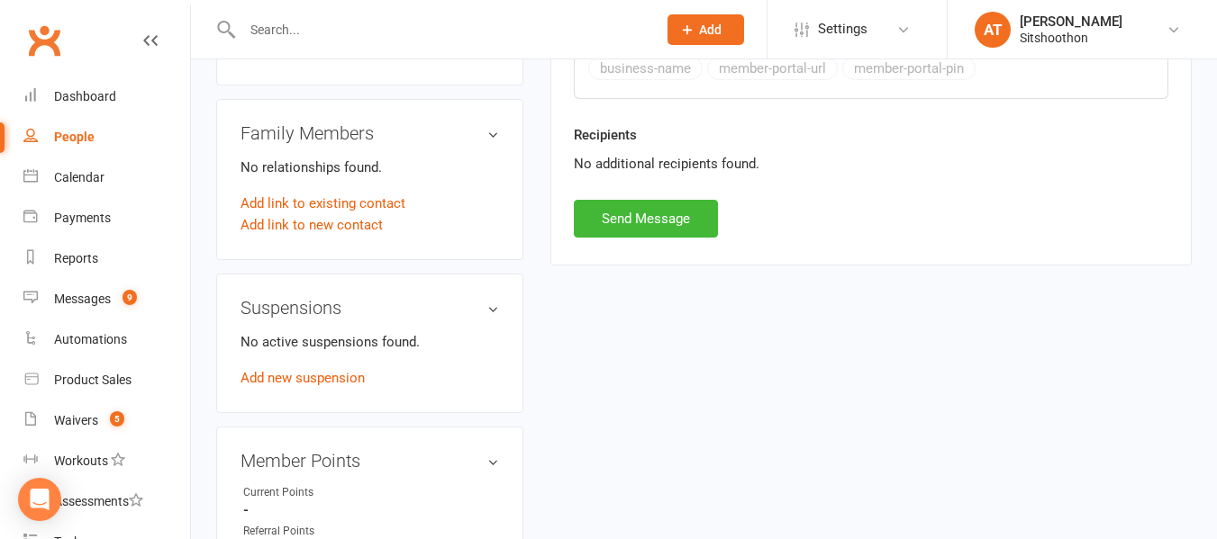
scroll to position [882, 0]
click at [695, 225] on button "Send Message" at bounding box center [646, 218] width 144 height 38
select select
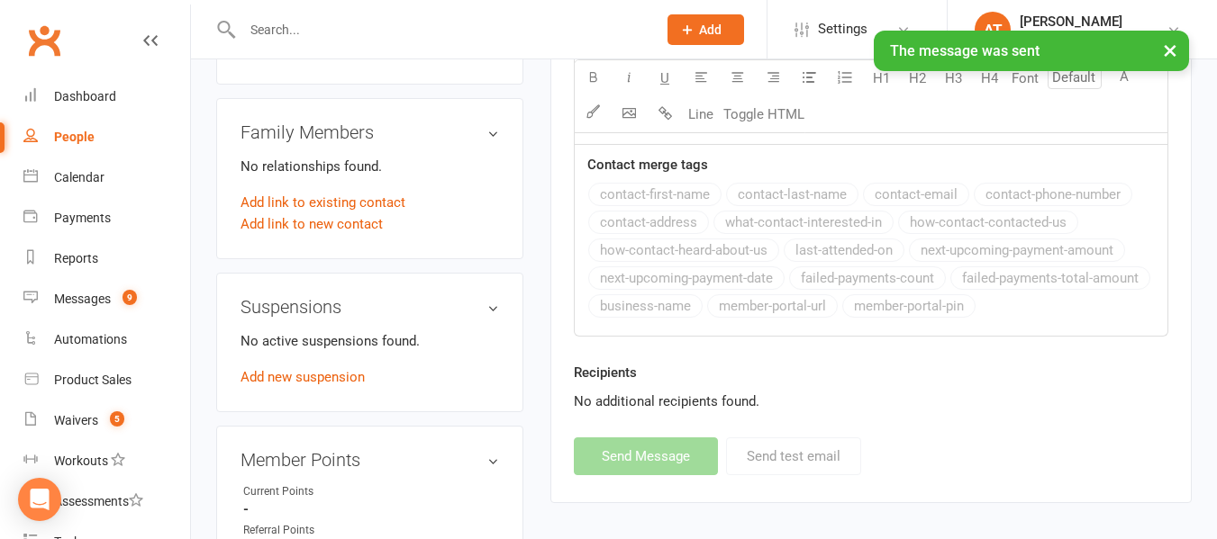
click at [110, 133] on link "People" at bounding box center [106, 137] width 167 height 41
select select "true"
select select "100"
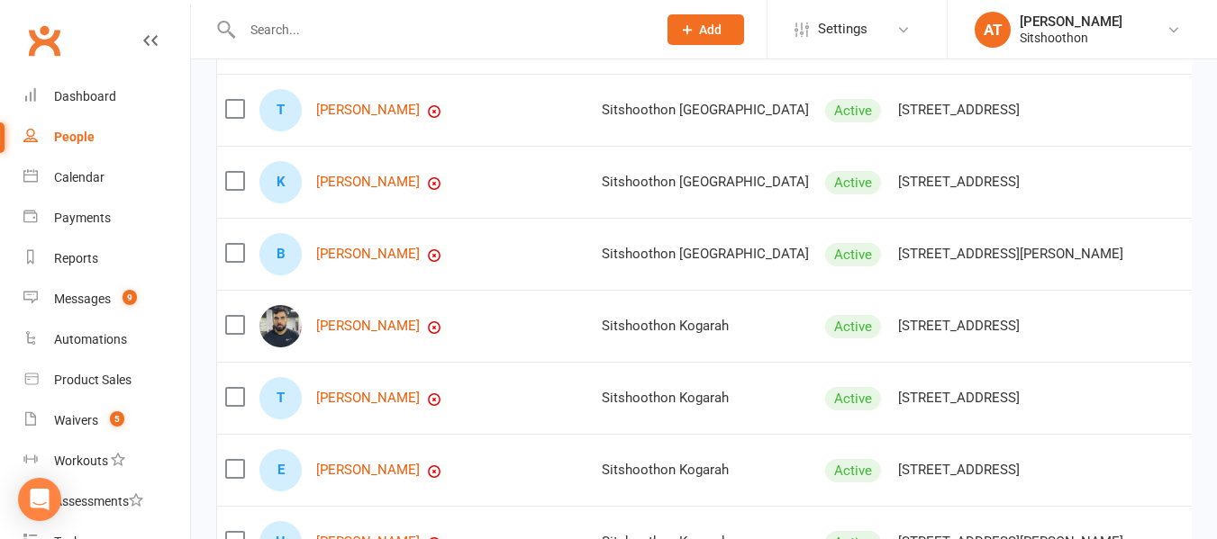
scroll to position [2260, 0]
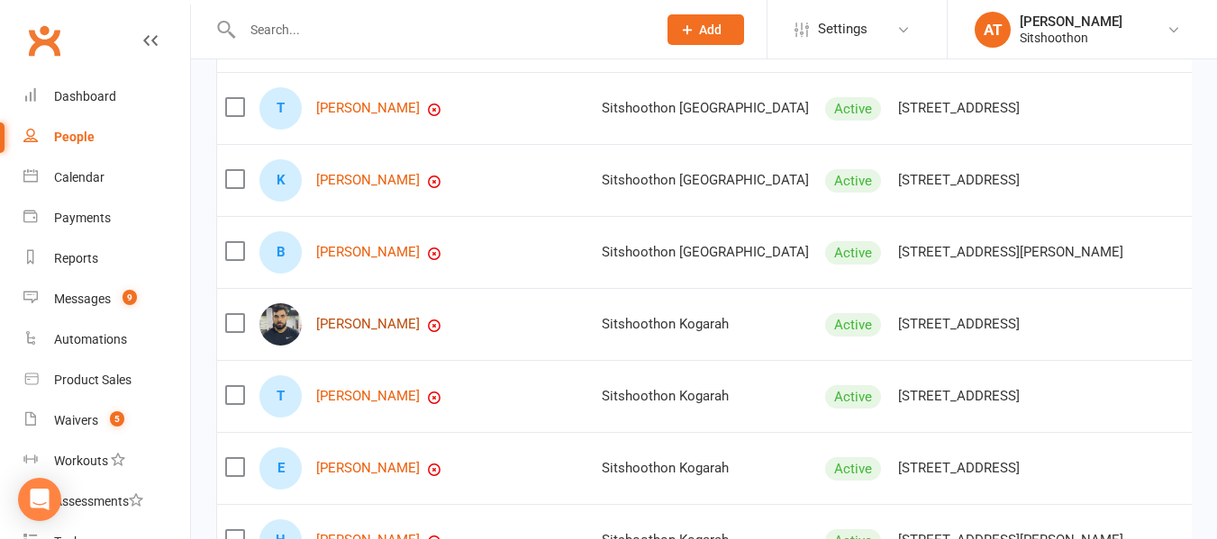
click at [383, 332] on link "Bill Kotevski" at bounding box center [368, 324] width 104 height 15
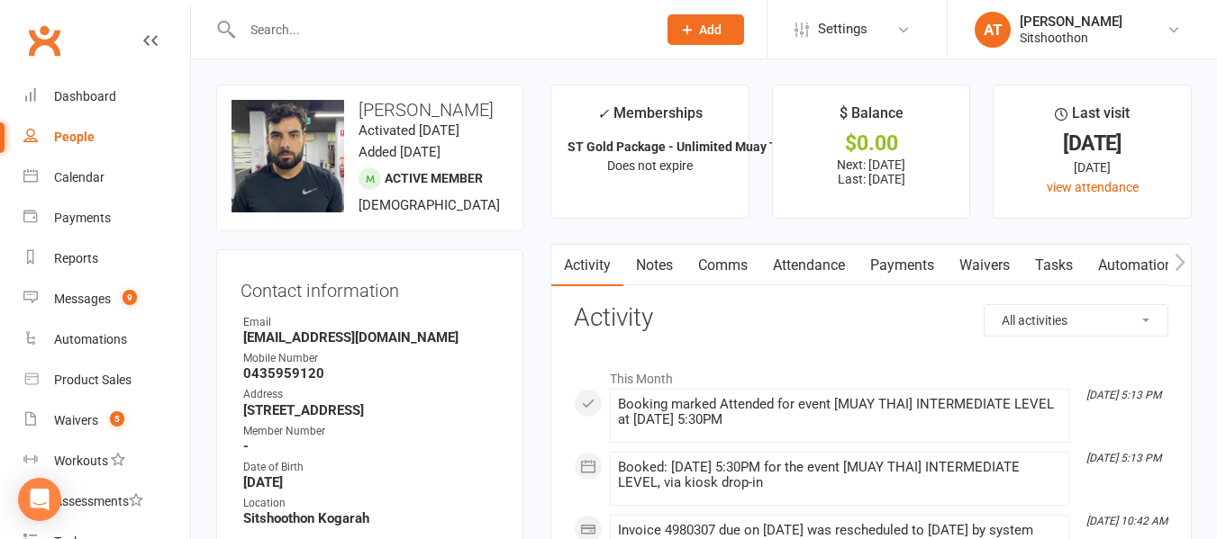
click at [907, 258] on link "Payments" at bounding box center [901, 265] width 89 height 41
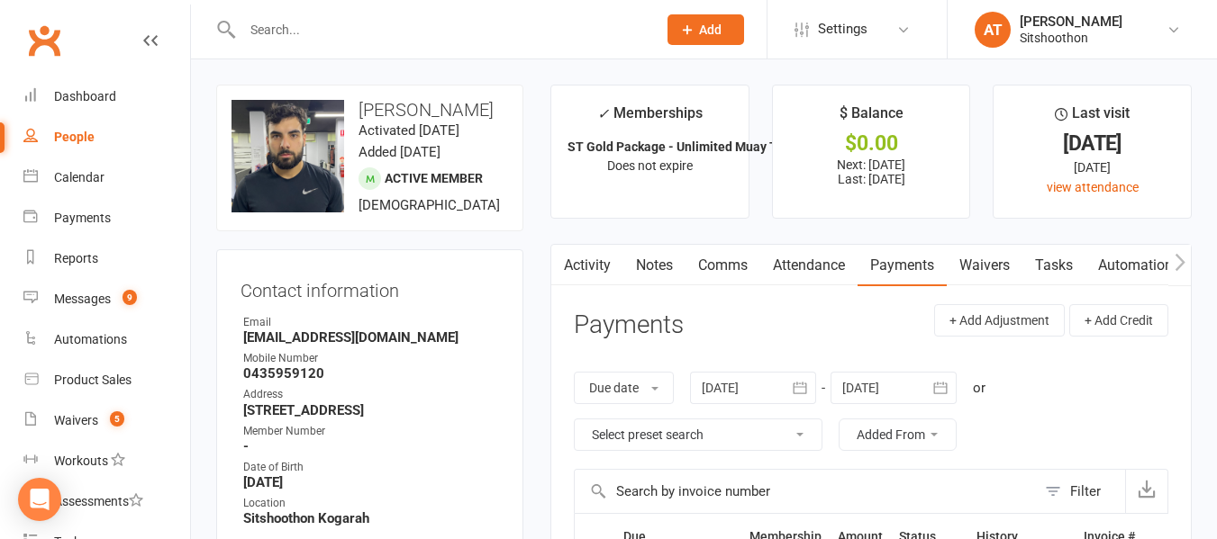
click at [724, 258] on link "Comms" at bounding box center [722, 265] width 75 height 41
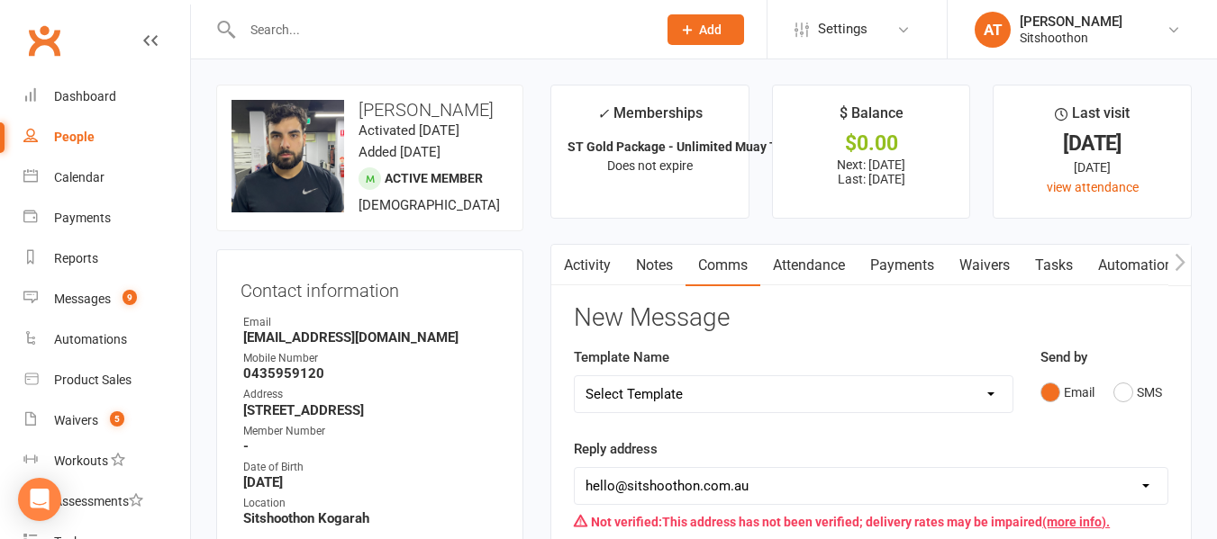
click at [709, 392] on select "Select Template [Email] FREE Trial [SMS] New Banking Details [SMS] Unsuccessful…" at bounding box center [794, 394] width 438 height 36
select select "2"
click at [575, 376] on select "Select Template [Email] FREE Trial [SMS] New Banking Details [SMS] Unsuccessful…" at bounding box center [794, 394] width 438 height 36
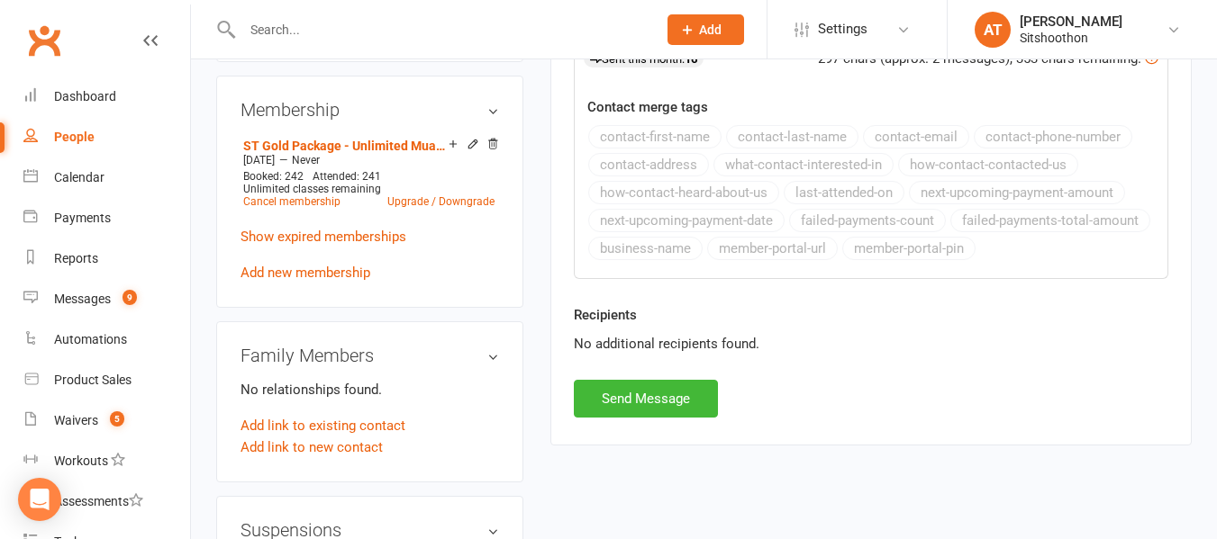
scroll to position [739, 0]
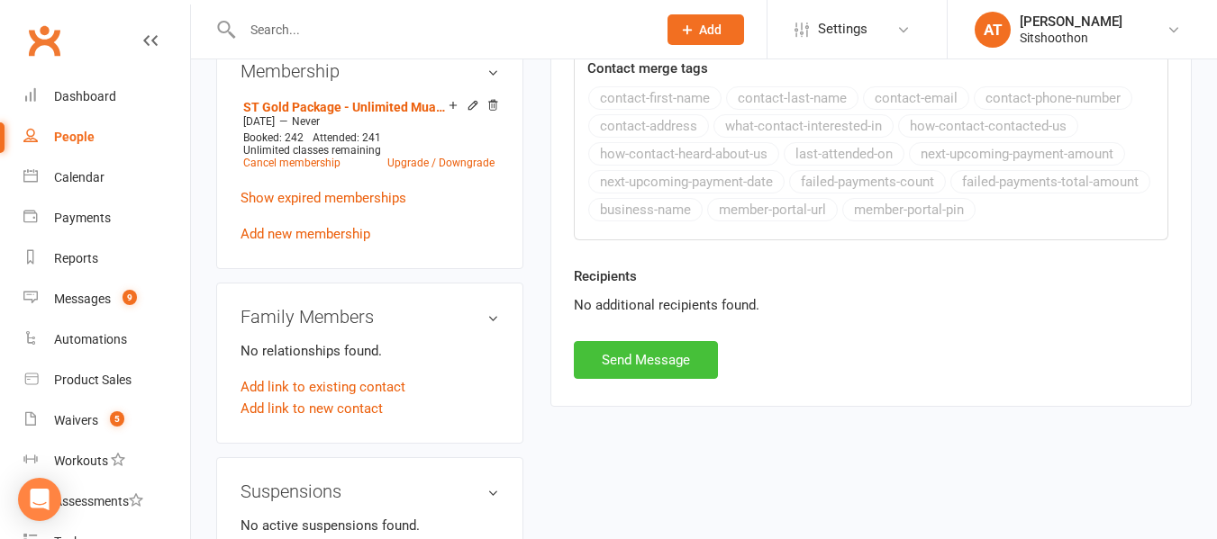
click at [638, 366] on button "Send Message" at bounding box center [646, 360] width 144 height 38
select select
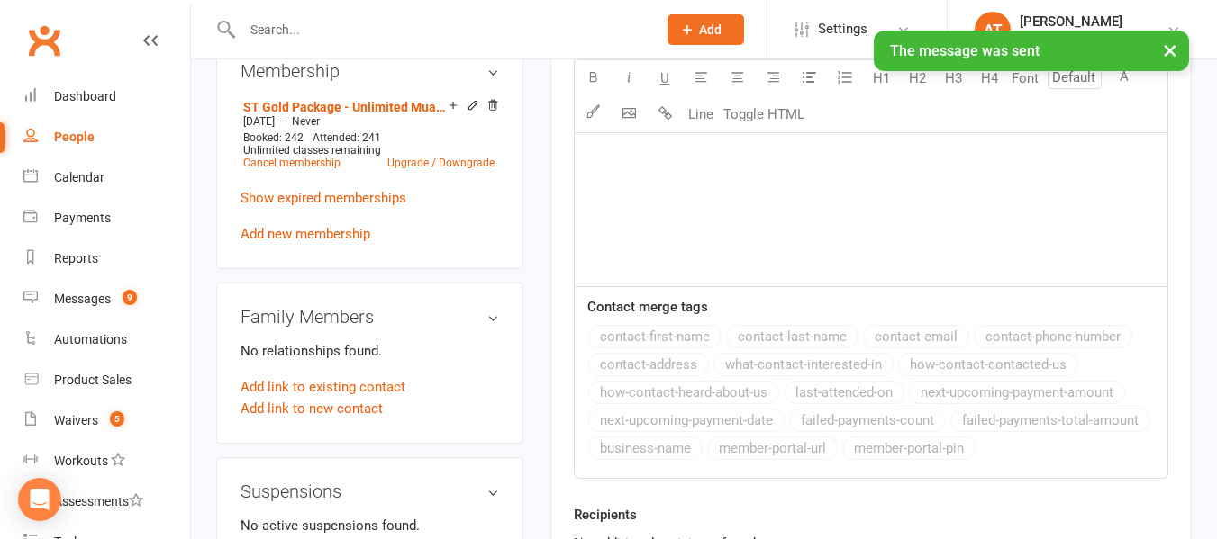
click at [102, 131] on link "People" at bounding box center [106, 137] width 167 height 41
select select "true"
select select "100"
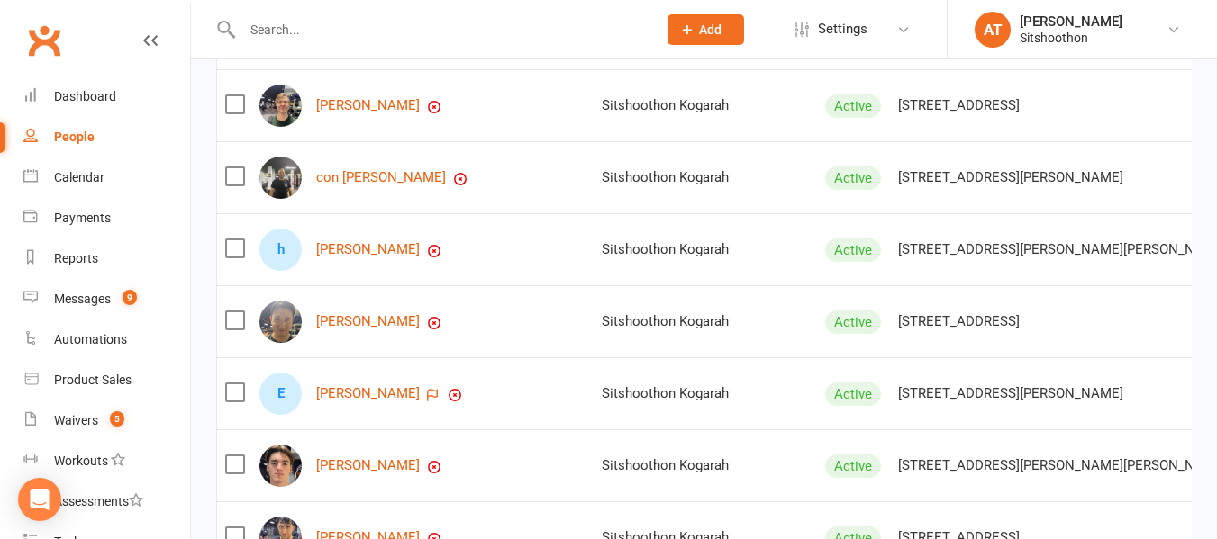
scroll to position [4425, 0]
click at [336, 30] on input "text" at bounding box center [440, 29] width 407 height 25
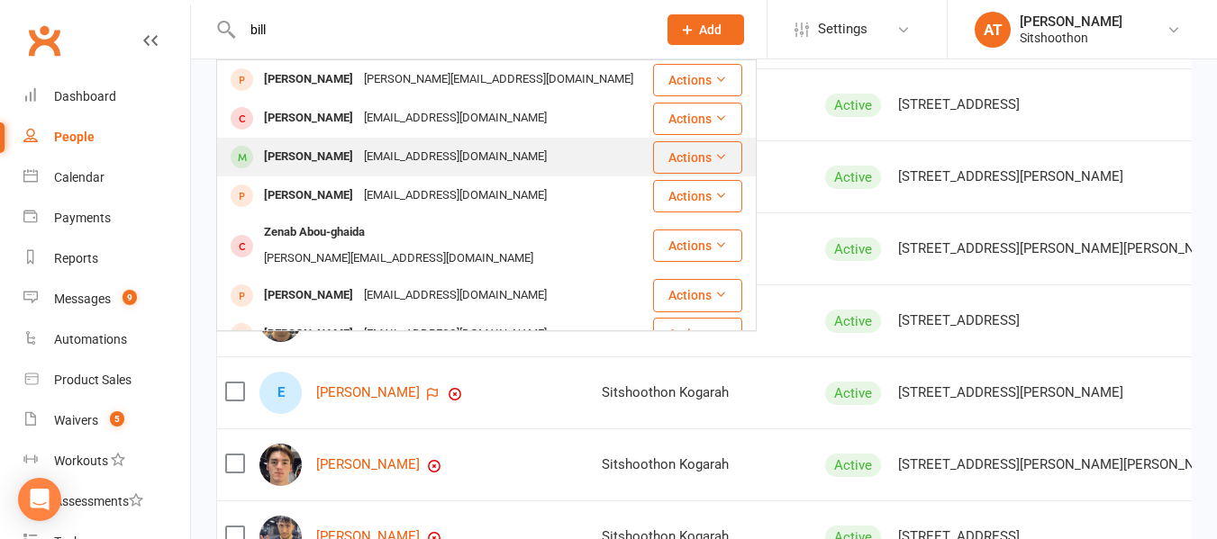
type input "bill"
click at [312, 151] on div "Bill Kotevski" at bounding box center [308, 157] width 100 height 26
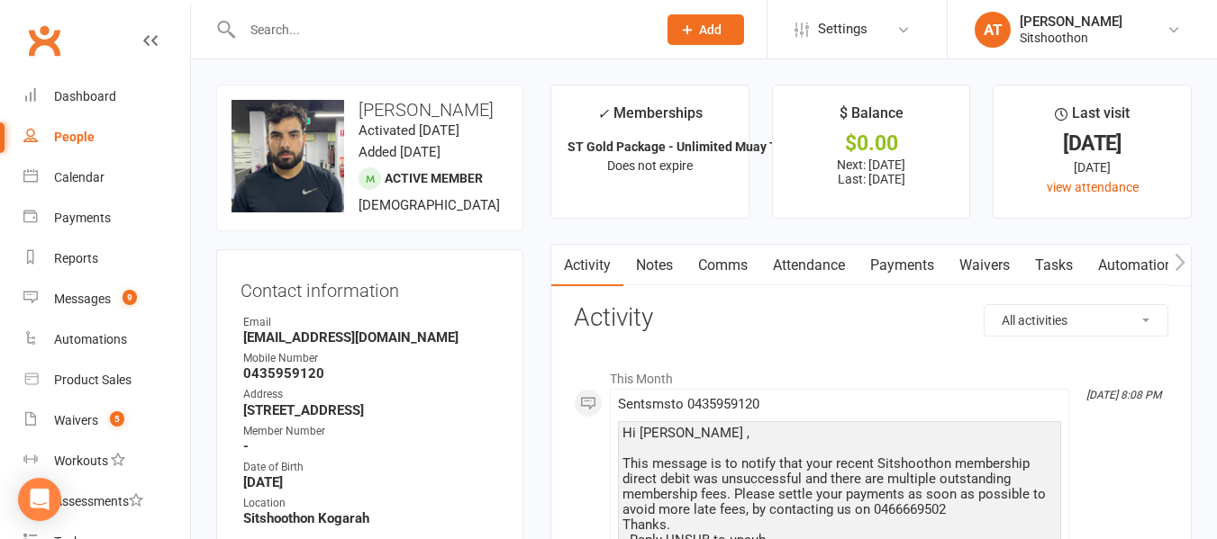
click at [895, 274] on link "Payments" at bounding box center [901, 265] width 89 height 41
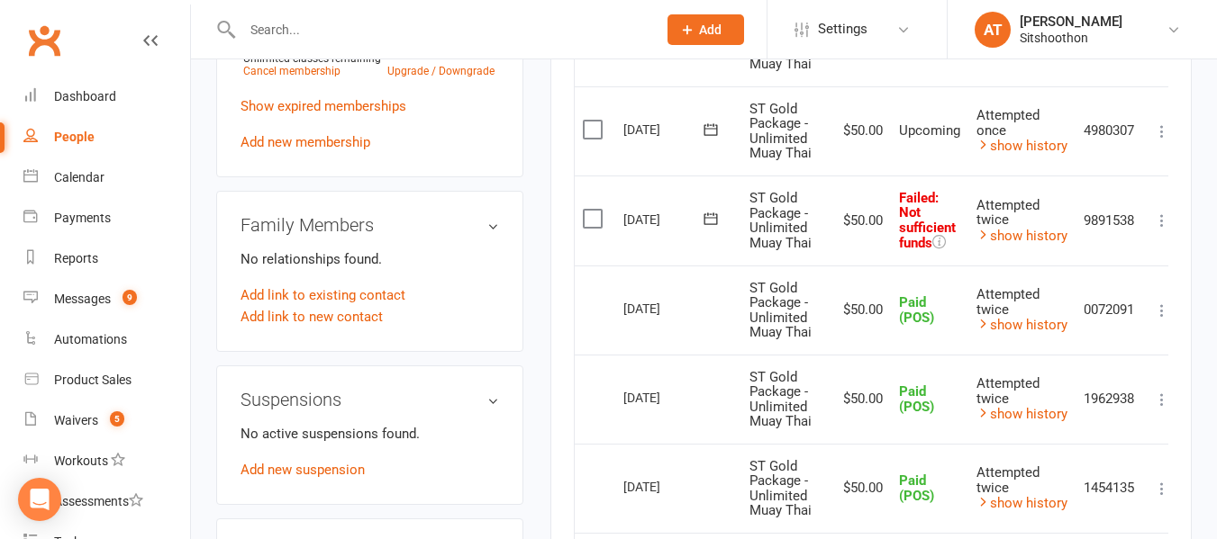
scroll to position [832, 0]
click at [707, 221] on icon at bounding box center [711, 218] width 18 height 18
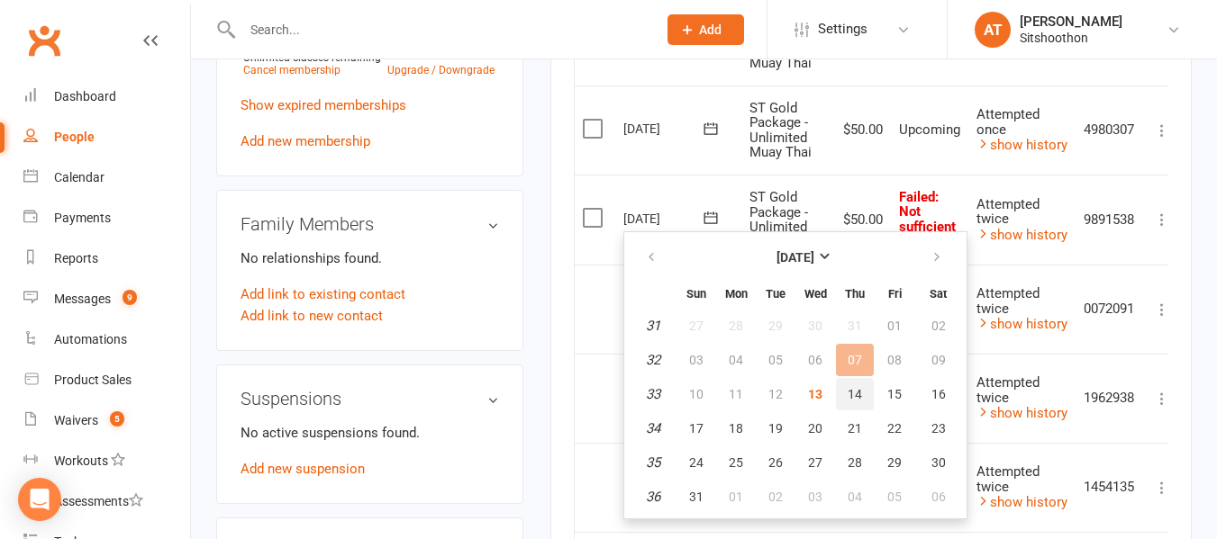
click at [851, 390] on span "14" at bounding box center [854, 394] width 14 height 14
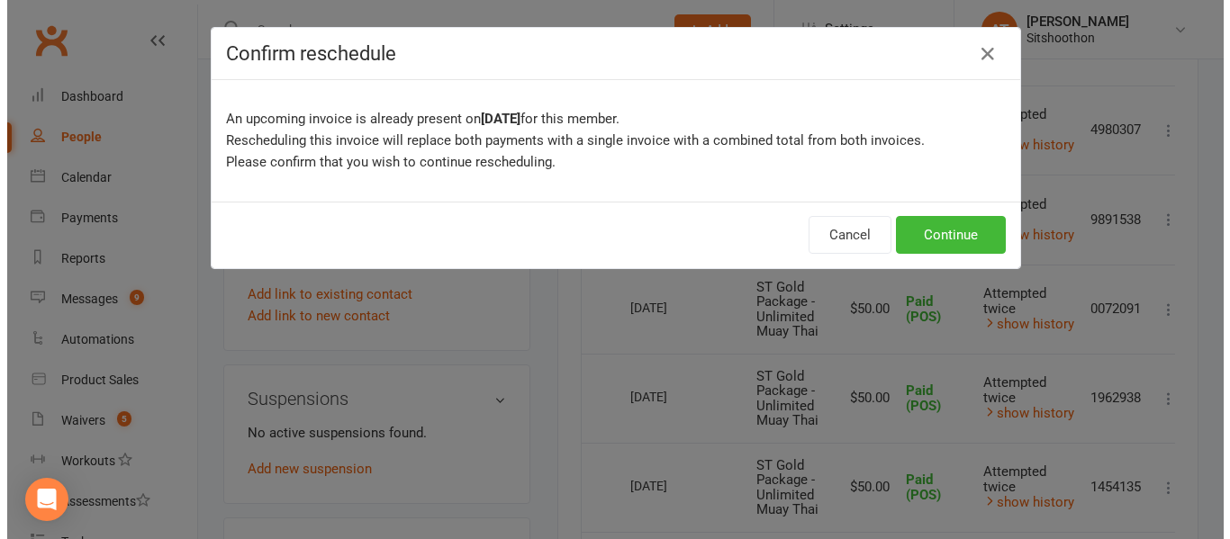
scroll to position [810, 0]
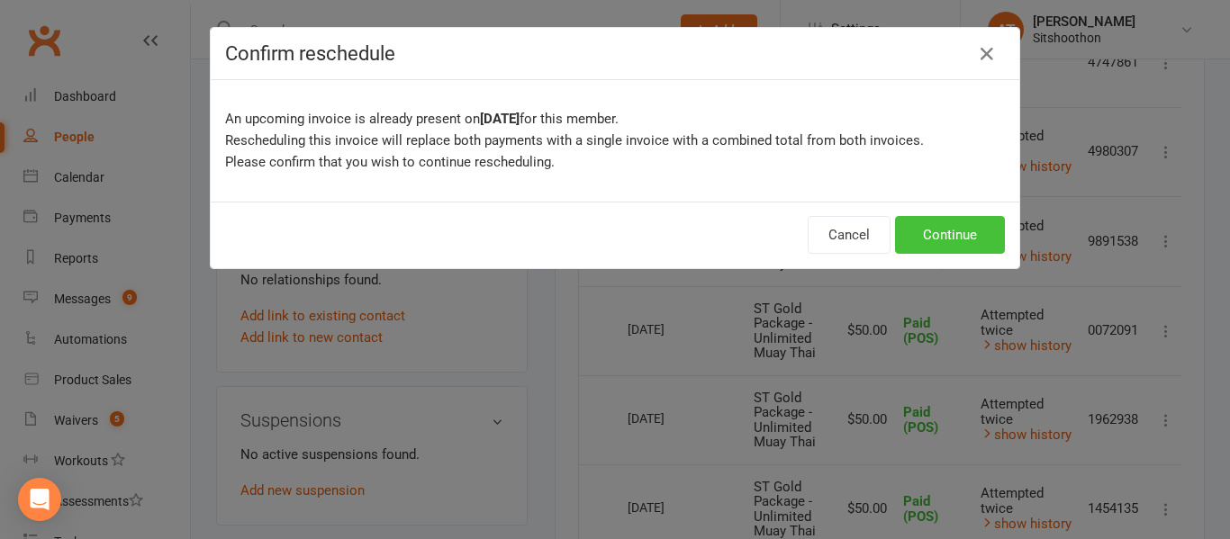
click at [922, 249] on button "Continue" at bounding box center [950, 235] width 110 height 38
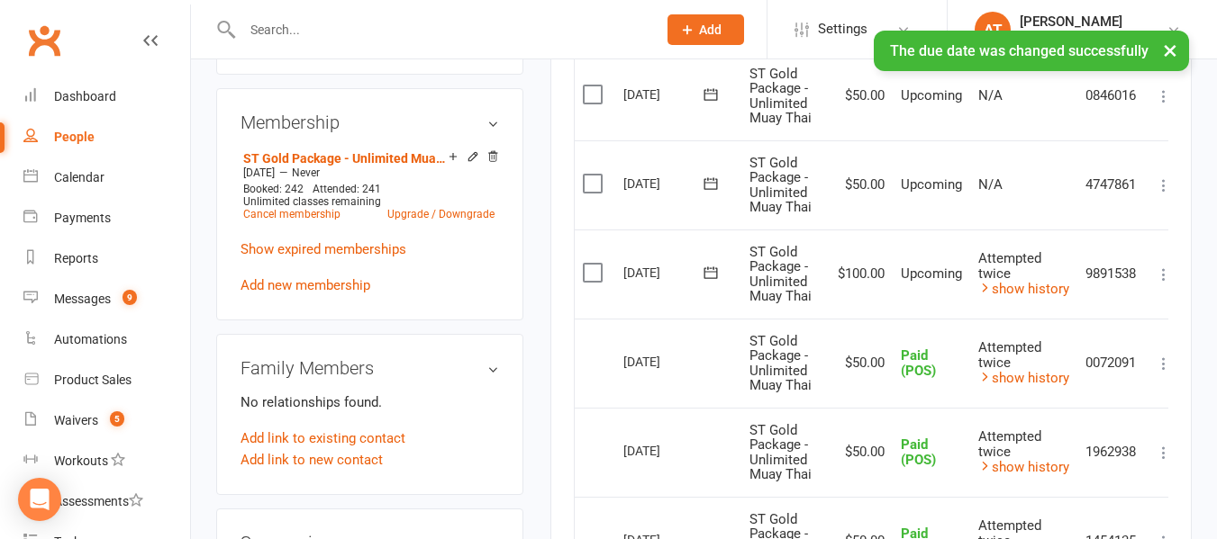
scroll to position [684, 0]
